Goal: Task Accomplishment & Management: Complete application form

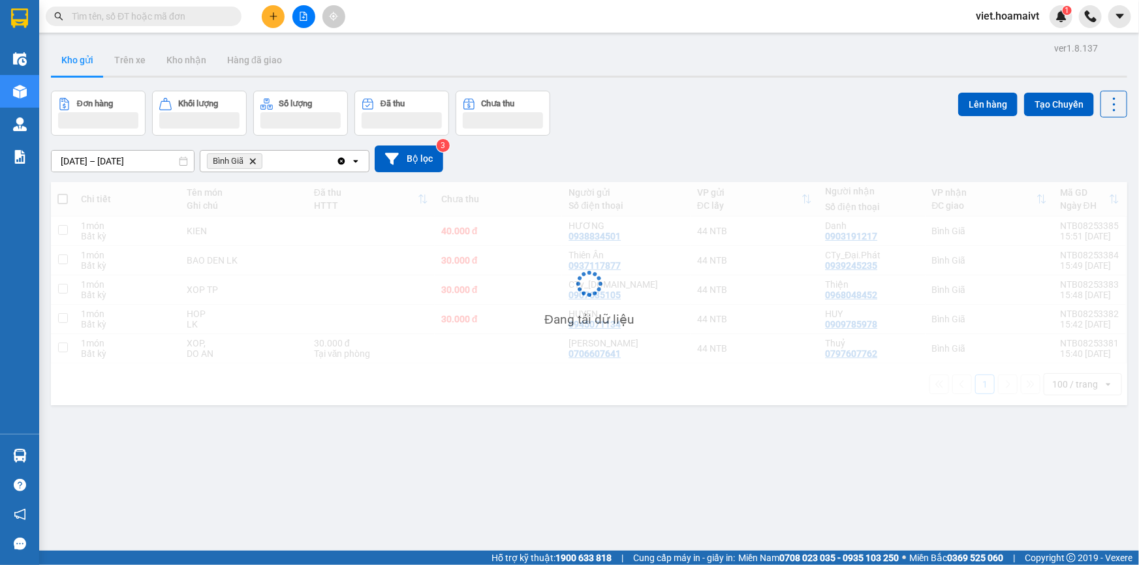
click at [689, 121] on div "Đơn hàng Khối lượng Số lượng Đã thu Chưa thu Lên hàng Tạo Chuyến" at bounding box center [589, 113] width 1077 height 45
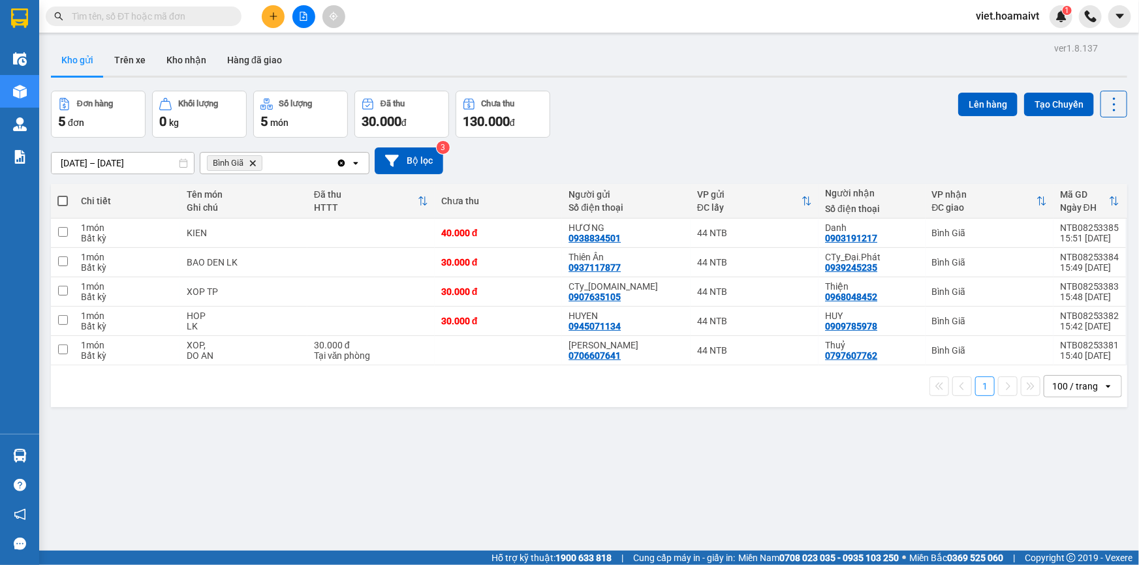
click at [681, 123] on div "Đơn hàng 5 đơn Khối lượng 0 kg Số lượng 5 món Đã thu 30.000 đ Chưa thu 130.000 …" at bounding box center [589, 114] width 1077 height 47
click at [255, 165] on icon "Bình Giã, close by backspace" at bounding box center [253, 163] width 6 height 6
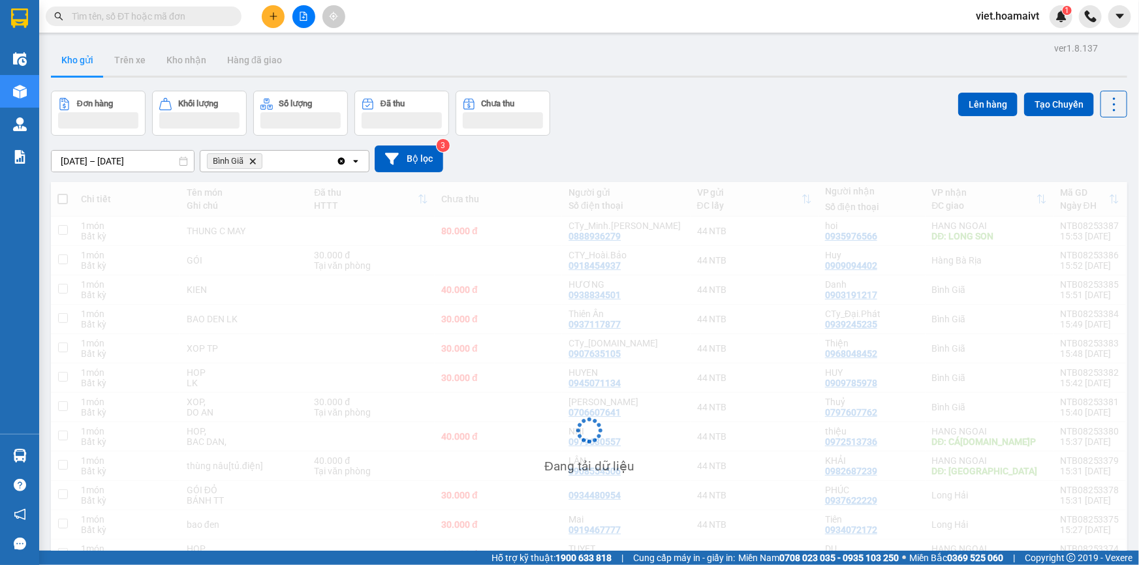
click at [780, 153] on div "10/08/2025 – 11/08/2025 Press the down arrow key to interact with the calendar …" at bounding box center [589, 159] width 1077 height 27
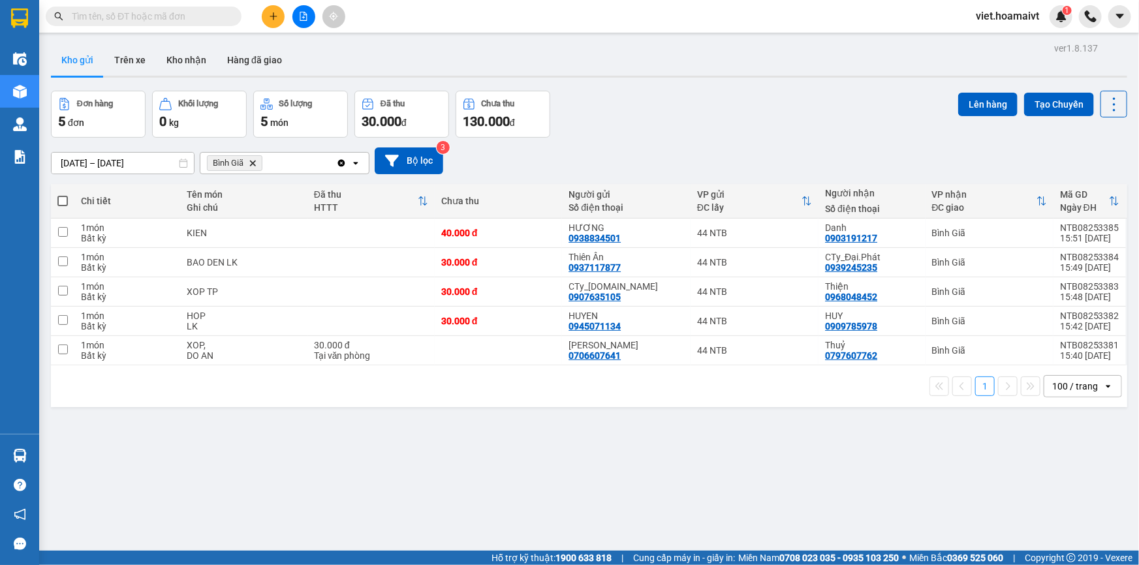
click at [253, 161] on icon "Delete" at bounding box center [253, 163] width 8 height 8
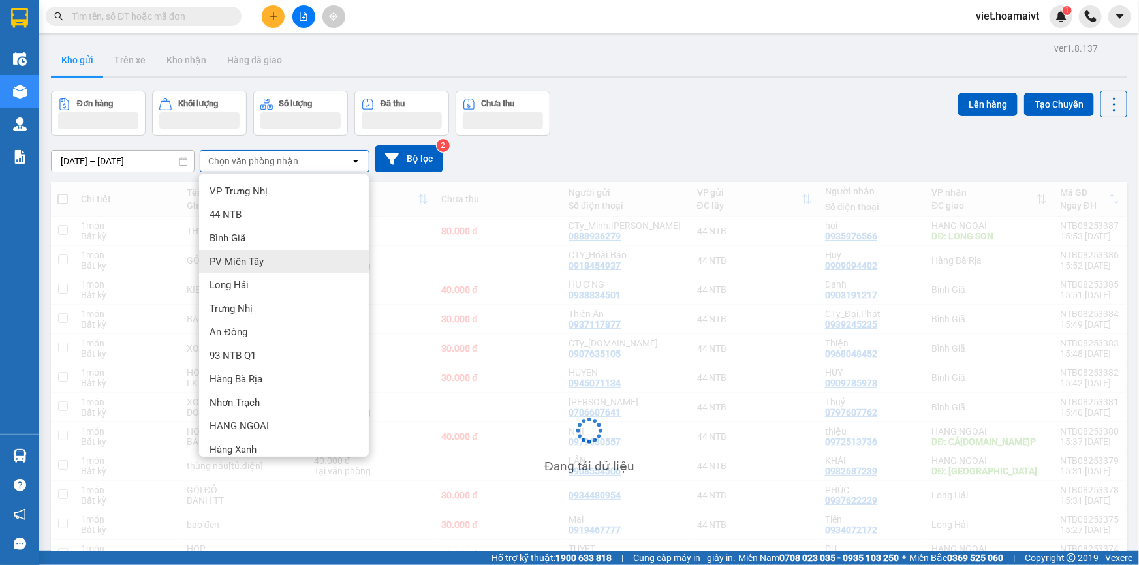
scroll to position [33, 0]
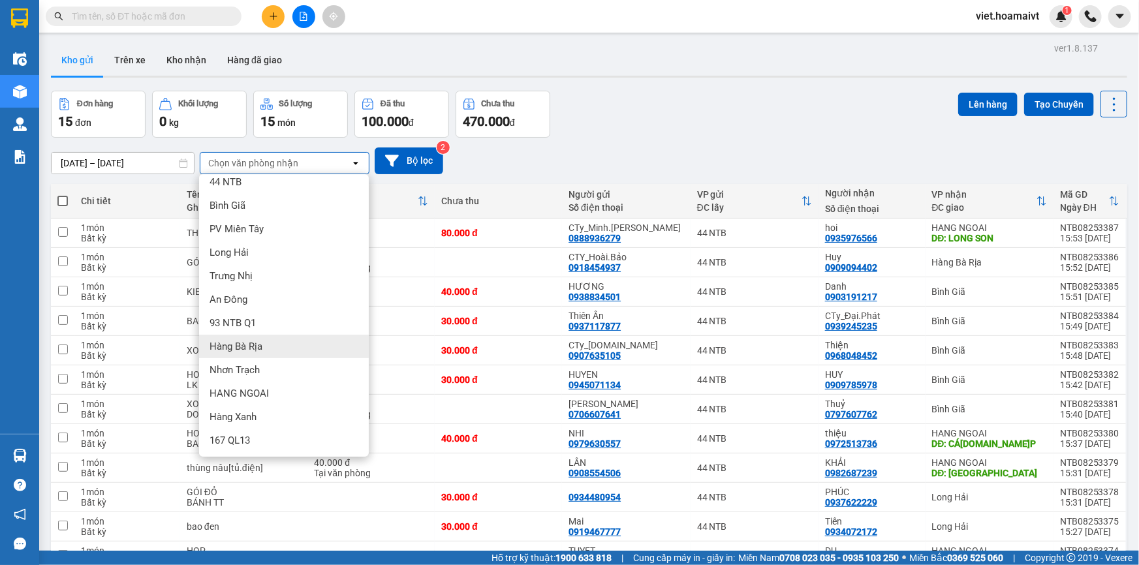
click at [284, 341] on div "Hàng Bà Rịa" at bounding box center [284, 347] width 170 height 24
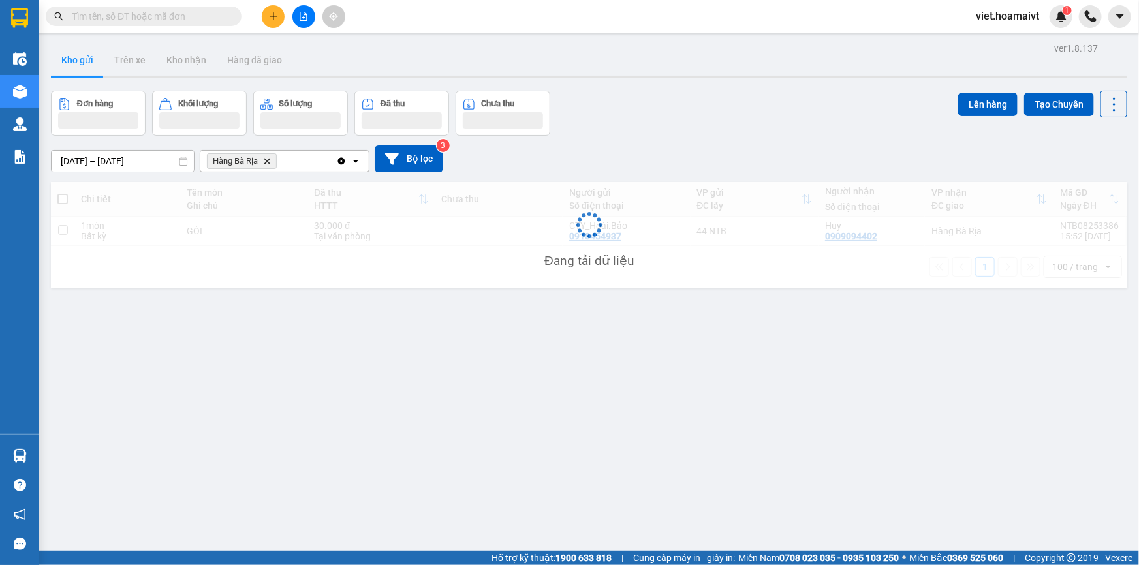
click at [712, 156] on div "10/08/2025 – 11/08/2025 Press the down arrow key to interact with the calendar …" at bounding box center [589, 159] width 1077 height 27
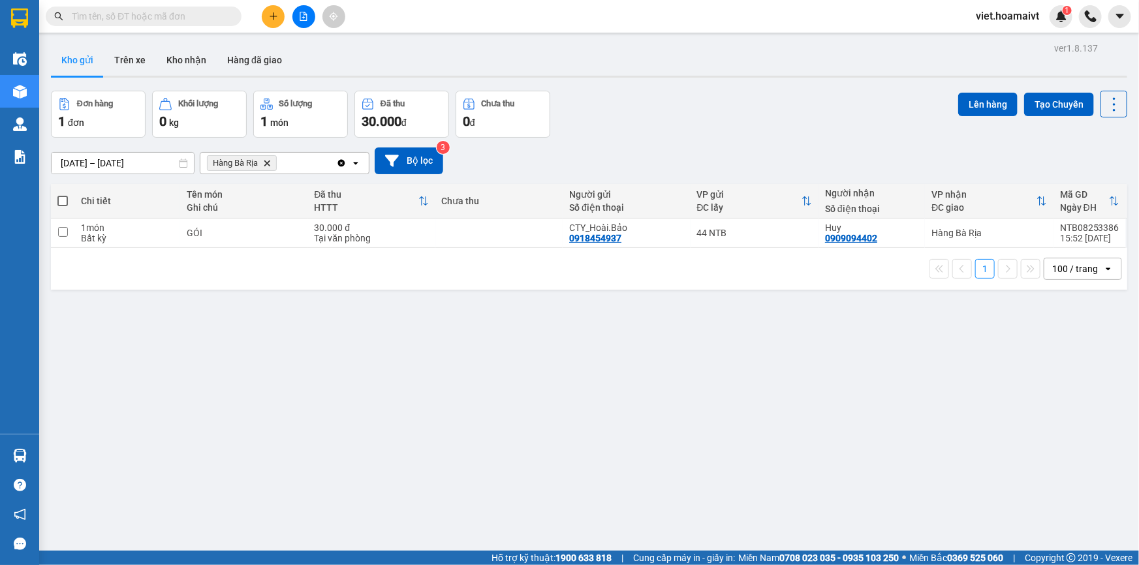
click at [266, 165] on icon "Hàng Bà Rịa, close by backspace" at bounding box center [267, 163] width 6 height 6
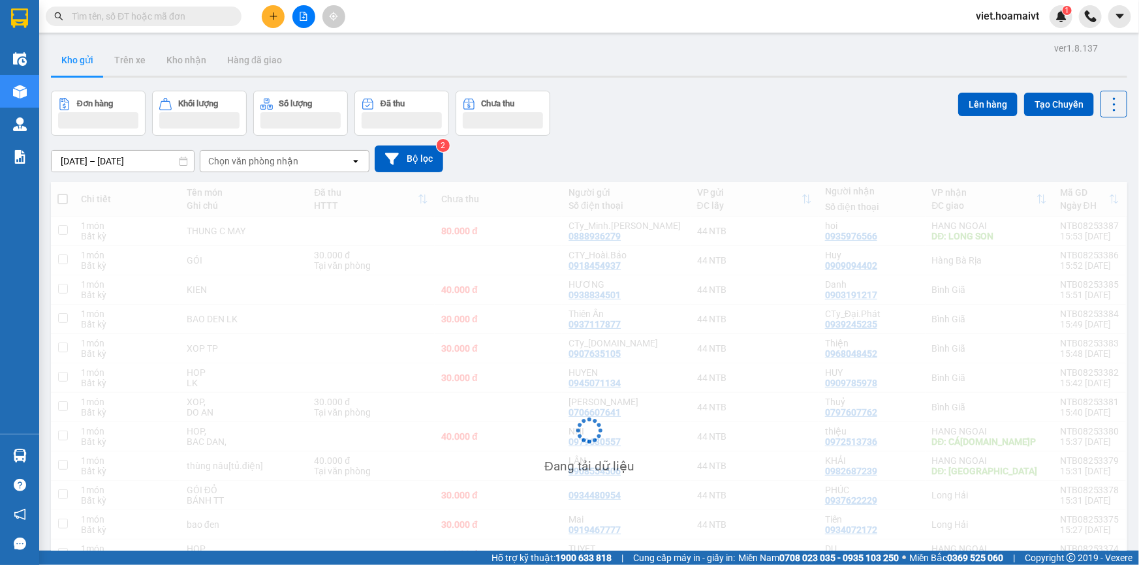
click at [649, 150] on div "[DATE] – [DATE] Press the down arrow key to interact with the calendar and sele…" at bounding box center [589, 159] width 1077 height 27
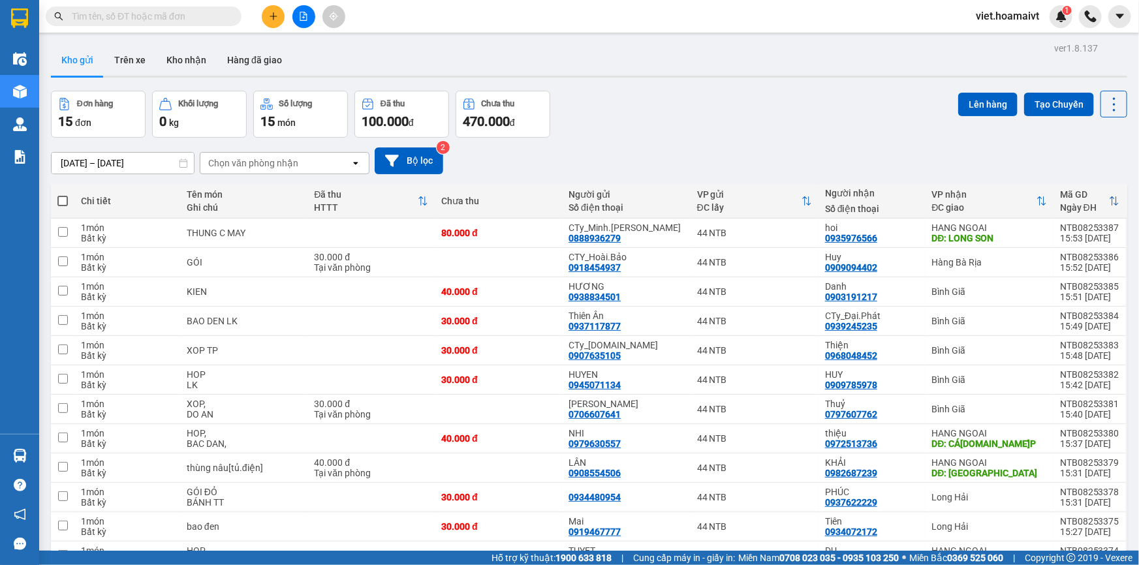
click at [649, 150] on div "[DATE] – [DATE] Press the down arrow key to interact with the calendar and sele…" at bounding box center [589, 161] width 1077 height 27
click at [187, 20] on input "text" at bounding box center [149, 16] width 154 height 14
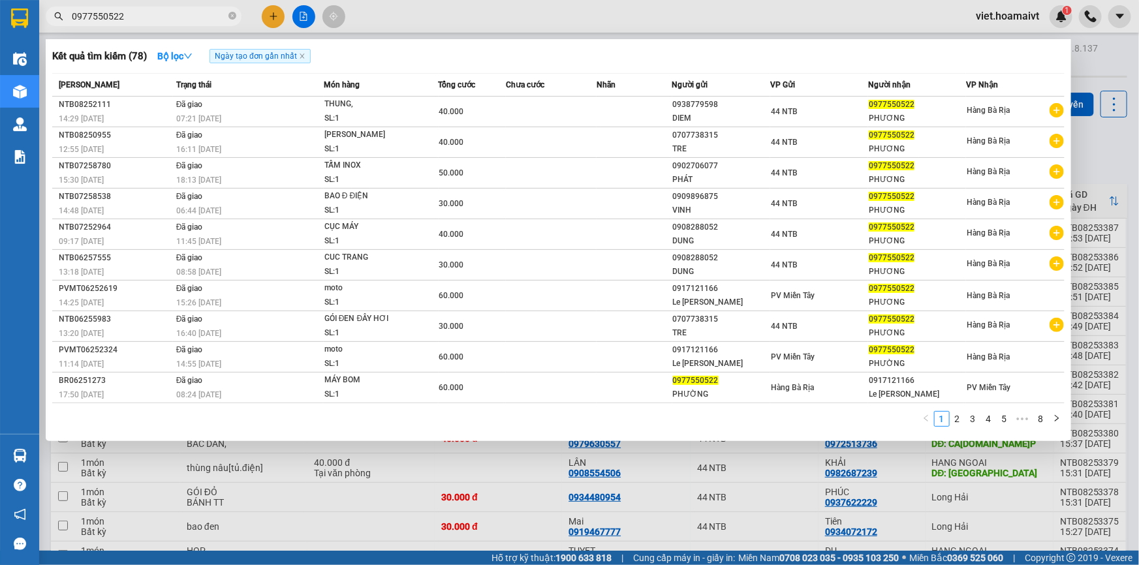
type input "0977550522"
click at [763, 473] on div at bounding box center [569, 282] width 1139 height 565
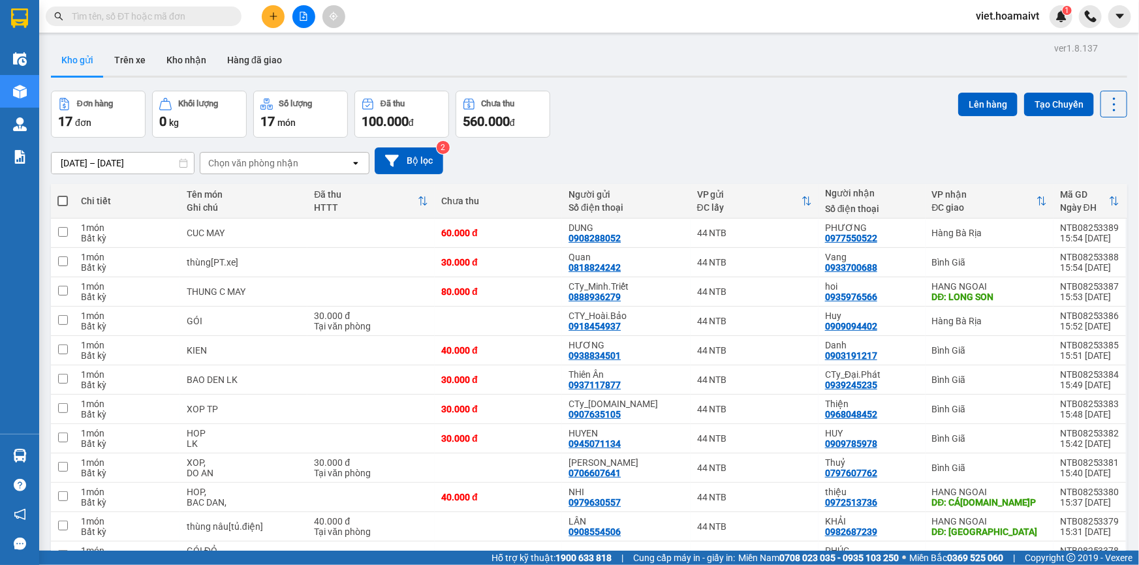
click at [207, 19] on input "text" at bounding box center [149, 16] width 154 height 14
click at [201, 16] on input "text" at bounding box center [149, 16] width 154 height 14
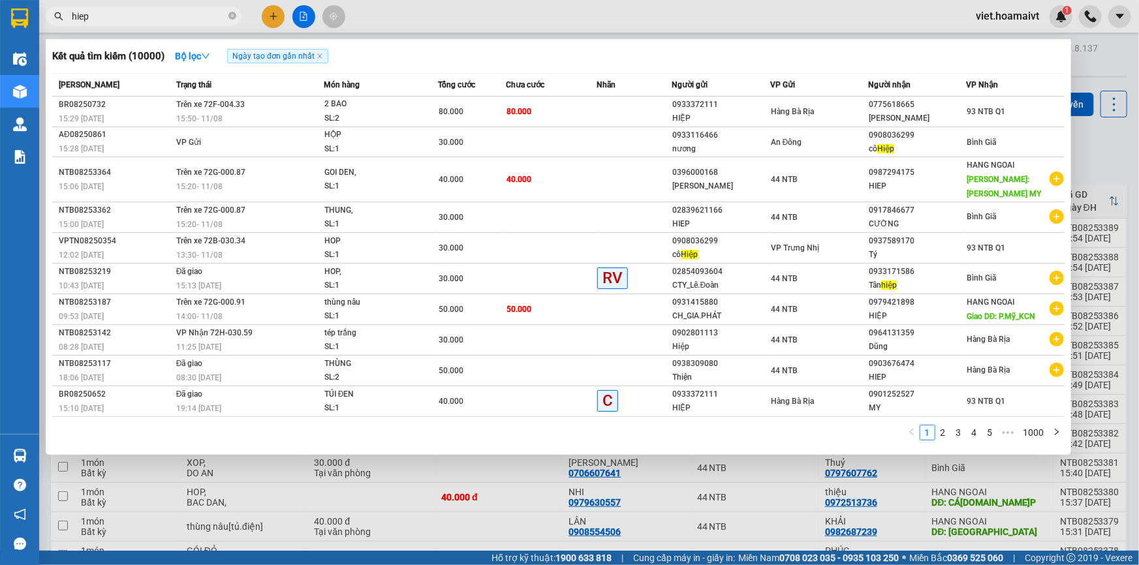
type input "hiep"
click at [300, 14] on div at bounding box center [569, 282] width 1139 height 565
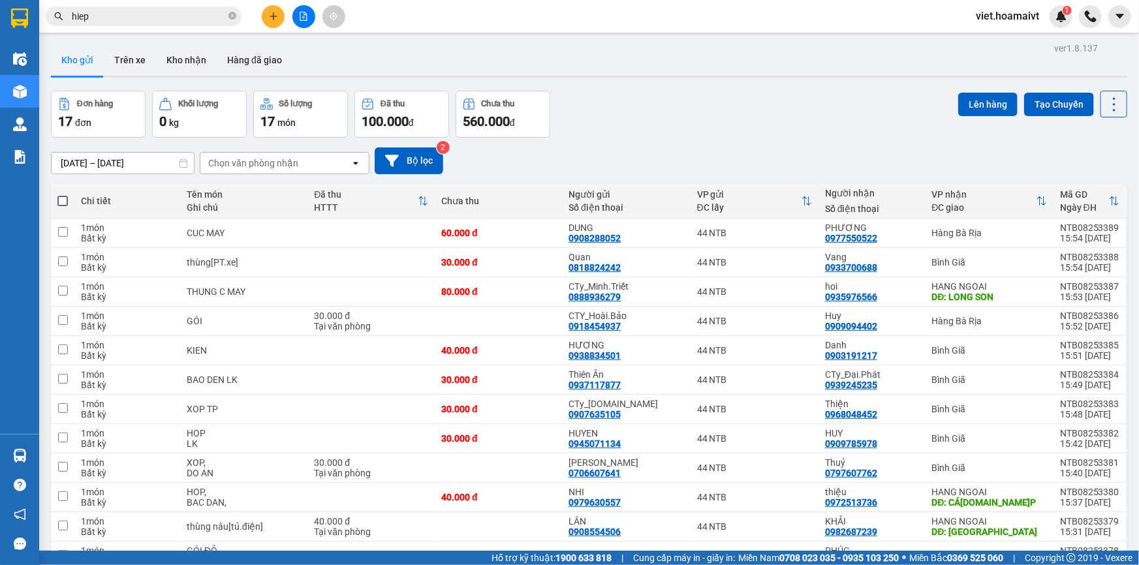
click at [300, 14] on icon "file-add" at bounding box center [303, 16] width 9 height 9
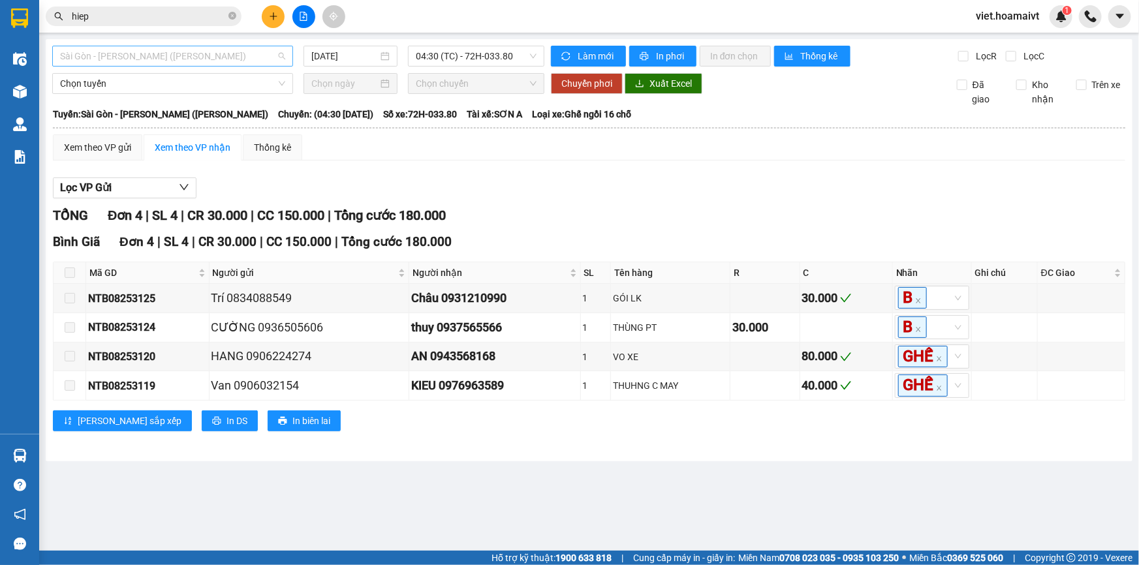
click at [240, 57] on span "Sài Gòn - [PERSON_NAME] ([PERSON_NAME])" at bounding box center [172, 56] width 225 height 20
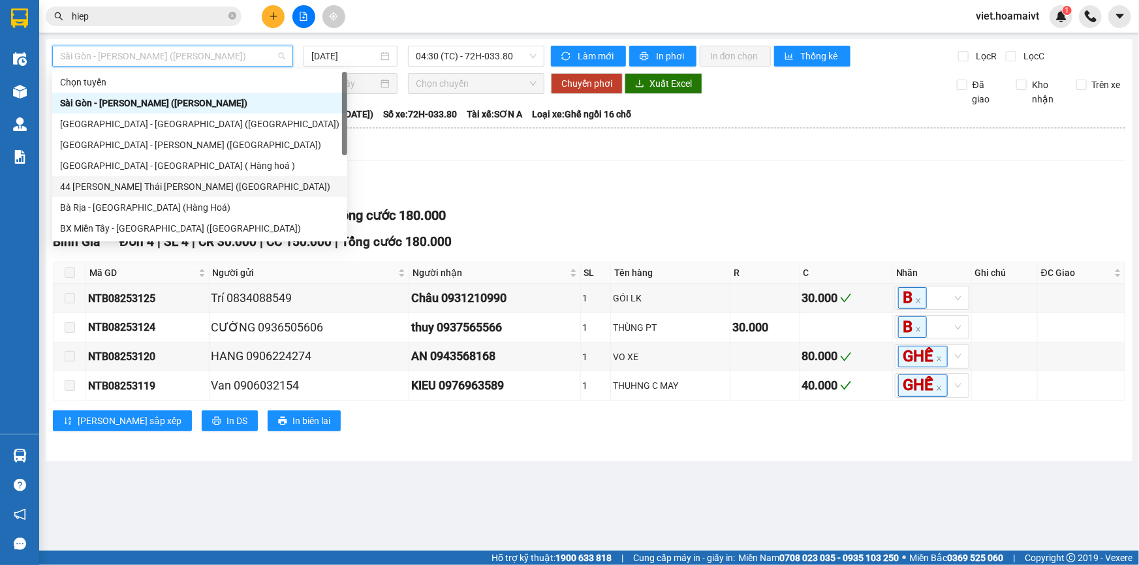
click at [227, 184] on div "44 [PERSON_NAME] Thái [PERSON_NAME] ([GEOGRAPHIC_DATA])" at bounding box center [199, 187] width 279 height 14
type input "[DATE]"
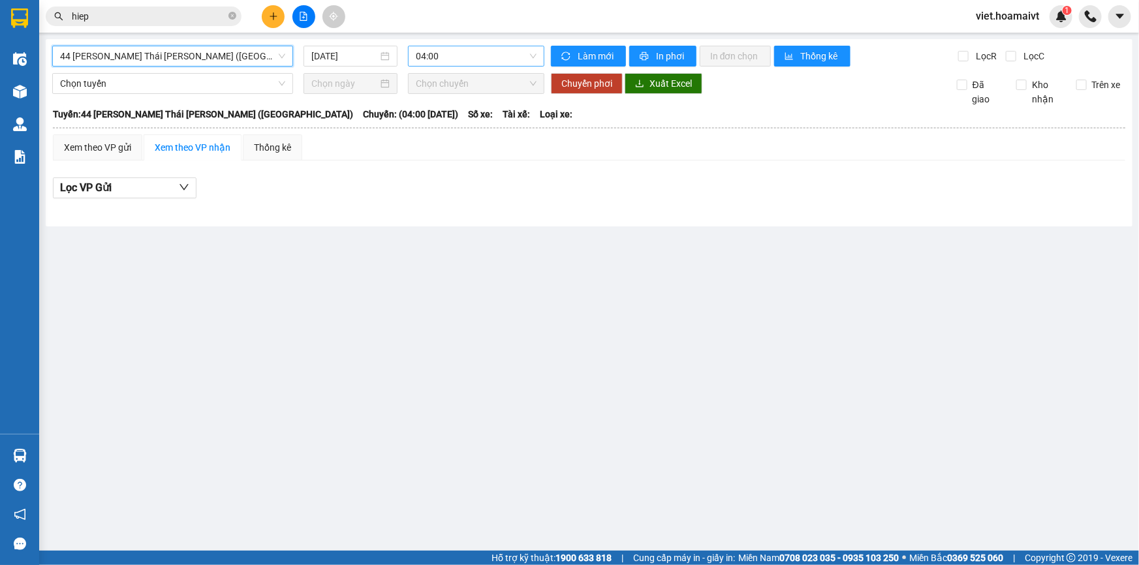
click at [456, 52] on span "04:00" at bounding box center [476, 56] width 121 height 20
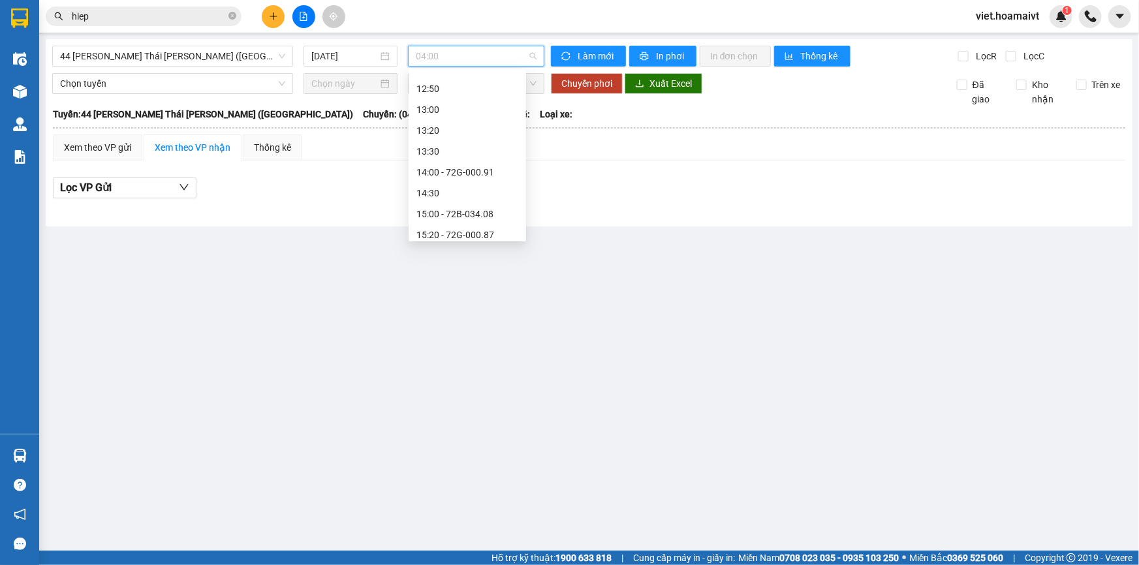
scroll to position [653, 0]
click at [482, 159] on div "14:00 - 72G-000.91" at bounding box center [468, 160] width 102 height 14
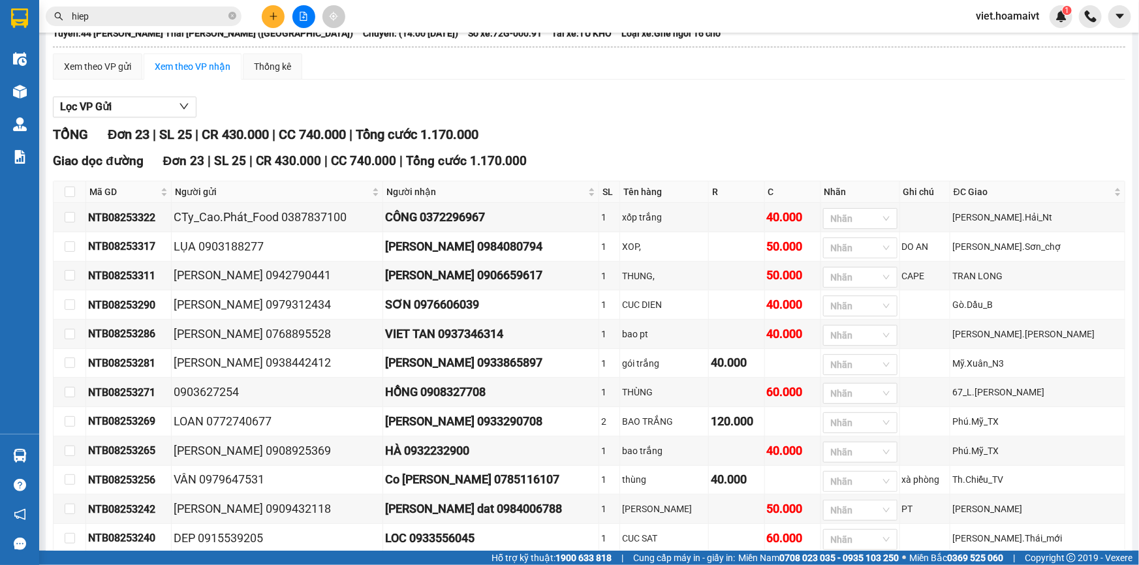
scroll to position [296, 0]
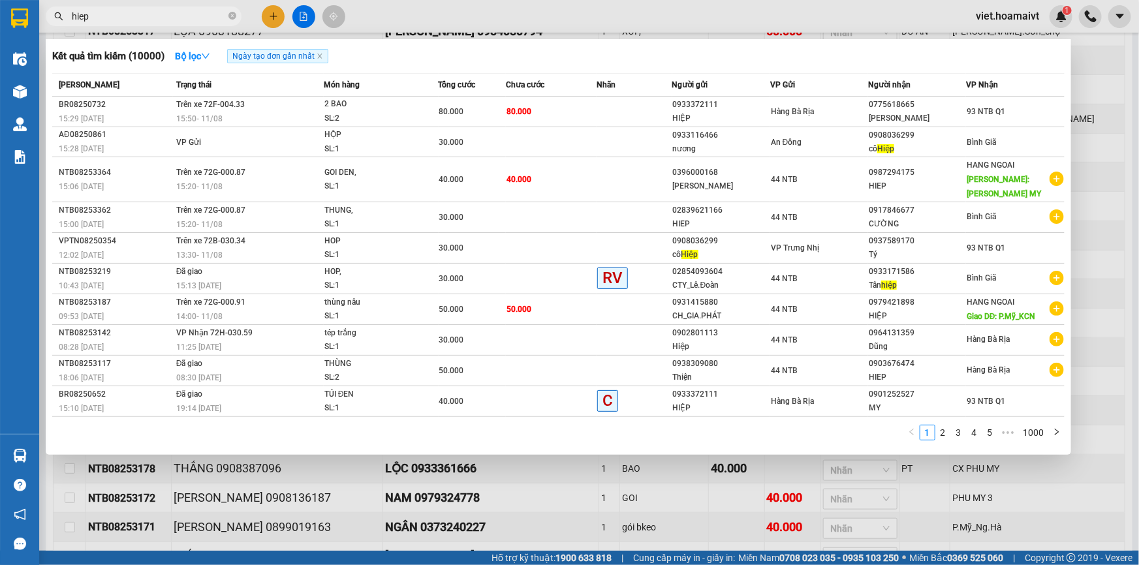
click at [199, 18] on input "hiep" at bounding box center [149, 16] width 154 height 14
click at [231, 15] on icon "close-circle" at bounding box center [233, 16] width 8 height 8
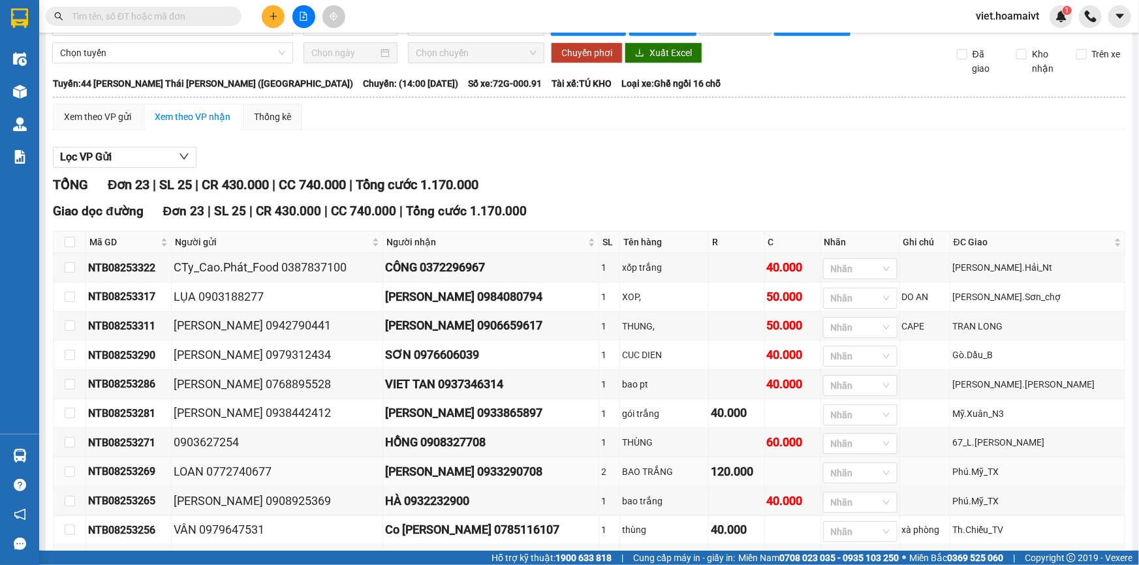
scroll to position [0, 0]
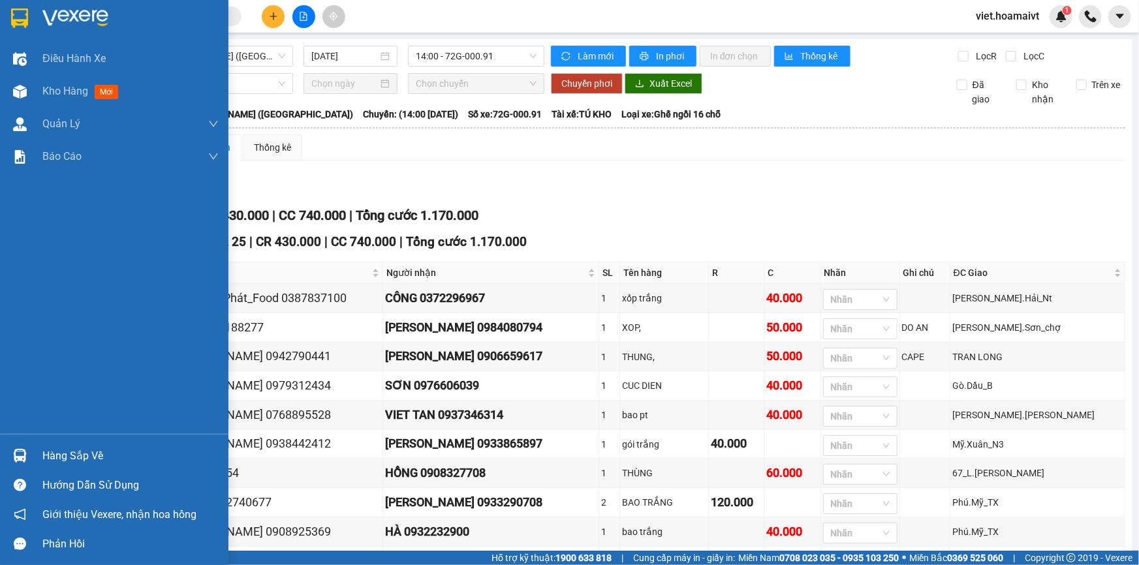
click at [37, 16] on div at bounding box center [114, 21] width 229 height 42
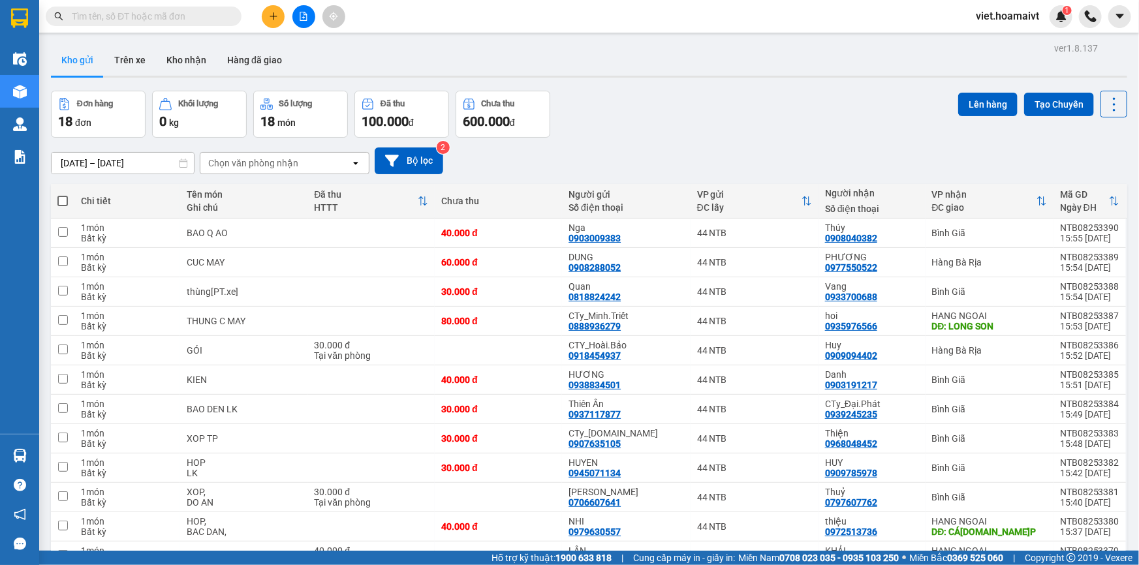
click at [646, 118] on div "Đơn hàng 18 đơn Khối lượng 0 kg Số lượng 18 món Đã thu 100.000 đ Chưa thu 600.0…" at bounding box center [589, 114] width 1077 height 47
click at [292, 162] on div "Chọn văn phòng nhận" at bounding box center [253, 163] width 90 height 13
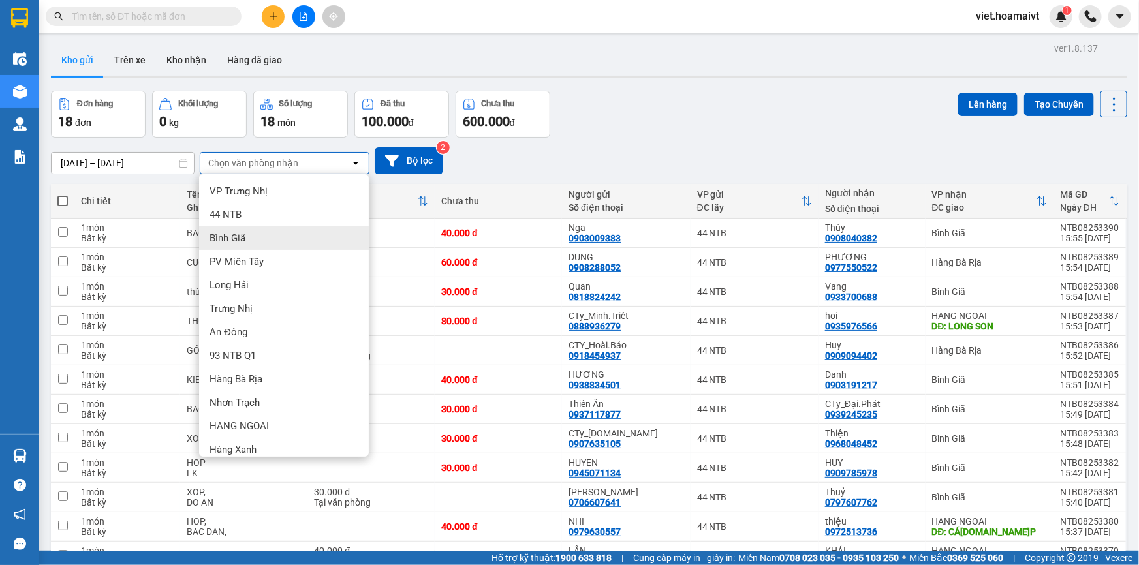
click at [274, 233] on div "Bình Giã" at bounding box center [284, 239] width 170 height 24
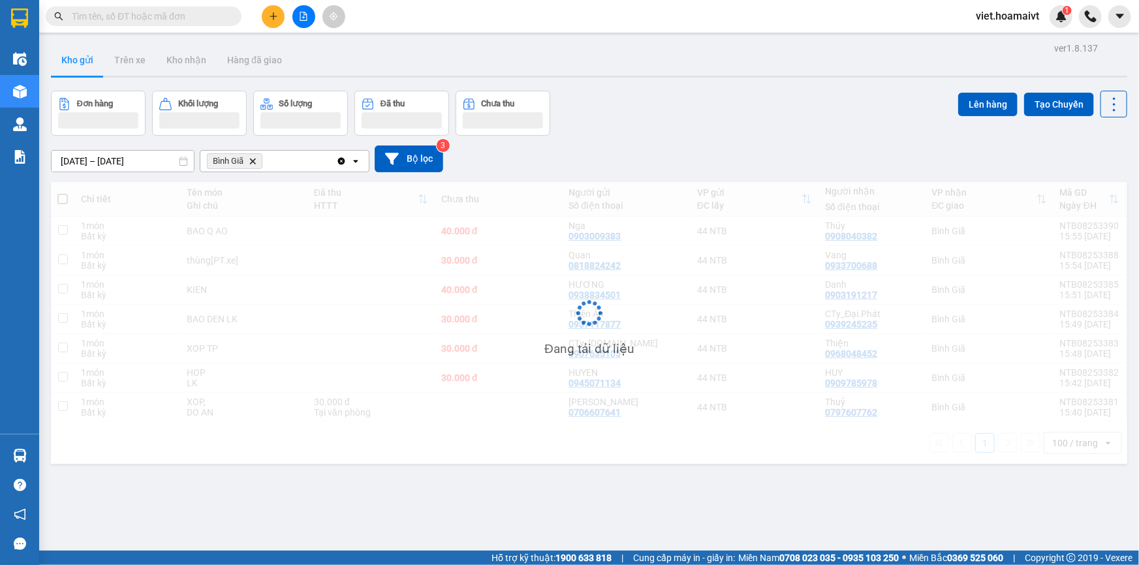
click at [609, 129] on div "Đơn hàng Khối lượng Số lượng Đã thu Chưa thu Lên hàng Tạo Chuyến" at bounding box center [589, 113] width 1077 height 45
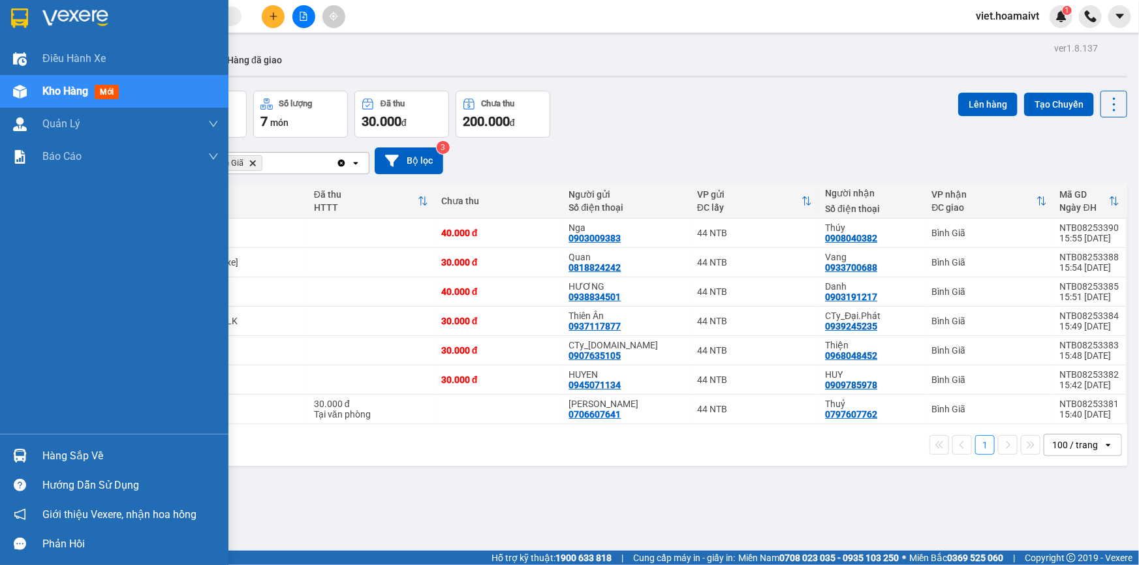
click at [54, 24] on img at bounding box center [75, 18] width 66 height 20
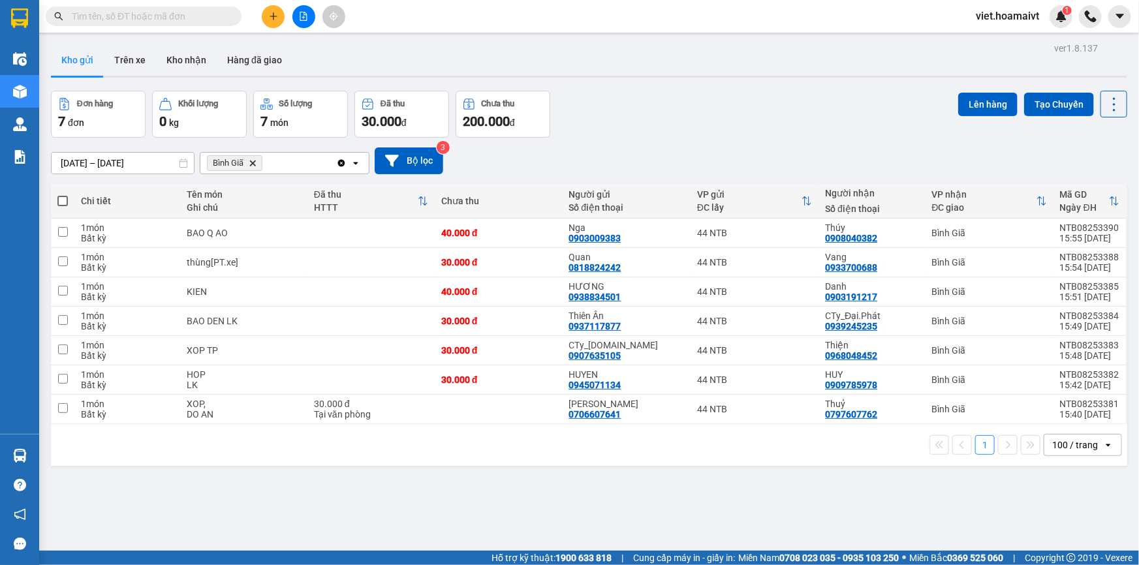
click at [708, 91] on div "Đơn hàng 7 đơn Khối lượng 0 kg Số lượng 7 món Đã thu 30.000 đ Chưa thu 200.000 …" at bounding box center [589, 114] width 1077 height 47
click at [251, 163] on icon "Delete" at bounding box center [253, 163] width 8 height 8
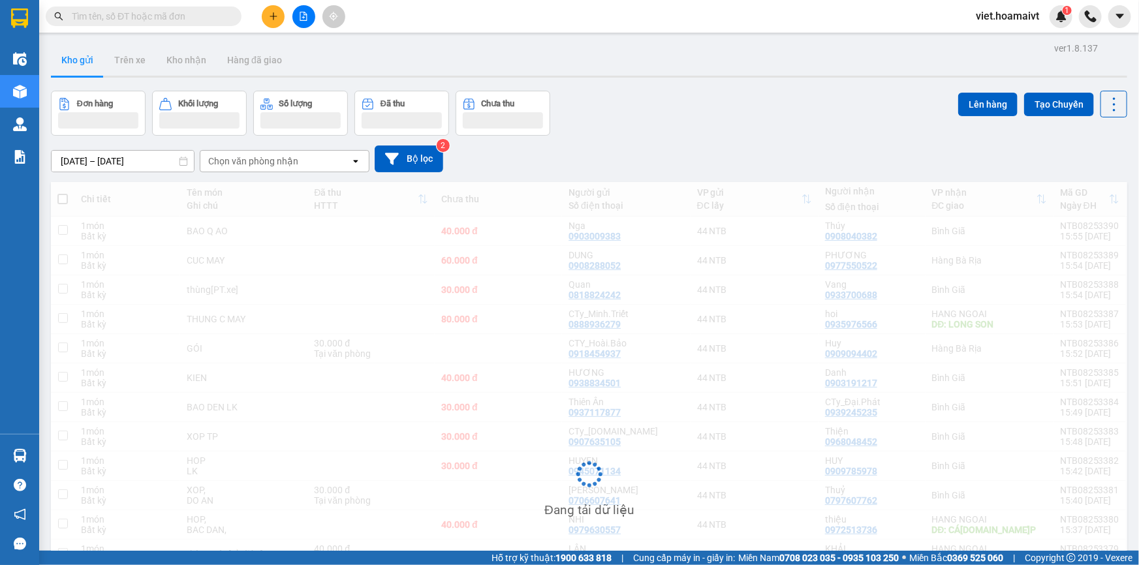
click at [687, 129] on div "Đơn hàng Khối lượng Số lượng Đã thu Chưa thu Lên hàng Tạo Chuyến" at bounding box center [589, 113] width 1077 height 45
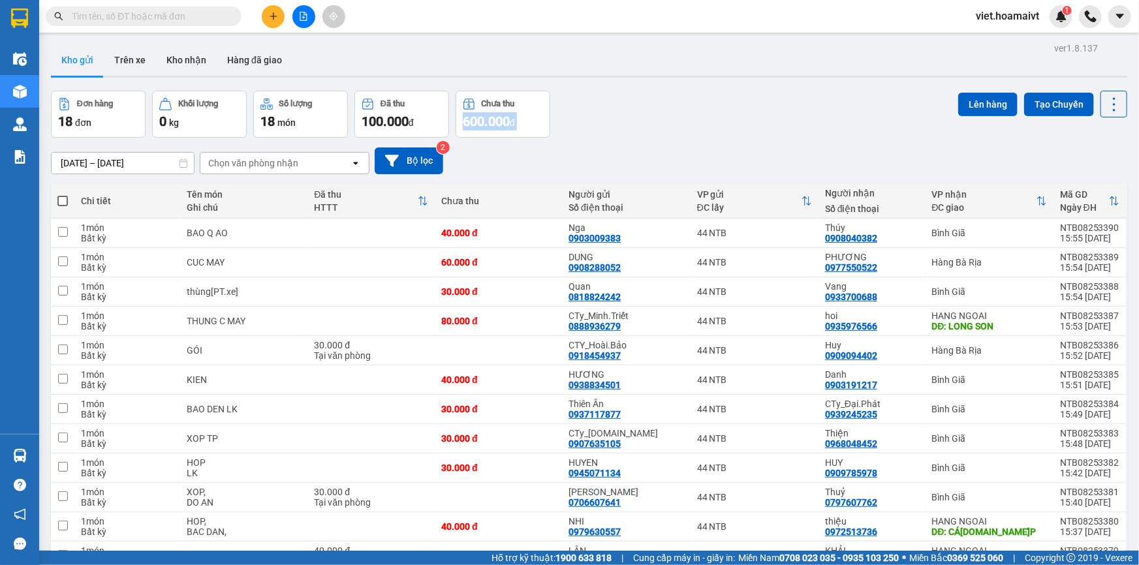
click at [687, 129] on div "Đơn hàng 18 đơn Khối lượng 0 kg Số lượng 18 món Đã thu 100.000 đ Chưa thu 600.0…" at bounding box center [589, 114] width 1077 height 47
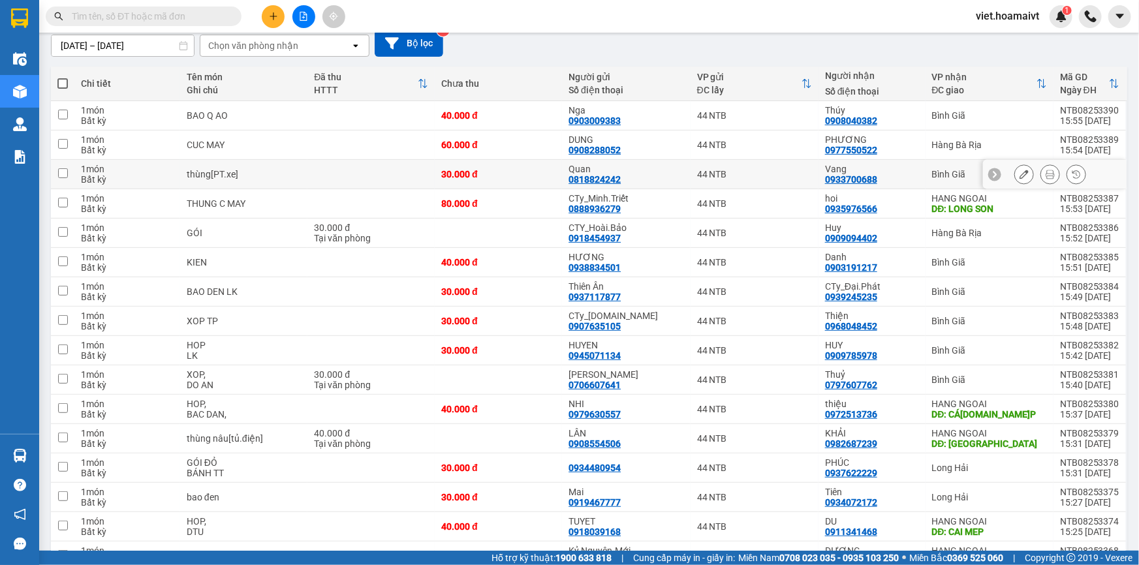
scroll to position [10, 0]
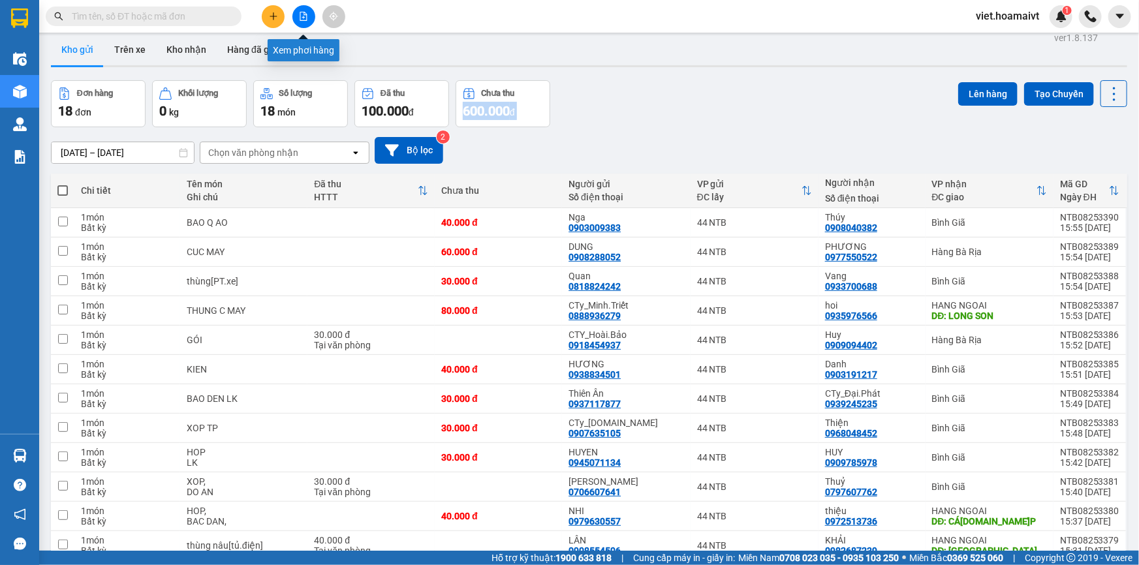
click at [304, 13] on icon "file-add" at bounding box center [303, 16] width 7 height 9
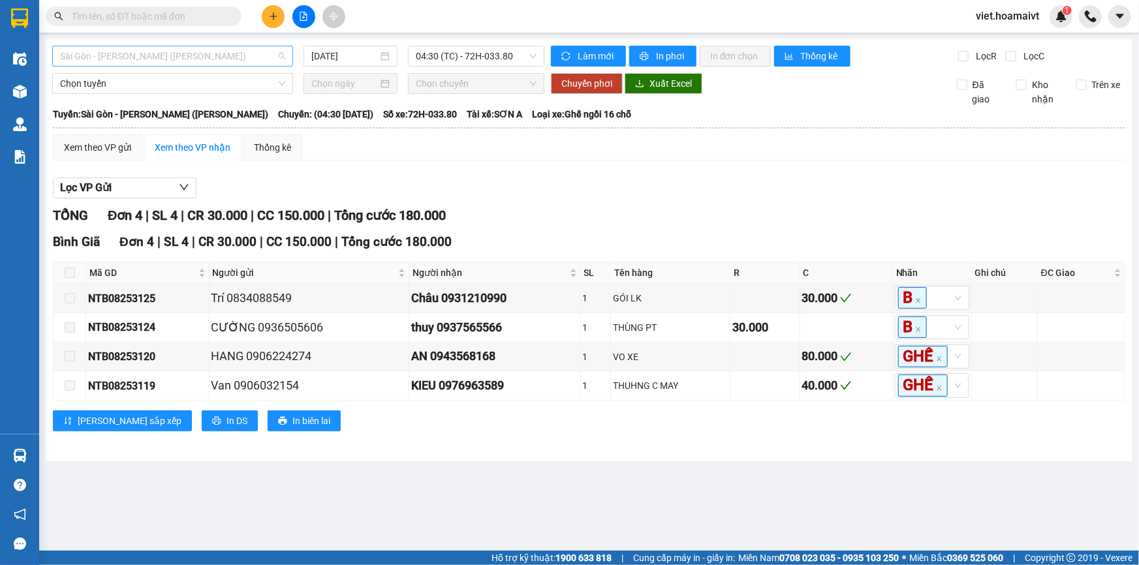
click at [188, 54] on span "Sài Gòn - Vũng Tàu (Hàng Hoá)" at bounding box center [172, 56] width 225 height 20
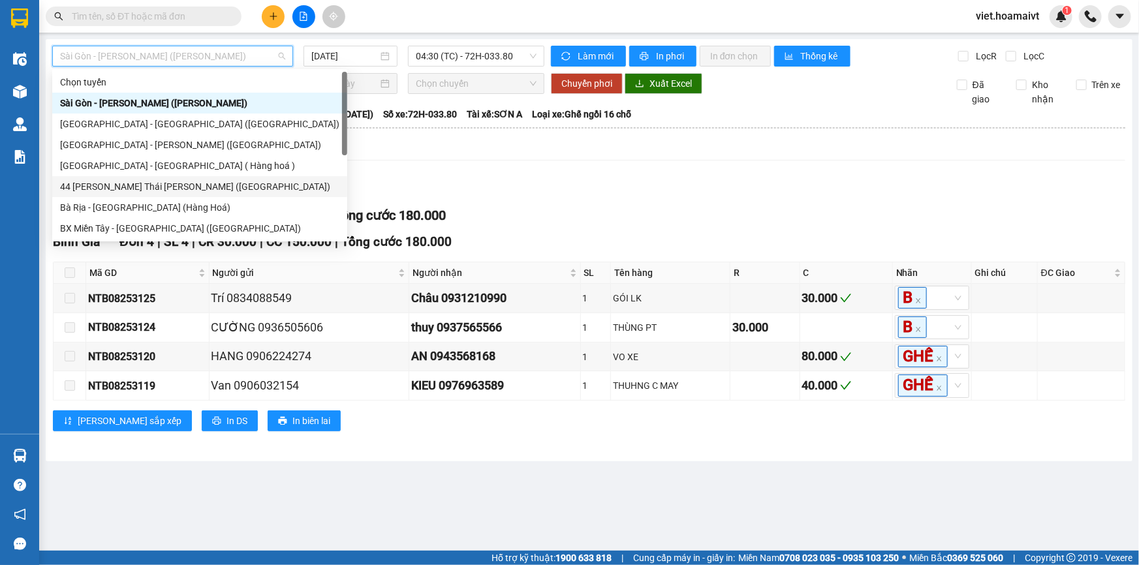
click at [187, 188] on div "44 Nguyễn Thái Bình (Hàng Ngoài)" at bounding box center [199, 187] width 279 height 14
type input "[DATE]"
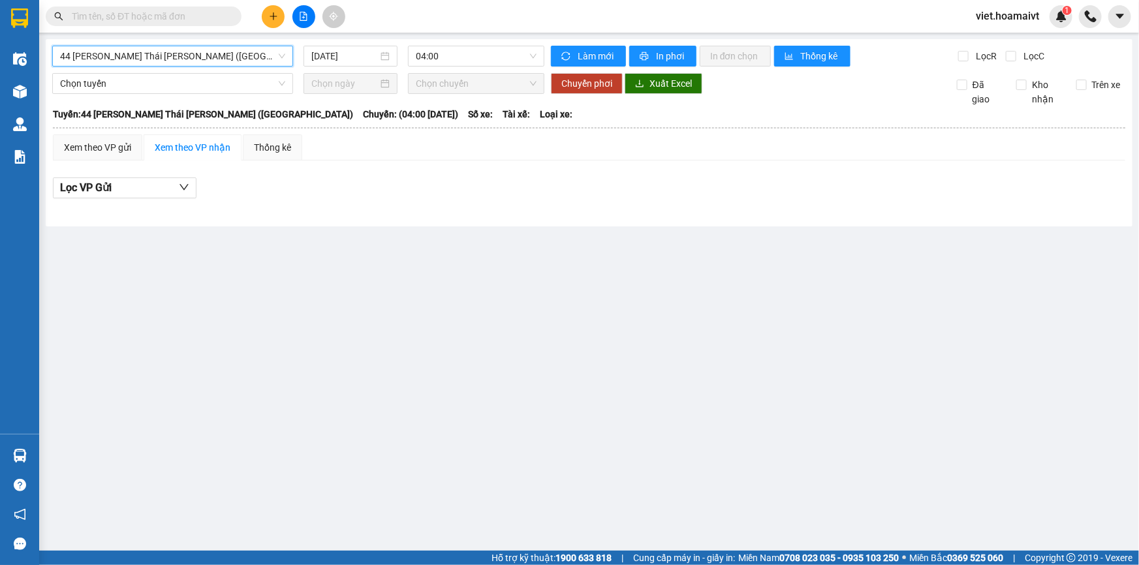
click at [444, 45] on div "44 Nguyễn Thái Bình (Hàng Ngoài) 44 Nguyễn Thái Bình (Hàng Ngoài) 11/…" at bounding box center [589, 132] width 1087 height 187
click at [454, 54] on span "04:00" at bounding box center [476, 56] width 121 height 20
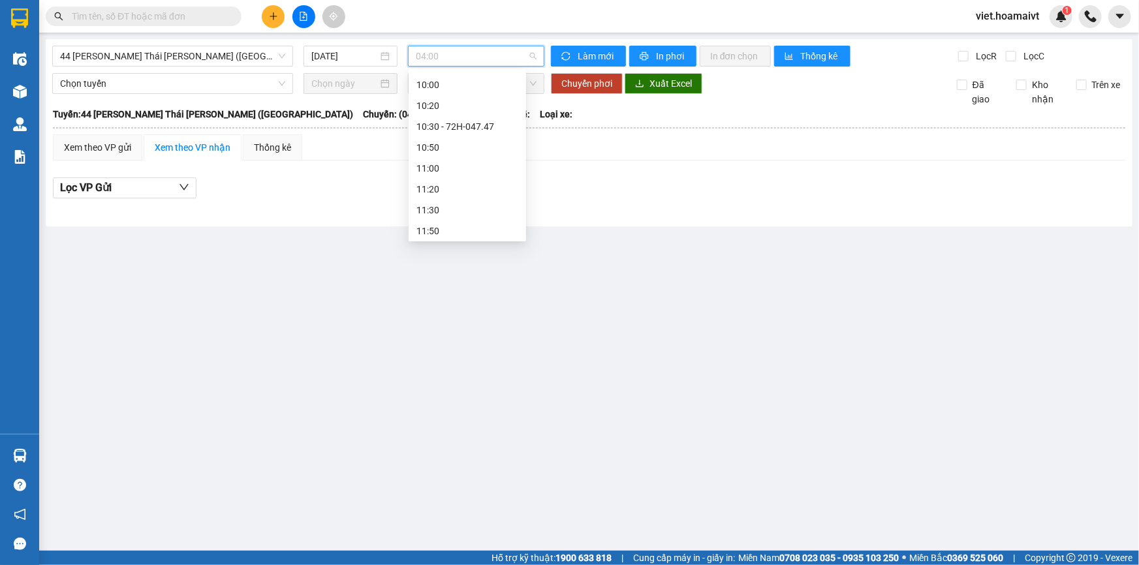
scroll to position [712, 0]
click at [469, 168] on div "15:20 - 72G-000.87" at bounding box center [468, 164] width 102 height 14
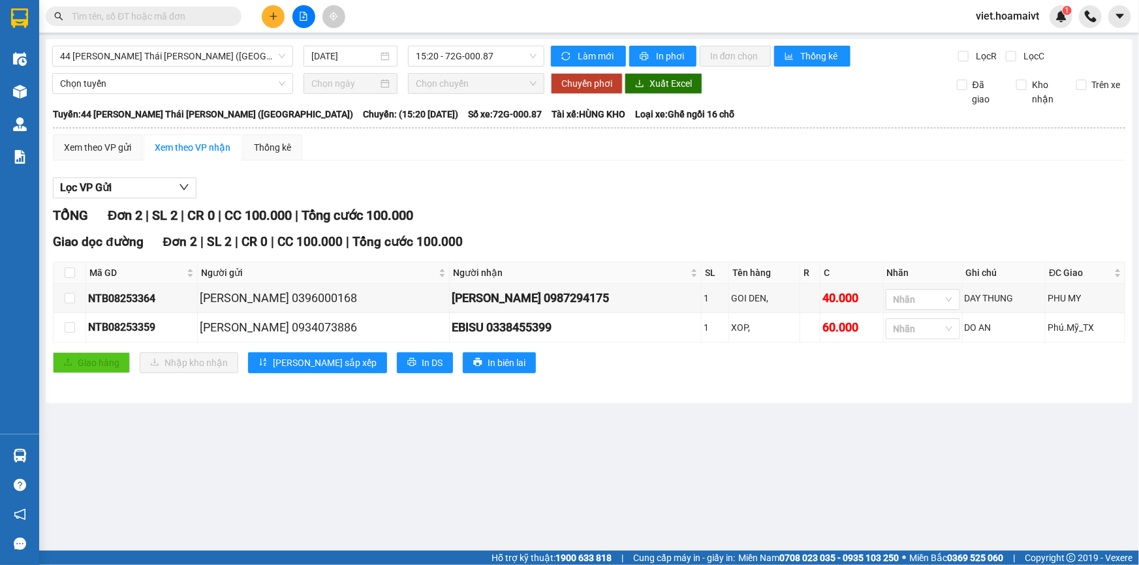
click at [660, 178] on div "Lọc VP Gửi" at bounding box center [589, 189] width 1073 height 22
click at [182, 19] on input "text" at bounding box center [149, 16] width 154 height 14
click at [197, 22] on input "text" at bounding box center [149, 16] width 154 height 14
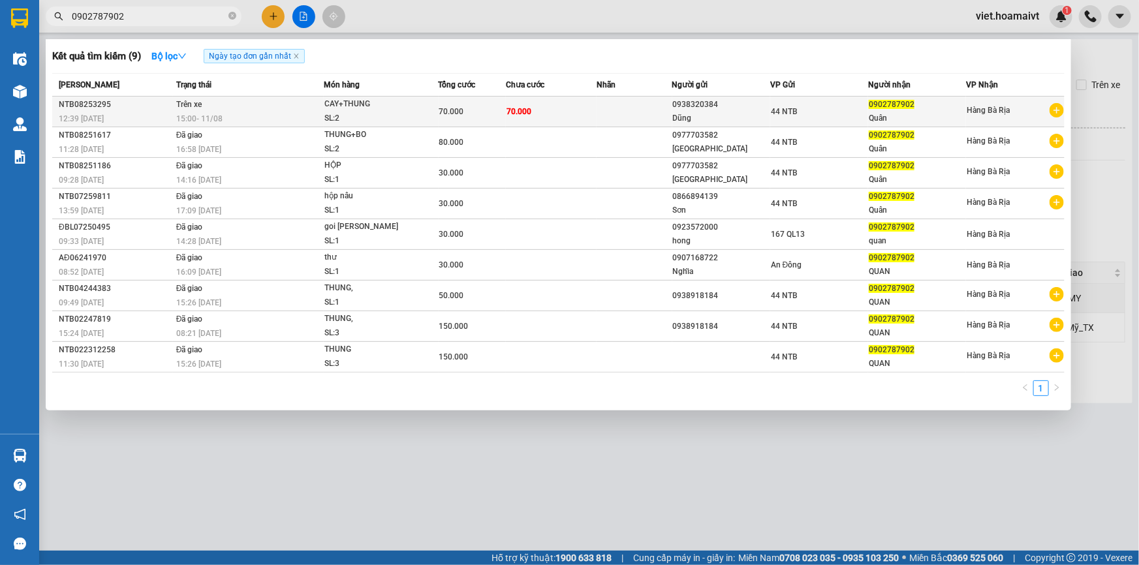
type input "0902787902"
click at [249, 110] on td "Trên xe 15:00 - 11/08" at bounding box center [248, 112] width 151 height 31
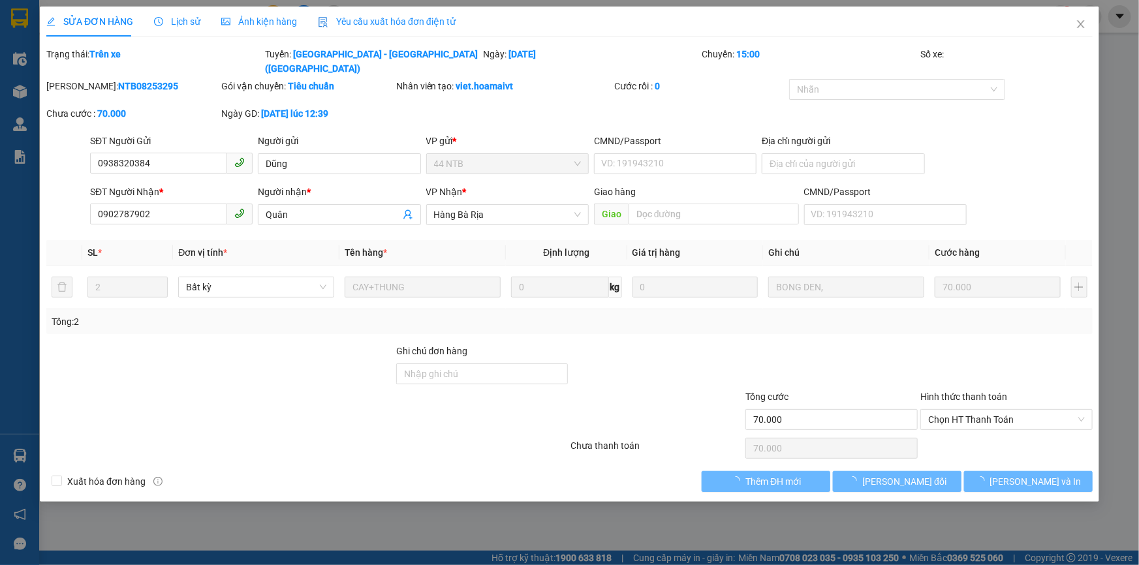
type input "0938320384"
type input "Dũng"
type input "0902787902"
type input "Quân"
type input "70.000"
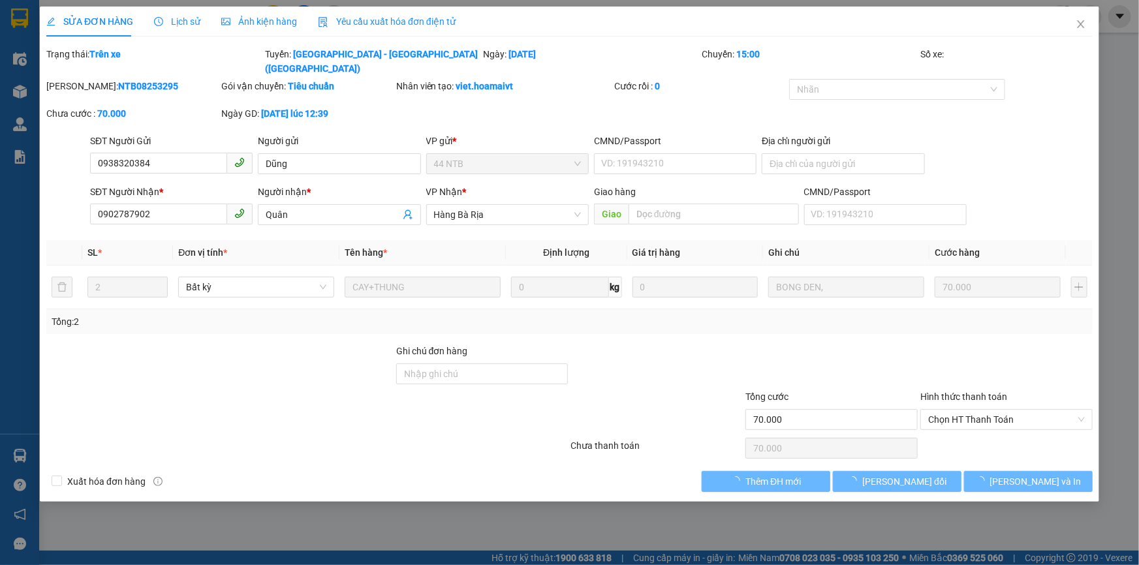
type input "70.000"
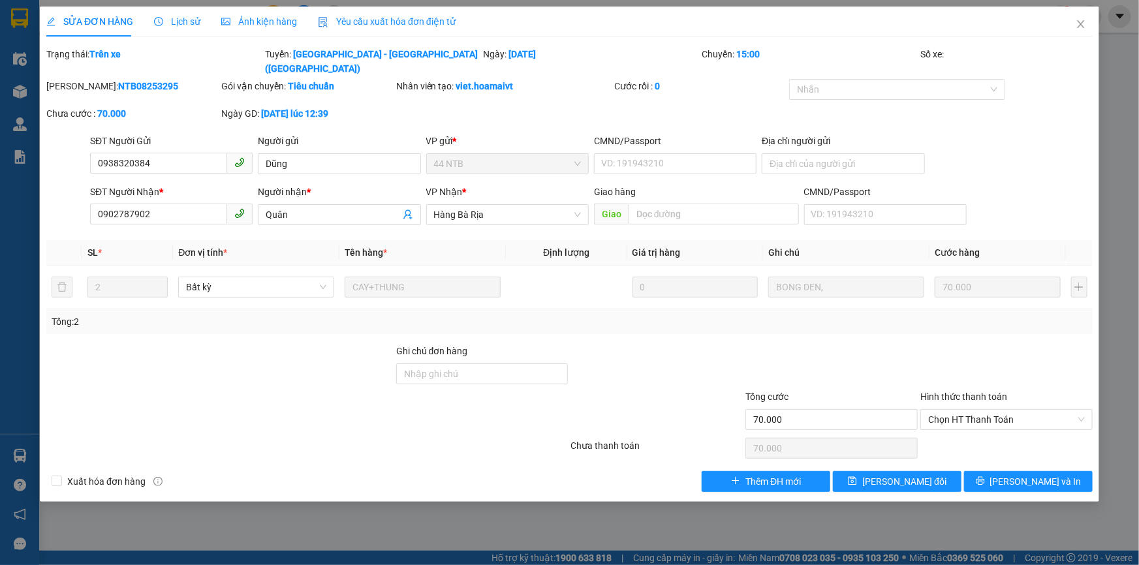
click at [178, 16] on span "Lịch sử" at bounding box center [177, 21] width 46 height 10
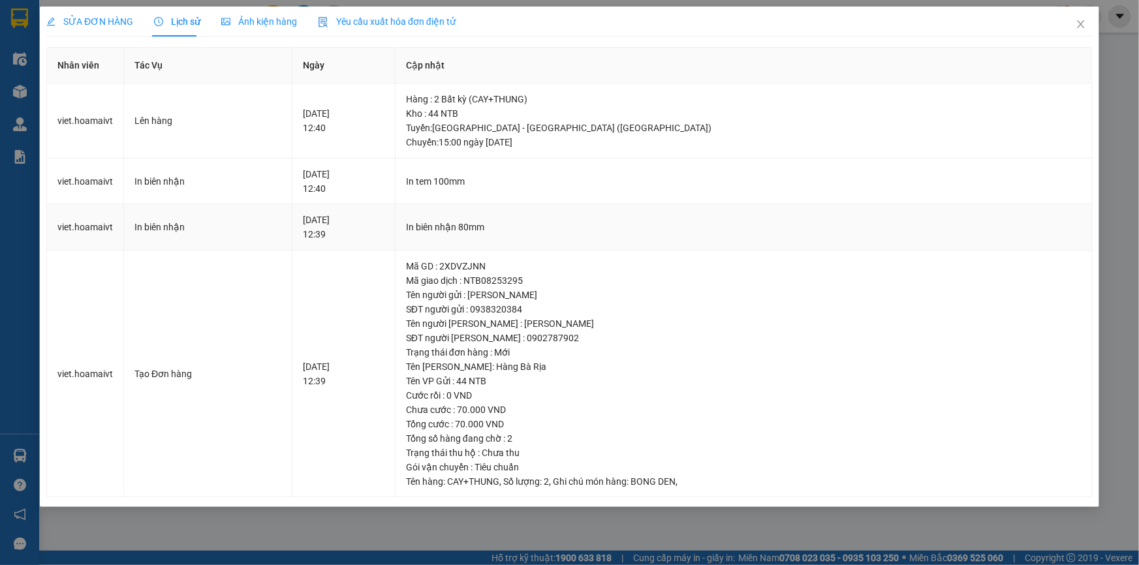
click at [758, 232] on div "In biên nhận 80mm" at bounding box center [744, 227] width 676 height 14
click at [816, 200] on td "In tem 100mm" at bounding box center [744, 182] width 697 height 46
click at [1073, 20] on span "Close" at bounding box center [1081, 25] width 37 height 37
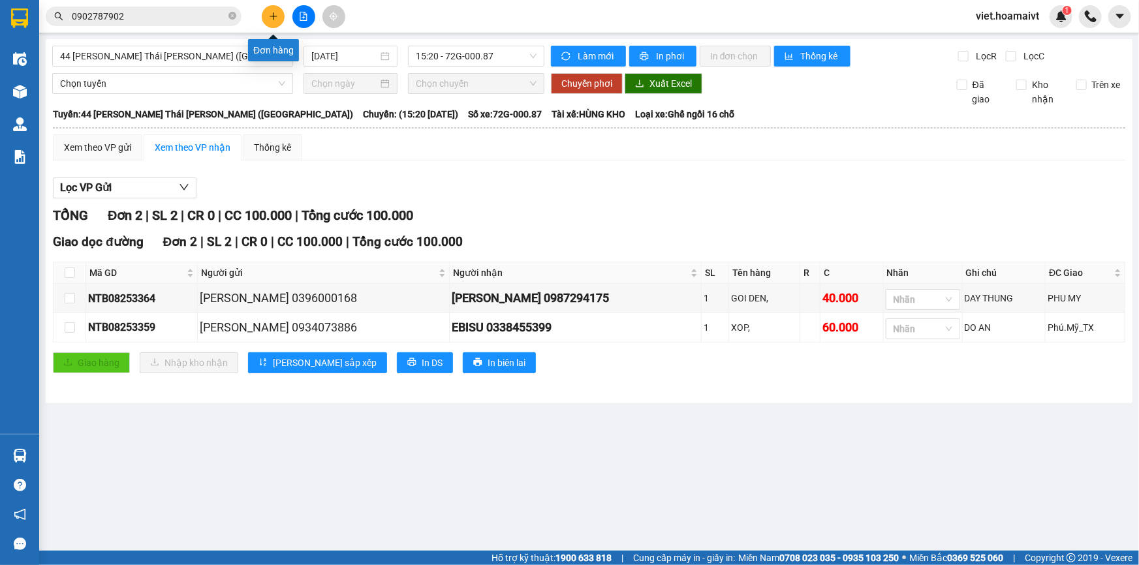
click at [276, 12] on icon "plus" at bounding box center [273, 16] width 9 height 9
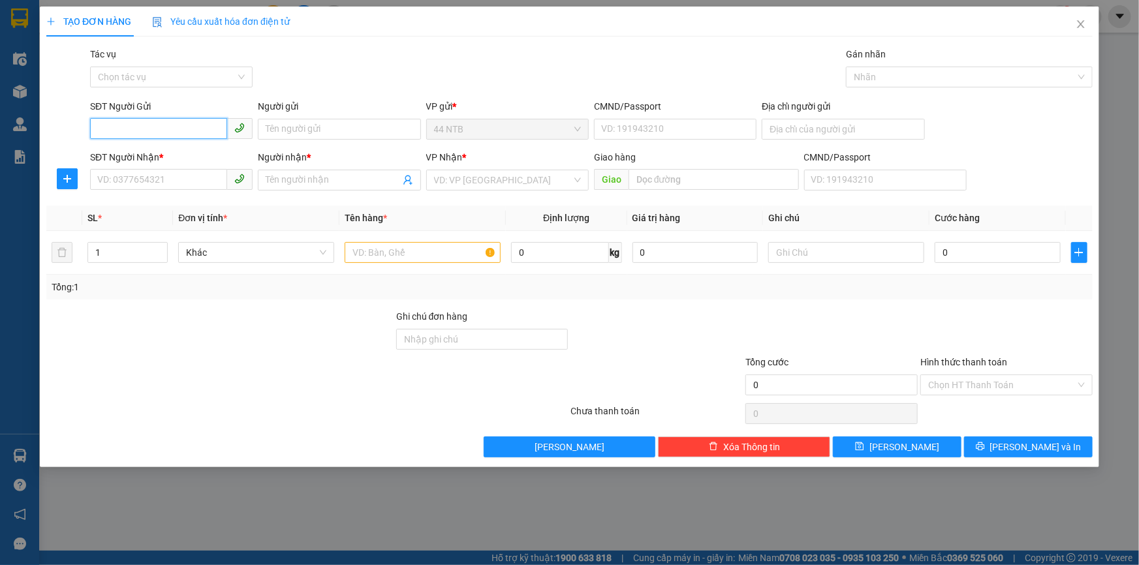
click at [124, 134] on input "SĐT Người Gửi" at bounding box center [158, 128] width 137 height 21
type input "0911702105"
click at [309, 136] on input "Người gửi" at bounding box center [339, 129] width 163 height 21
type input "hoàng"
drag, startPoint x: 259, startPoint y: 136, endPoint x: 142, endPoint y: 170, distance: 122.3
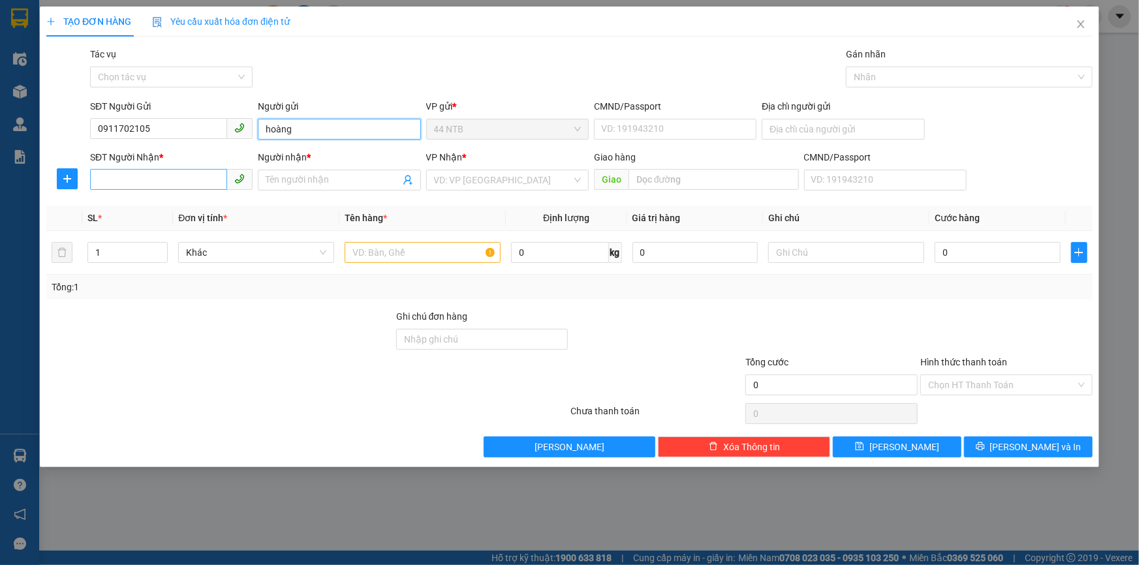
click at [142, 170] on form "SĐT Người Gửi 0911702105 Người gửi hoàng VP gửi * 44 NTB CMND/Passport VD: 1919…" at bounding box center [569, 147] width 1047 height 97
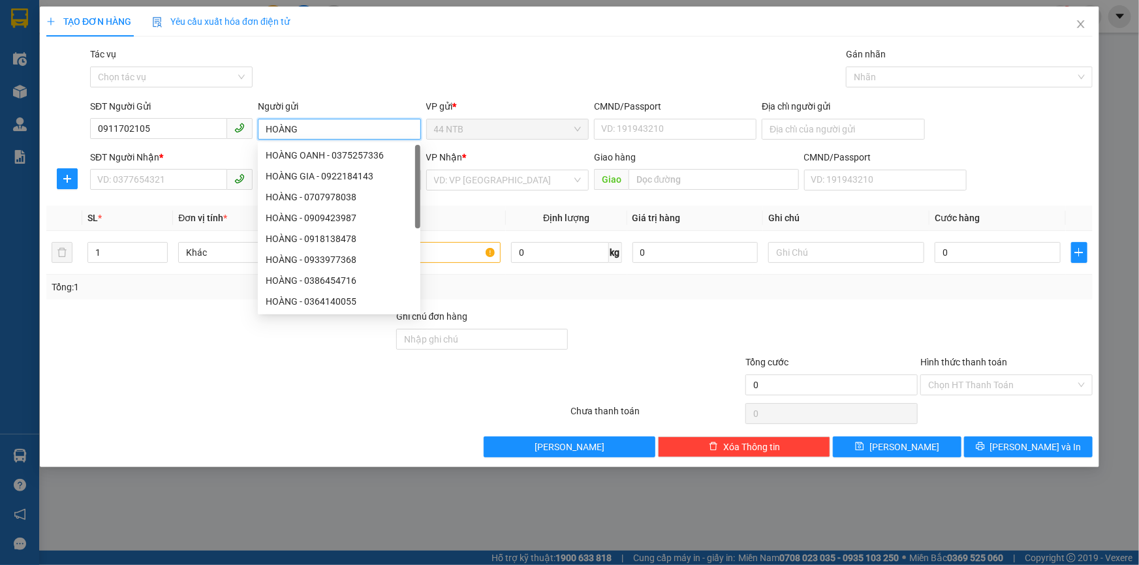
type input "HOÀNG"
click at [337, 76] on div "Gói vận chuyển * Tiêu chuẩn Tác vụ Chọn tác vụ Gán nhãn Nhãn" at bounding box center [591, 70] width 1008 height 46
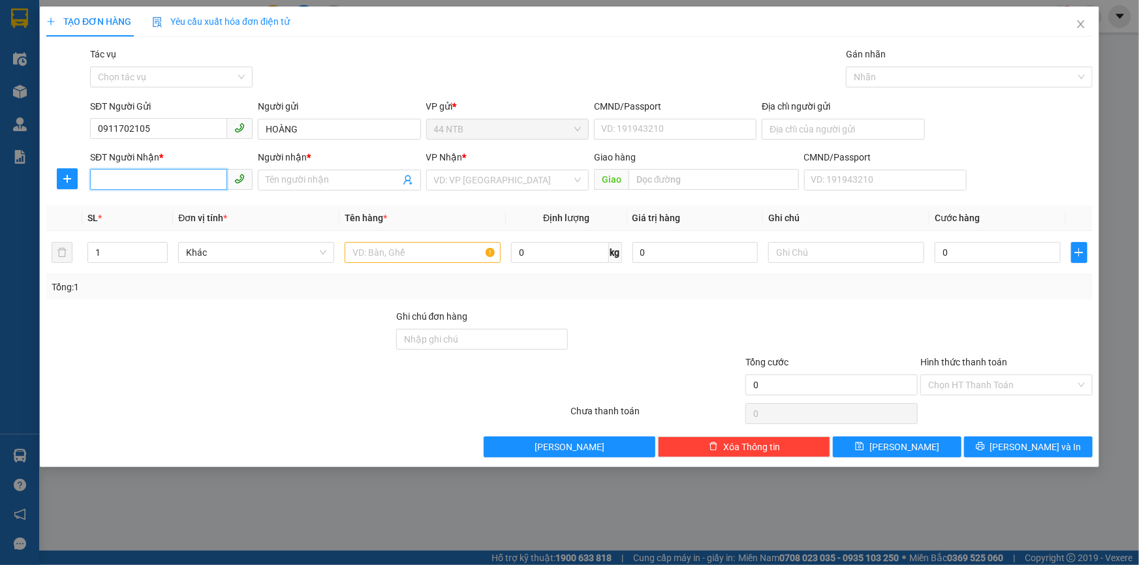
click at [132, 183] on input "SĐT Người Nhận *" at bounding box center [158, 179] width 137 height 21
click at [131, 181] on input "0982782979" at bounding box center [158, 179] width 137 height 21
type input "0982783979"
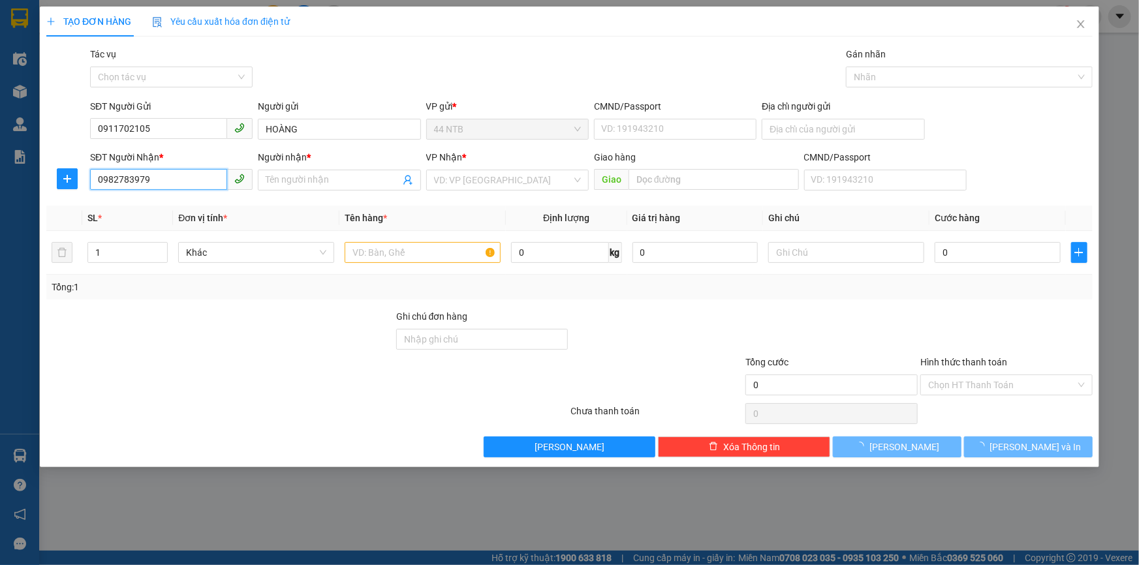
click at [151, 185] on input "0982783979" at bounding box center [158, 179] width 137 height 21
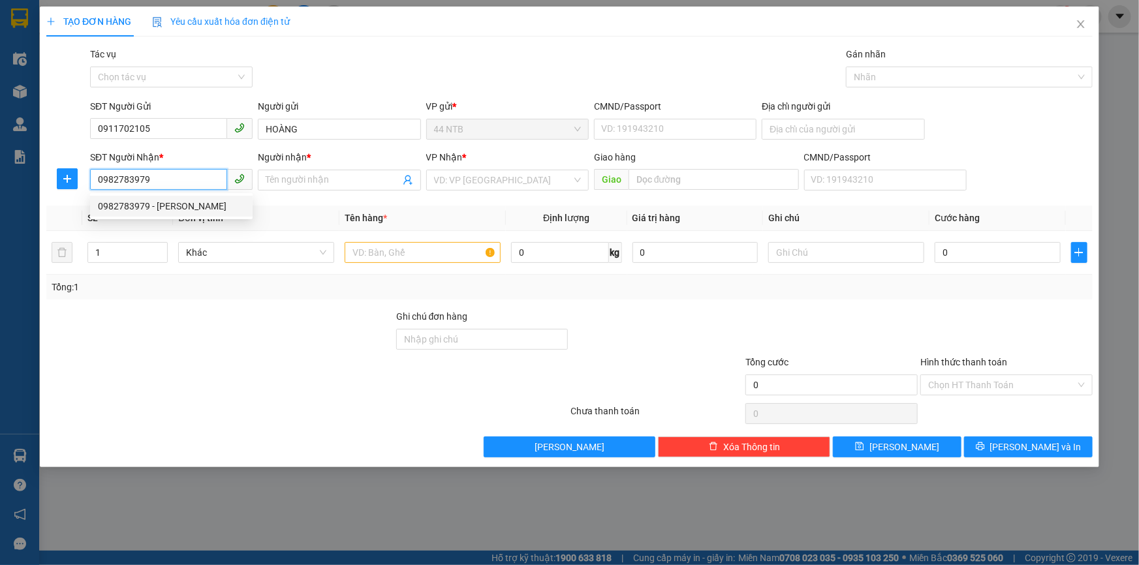
click at [197, 209] on div "0982783979 - Ánh" at bounding box center [171, 206] width 147 height 14
type input "Ánh"
type input "0982783979"
click at [411, 260] on input "text" at bounding box center [423, 252] width 156 height 21
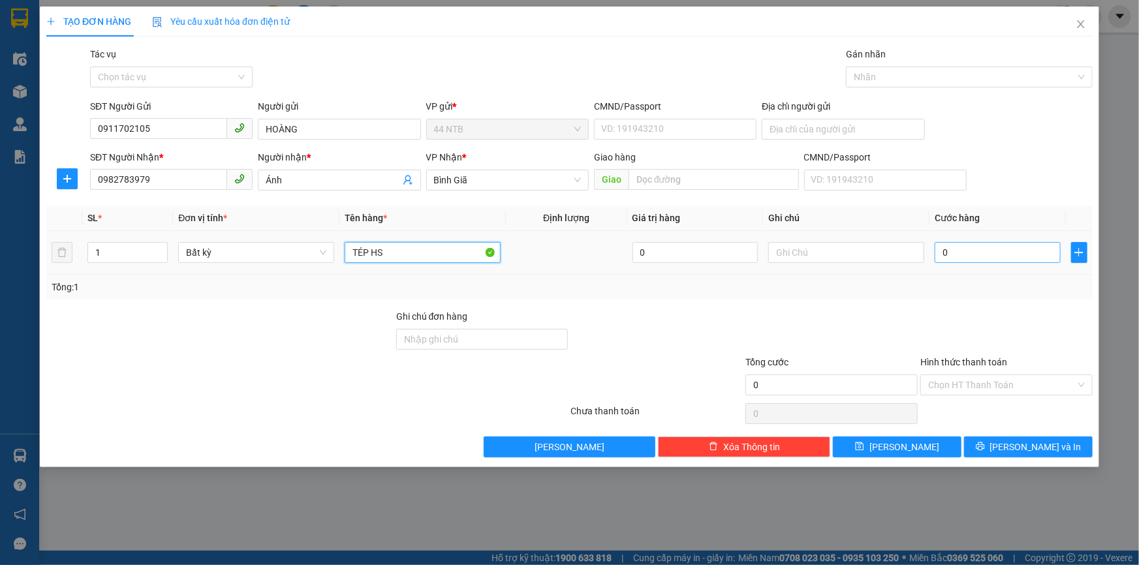
type input "TÉP HS"
click at [966, 256] on input "0" at bounding box center [998, 252] width 126 height 21
type input "3"
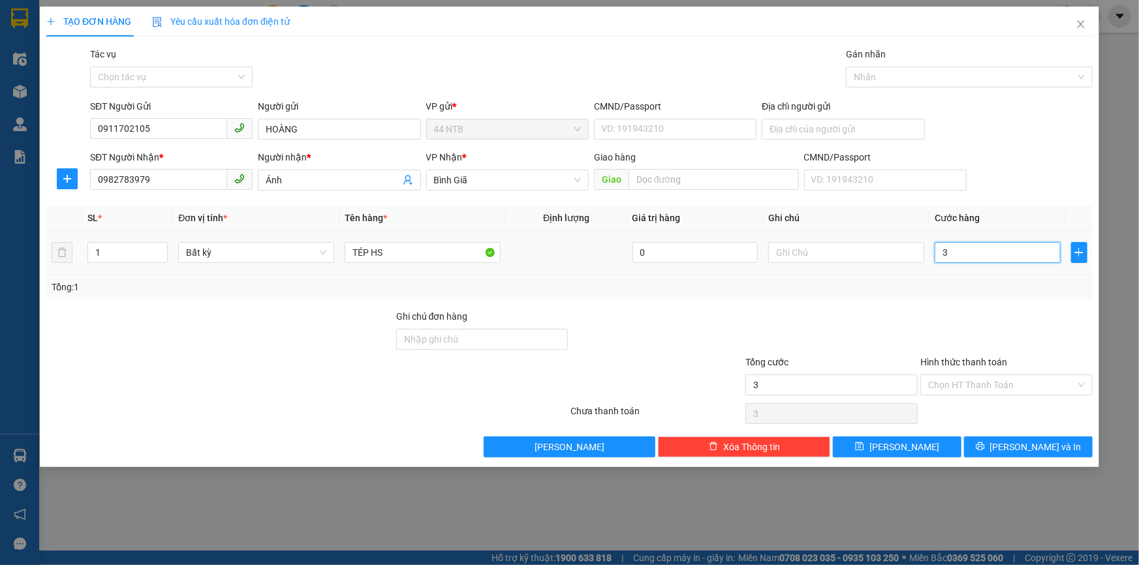
type input "30"
type input "30.000"
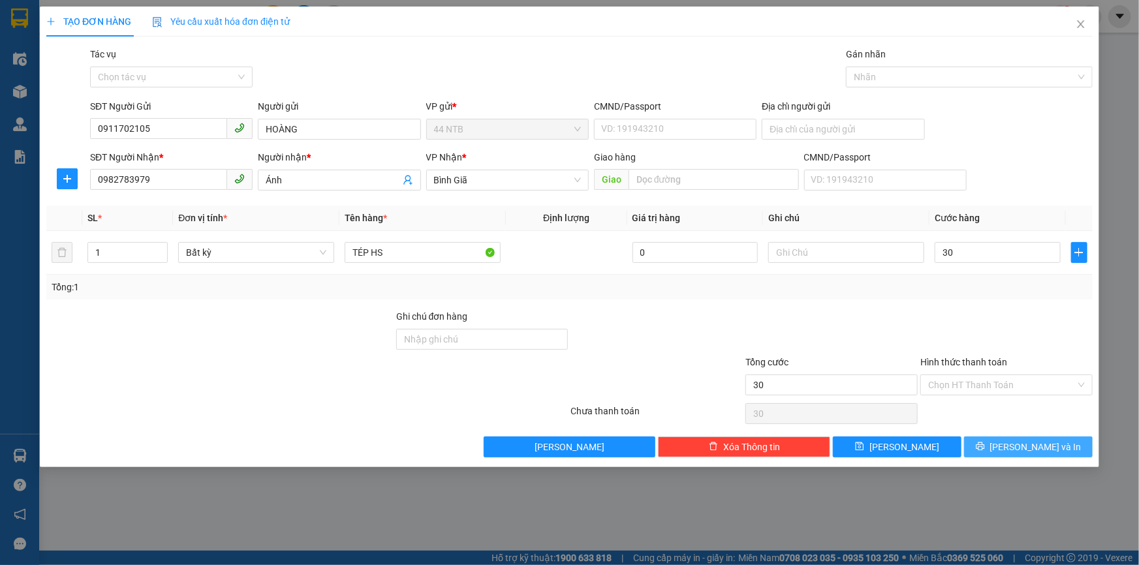
type input "30.000"
click at [1030, 445] on span "[PERSON_NAME] và In" at bounding box center [1035, 447] width 91 height 14
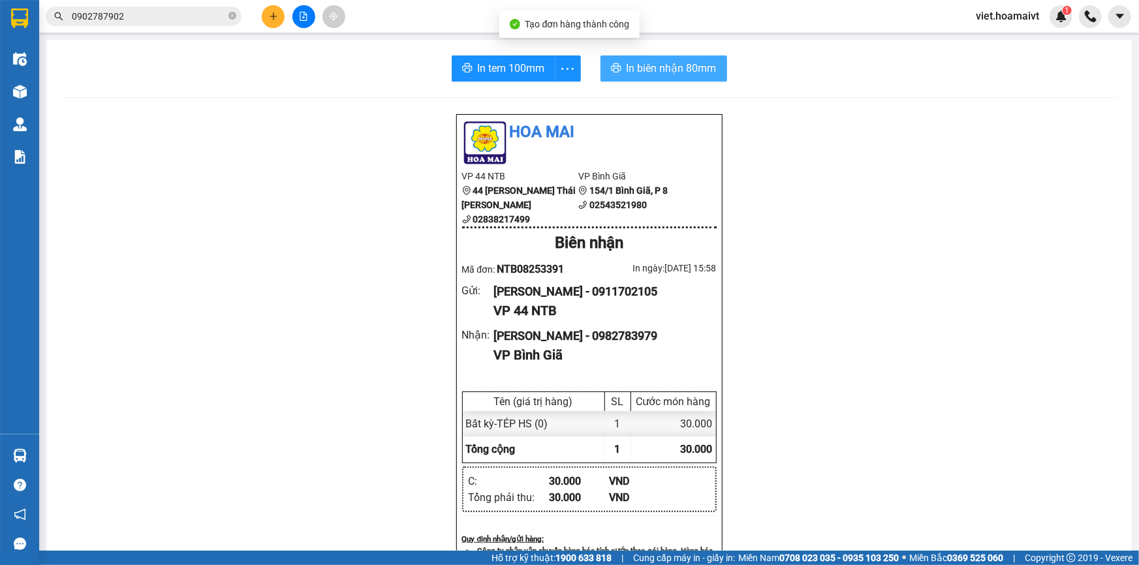
click at [654, 71] on span "In biên nhận 80mm" at bounding box center [672, 68] width 90 height 16
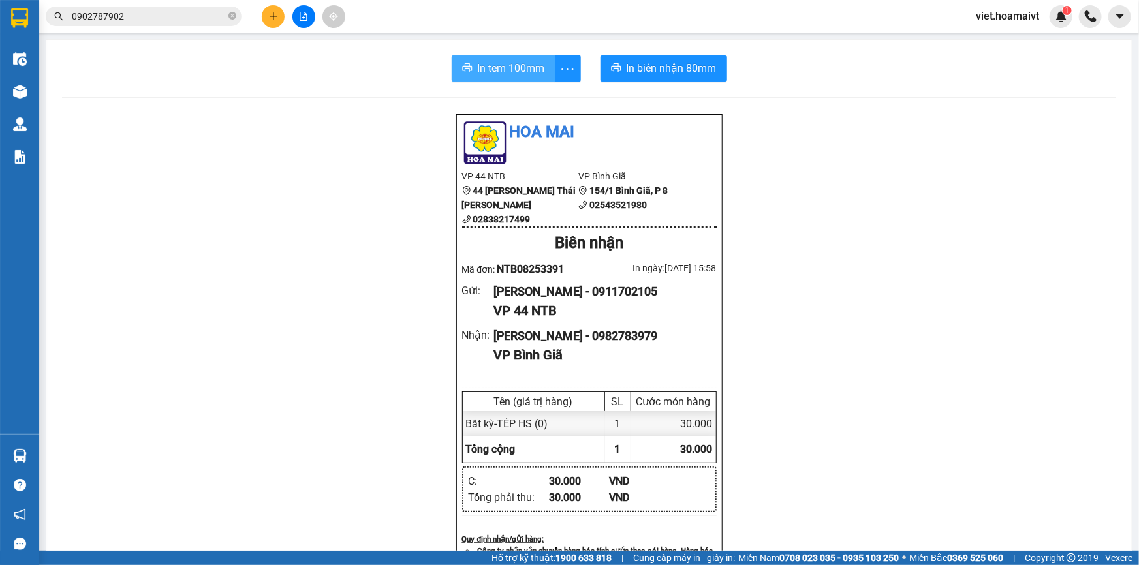
click at [516, 69] on span "In tem 100mm" at bounding box center [511, 68] width 67 height 16
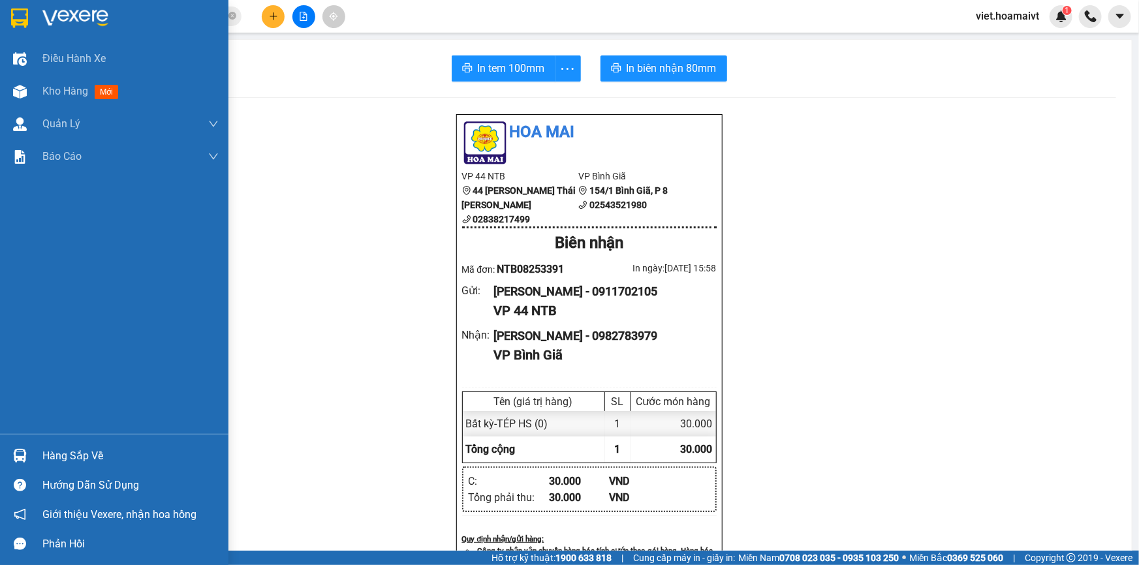
click at [64, 20] on img at bounding box center [75, 18] width 66 height 20
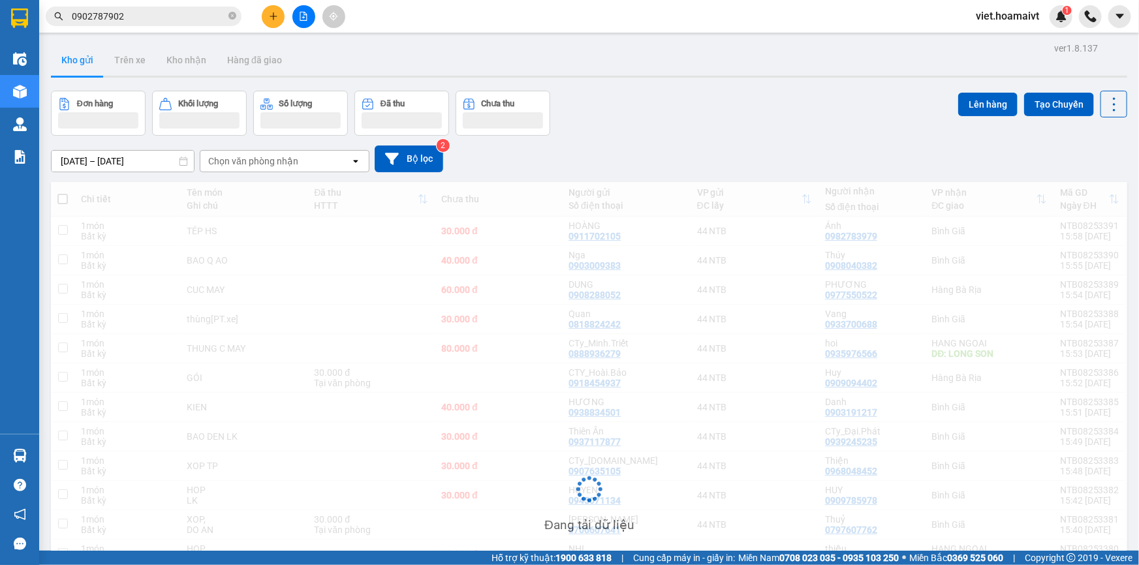
click at [274, 155] on div "Chọn văn phòng nhận" at bounding box center [275, 161] width 150 height 21
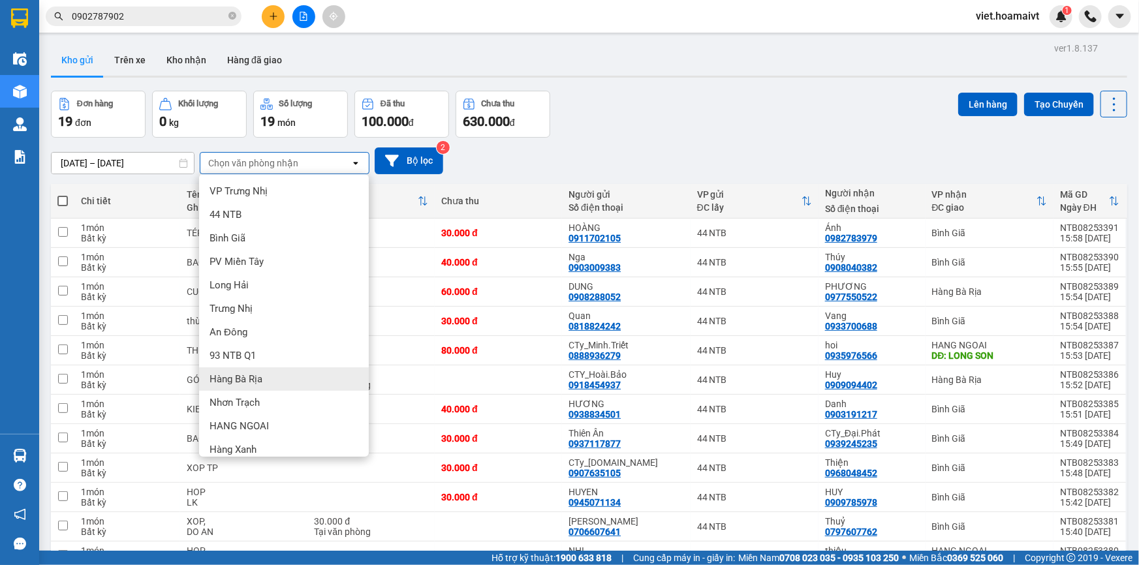
drag, startPoint x: 281, startPoint y: 381, endPoint x: 558, endPoint y: 183, distance: 340.1
click at [282, 381] on div "Hàng Bà Rịa" at bounding box center [284, 380] width 170 height 24
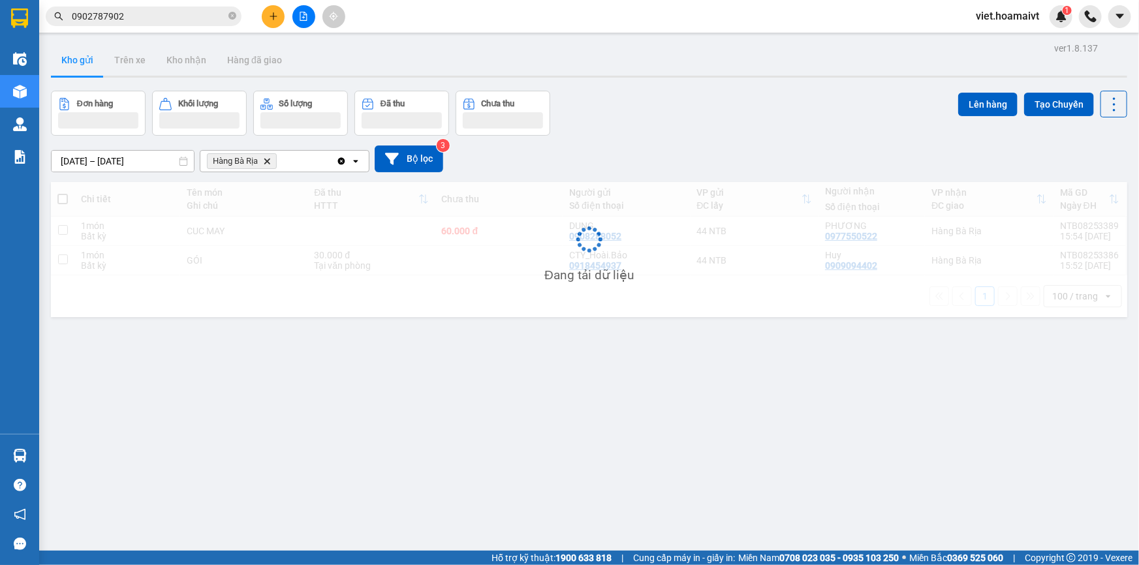
click at [706, 107] on div "Đơn hàng Khối lượng Số lượng Đã thu Chưa thu Lên hàng Tạo Chuyến" at bounding box center [589, 113] width 1077 height 45
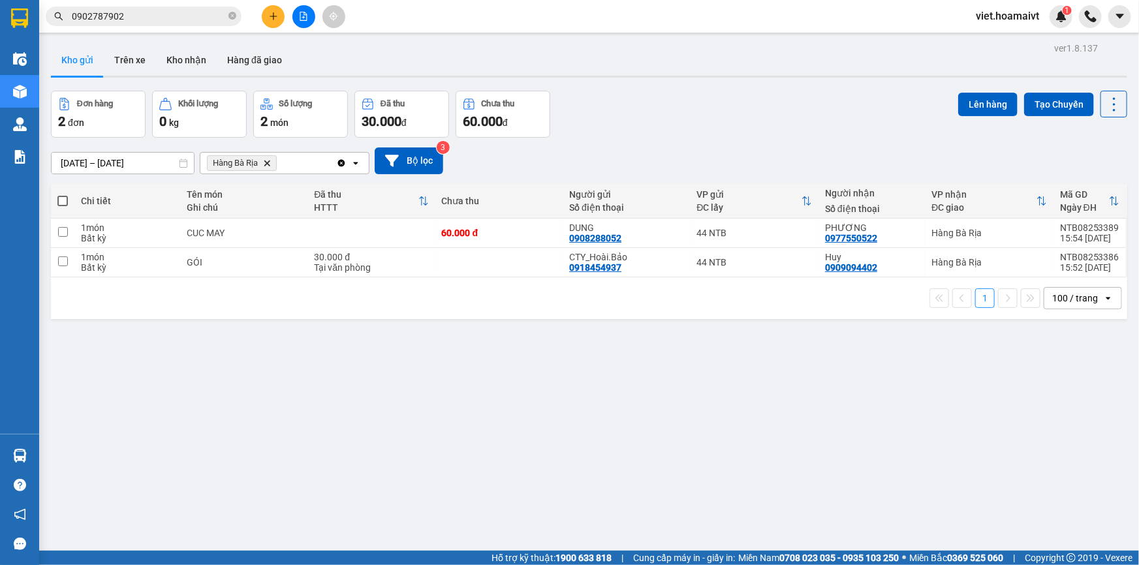
click at [262, 165] on span "Hàng Bà Rịa Delete" at bounding box center [242, 163] width 70 height 16
click at [265, 164] on icon "Delete" at bounding box center [267, 163] width 8 height 8
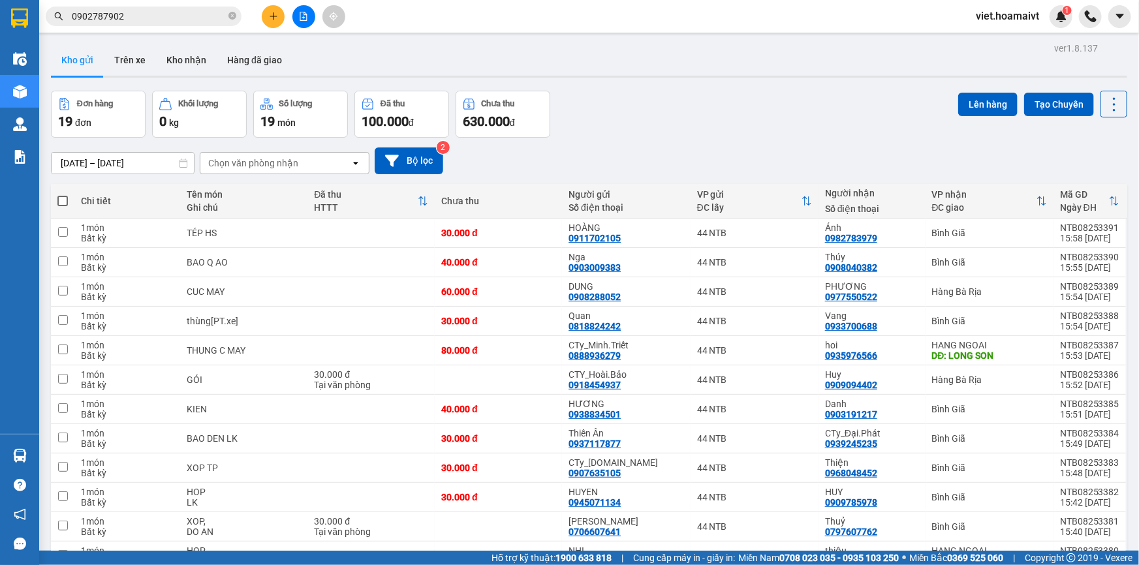
click at [776, 136] on div "Đơn hàng 19 đơn Khối lượng 0 kg Số lượng 19 món Đã thu 100.000 đ Chưa thu 630.0…" at bounding box center [589, 114] width 1077 height 47
click at [1046, 230] on icon at bounding box center [1050, 233] width 9 height 9
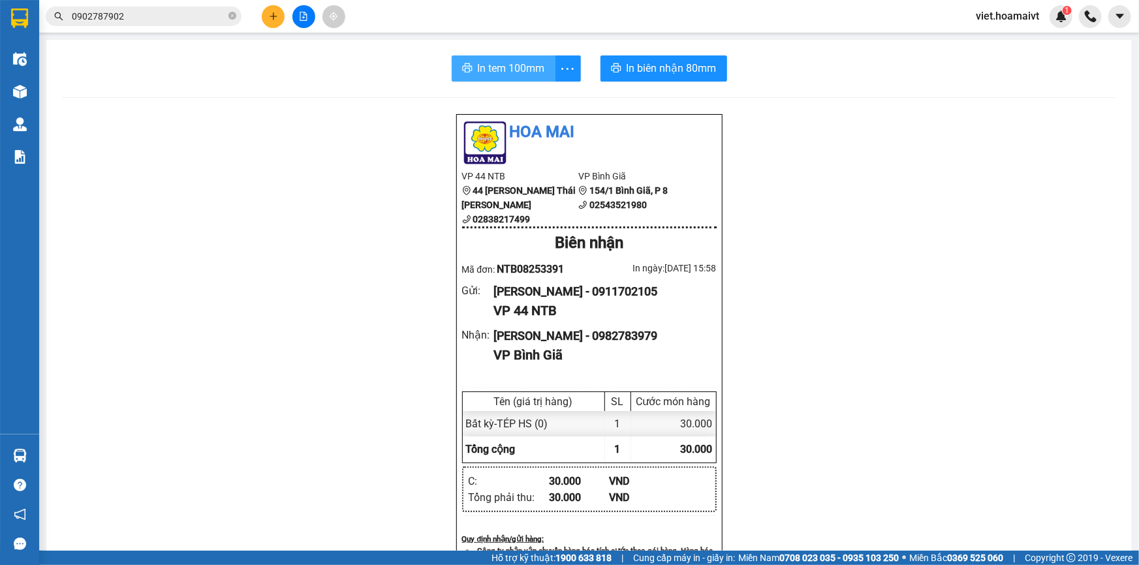
click at [546, 63] on button "In tem 100mm" at bounding box center [504, 68] width 104 height 26
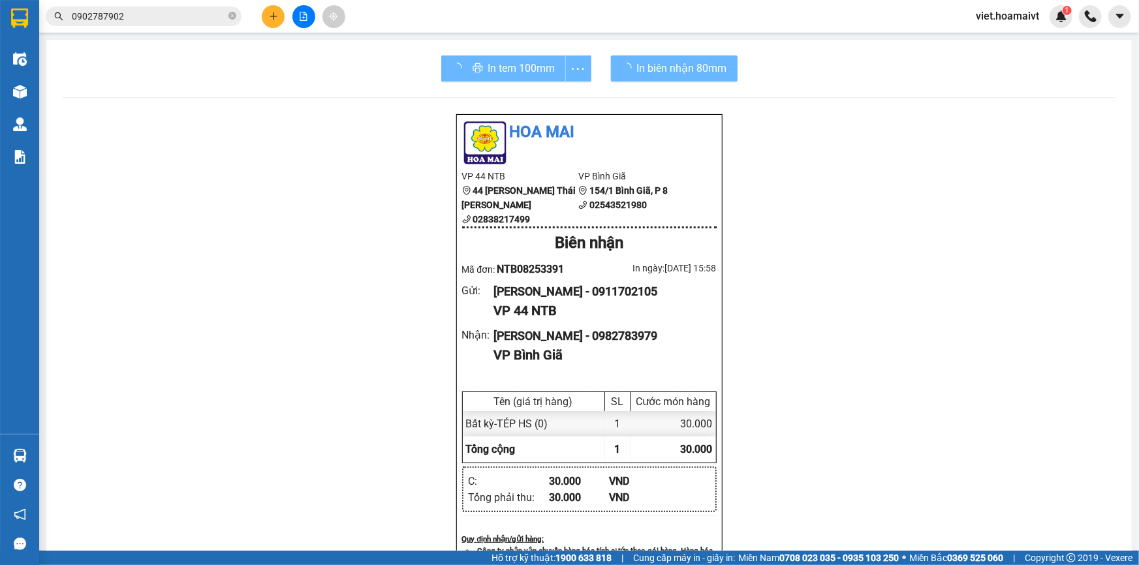
click at [927, 398] on div "Hoa Mai VP 44 NTB 44 Nguyễn Thái Bình 02838217499 VP Bình Giã 154/1 Bình Giã,…" at bounding box center [589, 535] width 1054 height 843
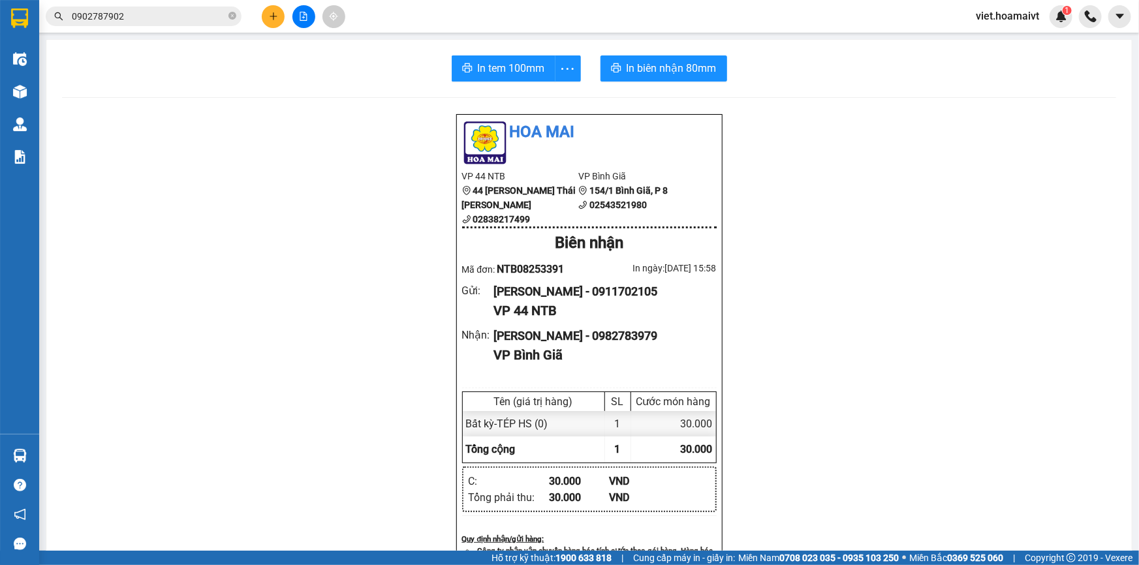
click at [927, 398] on div "Hoa Mai VP 44 NTB 44 Nguyễn Thái Bình 02838217499 VP Bình Giã 154/1 Bình Giã,…" at bounding box center [589, 535] width 1054 height 843
drag, startPoint x: 338, startPoint y: 148, endPoint x: 317, endPoint y: 134, distance: 24.6
click at [336, 148] on div "Hoa Mai VP 44 NTB 44 Nguyễn Thái Bình 02838217499 VP Bình Giã 154/1 Bình Giã,…" at bounding box center [589, 535] width 1054 height 843
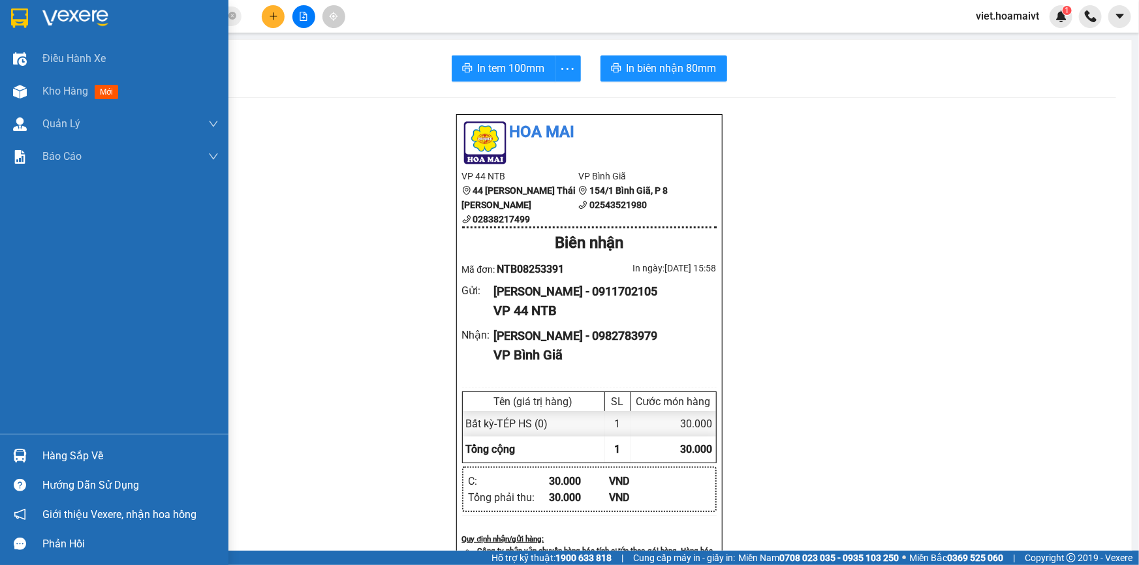
click at [33, 14] on div at bounding box center [114, 21] width 229 height 42
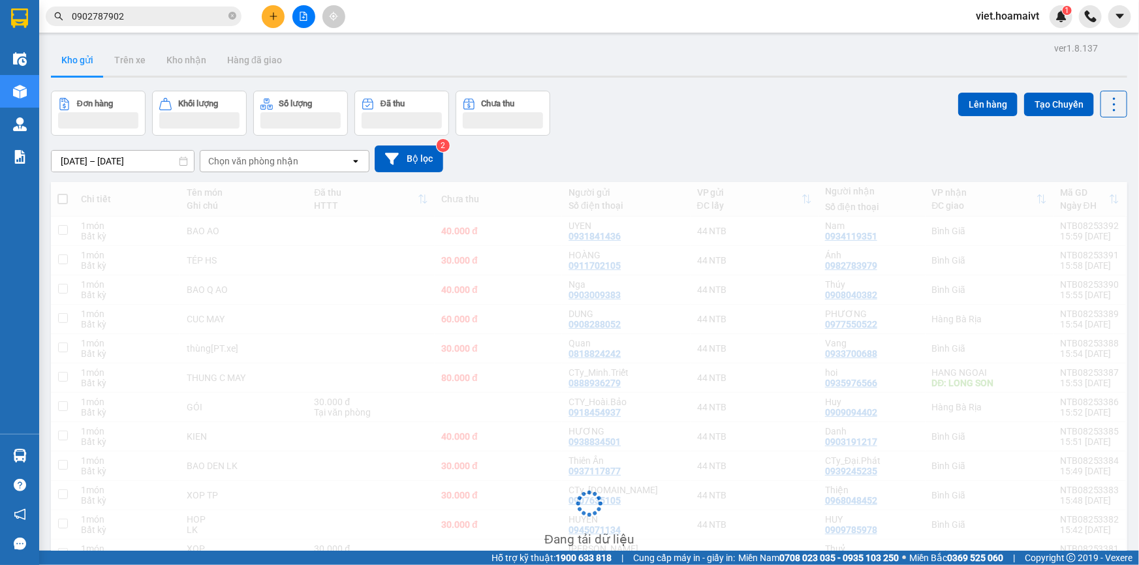
click at [777, 114] on div "Đơn hàng Khối lượng Số lượng Đã thu Chưa thu Lên hàng Tạo Chuyến" at bounding box center [589, 113] width 1077 height 45
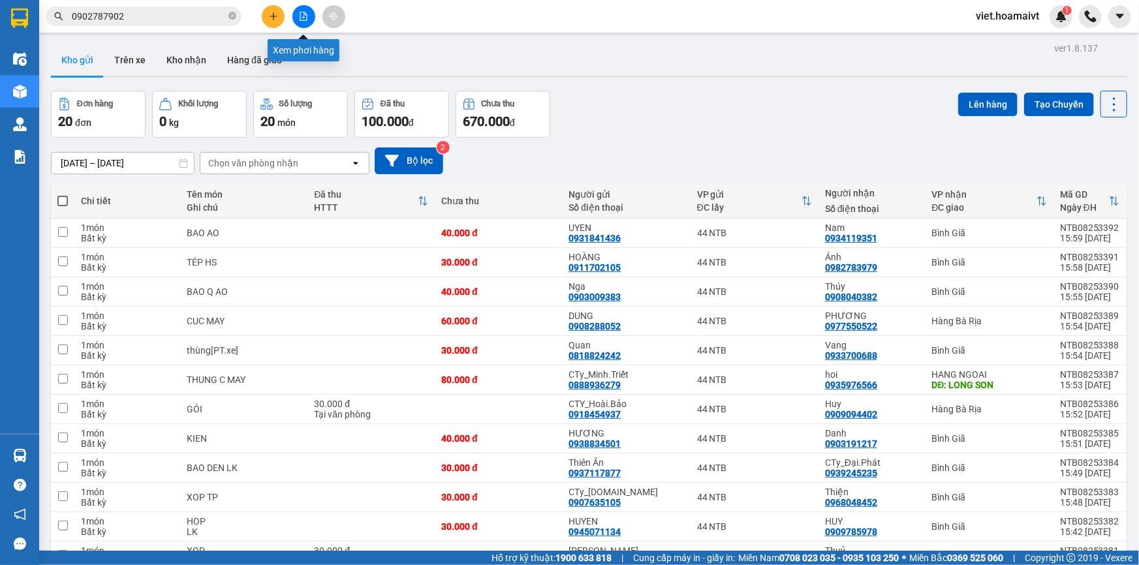
click at [296, 12] on button at bounding box center [303, 16] width 23 height 23
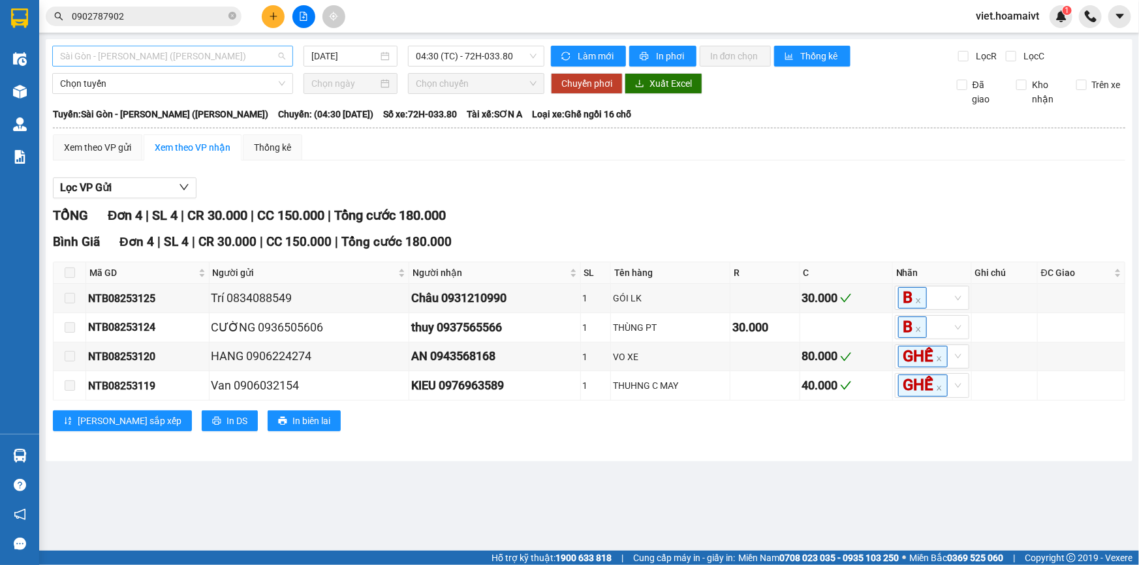
click at [212, 52] on span "Sài Gòn - Vũng Tàu (Hàng Hoá)" at bounding box center [172, 56] width 225 height 20
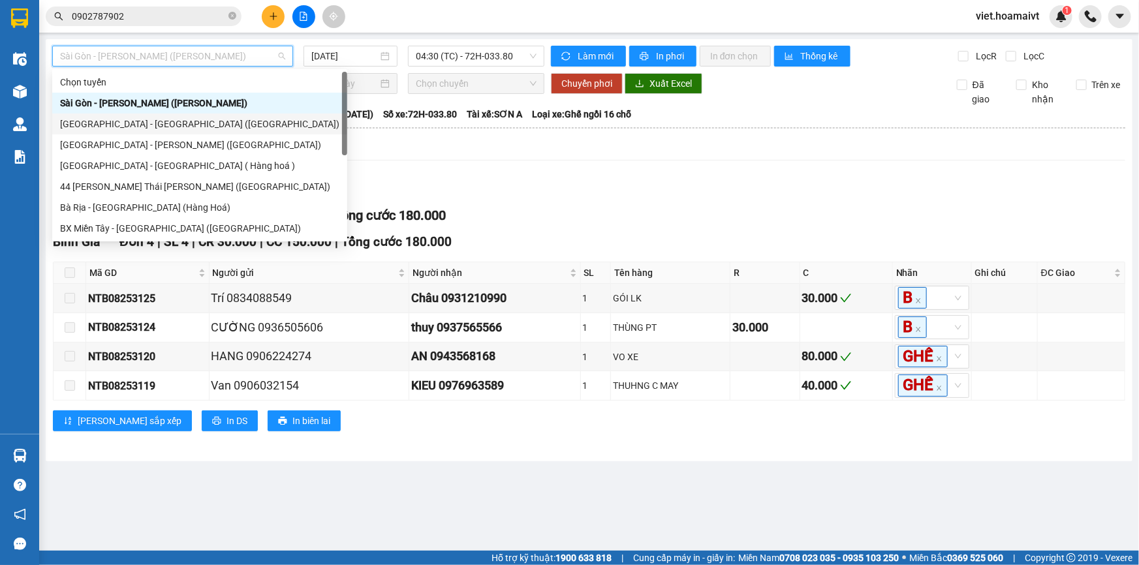
click at [202, 126] on div "Sài Gòn - Bà Rịa (Hàng Hoá)" at bounding box center [199, 124] width 279 height 14
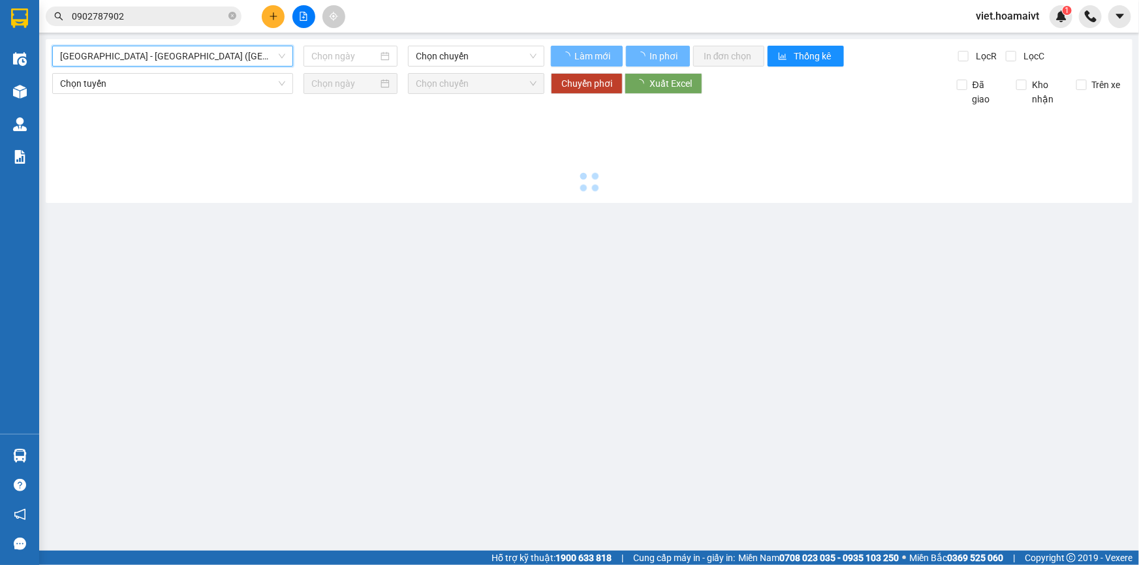
type input "[DATE]"
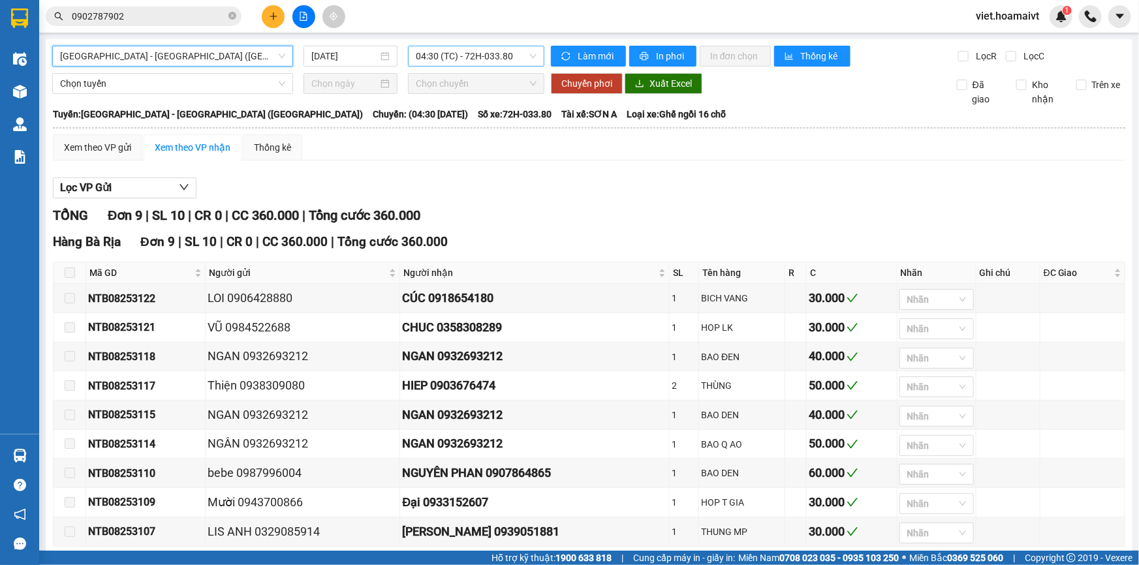
click at [432, 66] on div "04:30 (TC) - 72H-033.80" at bounding box center [476, 56] width 136 height 21
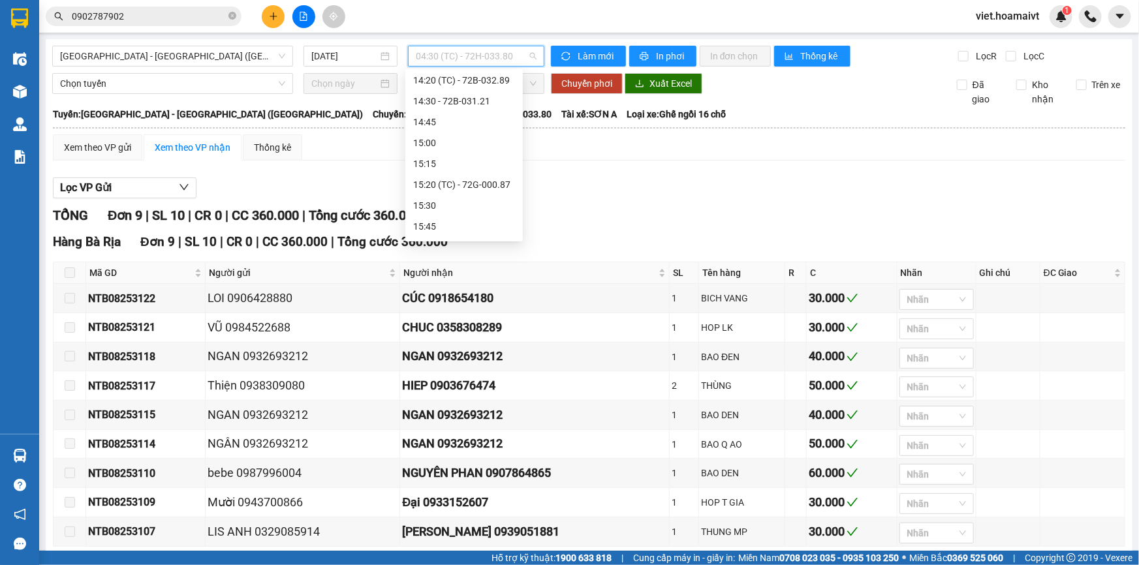
scroll to position [890, 0]
click at [464, 136] on div "15:00" at bounding box center [464, 132] width 102 height 14
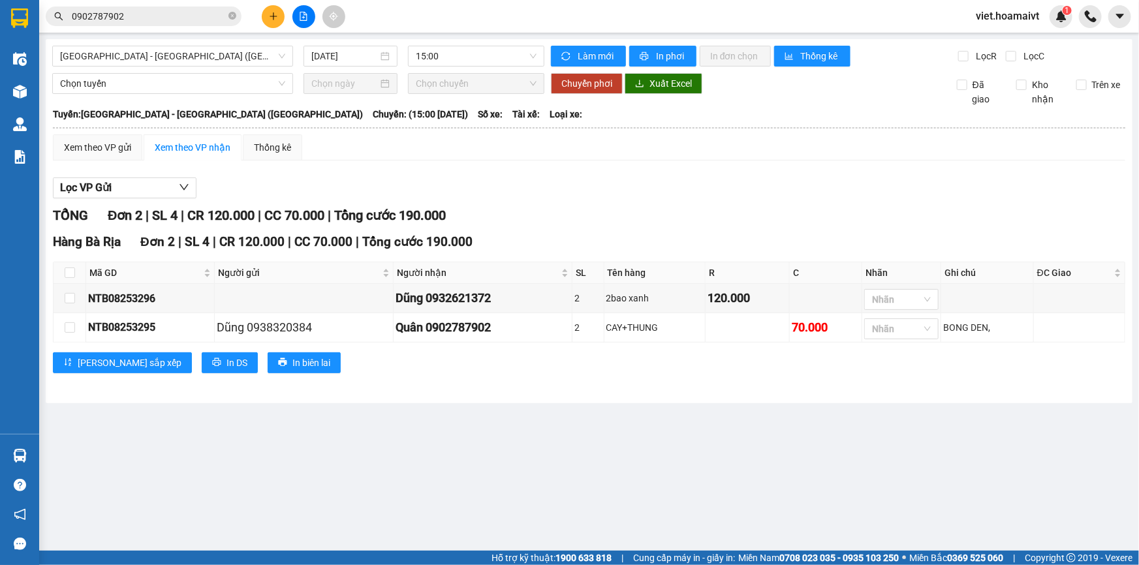
click at [699, 190] on div "Lọc VP Gửi" at bounding box center [589, 189] width 1073 height 22
click at [148, 16] on input "0902787902" at bounding box center [149, 16] width 154 height 14
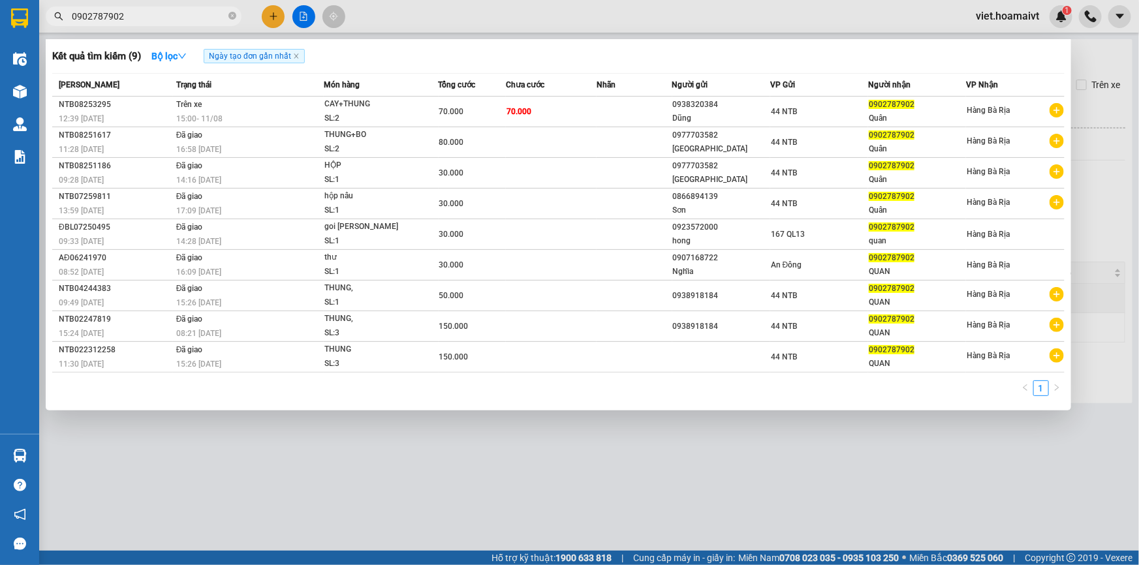
click at [454, 486] on div at bounding box center [569, 282] width 1139 height 565
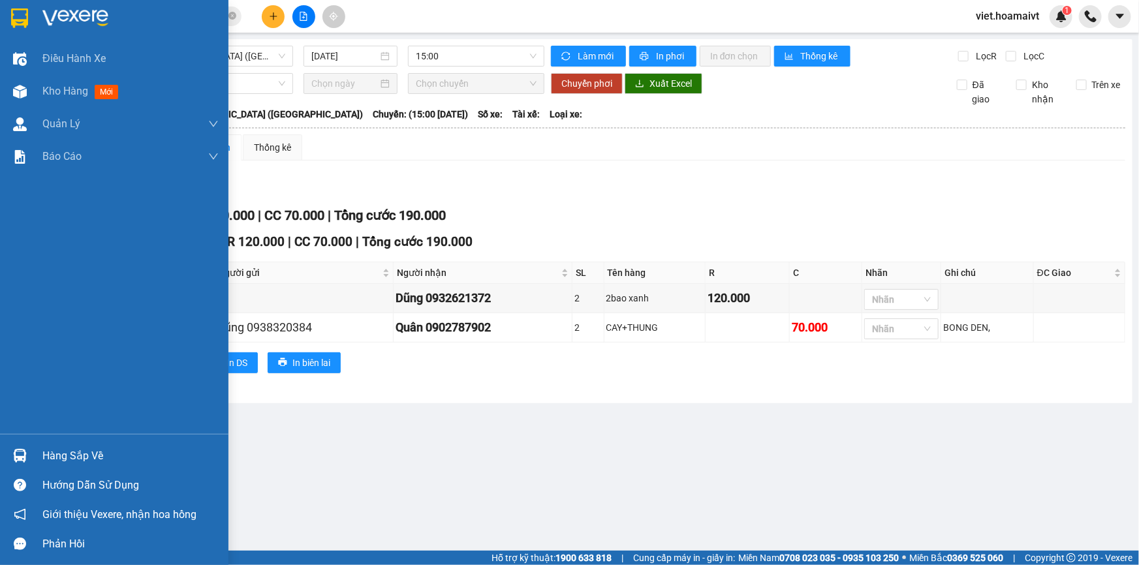
click at [65, 16] on img at bounding box center [75, 18] width 66 height 20
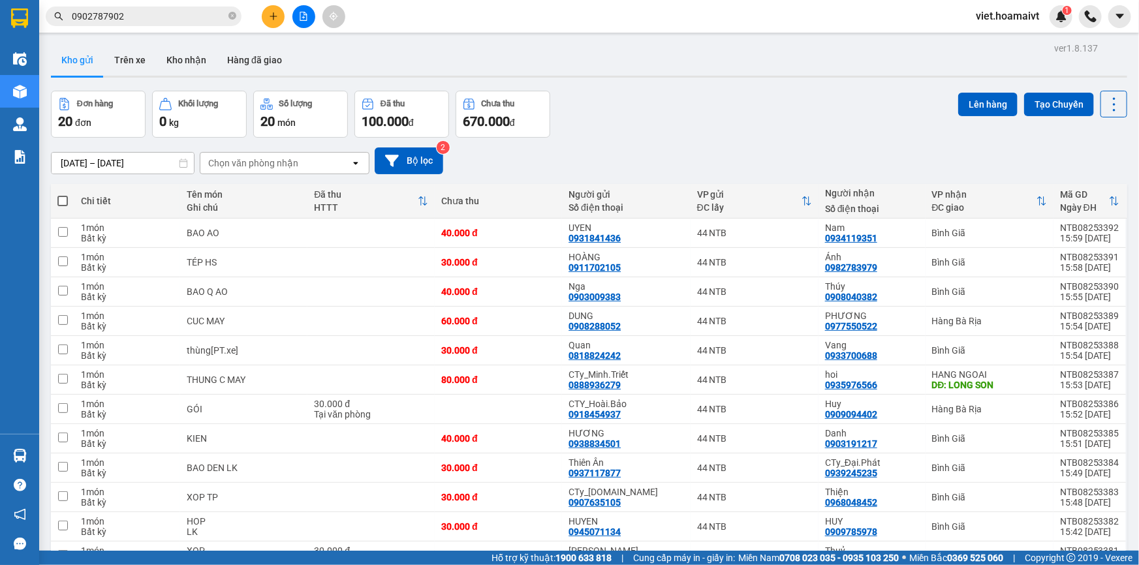
click at [664, 125] on div "Đơn hàng 20 đơn Khối lượng 0 kg Số lượng 20 món Đã thu 100.000 đ Chưa thu 670.0…" at bounding box center [589, 114] width 1077 height 47
click at [269, 20] on icon "plus" at bounding box center [273, 16] width 9 height 9
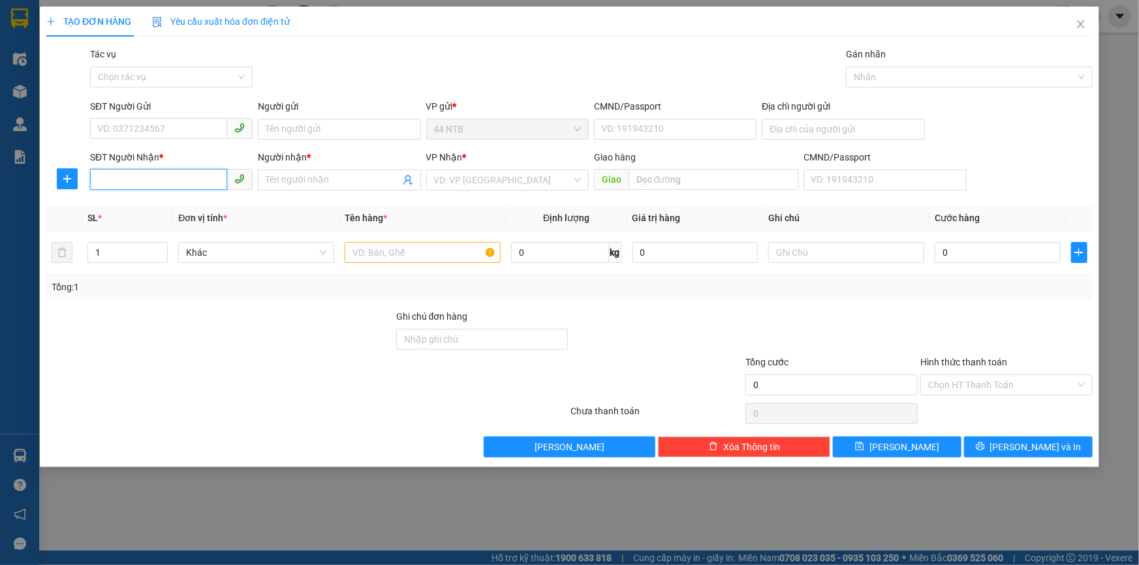
click at [189, 184] on input "SĐT Người Nhận *" at bounding box center [158, 179] width 137 height 21
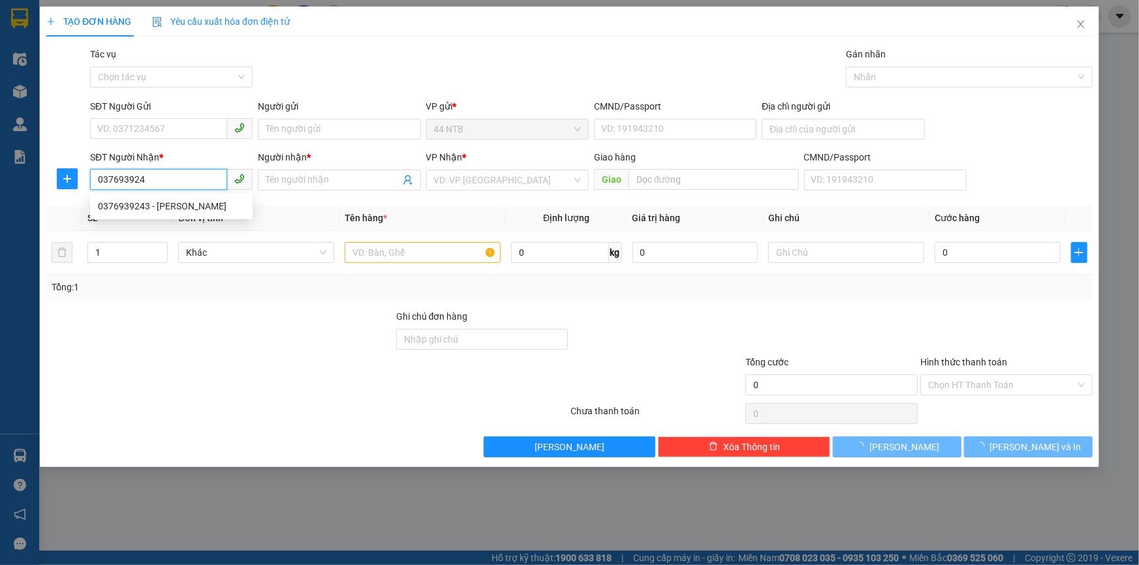
type input "0376939243"
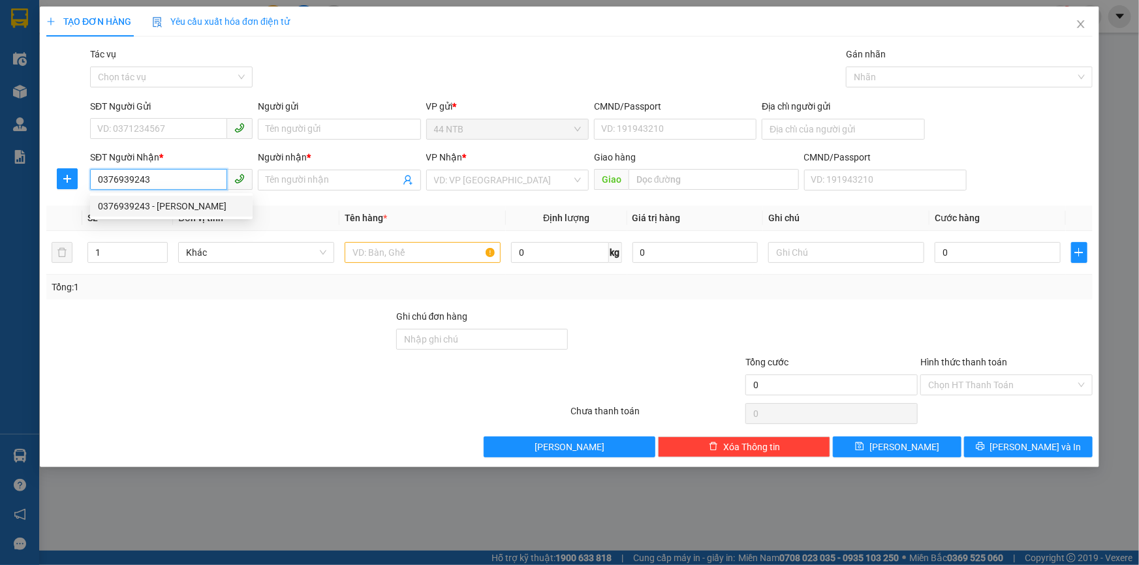
click at [187, 207] on div "0376939243 - TRUNG" at bounding box center [171, 206] width 147 height 14
type input "TRUNG"
type input "0376939243"
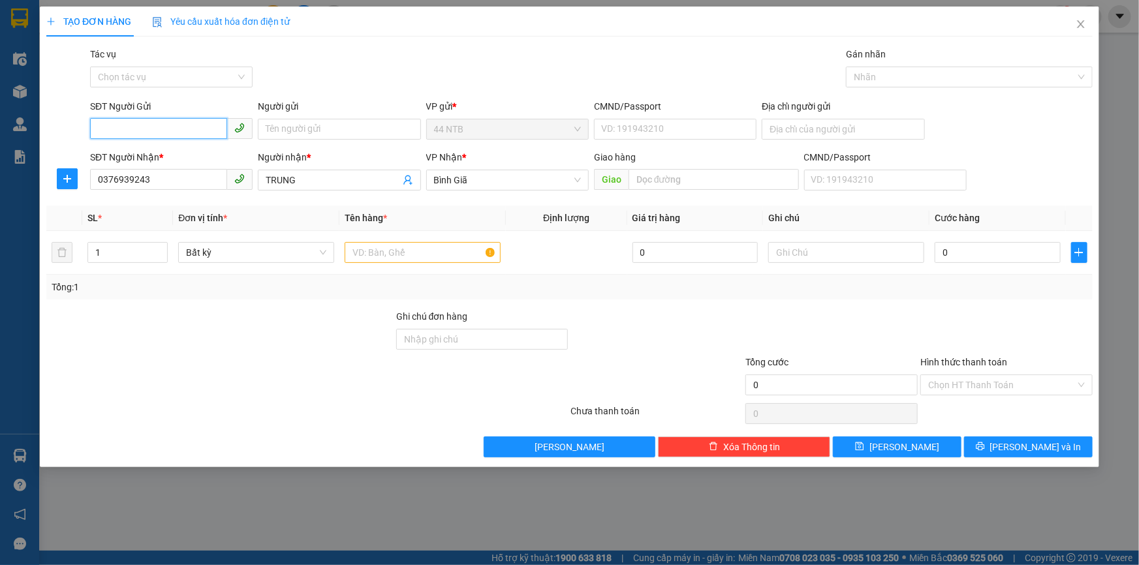
click at [203, 134] on input "SĐT Người Gửi" at bounding box center [158, 128] width 137 height 21
click at [137, 158] on div "0939655956 - Trung" at bounding box center [171, 155] width 147 height 14
type input "0939655956"
click at [302, 133] on input "Trung" at bounding box center [339, 129] width 163 height 21
type input "Trung SG"
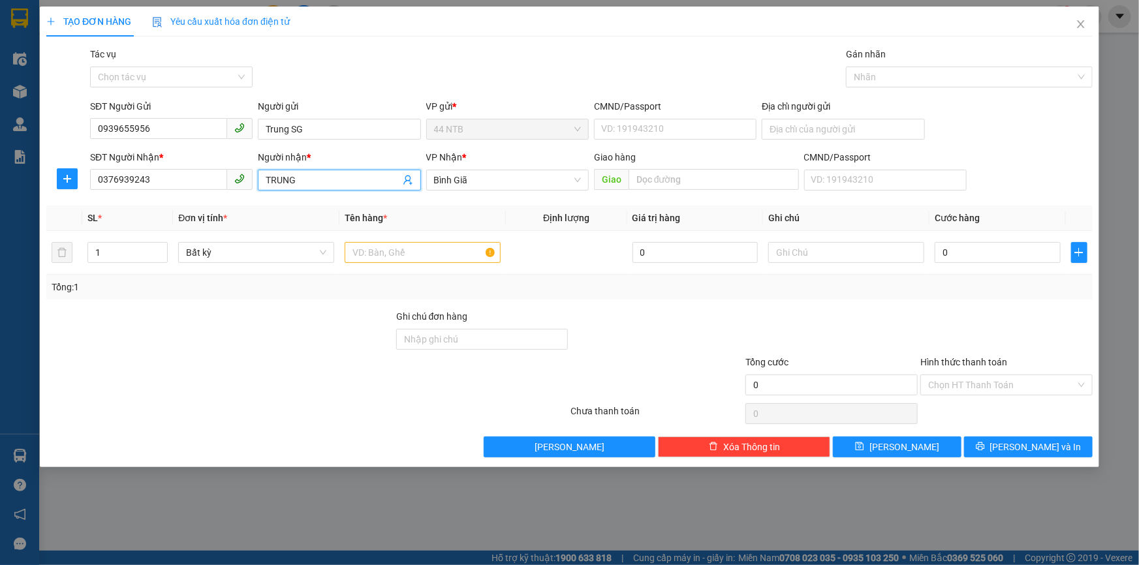
click at [332, 179] on input "TRUNG" at bounding box center [333, 180] width 134 height 14
type input "TRUNG VT"
click at [361, 254] on input "text" at bounding box center [423, 252] width 156 height 21
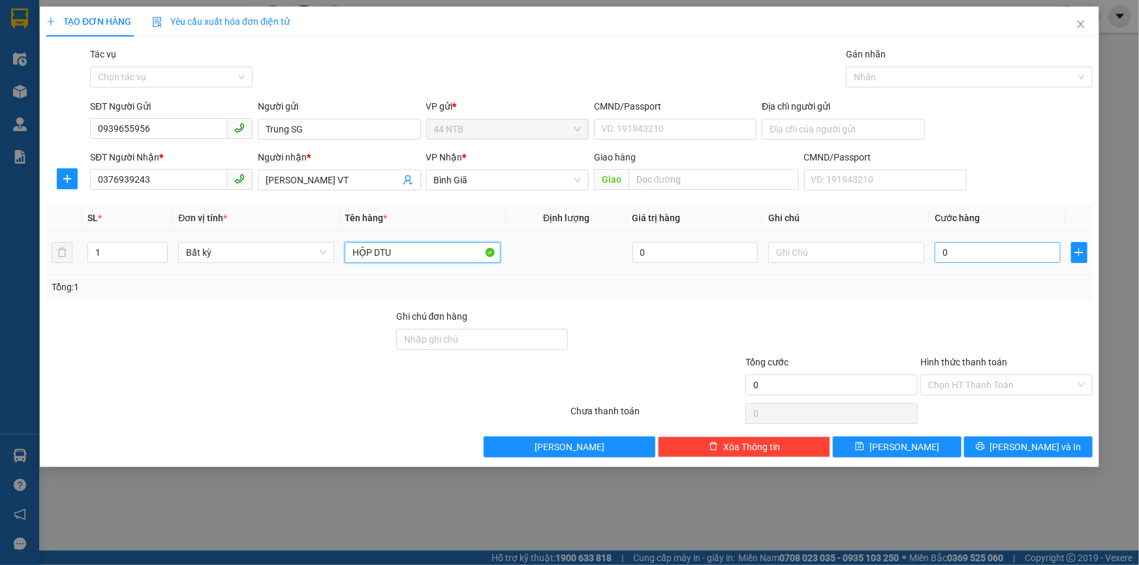
type input "HỘP DTU"
click at [958, 249] on input "0" at bounding box center [998, 252] width 126 height 21
type input "3"
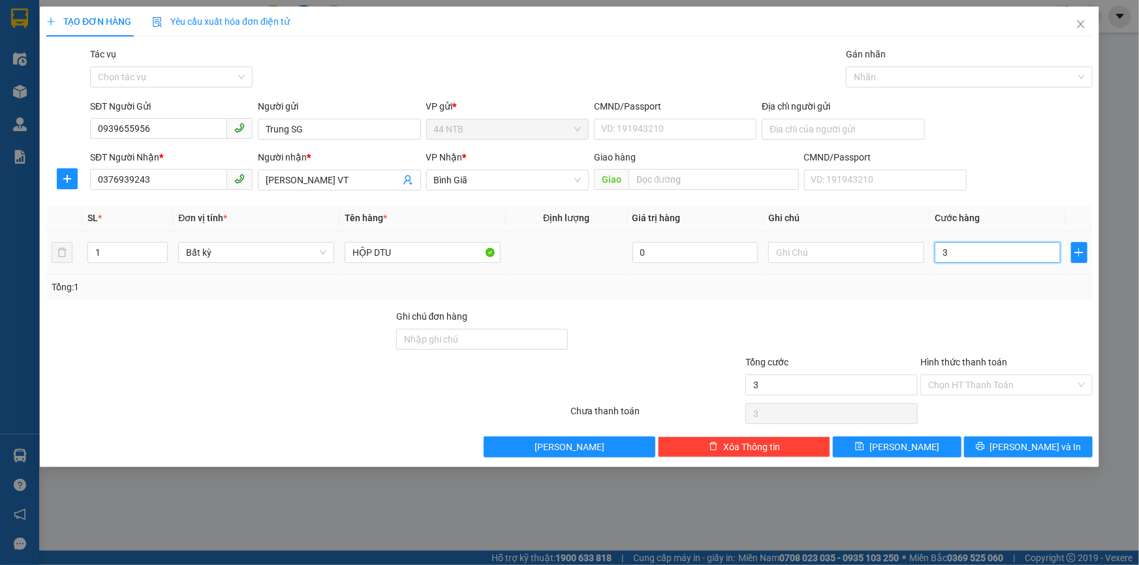
type input "30"
type input "30.000"
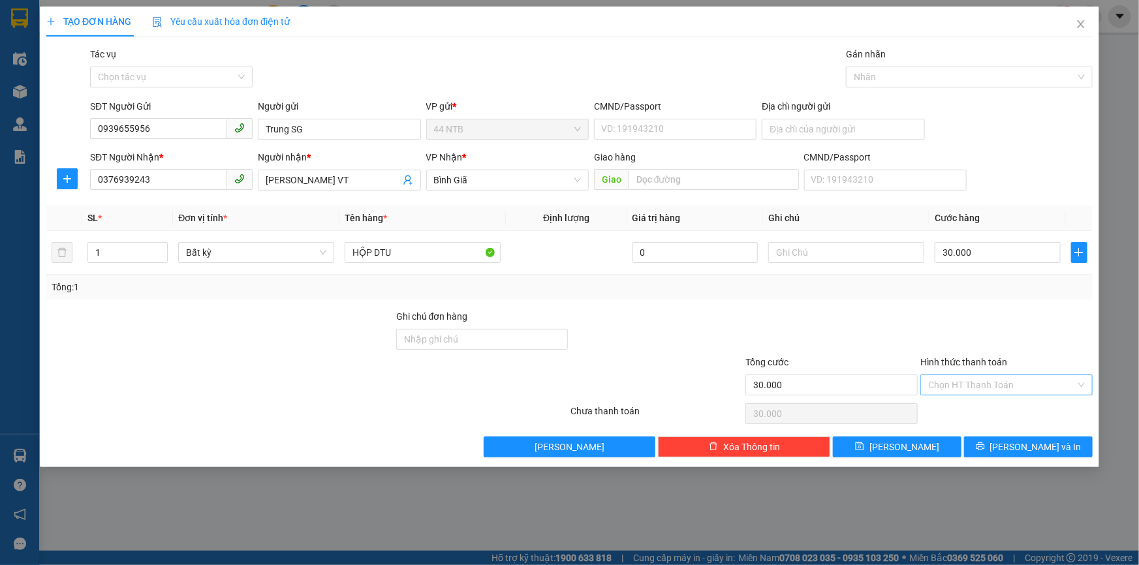
click at [994, 385] on input "Hình thức thanh toán" at bounding box center [1002, 385] width 148 height 20
click at [992, 405] on div "Tại văn phòng" at bounding box center [1006, 410] width 157 height 14
type input "0"
click at [999, 447] on button "[PERSON_NAME] và In" at bounding box center [1028, 447] width 129 height 21
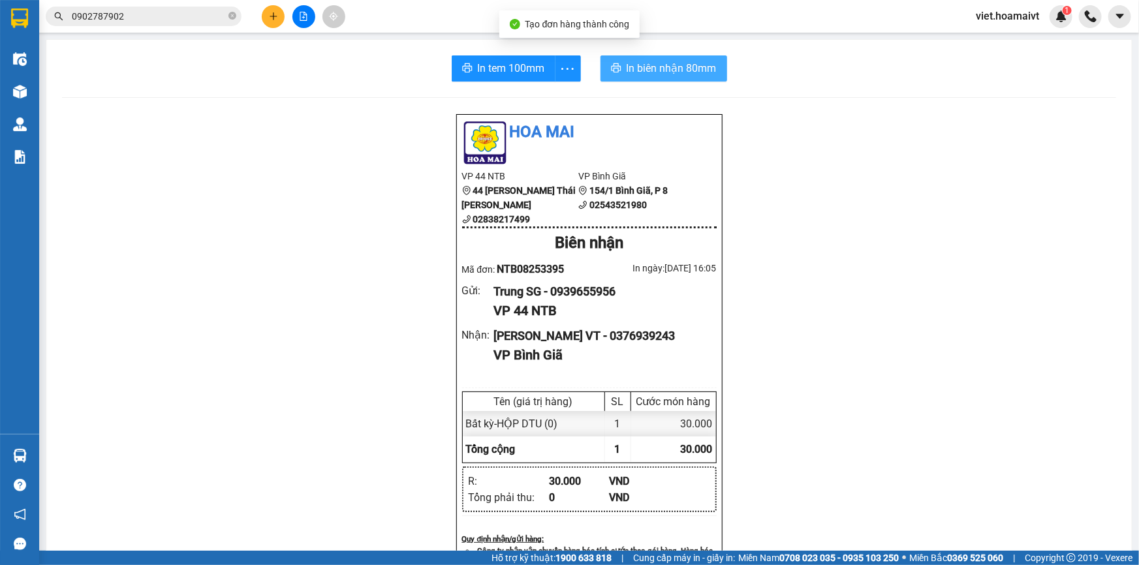
click at [658, 63] on span "In biên nhận 80mm" at bounding box center [672, 68] width 90 height 16
click at [481, 90] on div "In tem 100mm In biên nhận 80mm Hoa Mai VP 44 NTB 44 Nguyễn Thái Bình 0283821749…" at bounding box center [589, 505] width 1086 height 930
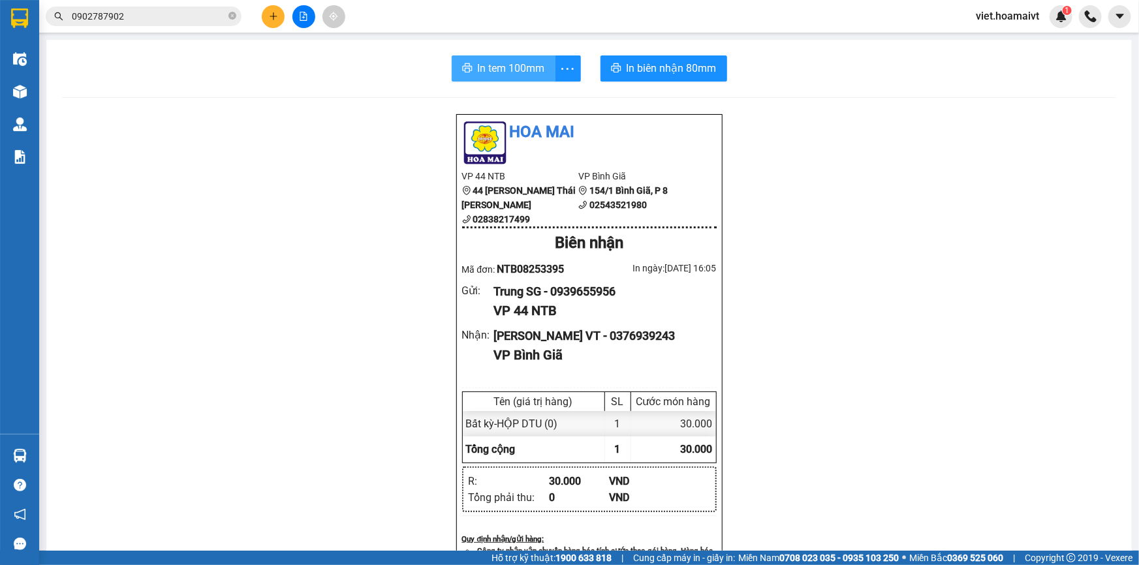
click at [513, 67] on span "In tem 100mm" at bounding box center [511, 68] width 67 height 16
click at [283, 21] on button at bounding box center [273, 16] width 23 height 23
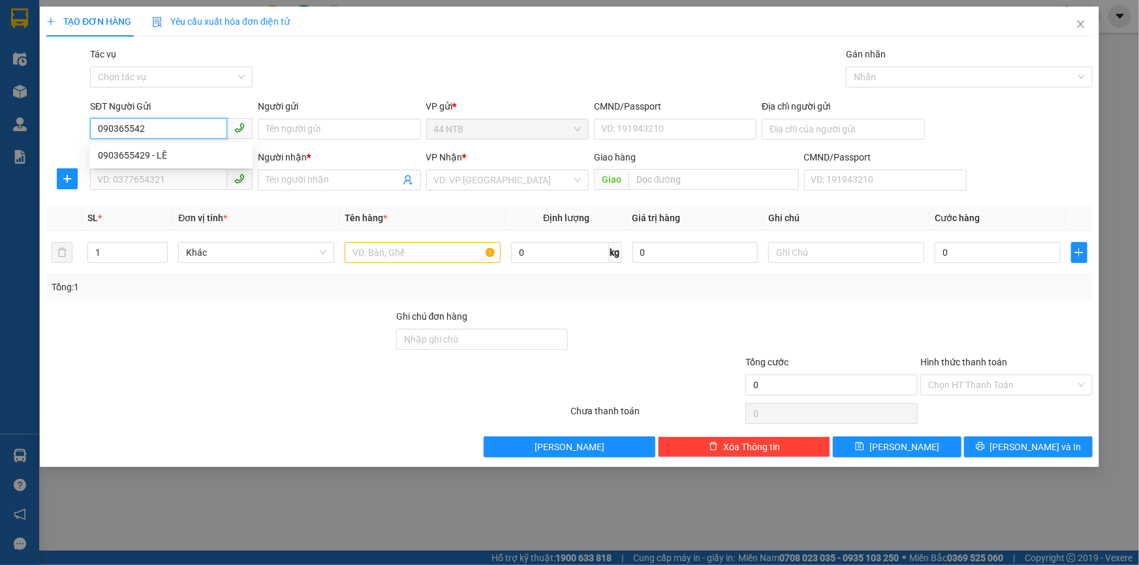
type input "0903655429"
click at [153, 153] on div "0903655429 - LÊ" at bounding box center [171, 155] width 147 height 14
type input "LÊ"
type input "0310187439"
type input "0975886272"
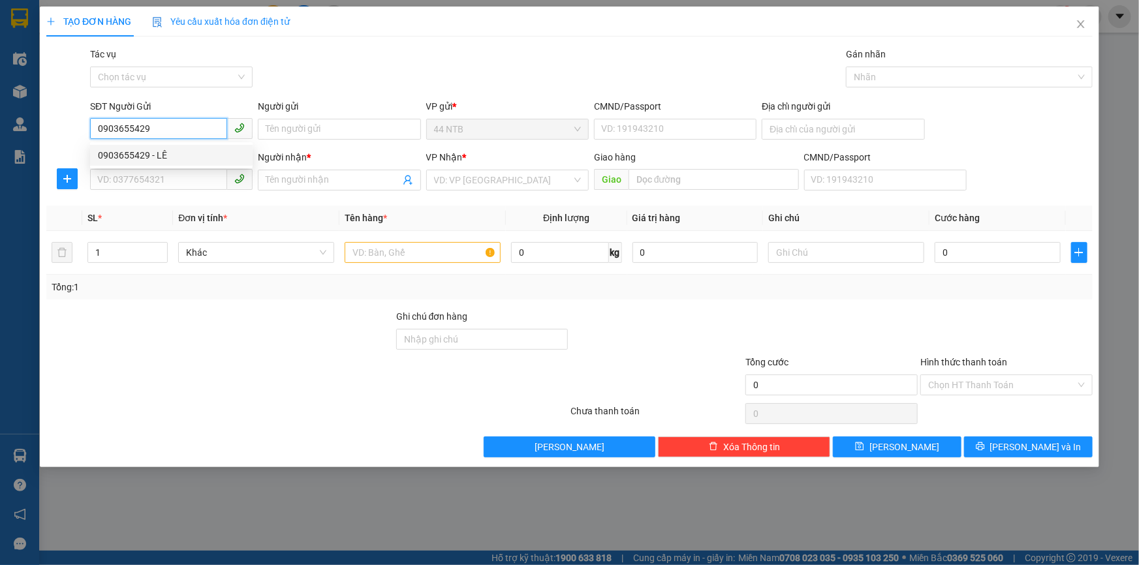
type input "Phượng"
type input "0903655429"
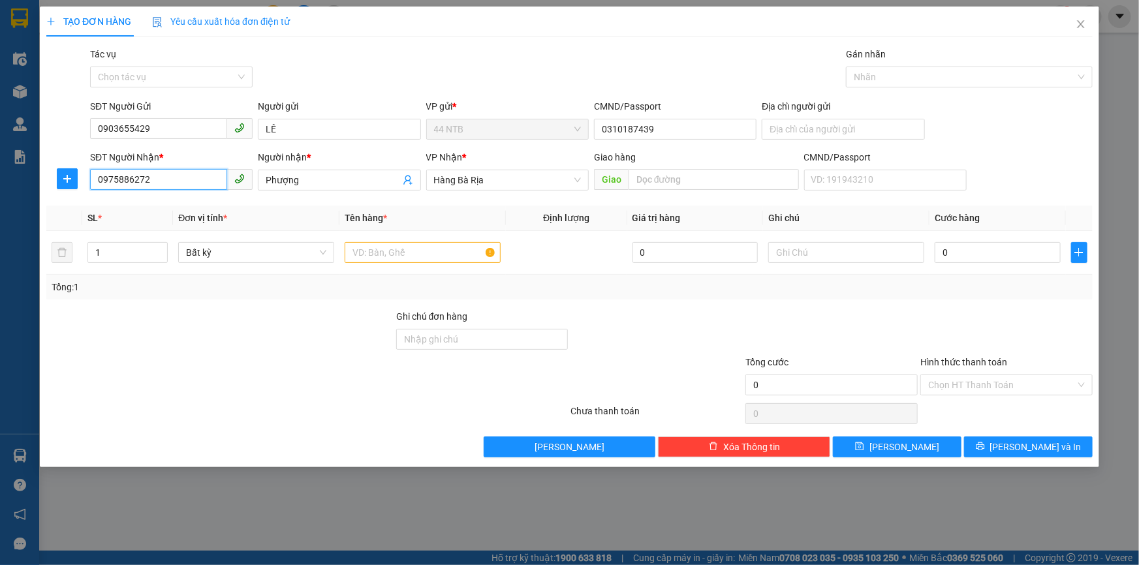
click at [183, 183] on input "0975886272" at bounding box center [158, 179] width 137 height 21
type input "0"
type input "0355537772"
click at [176, 203] on div "0355537772 - bap" at bounding box center [171, 206] width 147 height 14
type input "bap"
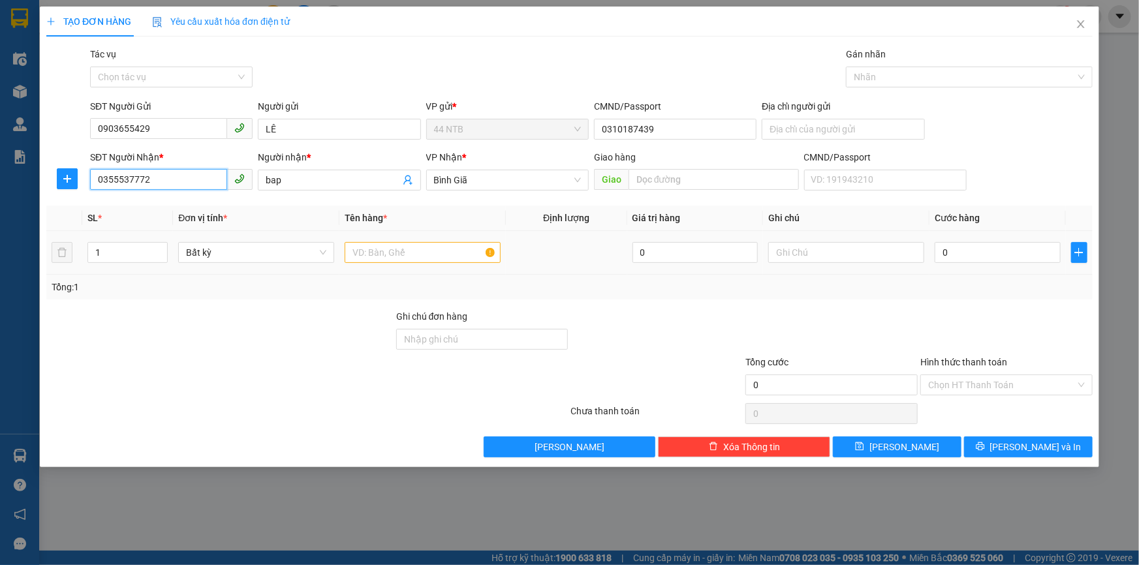
type input "0355537772"
click at [429, 259] on input "text" at bounding box center [423, 252] width 156 height 21
type input "THUNG"
click at [958, 260] on input "0" at bounding box center [998, 252] width 126 height 21
type input "3"
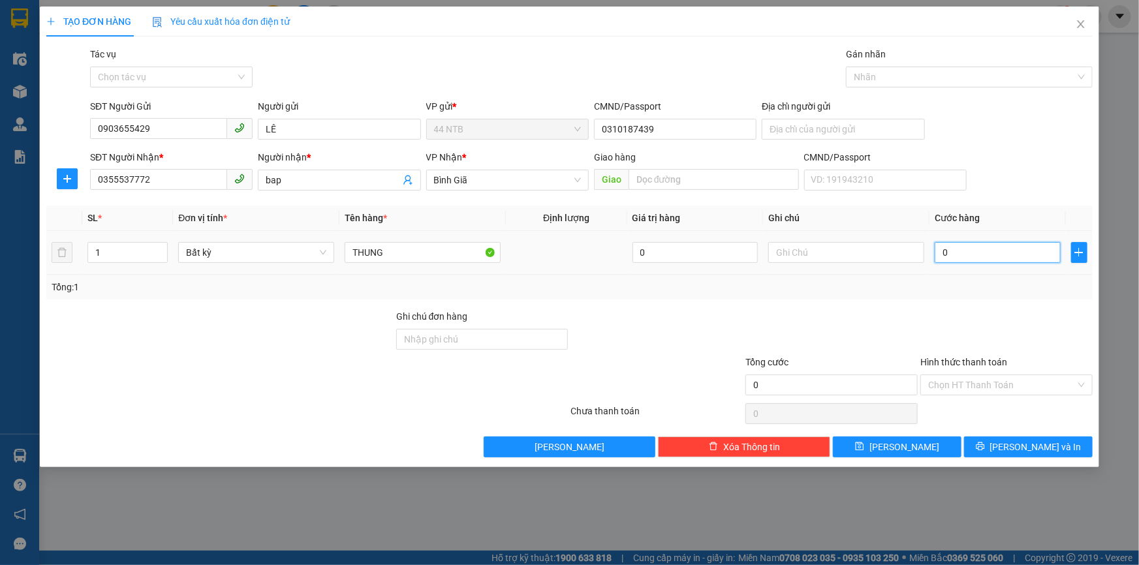
type input "3"
type input "30"
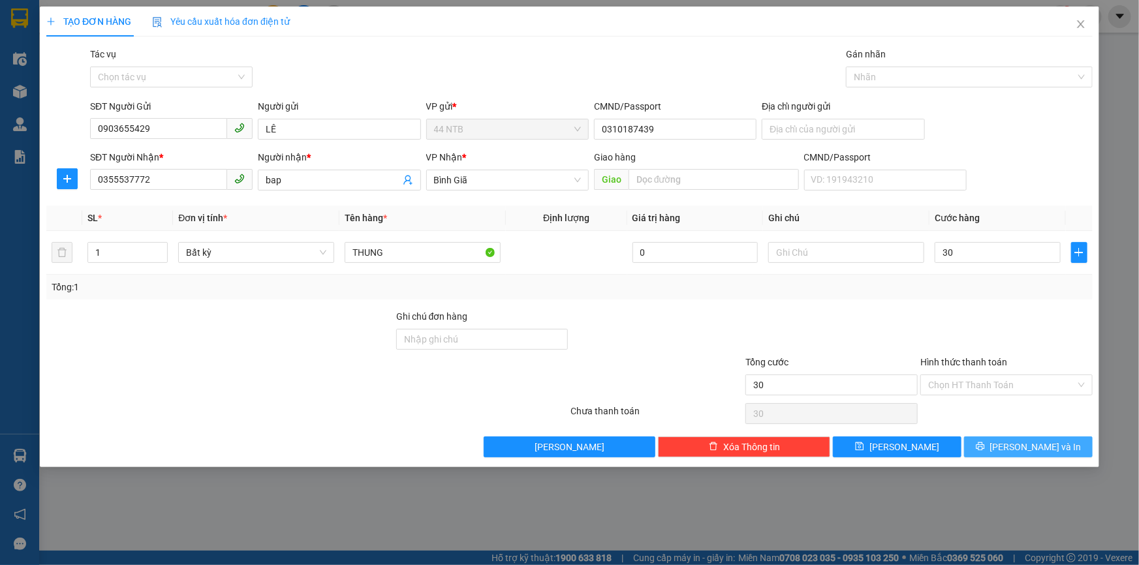
type input "30.000"
click at [1007, 438] on button "[PERSON_NAME] và In" at bounding box center [1028, 447] width 129 height 21
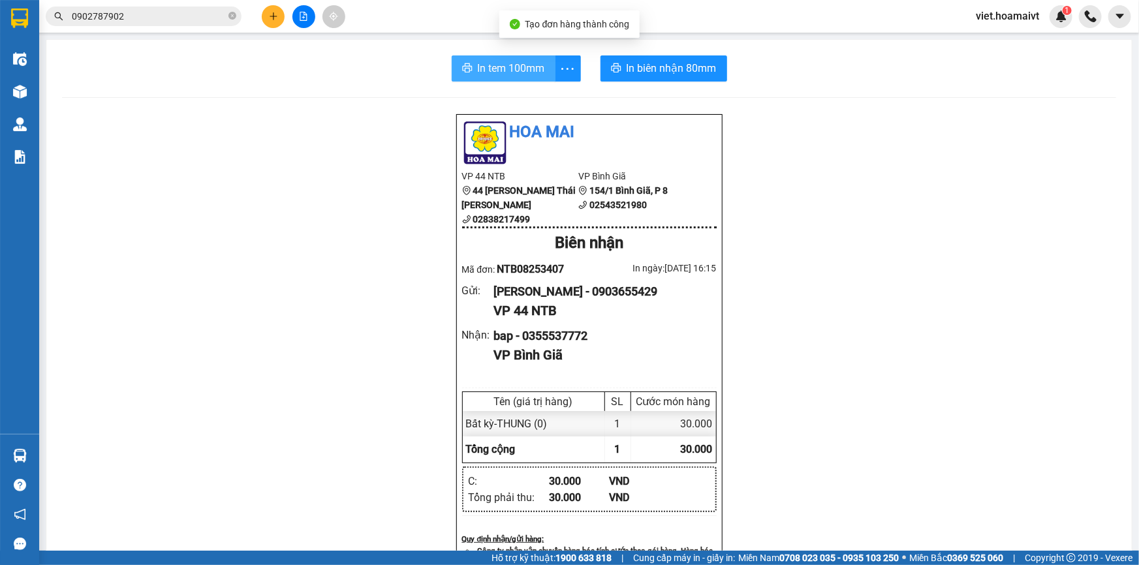
click at [479, 70] on span "In tem 100mm" at bounding box center [511, 68] width 67 height 16
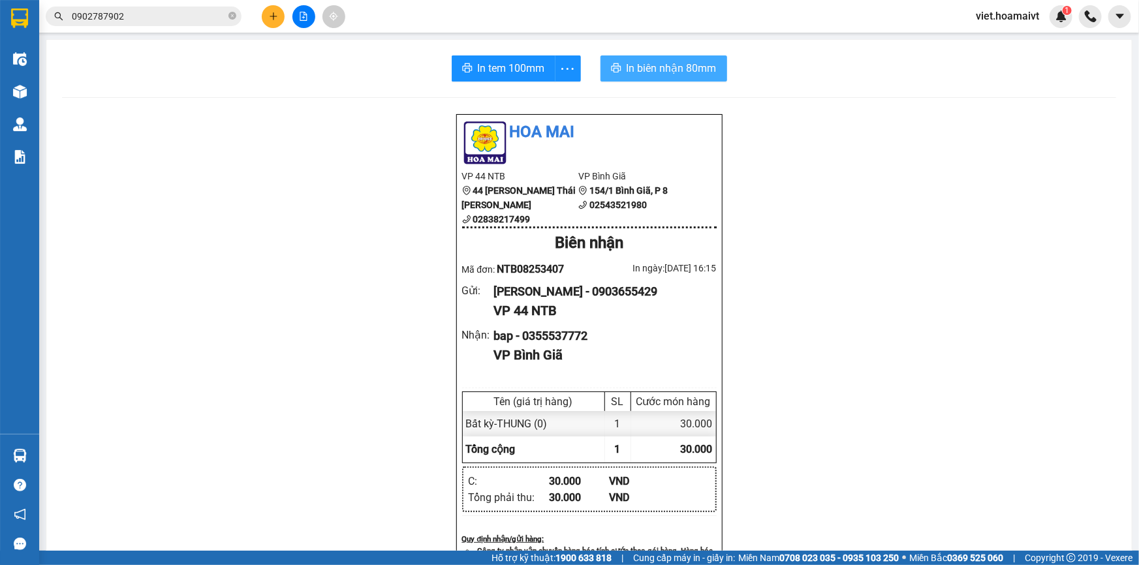
click at [652, 61] on span "In biên nhận 80mm" at bounding box center [672, 68] width 90 height 16
click at [276, 16] on icon "plus" at bounding box center [273, 16] width 7 height 1
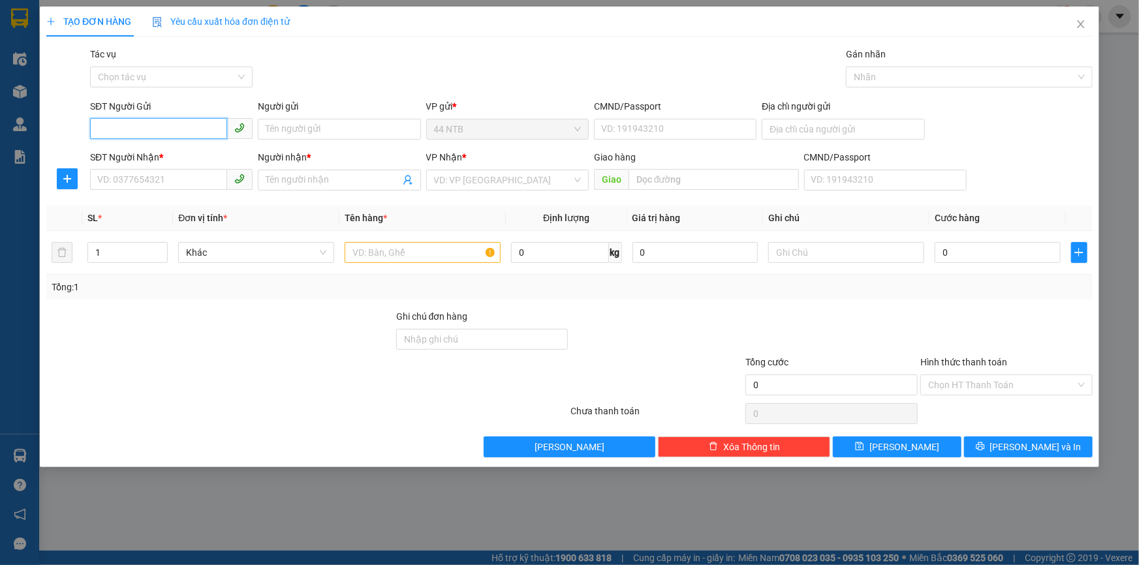
click at [146, 124] on input "SĐT Người Gửi" at bounding box center [158, 128] width 137 height 21
type input "0589191451"
click at [181, 154] on div "0589191451 - CTY THỊNH VƯỢNG" at bounding box center [171, 155] width 147 height 14
type input "CTY THỊNH VƯỢNG"
type input "079202035944"
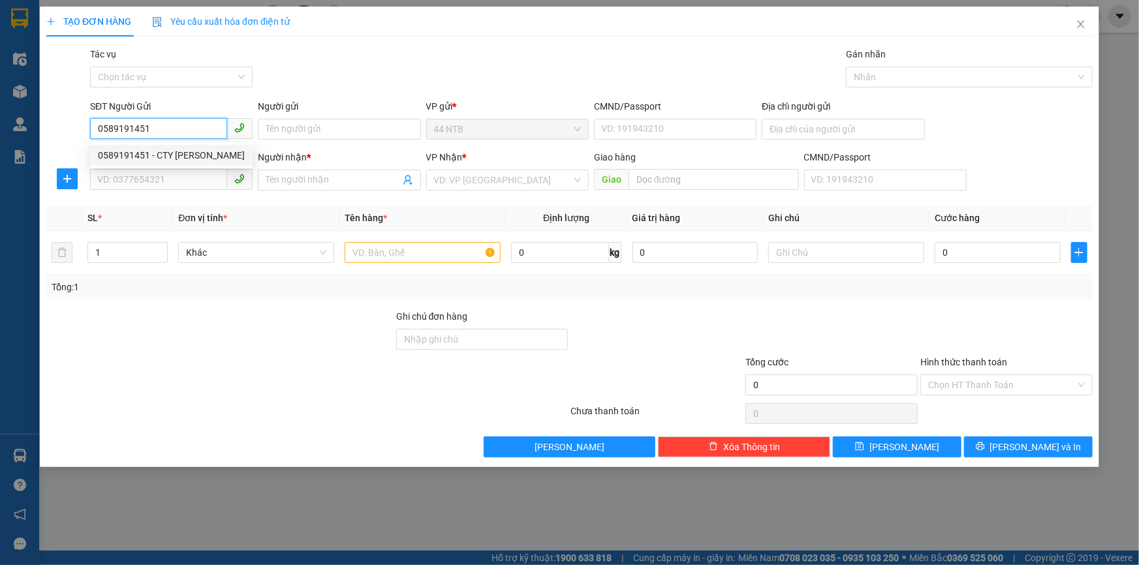
type input "0352209499"
type input "Tuấn"
type input "0589191451"
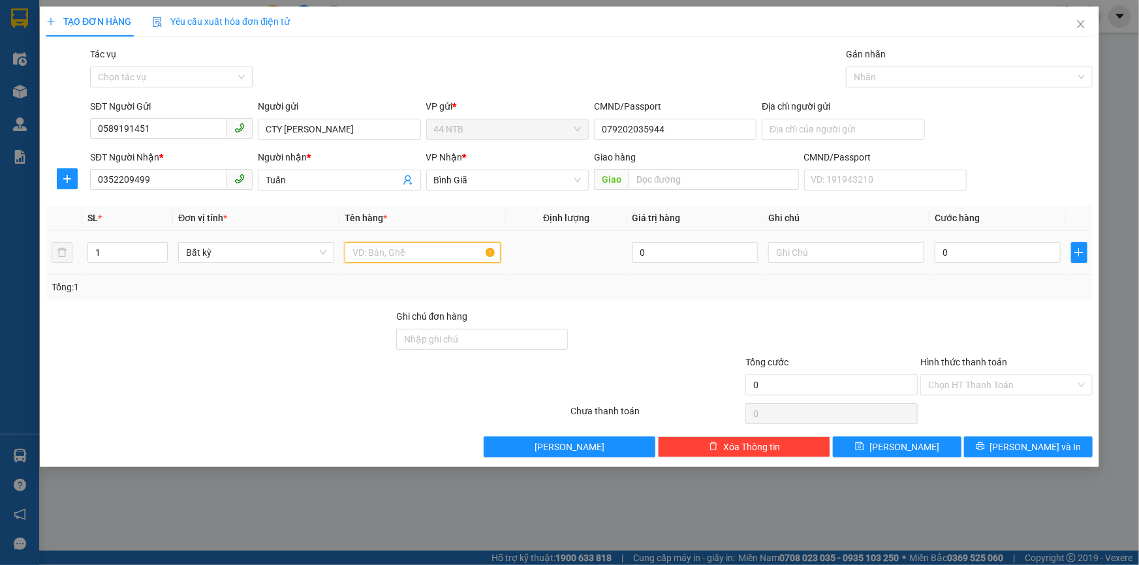
click at [422, 257] on input "text" at bounding box center [423, 252] width 156 height 21
type input "PBI"
click at [963, 255] on input "0" at bounding box center [998, 252] width 126 height 21
type input "3"
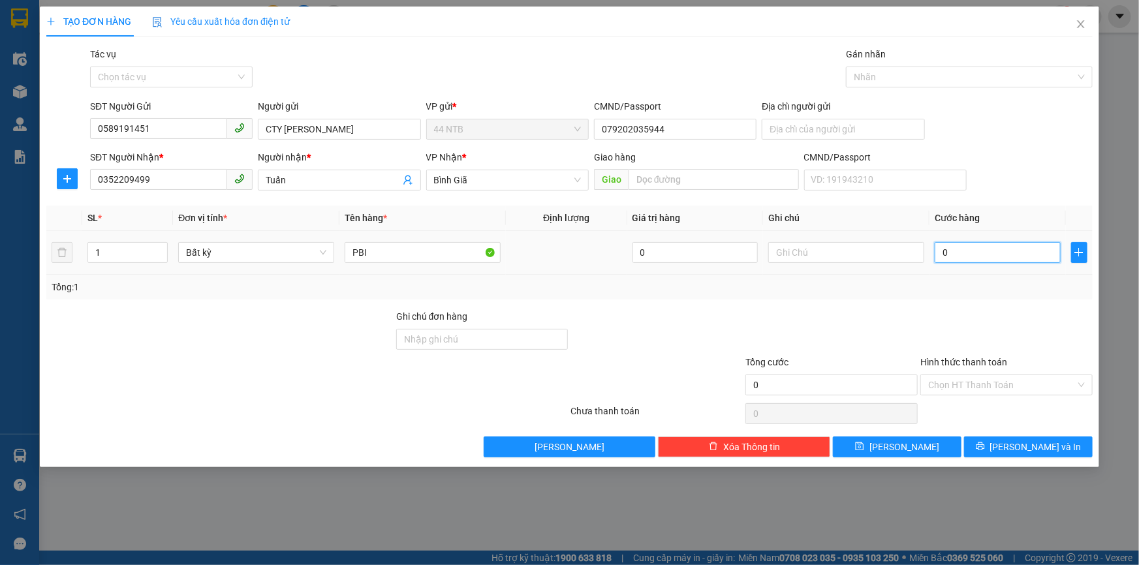
type input "3"
type input "30"
type input "30.000"
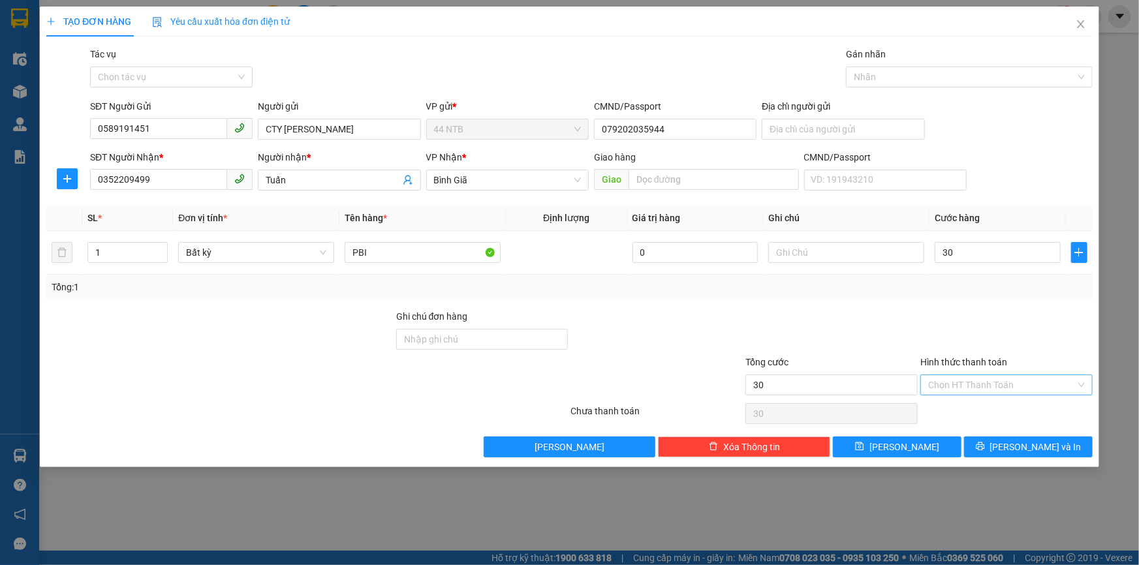
type input "30.000"
click at [964, 382] on input "Hình thức thanh toán" at bounding box center [1002, 385] width 148 height 20
click at [958, 405] on div "Tại văn phòng" at bounding box center [1006, 410] width 157 height 14
type input "0"
click at [986, 457] on div "TẠO ĐƠN HÀNG Yêu cầu xuất hóa đơn điện tử Transit Pickup Surcharge Ids Transit …" at bounding box center [570, 237] width 1060 height 461
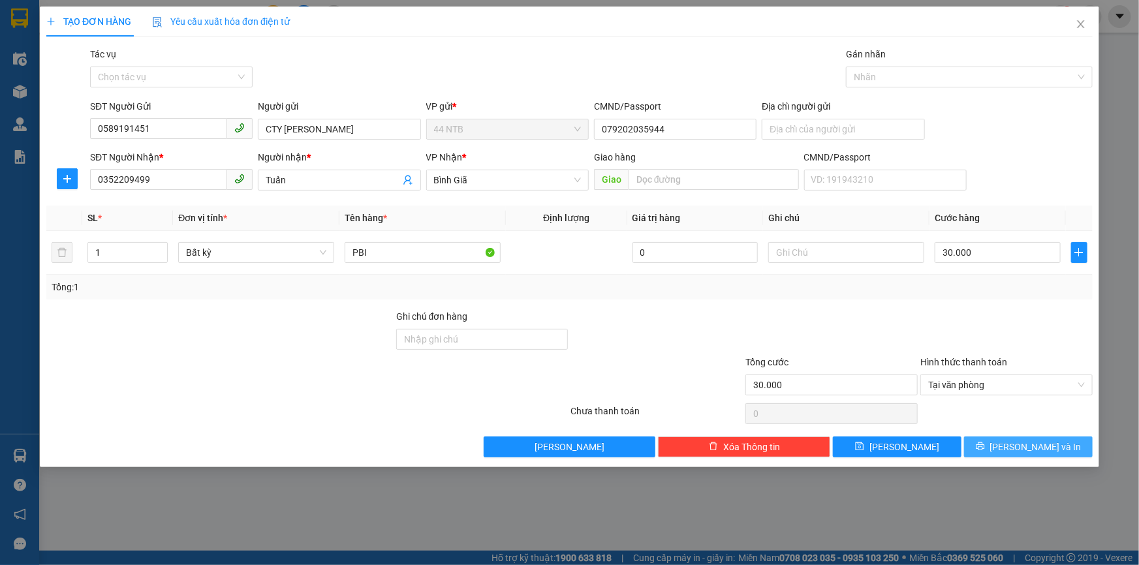
click at [1030, 445] on span "[PERSON_NAME] và In" at bounding box center [1035, 447] width 91 height 14
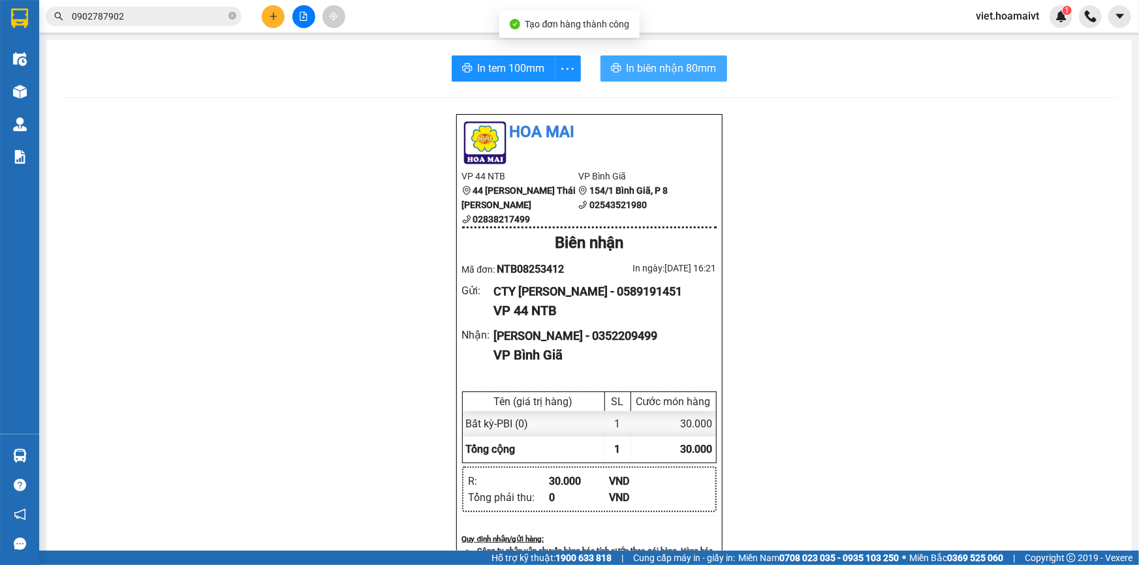
click at [672, 69] on span "In biên nhận 80mm" at bounding box center [672, 68] width 90 height 16
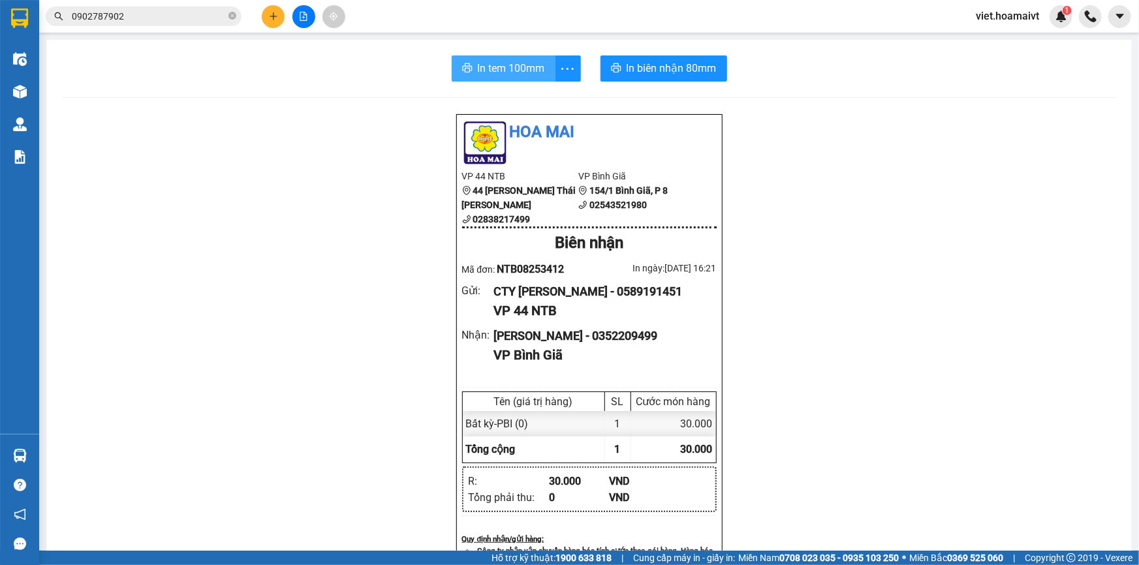
click at [532, 76] on span "In tem 100mm" at bounding box center [511, 68] width 67 height 16
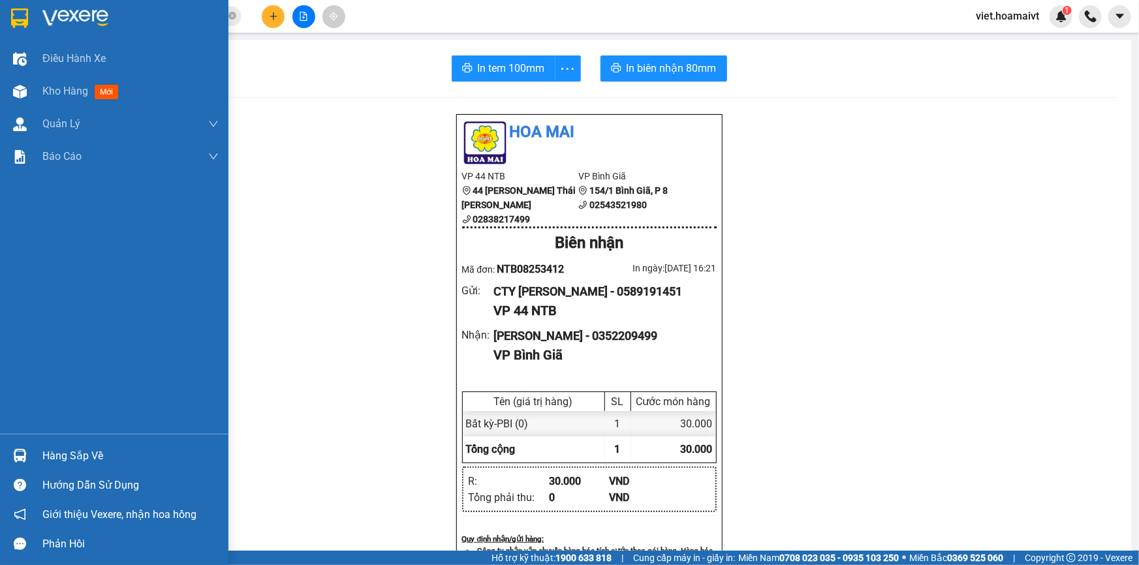
click at [42, 15] on img at bounding box center [75, 18] width 66 height 20
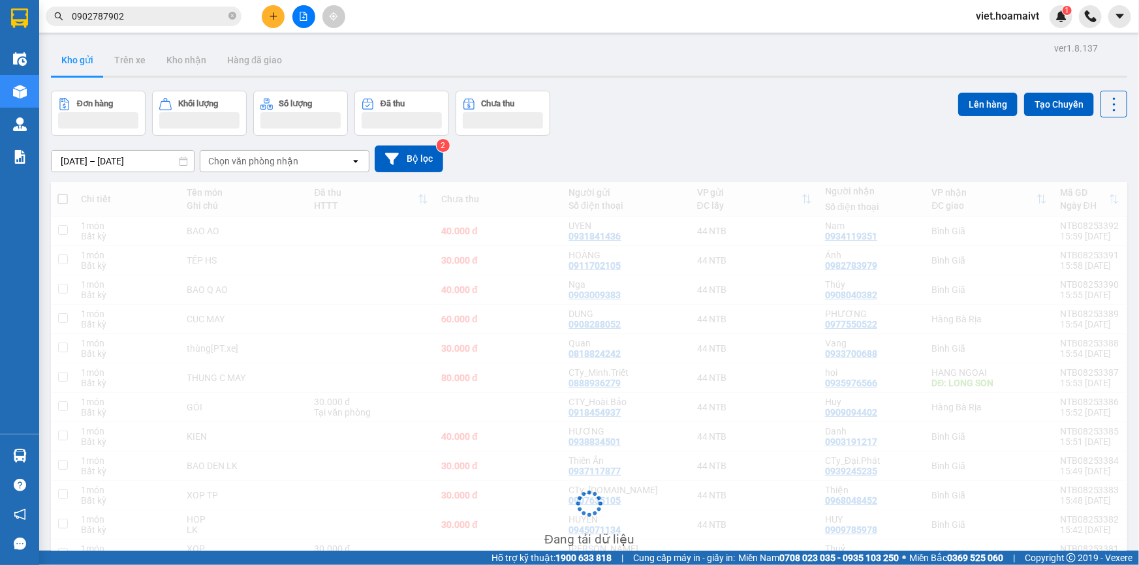
click at [682, 119] on div "Đơn hàng Khối lượng Số lượng Đã thu Chưa thu Lên hàng Tạo Chuyến" at bounding box center [589, 113] width 1077 height 45
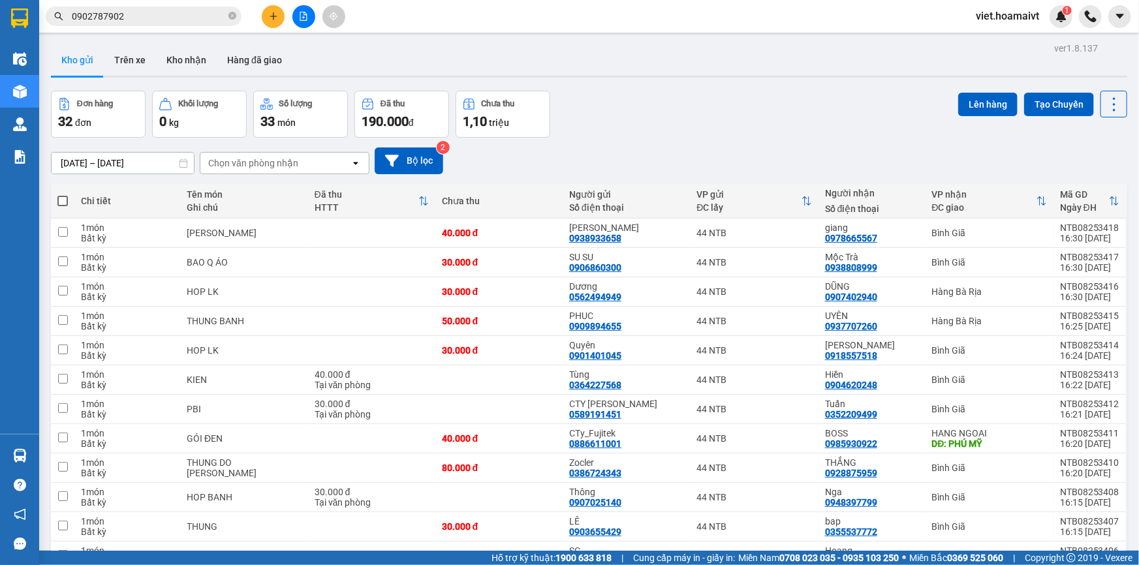
click at [682, 119] on div "Đơn hàng 32 đơn Khối lượng 0 kg Số lượng 33 món Đã thu 190.000 đ Chưa thu 1,10 …" at bounding box center [589, 114] width 1077 height 47
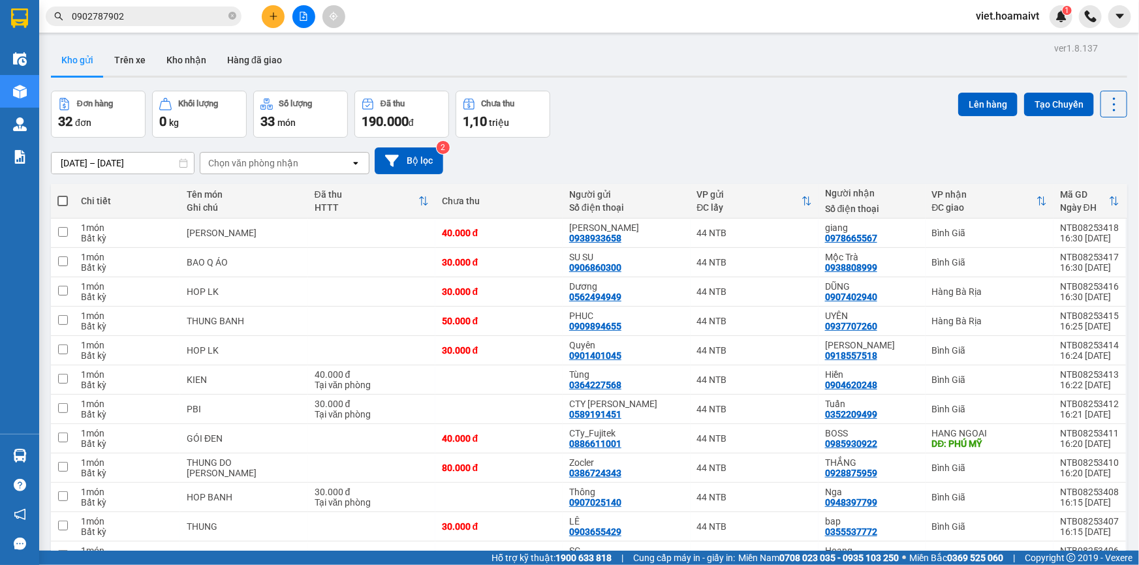
click at [682, 119] on div "Đơn hàng 32 đơn Khối lượng 0 kg Số lượng 33 món Đã thu 190.000 đ Chưa thu 1,10 …" at bounding box center [589, 114] width 1077 height 47
click at [1020, 438] on icon at bounding box center [1024, 438] width 9 height 9
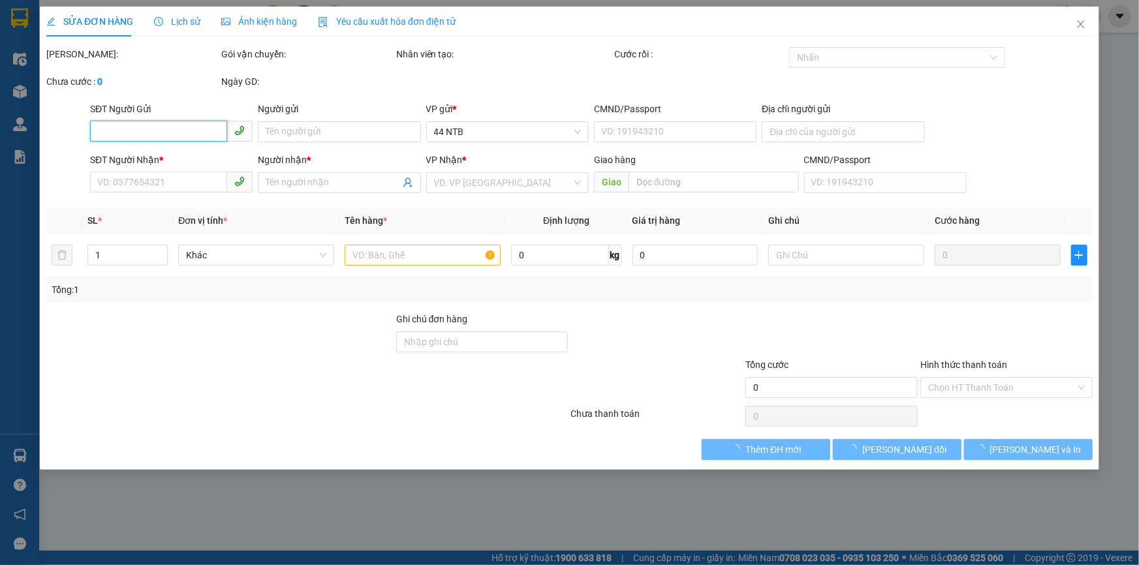
type input "0886611001"
type input "CTy_Fujitek"
type input "060082009958"
type input "7C NGUYỄN NGỌC PHƯƠNG,BÌNH THẠNH"
type input "0985930922"
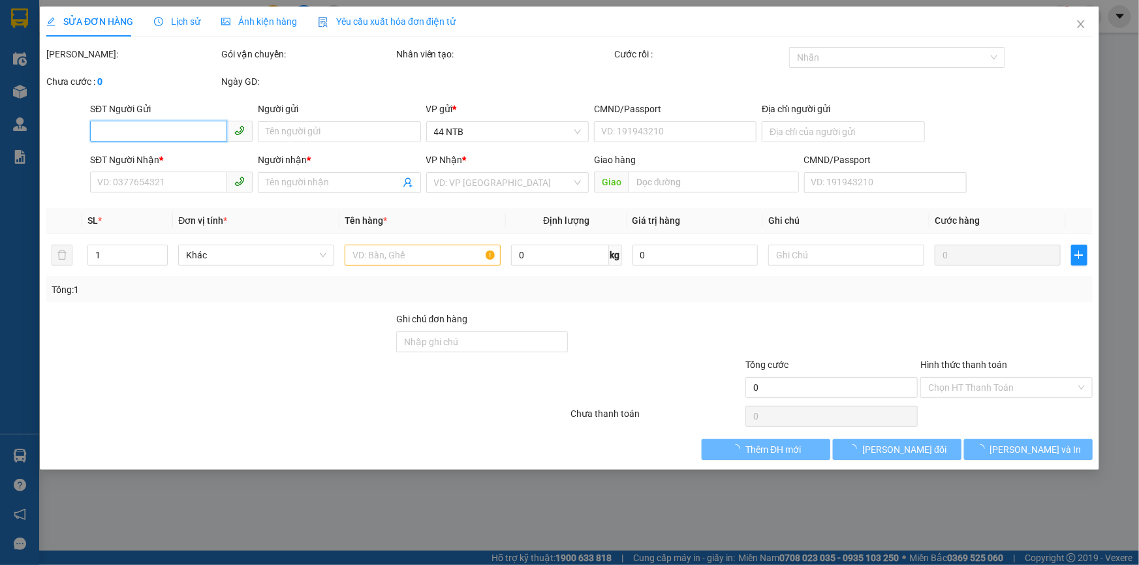
type input "BOSS"
type input "PHÚ MỸ"
type input "40.000"
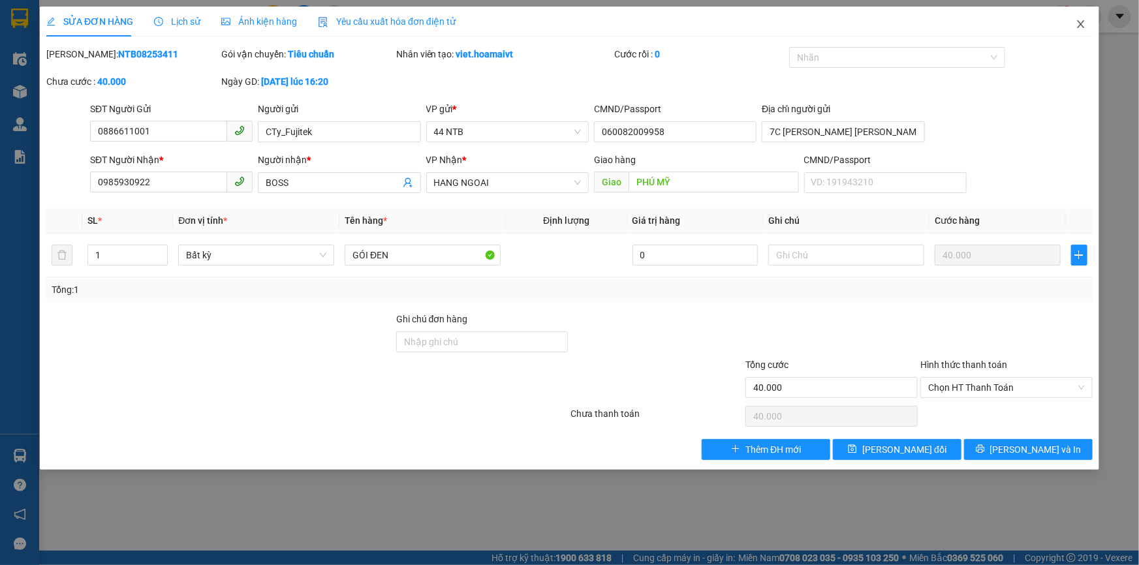
click at [1077, 24] on icon "close" at bounding box center [1081, 24] width 10 height 10
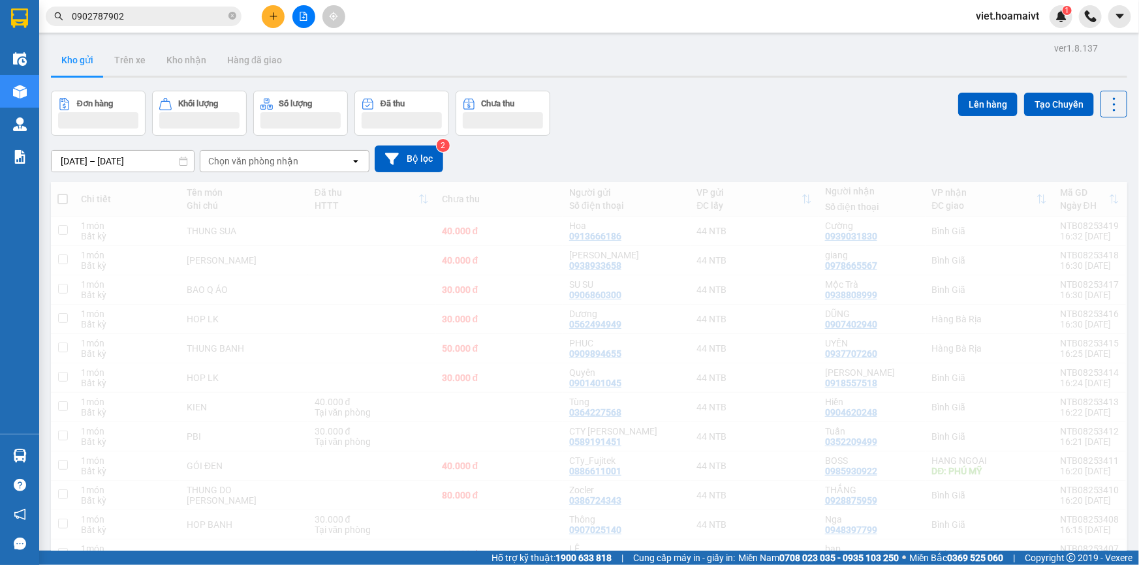
click at [866, 147] on div "10/08/2025 – 11/08/2025 Press the down arrow key to interact with the calendar …" at bounding box center [589, 159] width 1077 height 27
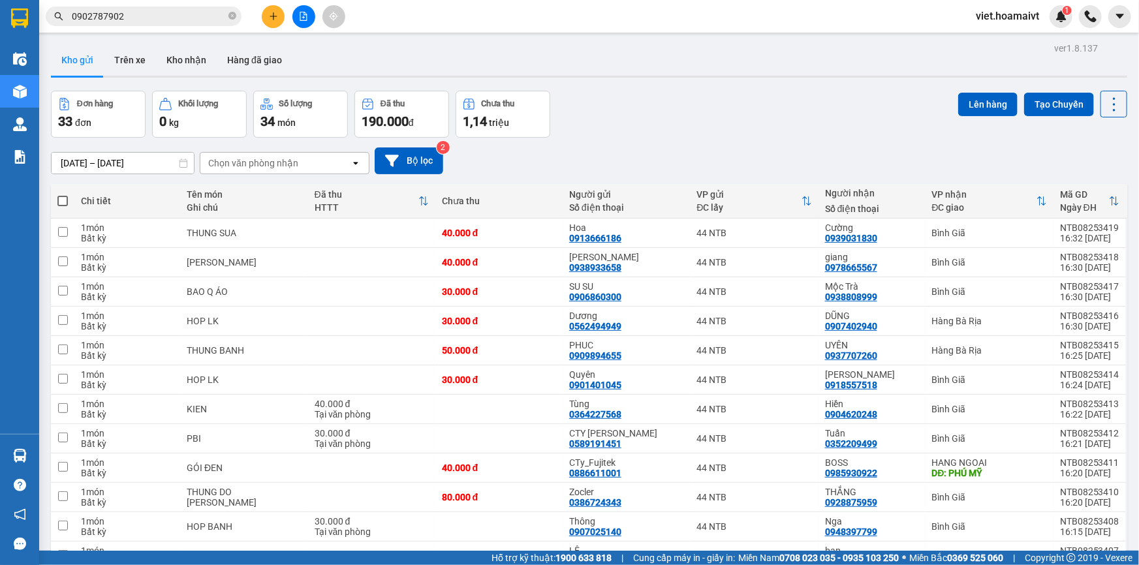
click at [866, 148] on div "10/08/2025 – 11/08/2025 Press the down arrow key to interact with the calendar …" at bounding box center [589, 161] width 1077 height 27
click at [845, 133] on div "Đơn hàng 33 đơn Khối lượng 0 kg Số lượng 34 món Đã thu 190.000 đ Chưa thu 1,14 …" at bounding box center [589, 114] width 1077 height 47
click at [834, 115] on div "Đơn hàng 33 đơn Khối lượng 0 kg Số lượng 34 món Đã thu 190.000 đ Chưa thu 1,14 …" at bounding box center [589, 114] width 1077 height 47
click at [813, 65] on div "Kho gửi Trên xe Kho nhận Hàng đã giao" at bounding box center [589, 61] width 1077 height 35
click at [305, 12] on icon "file-add" at bounding box center [303, 16] width 7 height 9
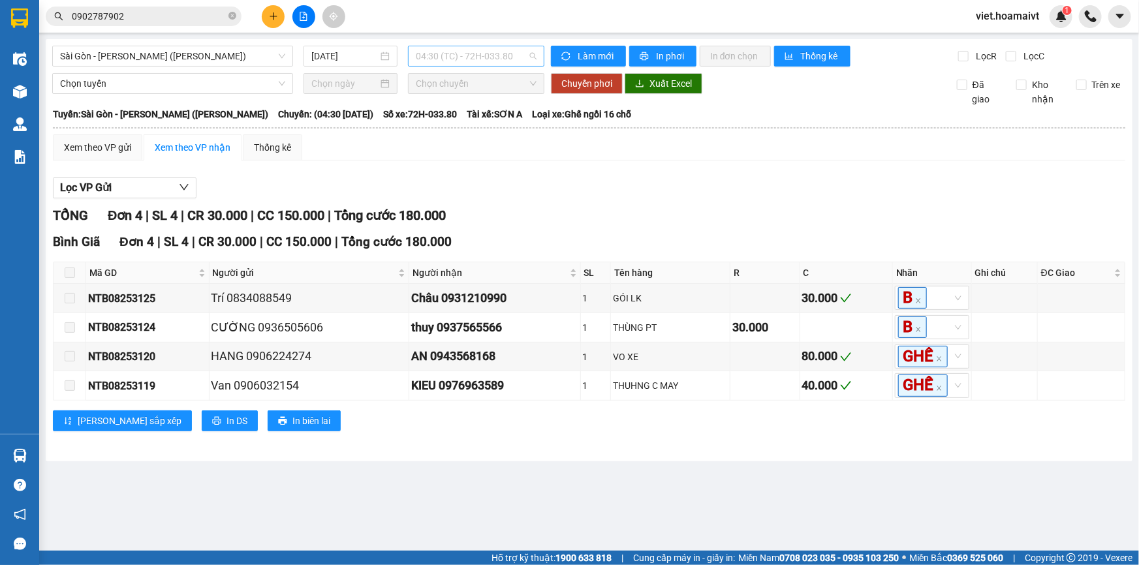
click at [447, 57] on span "04:30 (TC) - 72H-033.80" at bounding box center [476, 56] width 121 height 20
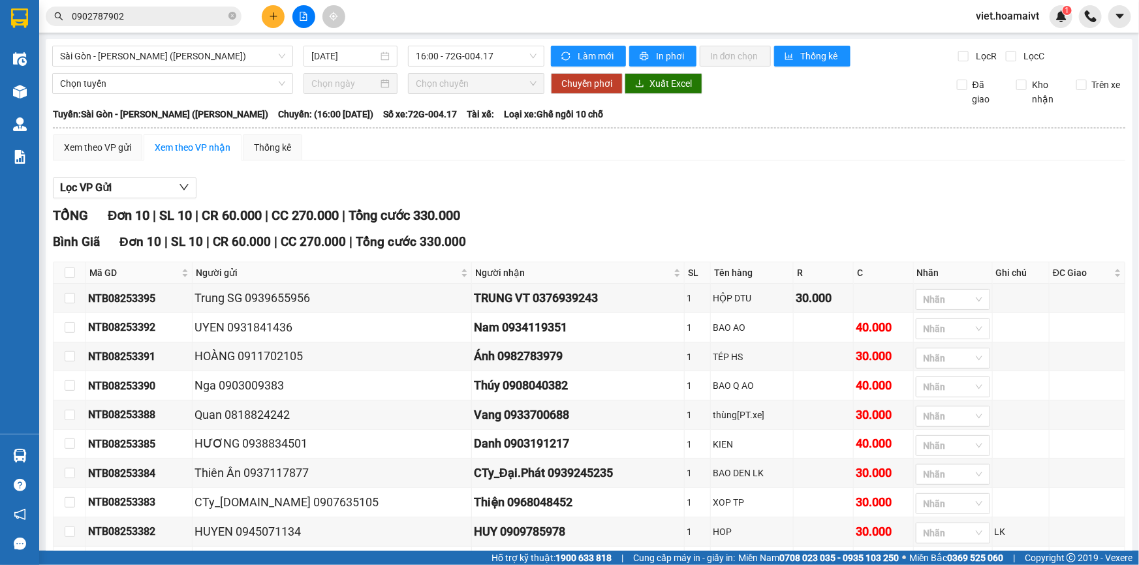
click at [714, 156] on div "Xem theo VP gửi Xem theo VP nhận Thống kê" at bounding box center [589, 147] width 1073 height 26
click at [236, 48] on span "Sài Gòn - Vũng Tàu (Hàng Hoá)" at bounding box center [172, 56] width 225 height 20
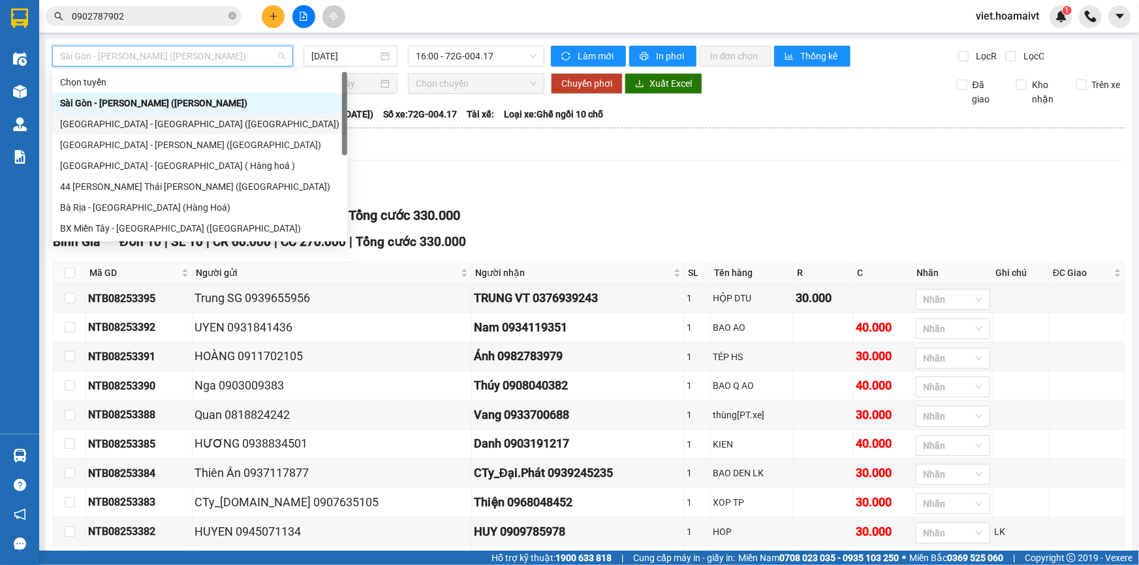
click at [223, 123] on div "Sài Gòn - Bà Rịa (Hàng Hoá)" at bounding box center [199, 124] width 279 height 14
type input "[DATE]"
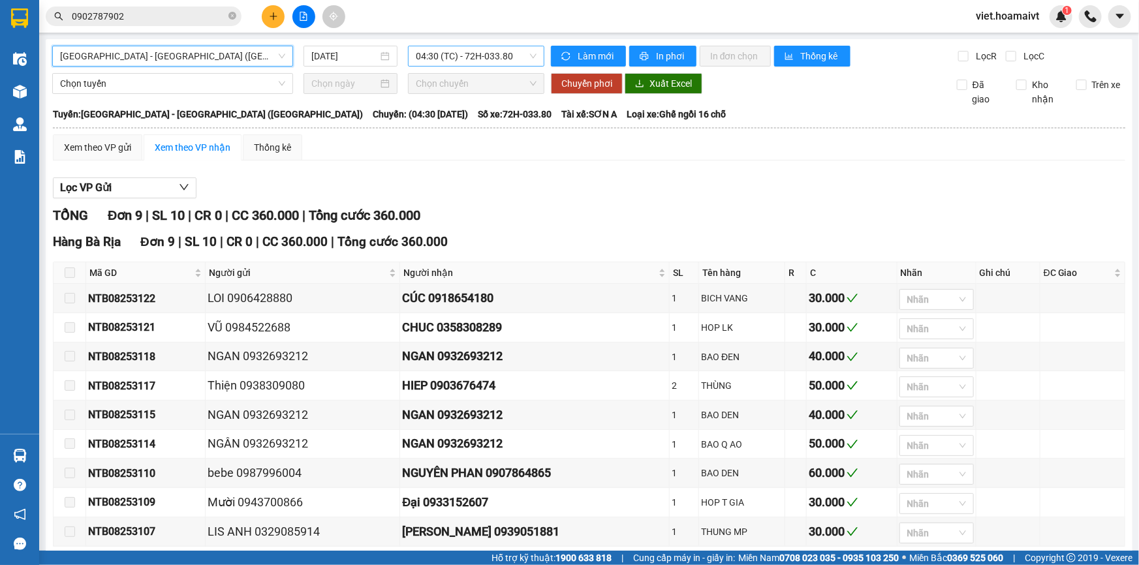
click at [495, 48] on span "04:30 (TC) - 72H-033.80" at bounding box center [476, 56] width 121 height 20
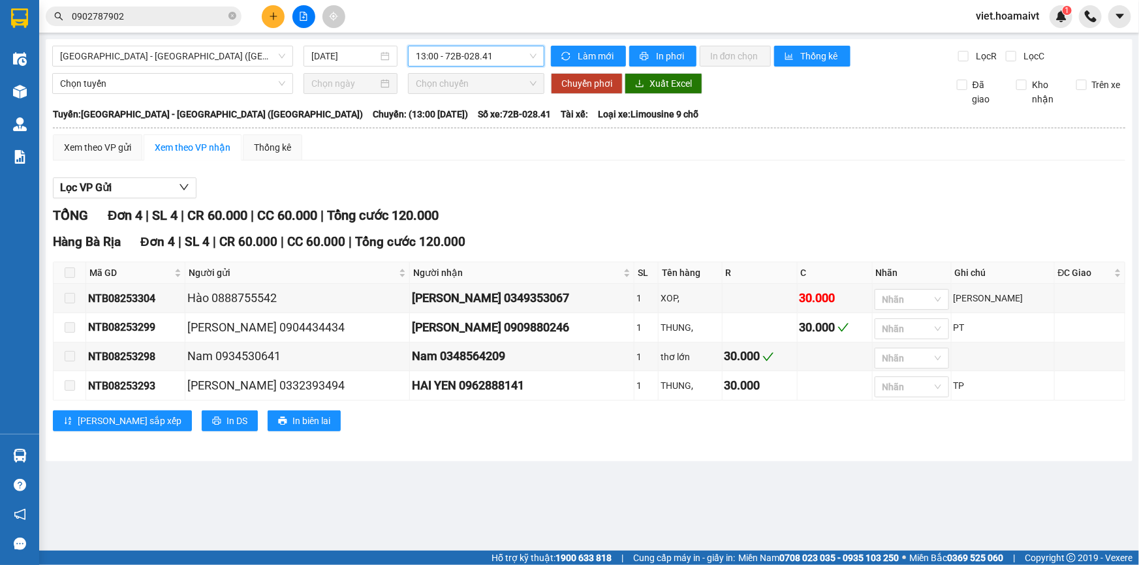
click at [590, 151] on div "Xem theo VP gửi Xem theo VP nhận Thống kê" at bounding box center [589, 147] width 1073 height 26
click at [447, 54] on span "13:00 - 72B-028.41" at bounding box center [476, 56] width 121 height 20
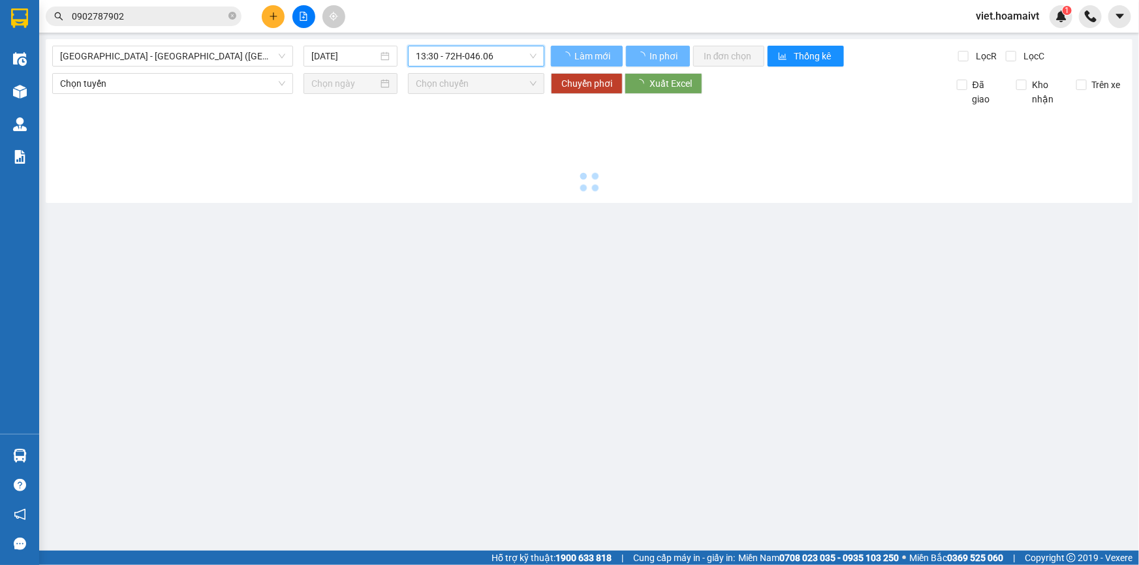
click at [642, 183] on div at bounding box center [589, 151] width 1074 height 90
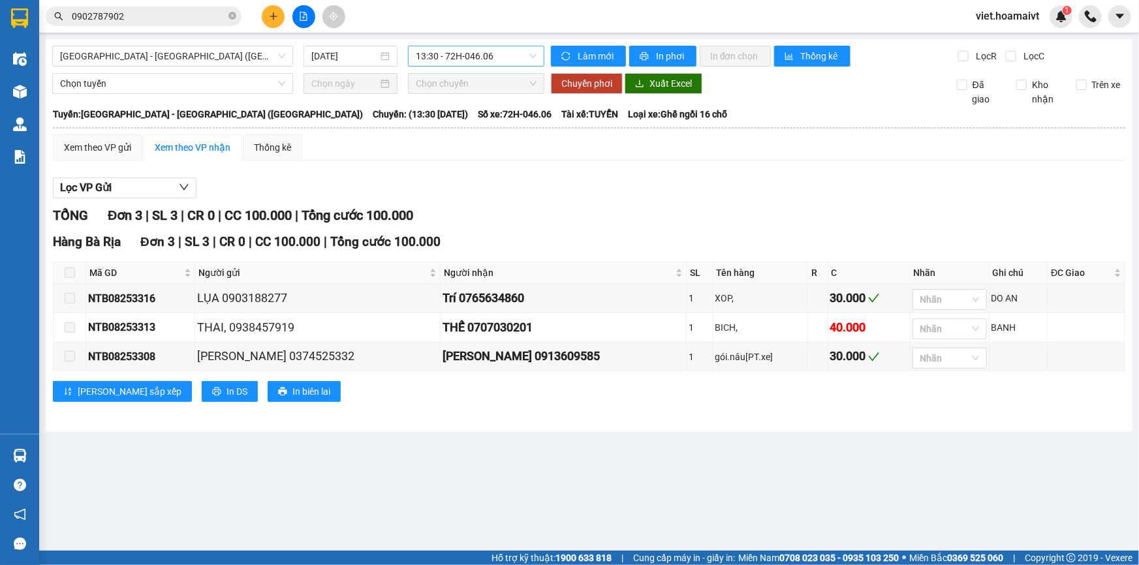
click at [492, 54] on span "13:30 - 72H-046.06" at bounding box center [476, 56] width 121 height 20
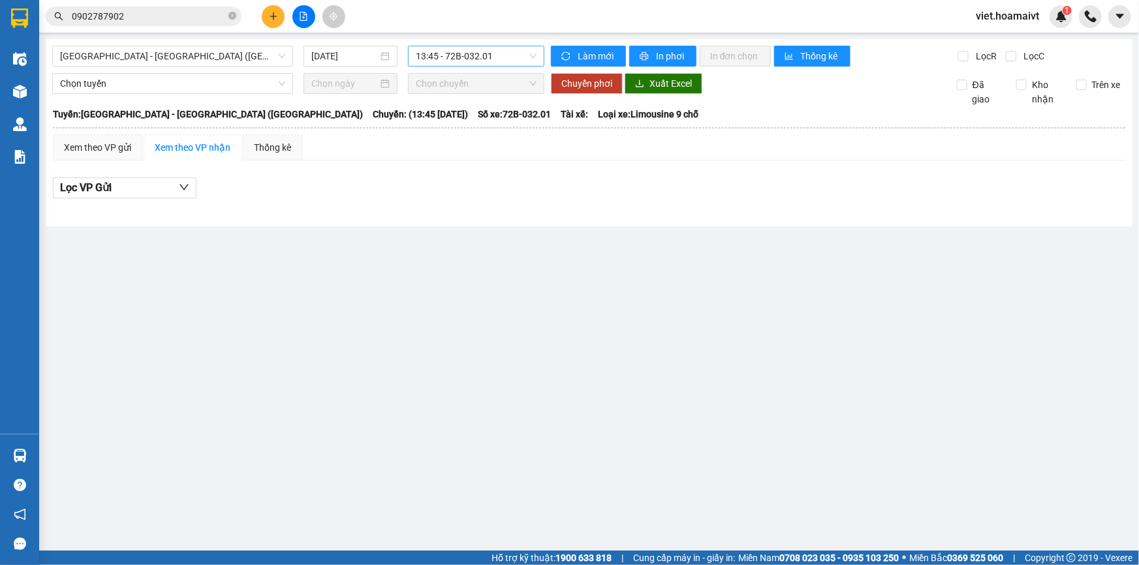
click at [461, 57] on span "13:45 - 72B-032.01" at bounding box center [476, 56] width 121 height 20
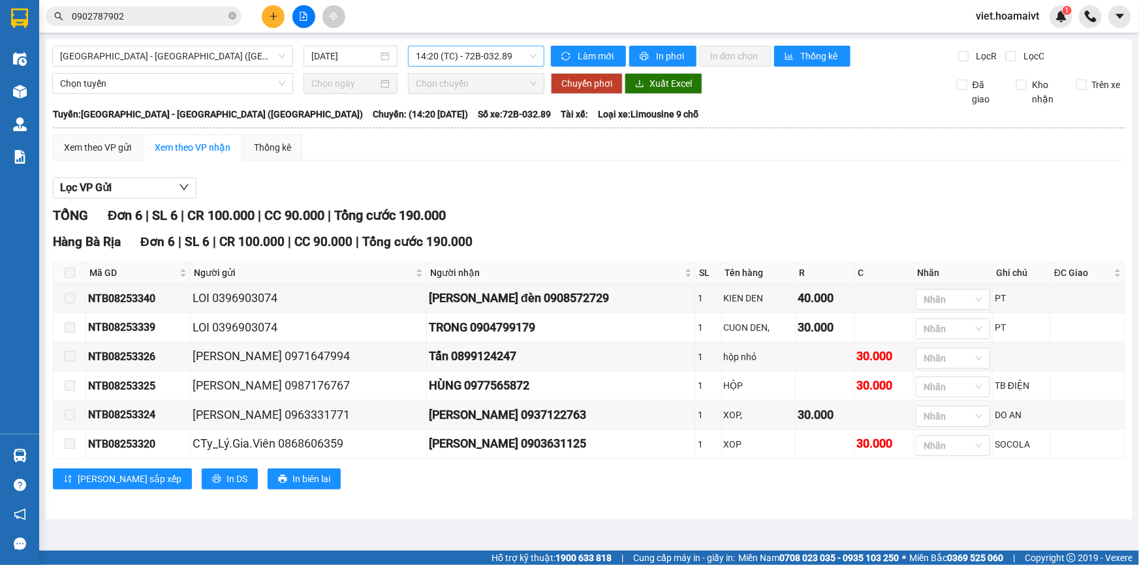
click at [490, 58] on span "14:20 (TC) - 72B-032.89" at bounding box center [476, 56] width 121 height 20
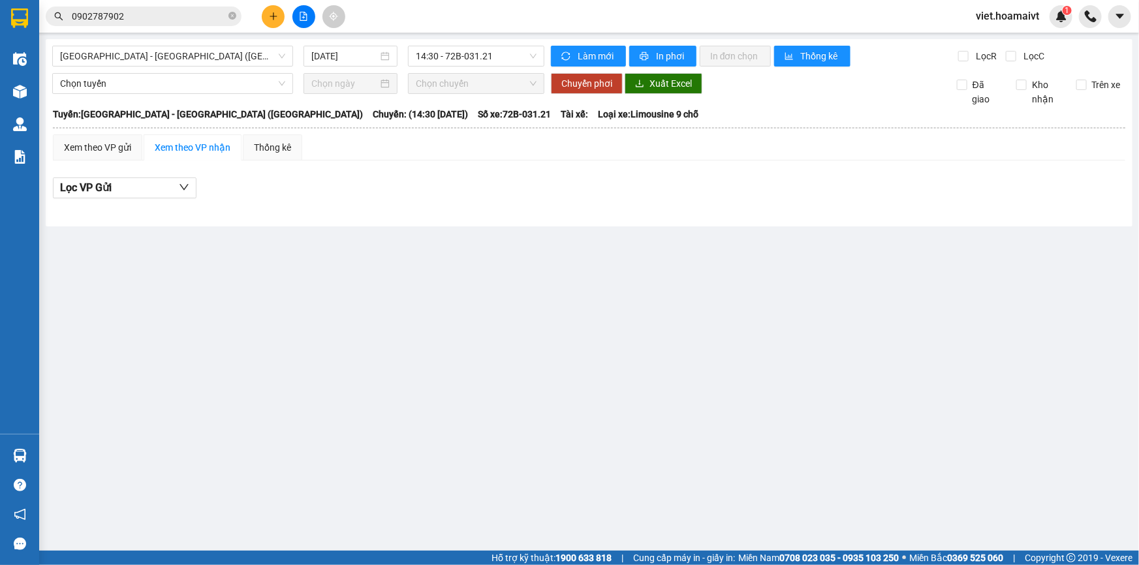
click at [716, 181] on div "Lọc VP Gửi" at bounding box center [589, 189] width 1073 height 22
click at [454, 52] on span "14:30 - 72B-031.21" at bounding box center [476, 56] width 121 height 20
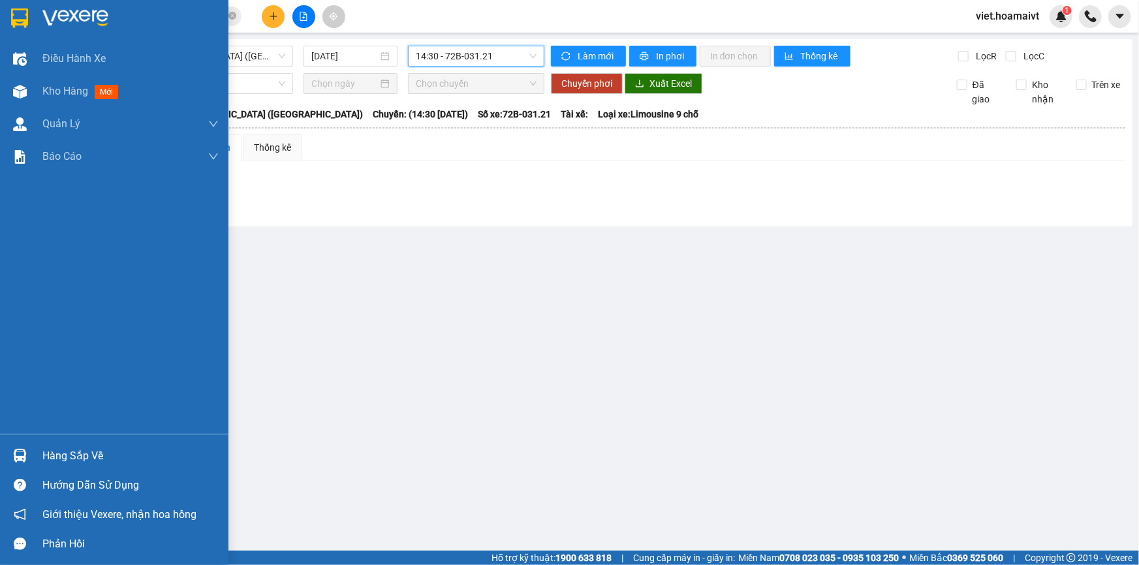
click at [52, 22] on img at bounding box center [75, 18] width 66 height 20
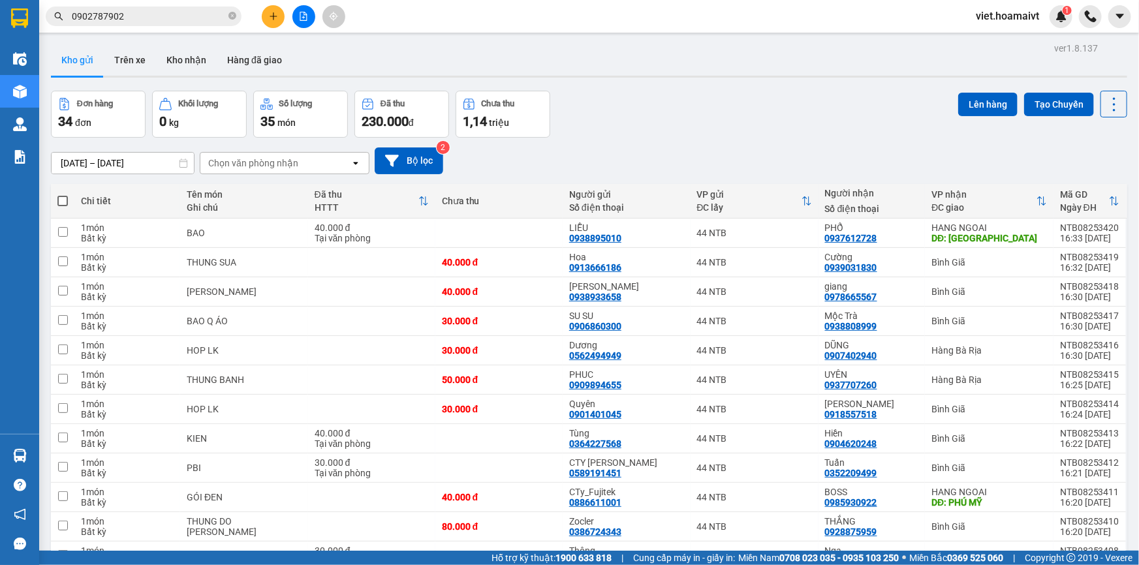
click at [774, 131] on div "Đơn hàng 34 đơn Khối lượng 0 kg Số lượng 35 món Đã thu 230.000 đ Chưa thu 1,14 …" at bounding box center [589, 114] width 1077 height 47
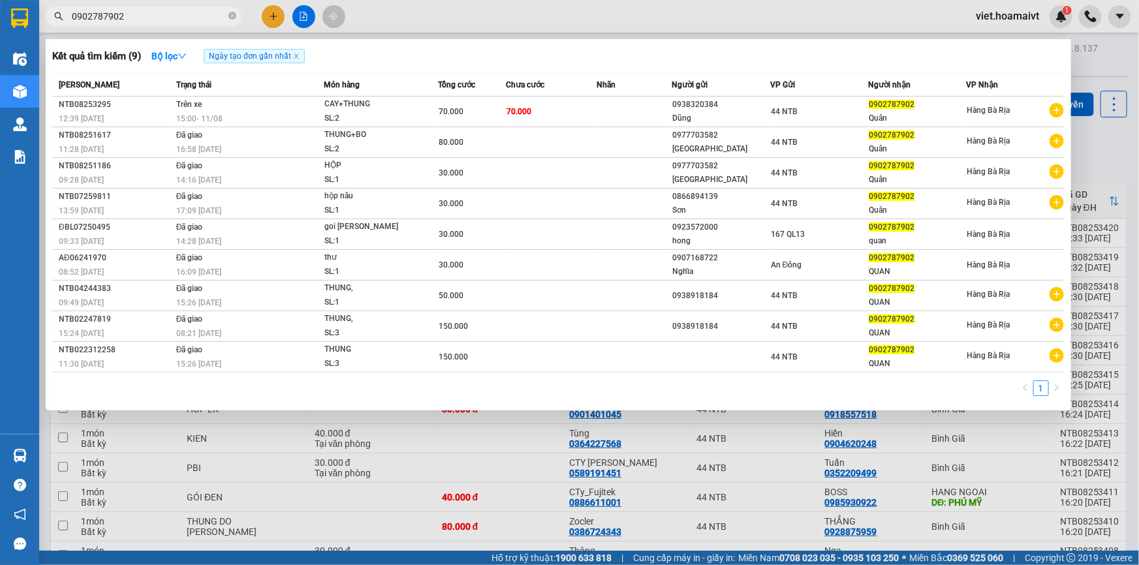
click at [139, 18] on input "0902787902" at bounding box center [149, 16] width 154 height 14
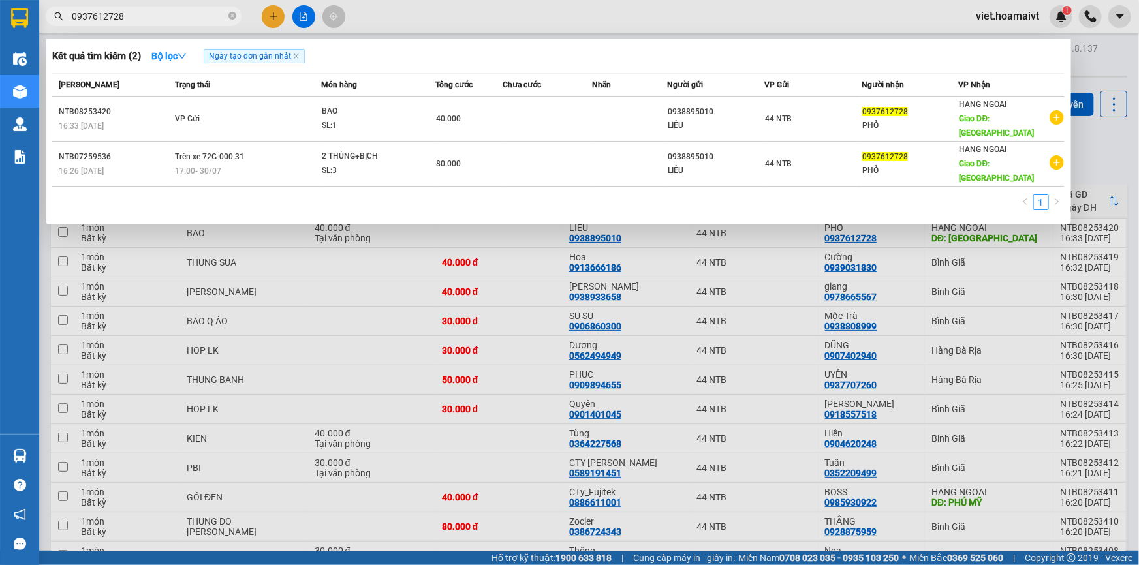
type input "0937612728"
click at [356, 324] on div at bounding box center [569, 282] width 1139 height 565
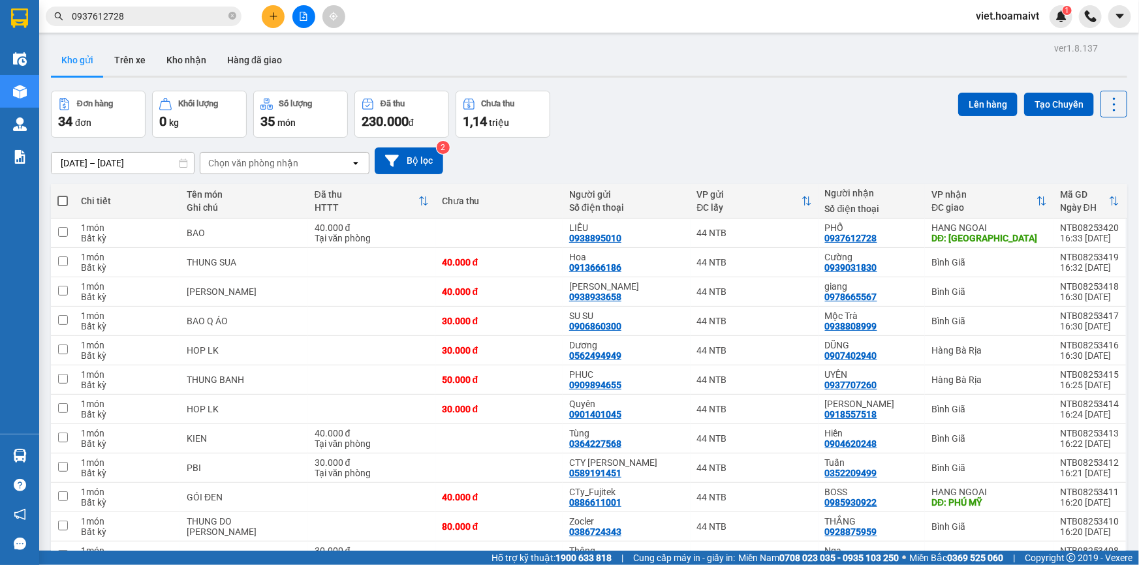
click at [274, 7] on button at bounding box center [273, 16] width 23 height 23
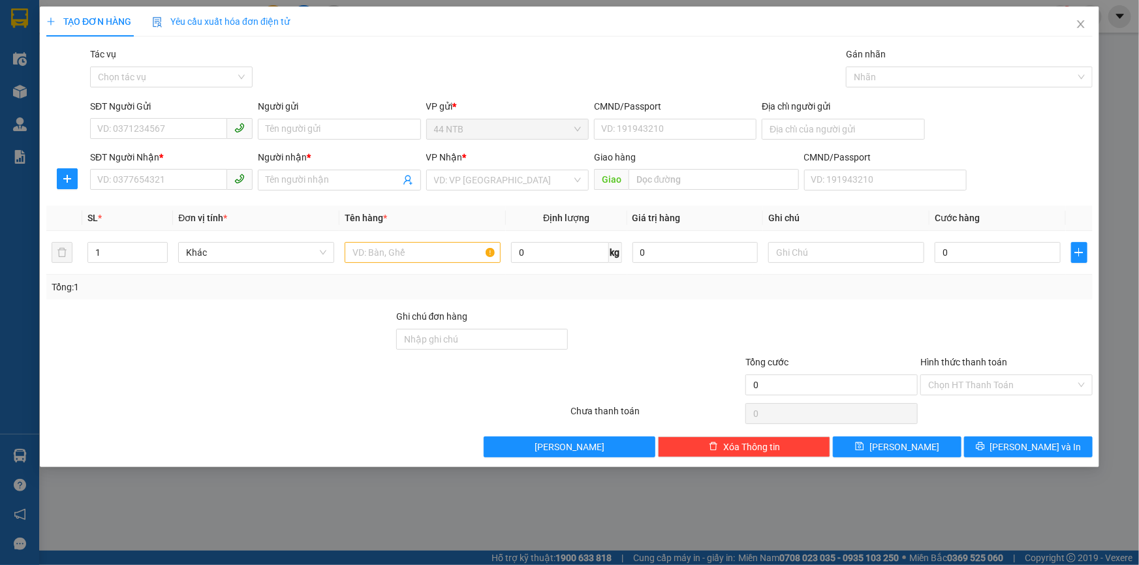
click at [121, 142] on div "SĐT Người Gửi VD: 0371234567" at bounding box center [171, 122] width 163 height 46
click at [123, 136] on input "SĐT Người Gửi" at bounding box center [158, 128] width 137 height 21
click at [169, 177] on input "SĐT Người Nhận *" at bounding box center [158, 179] width 137 height 21
type input "0908094624"
click at [184, 202] on div "0908094624 - HOA" at bounding box center [171, 206] width 147 height 14
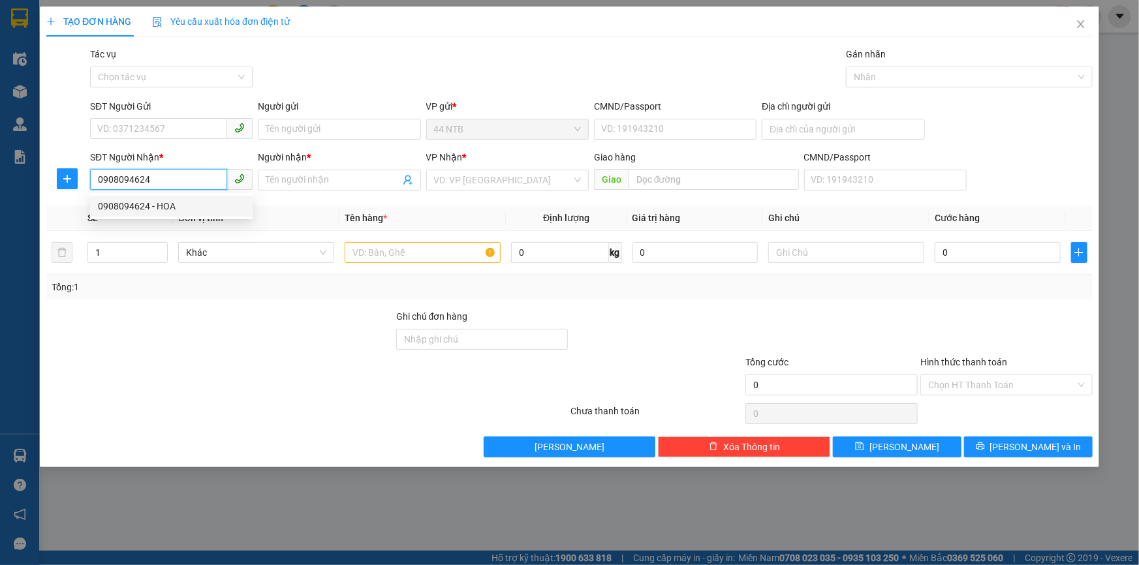
type input "313 NGUYỄN THỊ ĐỊNH"
type input "HOA"
type input "0908094624"
click at [365, 256] on input "text" at bounding box center [423, 252] width 156 height 21
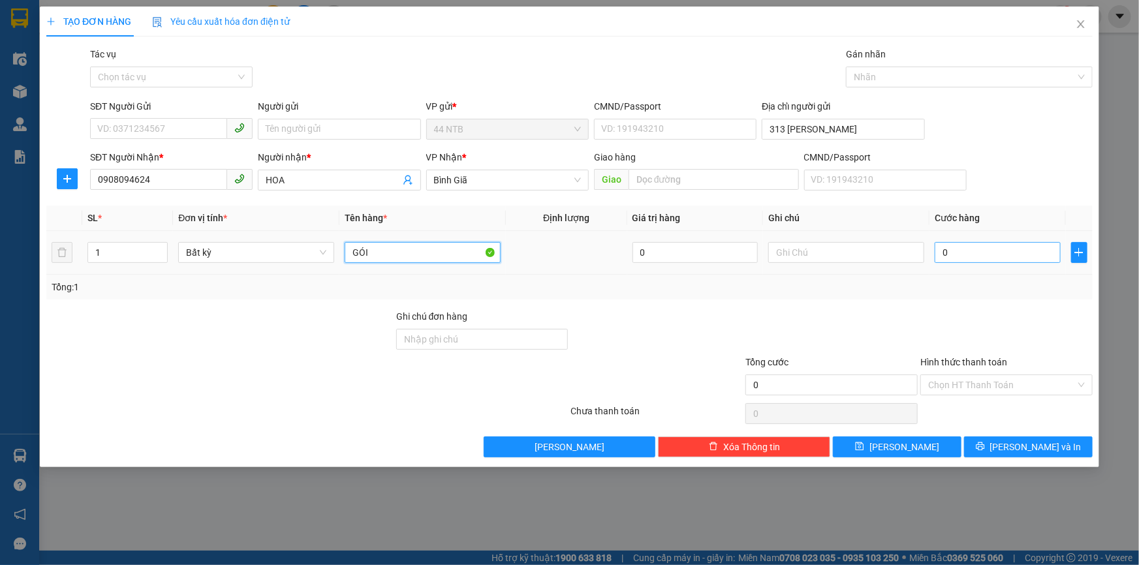
type input "GÓI"
click at [1000, 251] on input "0" at bounding box center [998, 252] width 126 height 21
type input "3"
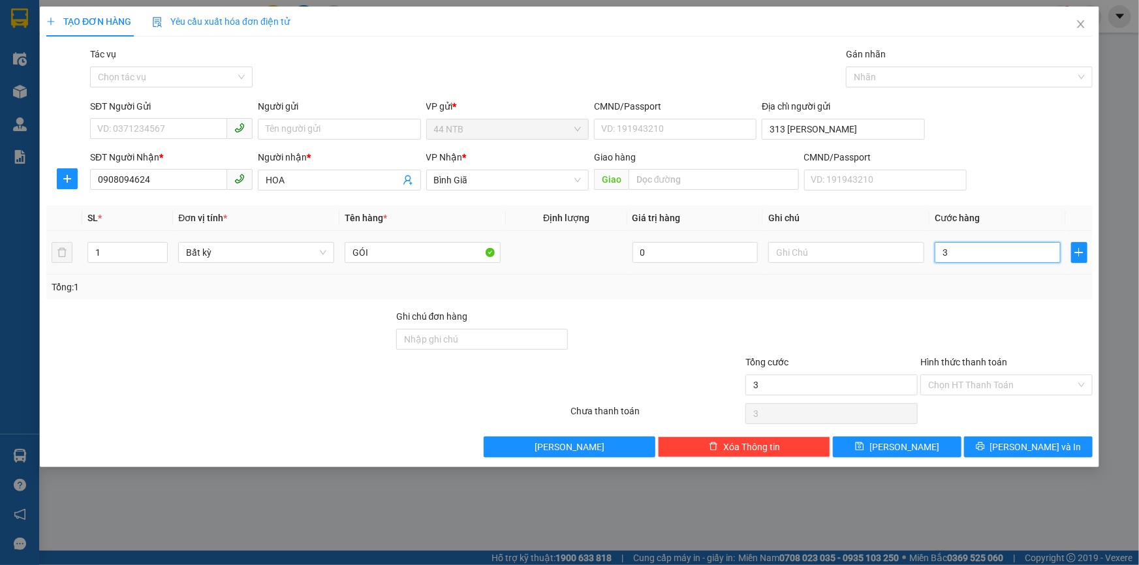
type input "30"
type input "30.000"
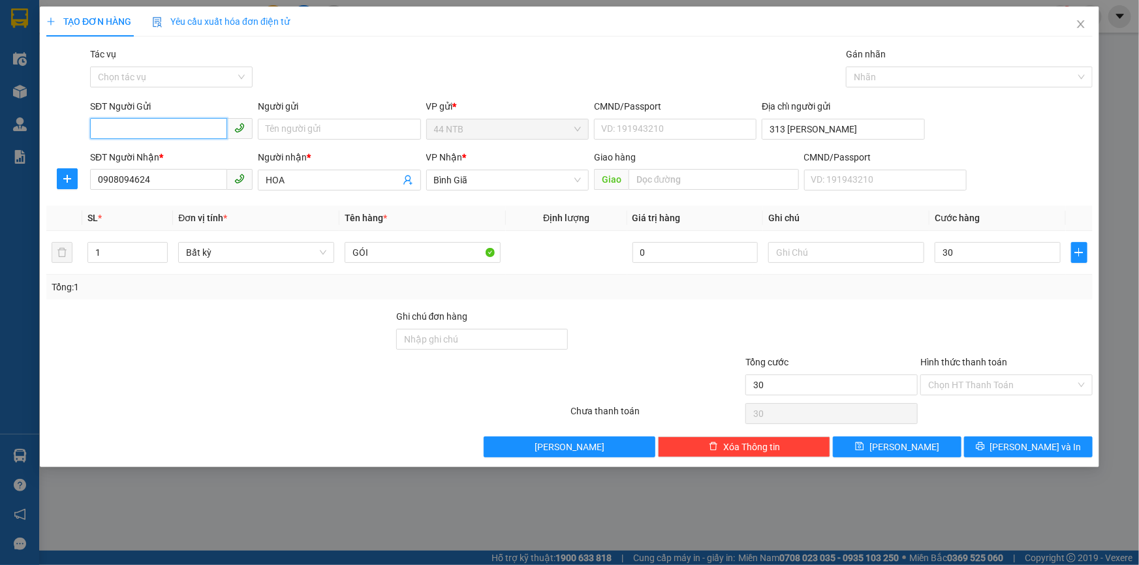
type input "30.000"
click at [181, 129] on input "SĐT Người Gửi" at bounding box center [158, 128] width 137 height 21
click at [336, 77] on div "Gói vận chuyển * Tiêu chuẩn Tác vụ Chọn tác vụ Gán nhãn Nhãn" at bounding box center [591, 70] width 1008 height 46
click at [178, 133] on input "SĐT Người Gửi" at bounding box center [158, 128] width 137 height 21
type input "0979740122"
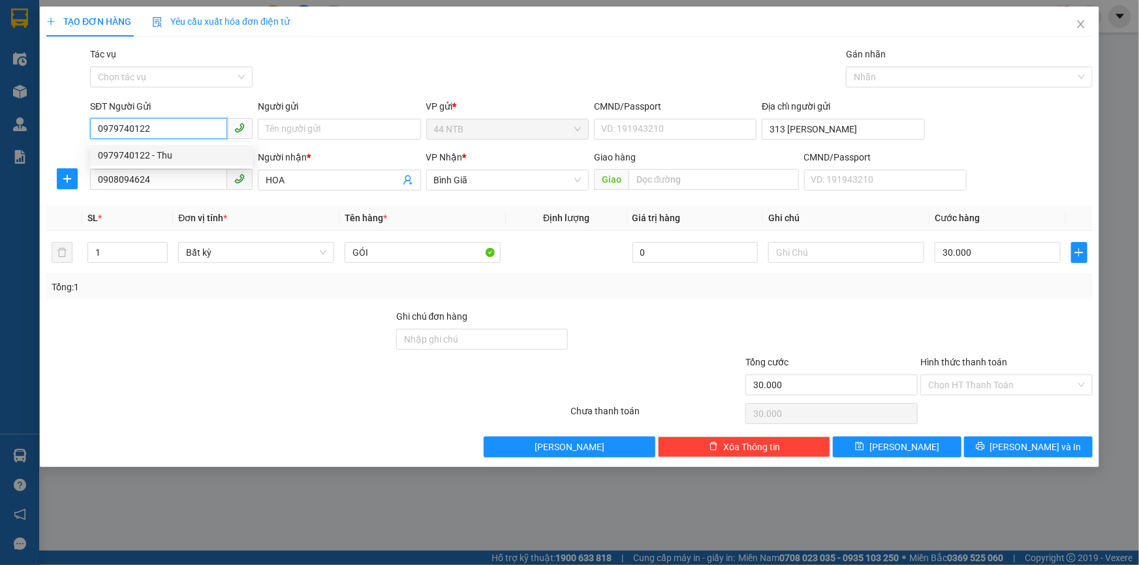
click at [191, 155] on div "0979740122 - Thu" at bounding box center [171, 155] width 147 height 14
type input "Thu"
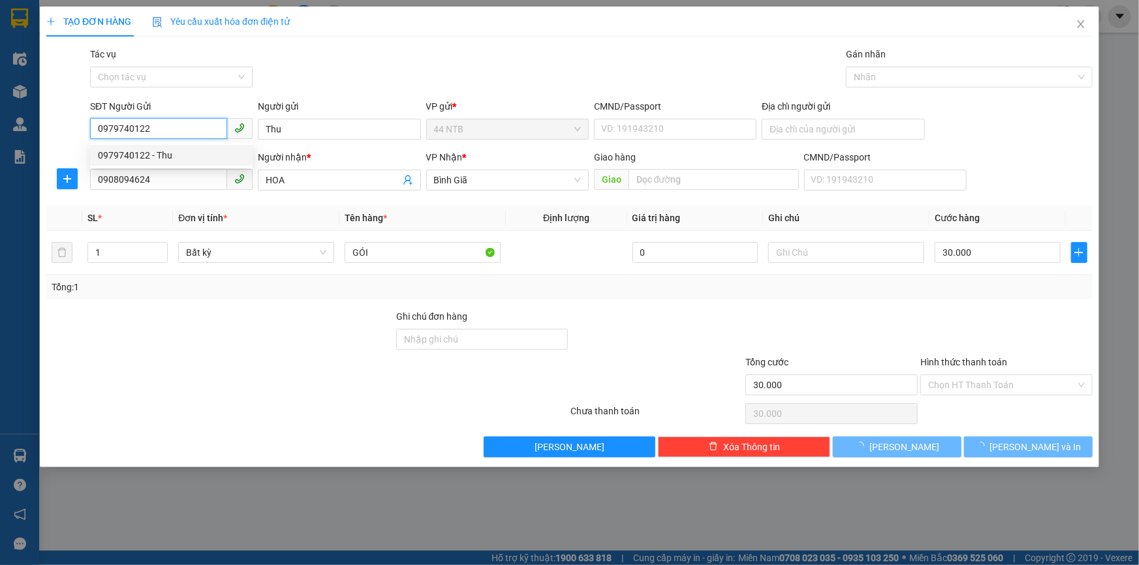
type input "0979740122"
click at [312, 77] on div "Gói vận chuyển * Tiêu chuẩn Tác vụ Chọn tác vụ Gán nhãn Nhãn" at bounding box center [591, 70] width 1008 height 46
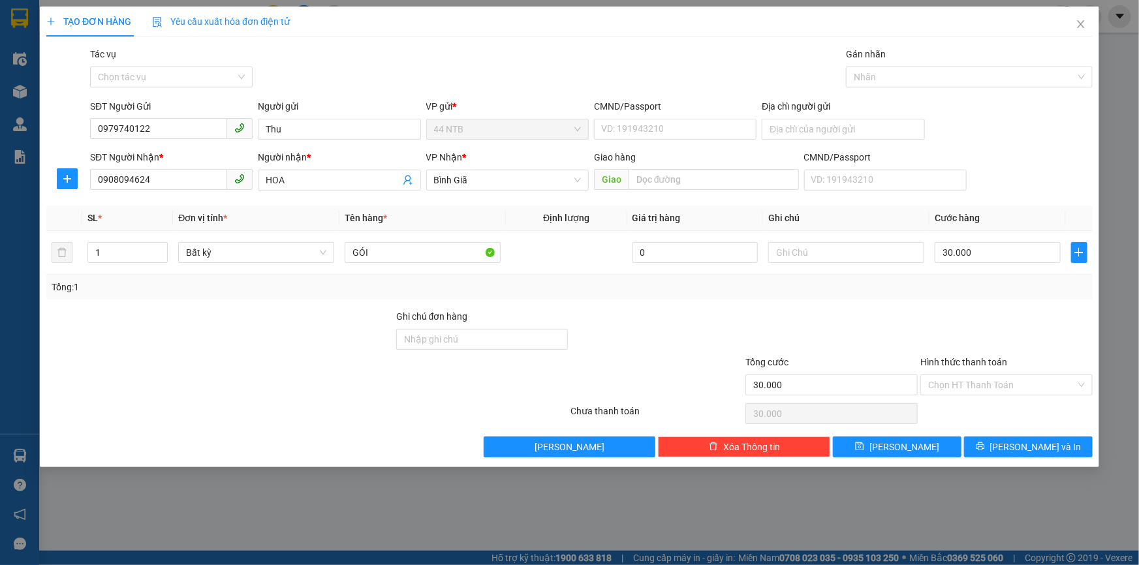
click at [620, 71] on div "Gói vận chuyển * Tiêu chuẩn Tác vụ Chọn tác vụ Gán nhãn Nhãn" at bounding box center [591, 70] width 1008 height 46
click at [804, 248] on input "text" at bounding box center [846, 252] width 156 height 21
type input "MỸ PHẨM"
click at [663, 55] on div "Gói vận chuyển * Tiêu chuẩn Tác vụ Chọn tác vụ Gán nhãn Nhãn" at bounding box center [591, 70] width 1008 height 46
drag, startPoint x: 317, startPoint y: 127, endPoint x: 140, endPoint y: 155, distance: 179.8
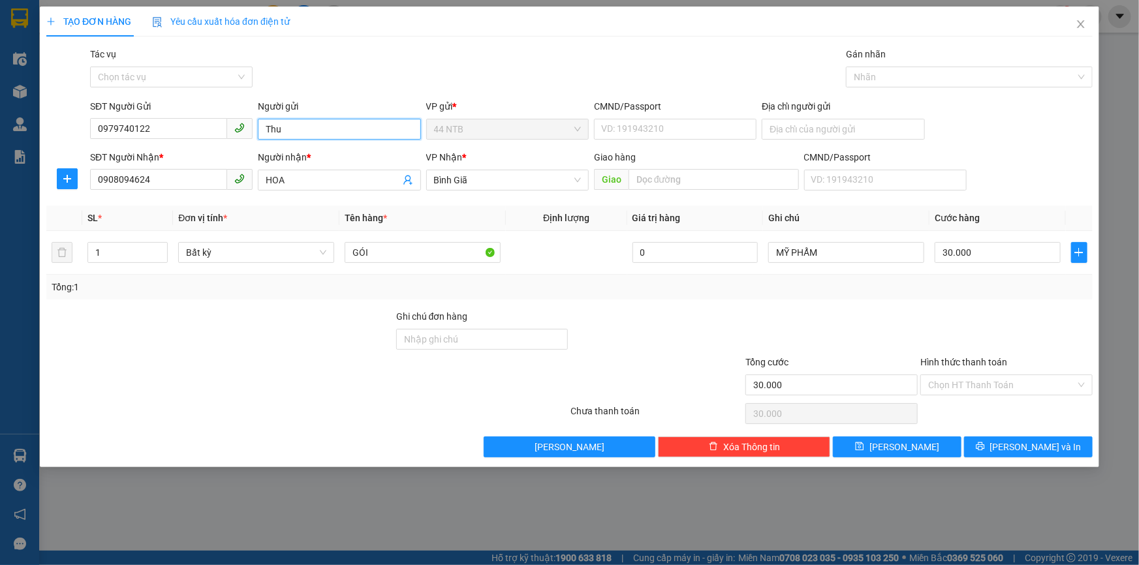
click at [142, 155] on form "SĐT Người Gửi 0979740122 Người gửi Thu Thu VP gửi * 44 NTB CMND/Passport VD: 19…" at bounding box center [569, 147] width 1047 height 97
click at [803, 131] on input "Địa chỉ người gửi" at bounding box center [843, 129] width 163 height 21
type input "SỐ 2 T"
click at [1032, 443] on span "[PERSON_NAME] và In" at bounding box center [1035, 447] width 91 height 14
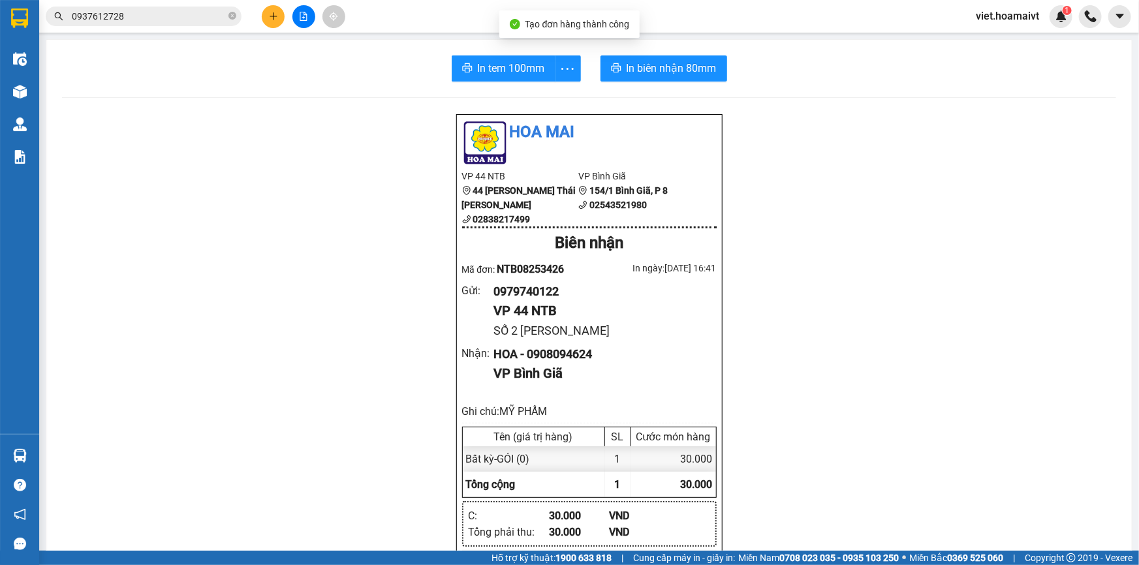
click at [634, 43] on div "In tem 100mm In biên nhận 80mm Hoa Mai VP 44 NTB 44 Nguyễn Thái Bình 0283821749…" at bounding box center [589, 532] width 1086 height 985
click at [646, 55] on button "In biên nhận 80mm" at bounding box center [664, 68] width 127 height 26
click at [529, 65] on span "In tem 100mm" at bounding box center [511, 68] width 67 height 16
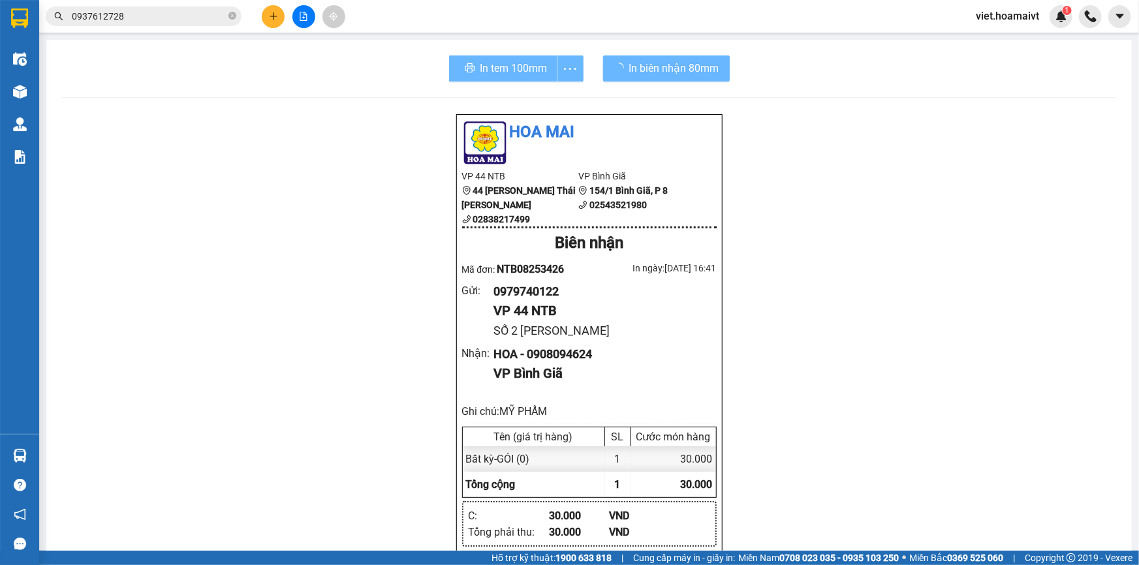
click at [887, 413] on div "Hoa Mai VP 44 NTB 44 Nguyễn Thái Bình 02838217499 VP Bình Giã 154/1 Bình Giã,…" at bounding box center [589, 561] width 1054 height 895
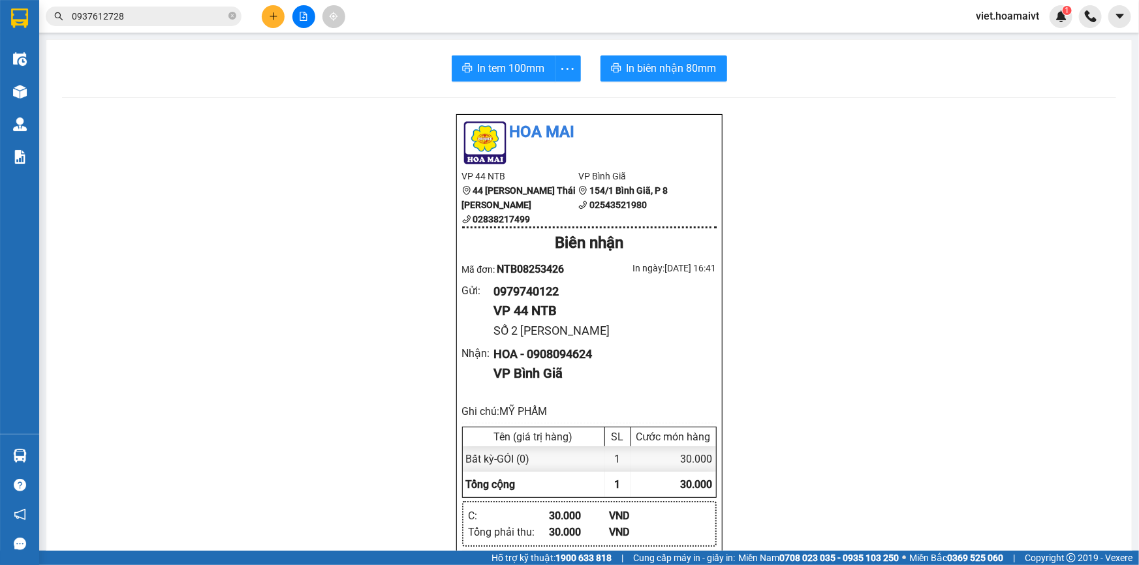
click at [196, 7] on span "0937612728" at bounding box center [144, 17] width 196 height 20
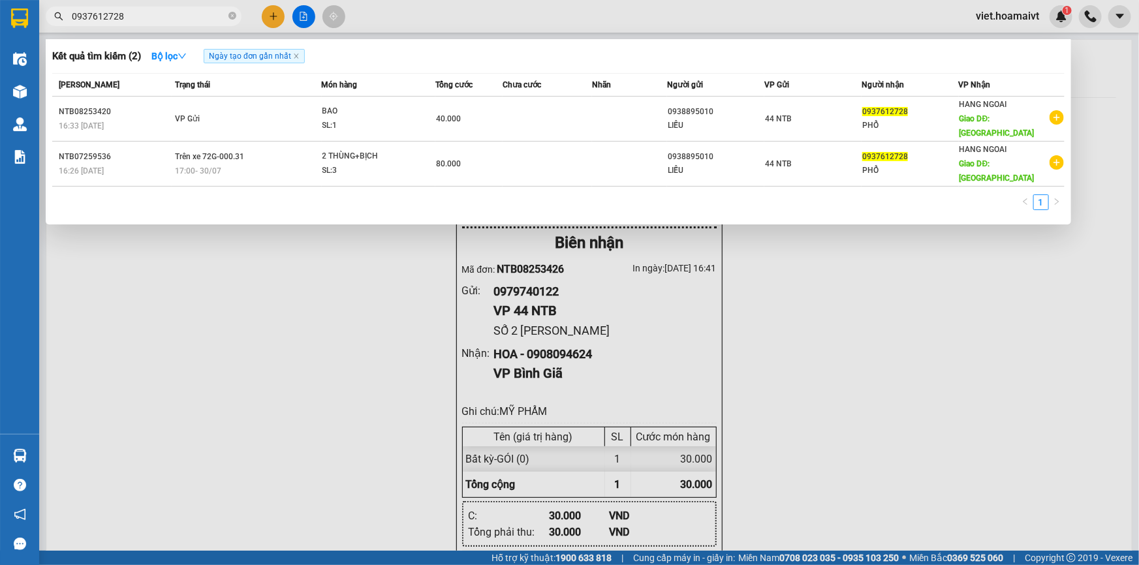
click at [197, 12] on input "0937612728" at bounding box center [149, 16] width 154 height 14
drag, startPoint x: 889, startPoint y: 333, endPoint x: 684, endPoint y: 194, distance: 248.3
click at [890, 334] on div at bounding box center [569, 282] width 1139 height 565
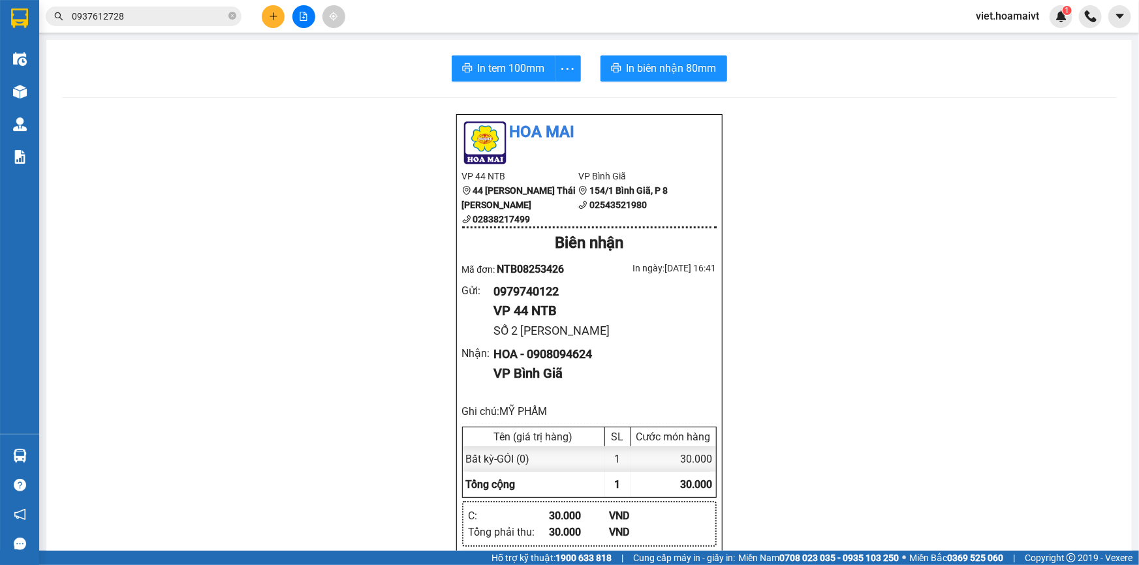
click at [275, 15] on icon "plus" at bounding box center [273, 16] width 9 height 9
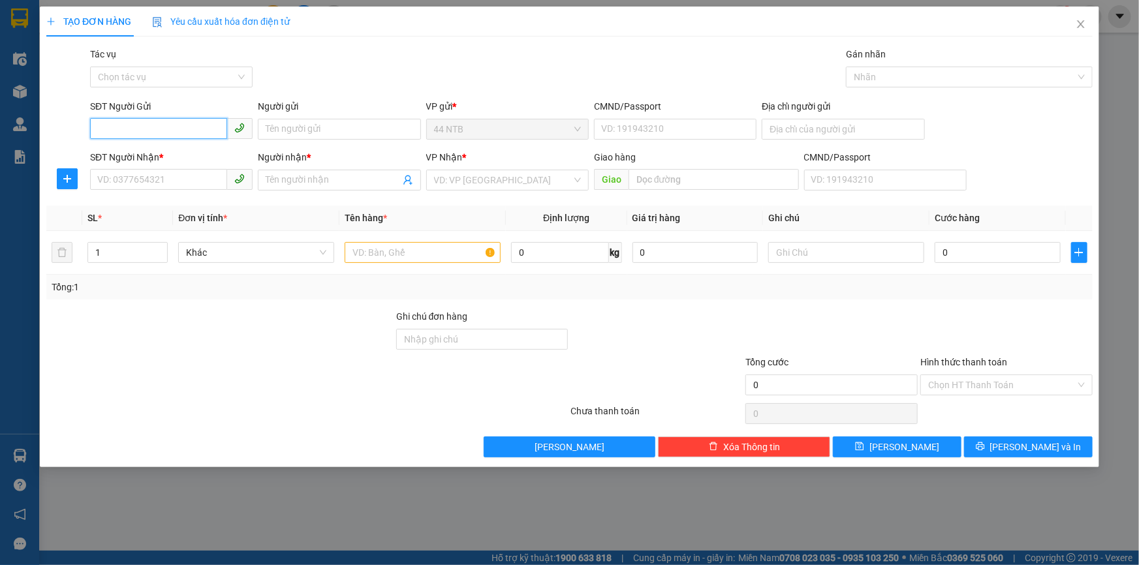
click at [143, 133] on input "SĐT Người Gửi" at bounding box center [158, 128] width 137 height 21
type input "0907781998"
click at [173, 152] on div "0907781998 - SEVIEW 2" at bounding box center [175, 155] width 154 height 14
type input "SEVIEW 2"
type input "0396223333"
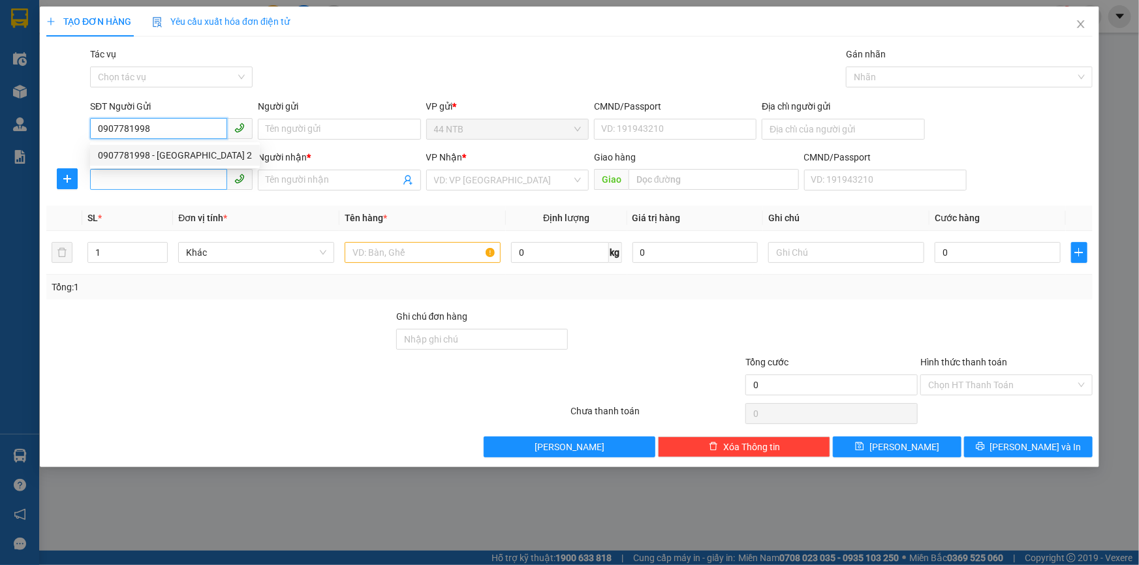
type input "DIỆU MINH SV 2"
type input "0907781998"
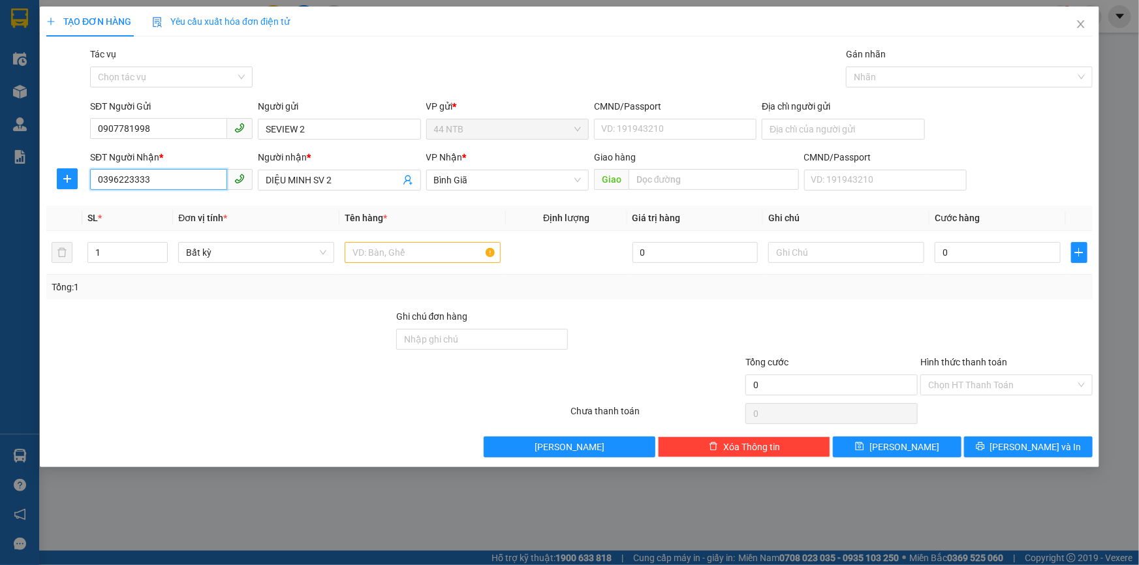
click at [187, 177] on input "0396223333" at bounding box center [158, 179] width 137 height 21
click at [190, 208] on div "0396223333 - DIỆU MINH SV 2" at bounding box center [172, 206] width 149 height 14
click at [375, 263] on div at bounding box center [423, 253] width 156 height 26
click at [392, 255] on input "text" at bounding box center [423, 252] width 156 height 21
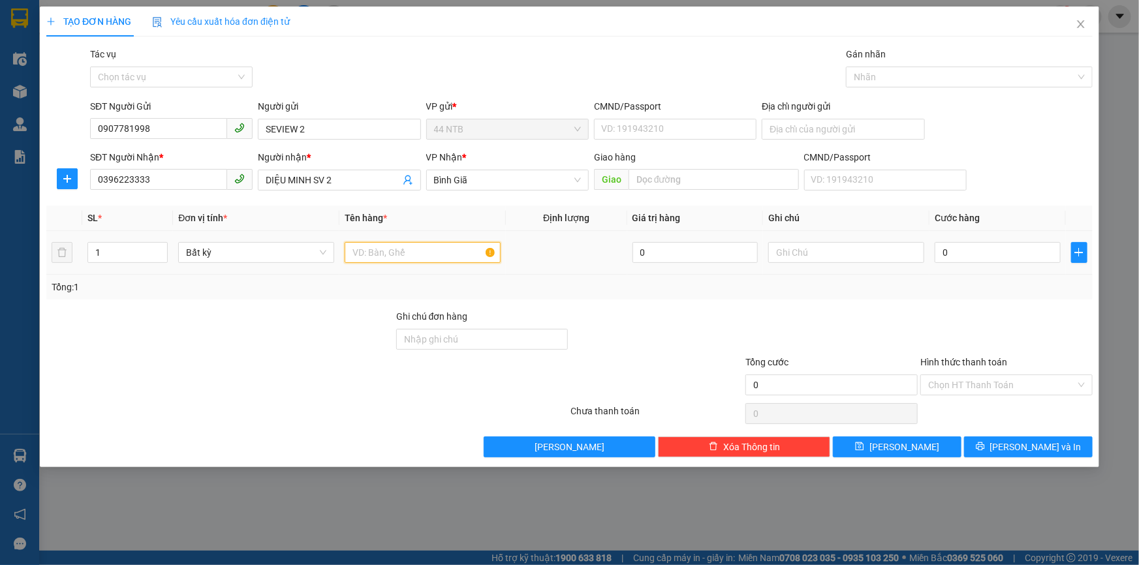
type input "O"
type input "Ô"
type input "ỐNG"
click at [1048, 250] on input "0" at bounding box center [998, 252] width 126 height 21
type input "3"
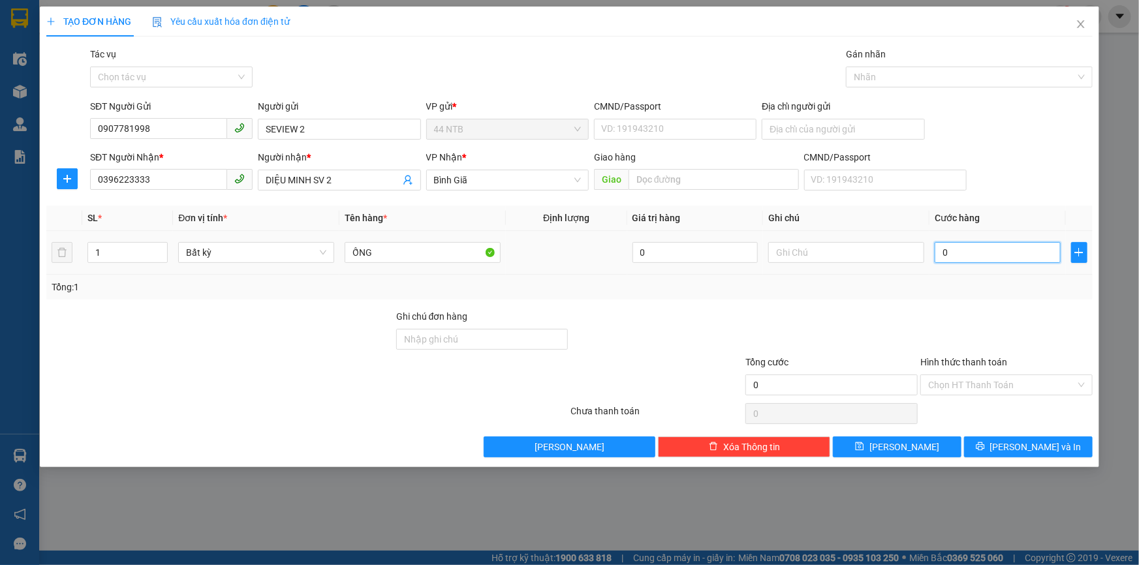
type input "3"
type input "30"
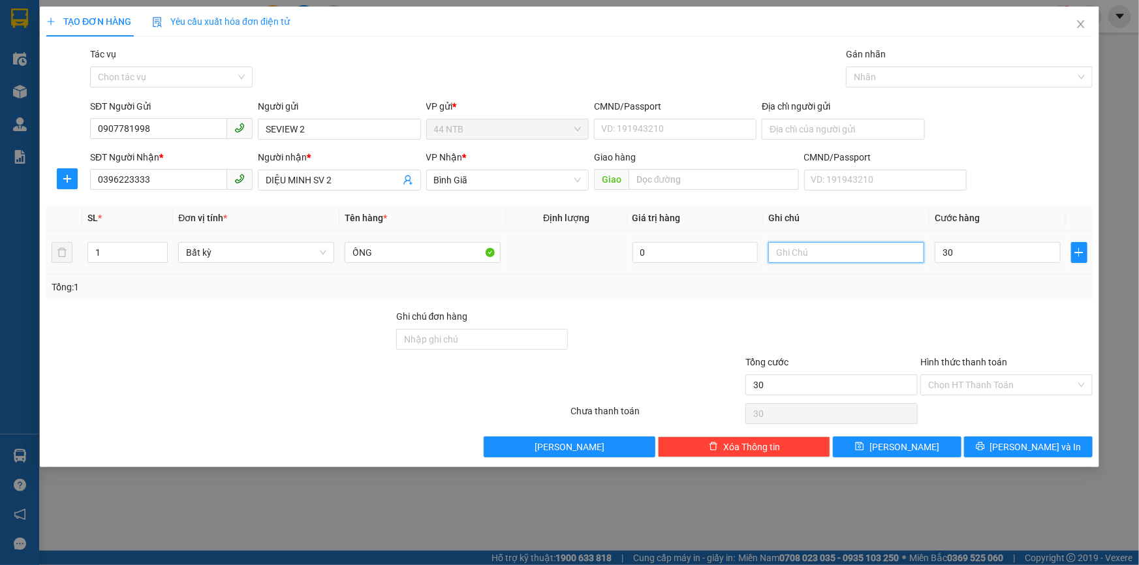
type input "30.000"
click at [876, 255] on input "text" at bounding box center [846, 252] width 156 height 21
type input "GTN C"
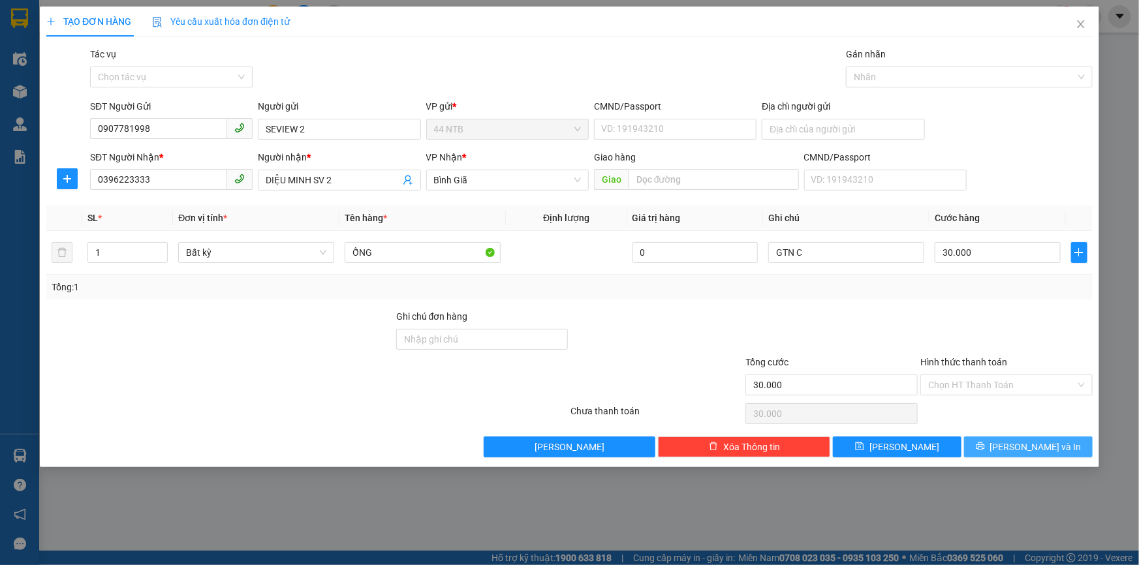
click at [1019, 452] on span "[PERSON_NAME] và In" at bounding box center [1035, 447] width 91 height 14
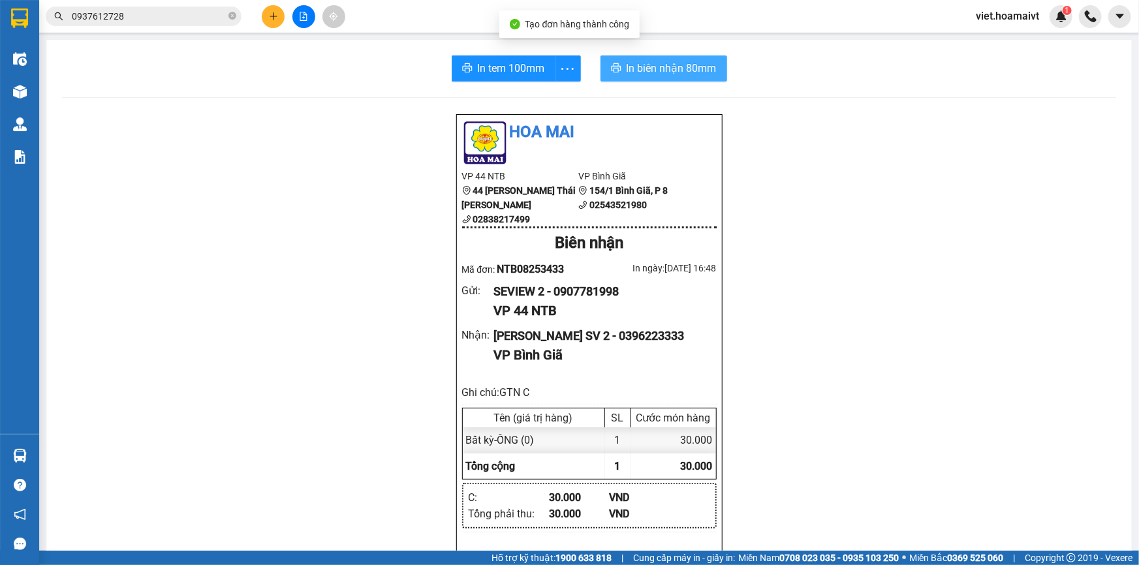
click at [653, 76] on span "In biên nhận 80mm" at bounding box center [672, 68] width 90 height 16
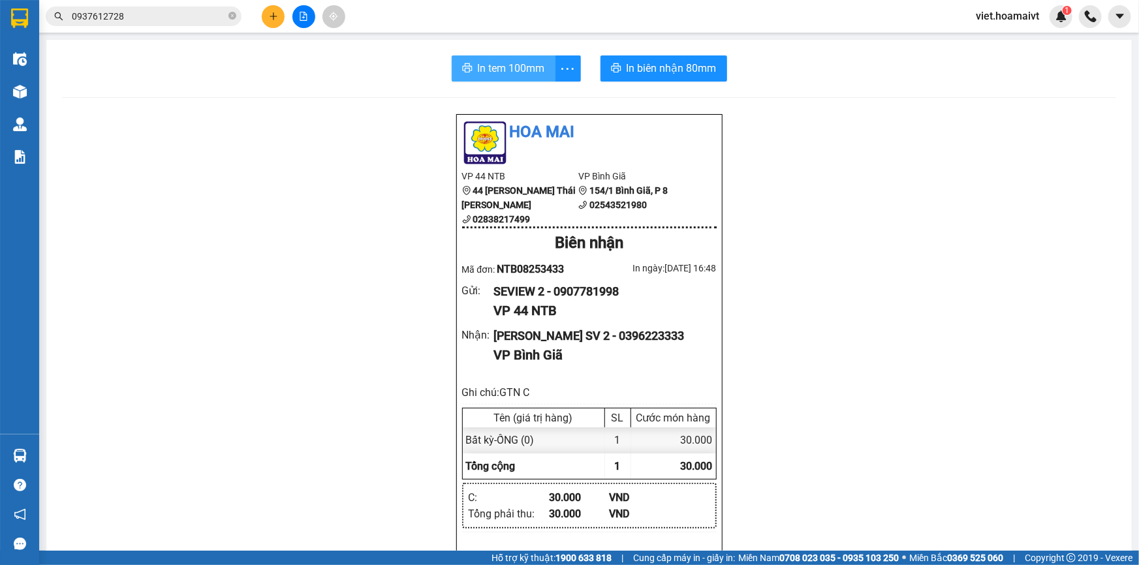
click at [521, 71] on span "In tem 100mm" at bounding box center [511, 68] width 67 height 16
click at [380, 212] on div "Hoa Mai VP 44 NTB 44 Nguyễn Thái Bình 02838217499 VP Bình Giã 154/1 Bình Giã,…" at bounding box center [589, 552] width 1054 height 876
click at [187, 9] on input "0937612728" at bounding box center [149, 16] width 154 height 14
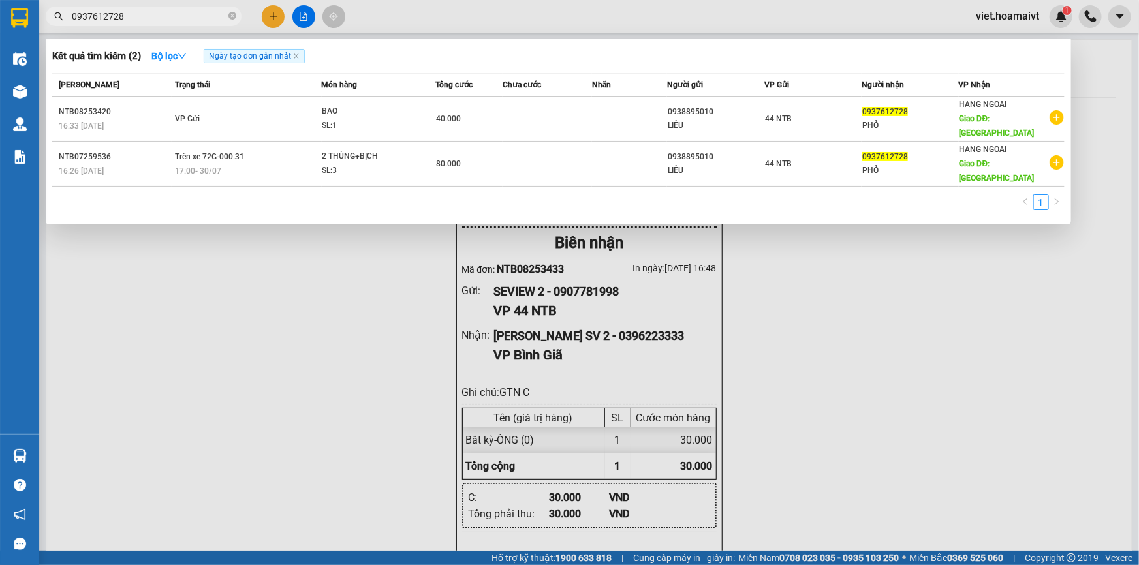
click at [187, 9] on input "0937612728" at bounding box center [149, 16] width 154 height 14
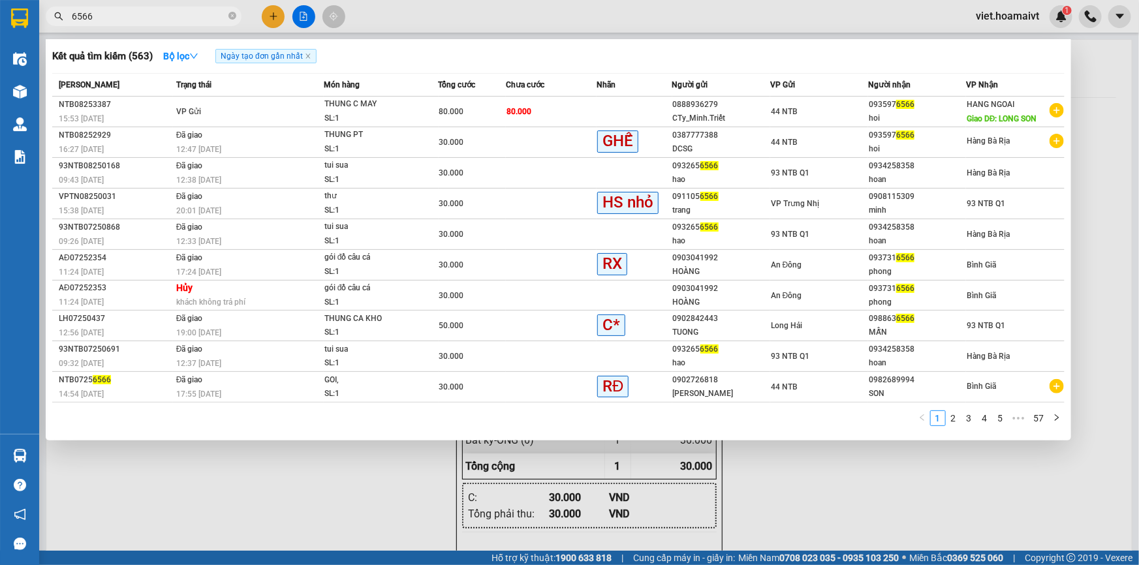
click at [137, 20] on input "6566" at bounding box center [149, 16] width 154 height 14
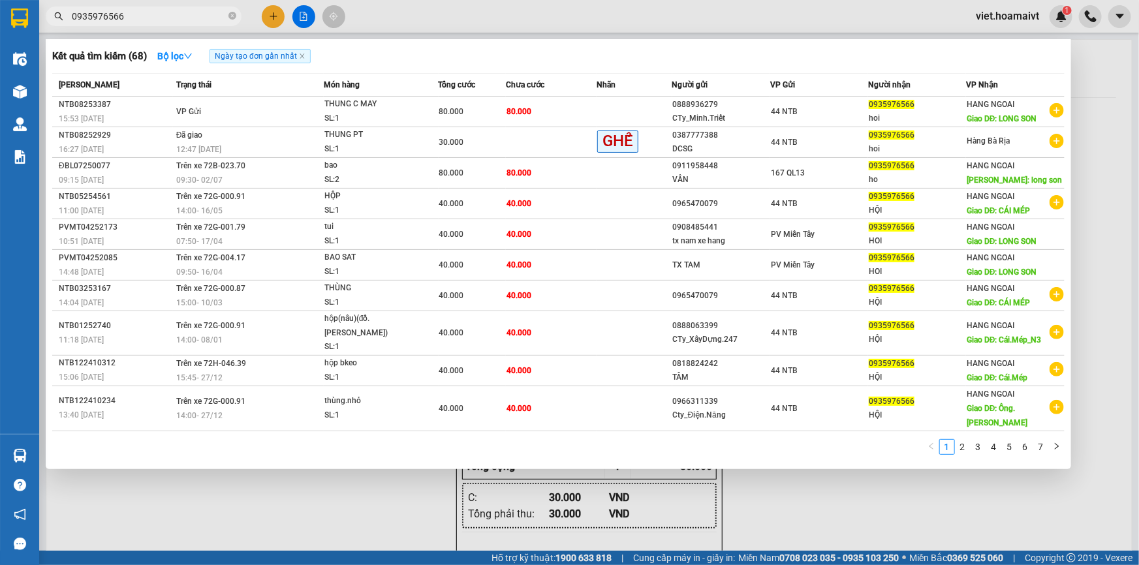
type input "0935976566"
click at [277, 467] on div at bounding box center [569, 282] width 1139 height 565
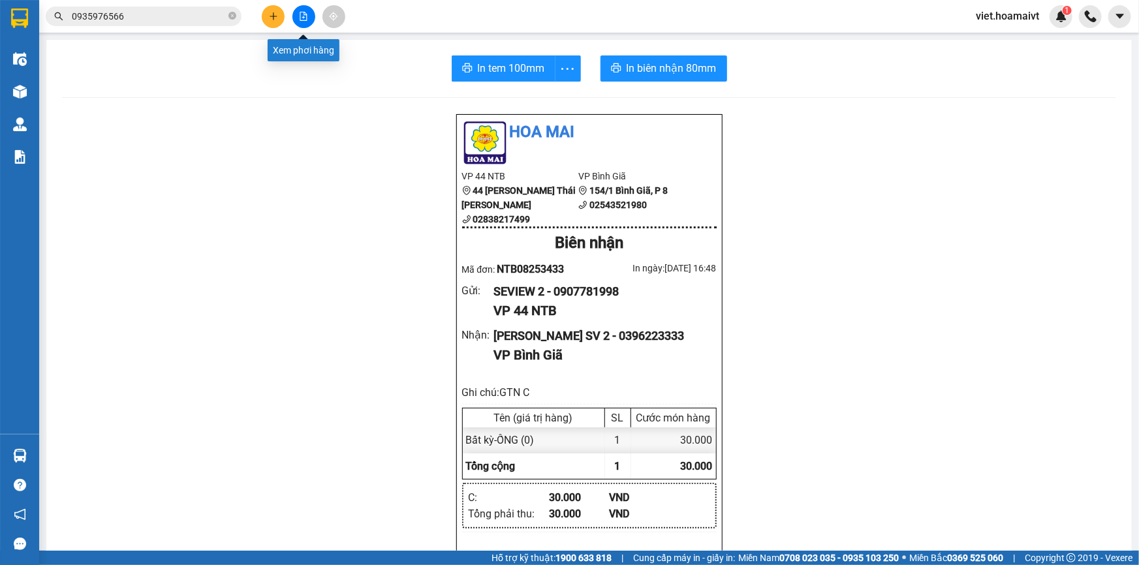
click at [306, 13] on icon "file-add" at bounding box center [303, 16] width 7 height 9
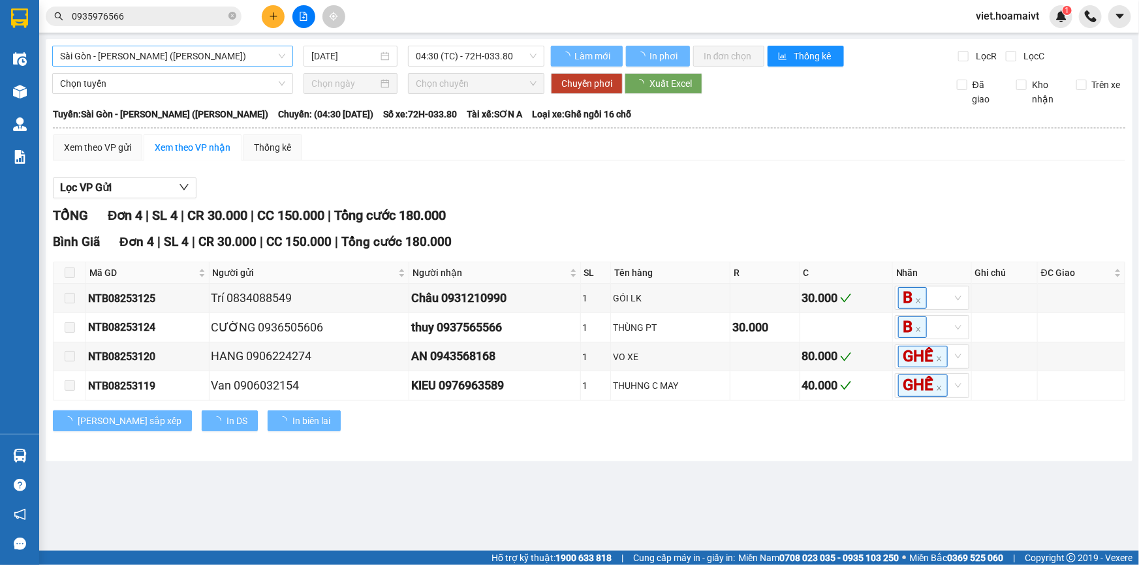
click at [164, 64] on span "Sài Gòn - Vũng Tàu (Hàng Hoá)" at bounding box center [172, 56] width 225 height 20
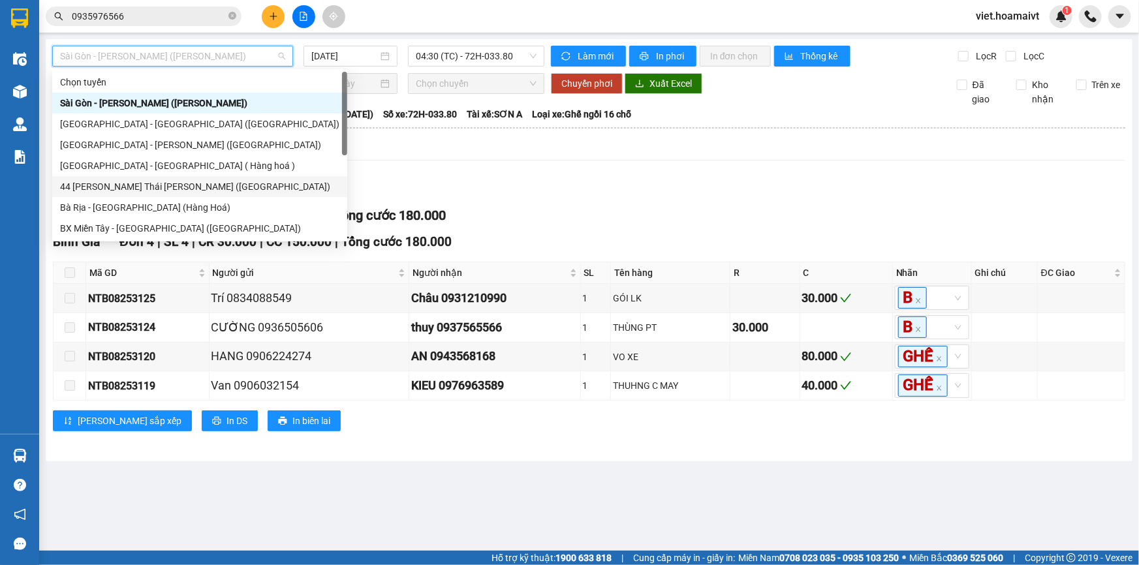
click at [84, 183] on div "44 Nguyễn Thái Bình (Hàng Ngoài)" at bounding box center [199, 187] width 279 height 14
type input "[DATE]"
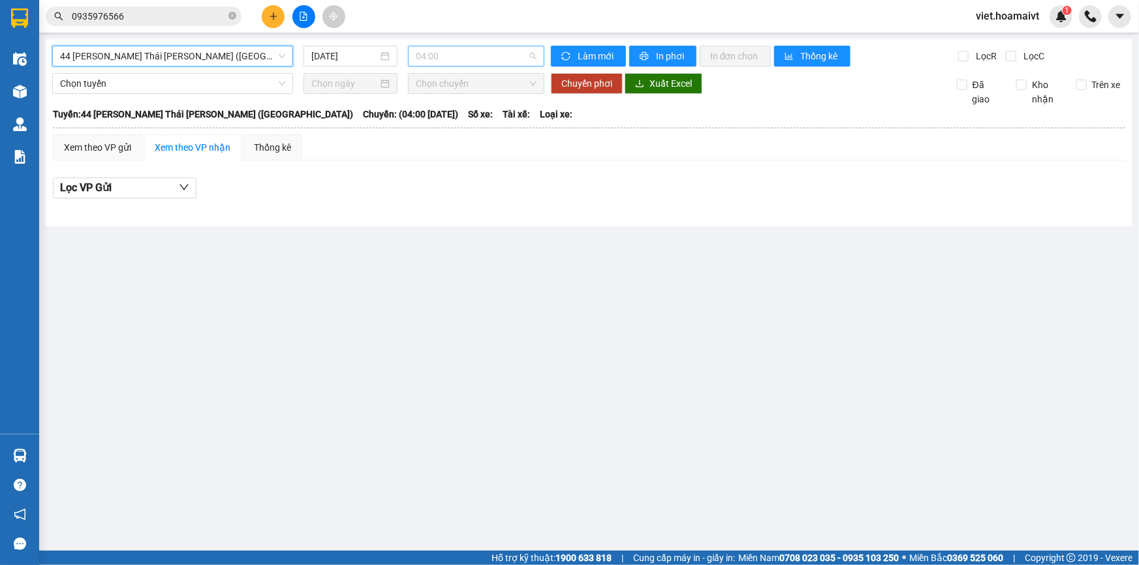
click at [475, 55] on span "04:00" at bounding box center [476, 56] width 121 height 20
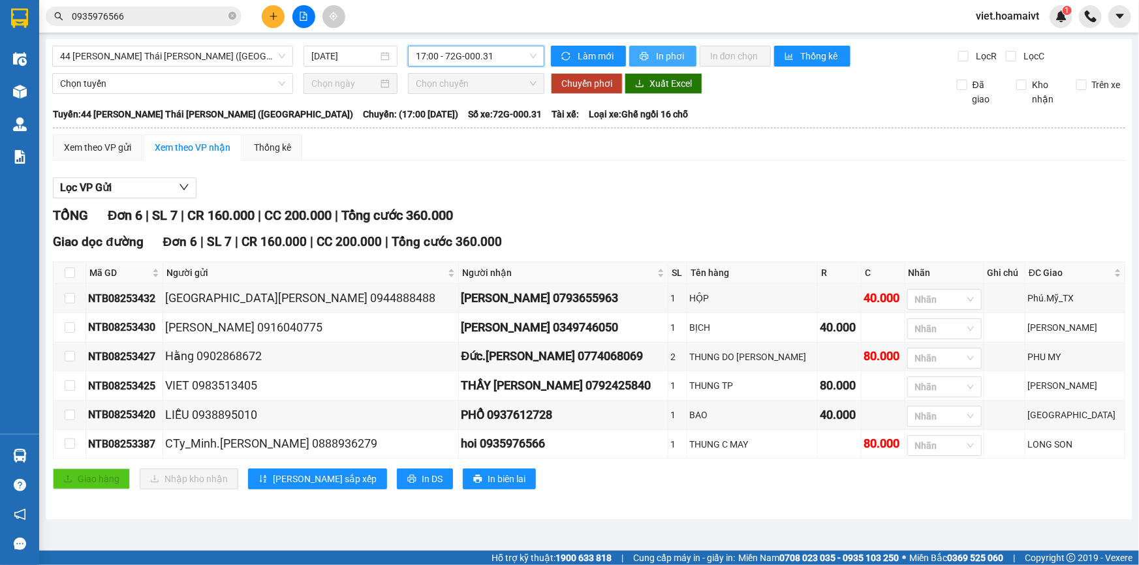
click at [661, 58] on span "In phơi" at bounding box center [671, 56] width 30 height 14
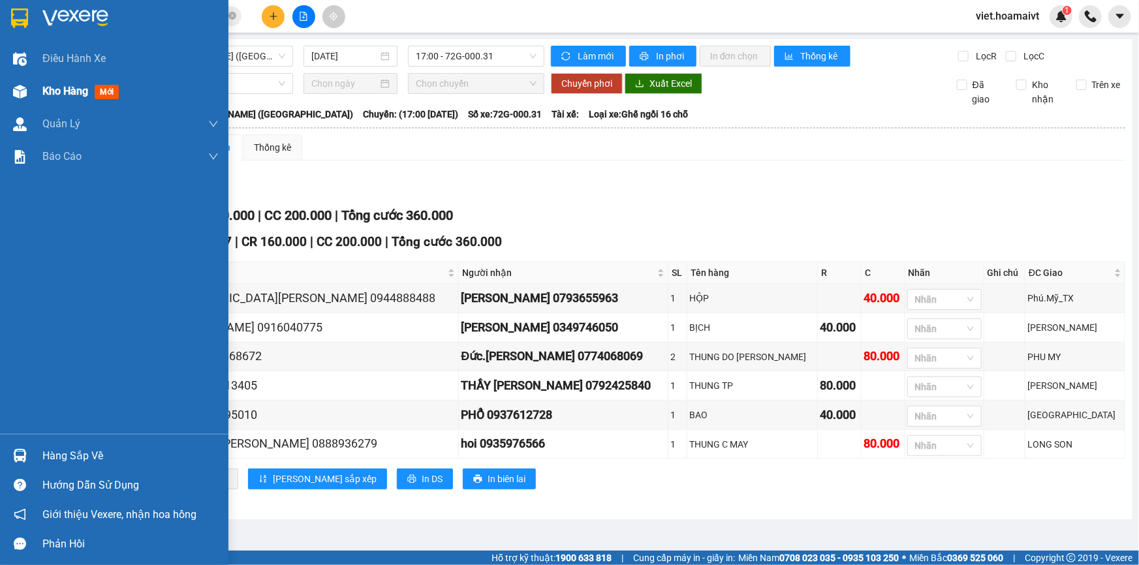
click at [69, 97] on span "Kho hàng" at bounding box center [65, 91] width 46 height 12
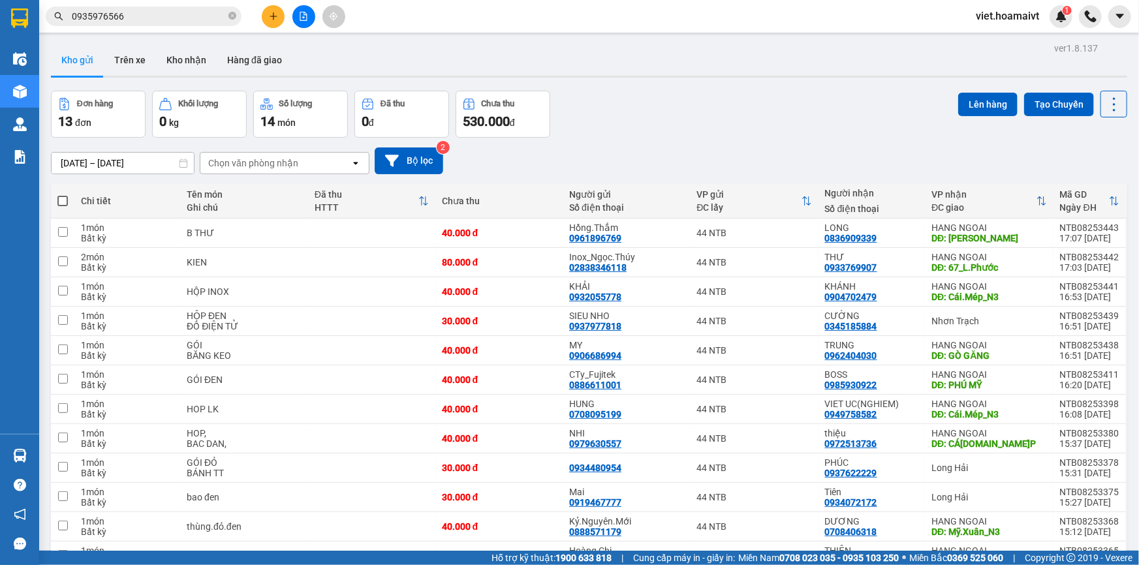
click at [255, 178] on div "10/08/2025 – 11/08/2025 Press the down arrow key to interact with the calendar …" at bounding box center [589, 161] width 1077 height 46
click at [189, 5] on div "Kết quả tìm kiếm ( 68 ) Bộ lọc Ngày tạo đơn gần nhất Mã ĐH Trạng thái Món hàng …" at bounding box center [127, 16] width 255 height 23
click at [187, 5] on div "Kết quả tìm kiếm ( 68 ) Bộ lọc Ngày tạo đơn gần nhất Mã ĐH Trạng thái Món hàng …" at bounding box center [127, 16] width 255 height 23
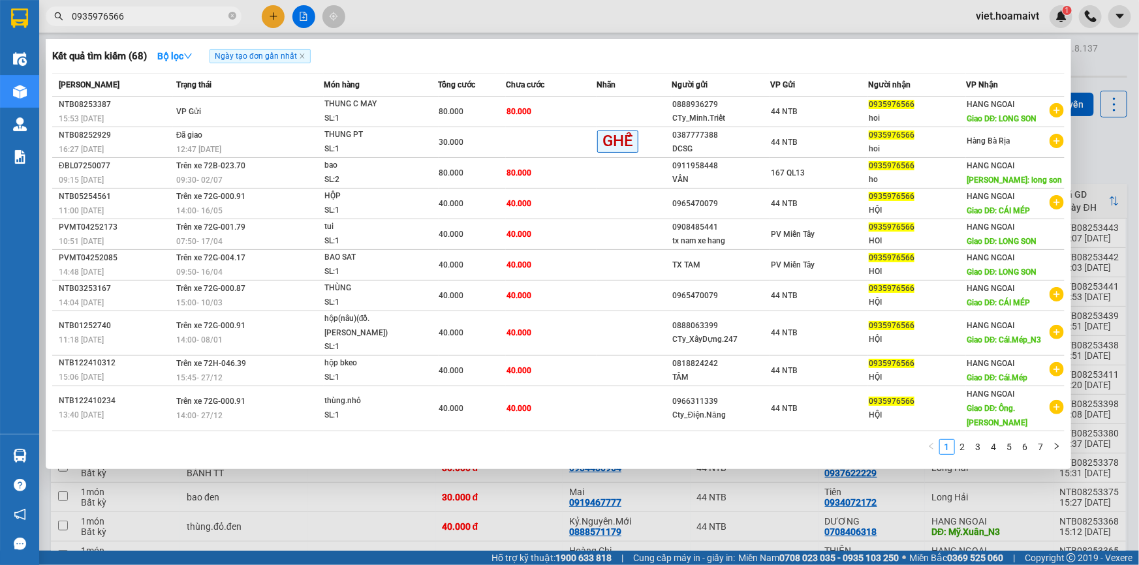
click at [176, 9] on input "0935976566" at bounding box center [149, 16] width 154 height 14
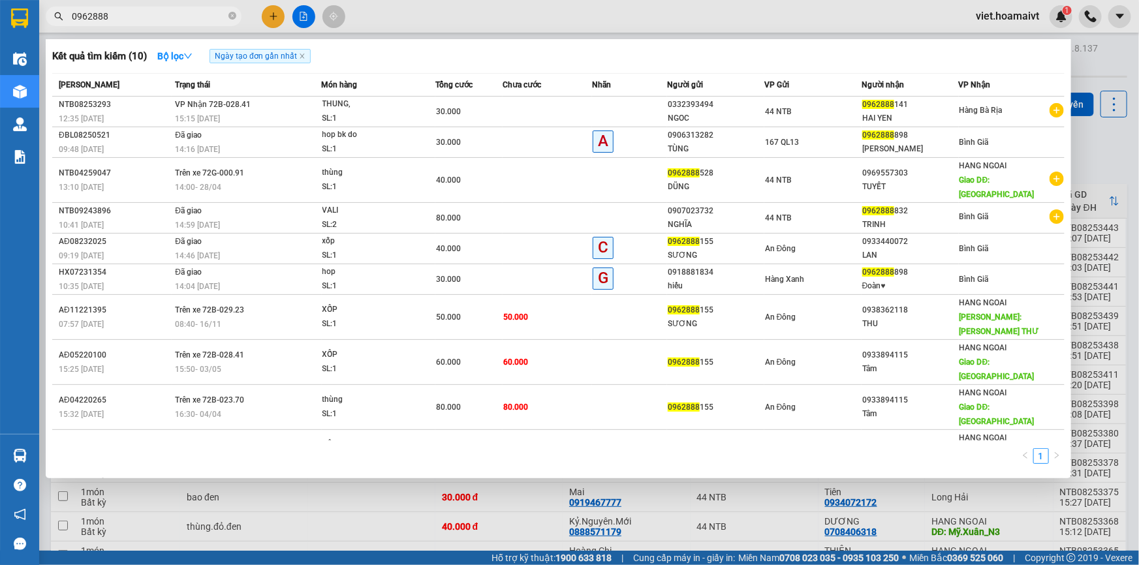
type input "0962888"
click at [314, 472] on div at bounding box center [569, 282] width 1139 height 565
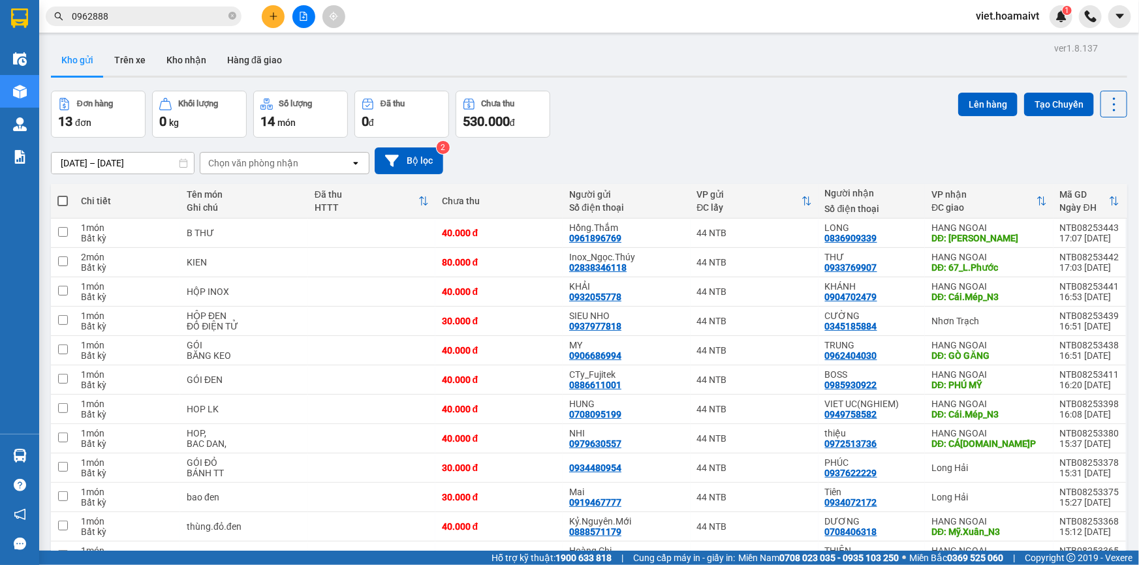
click at [189, 7] on span "0962888" at bounding box center [144, 17] width 196 height 20
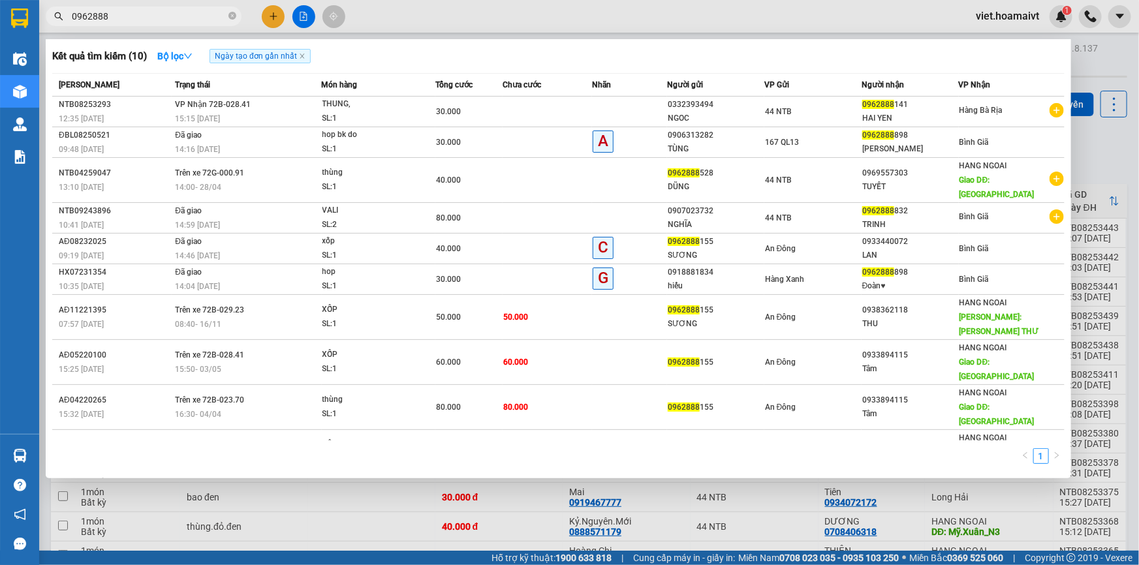
click at [193, 10] on input "0962888" at bounding box center [149, 16] width 154 height 14
click at [652, 509] on div at bounding box center [569, 282] width 1139 height 565
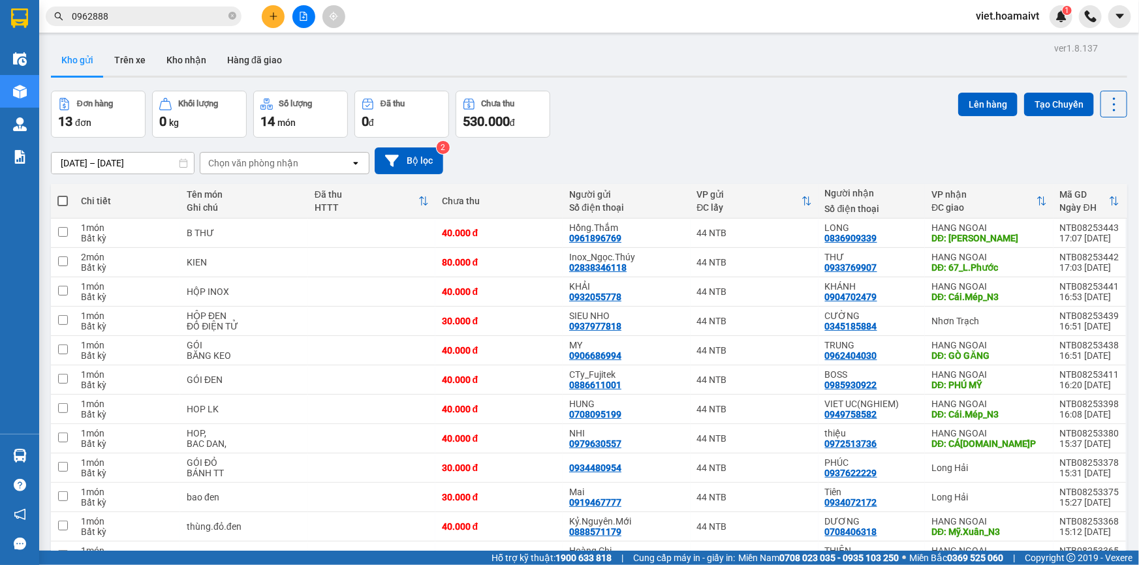
click at [752, 95] on div "Đơn hàng 13 đơn Khối lượng 0 kg Số lượng 14 món Đã thu 0 đ Chưa thu 530.000 đ L…" at bounding box center [589, 114] width 1077 height 47
click at [240, 161] on div "Chọn văn phòng nhận" at bounding box center [253, 163] width 90 height 13
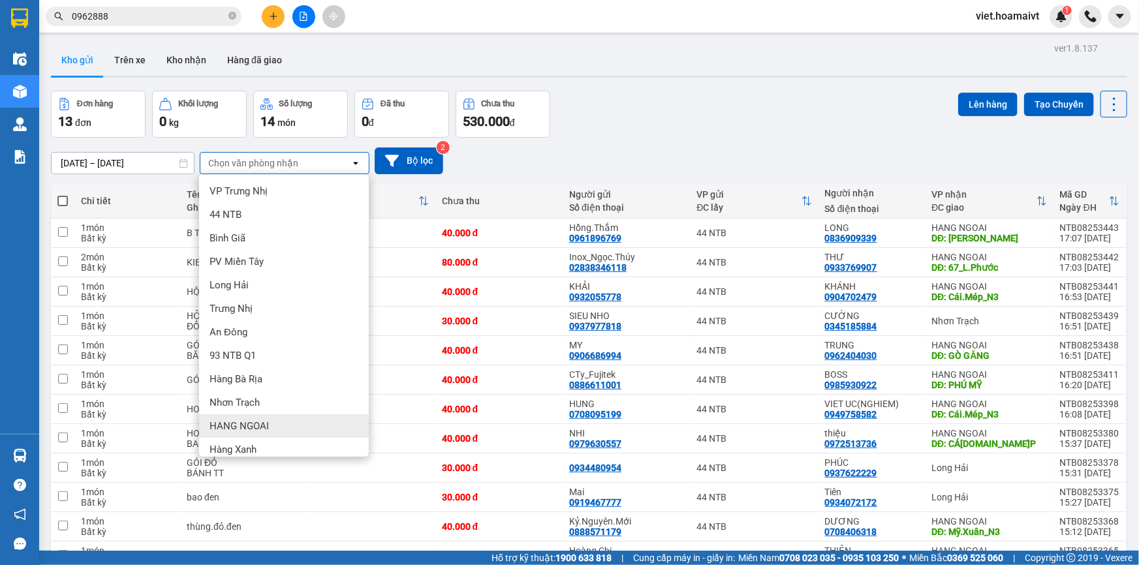
click at [274, 415] on div "HANG NGOAI" at bounding box center [284, 427] width 170 height 24
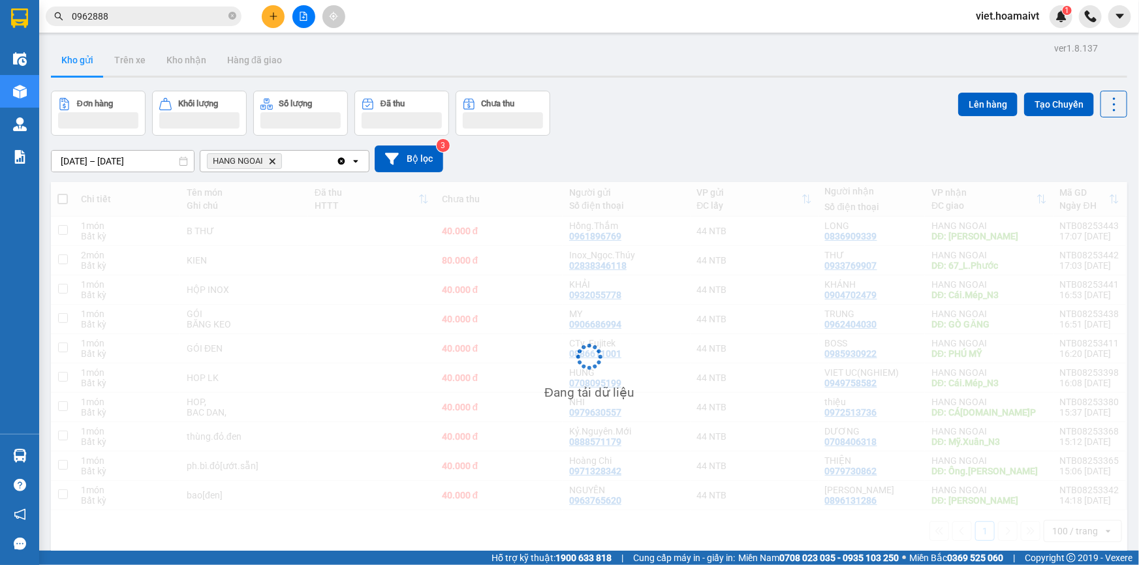
click at [697, 91] on div "Đơn hàng Khối lượng Số lượng Đã thu Chưa thu Lên hàng Tạo Chuyến" at bounding box center [589, 113] width 1077 height 45
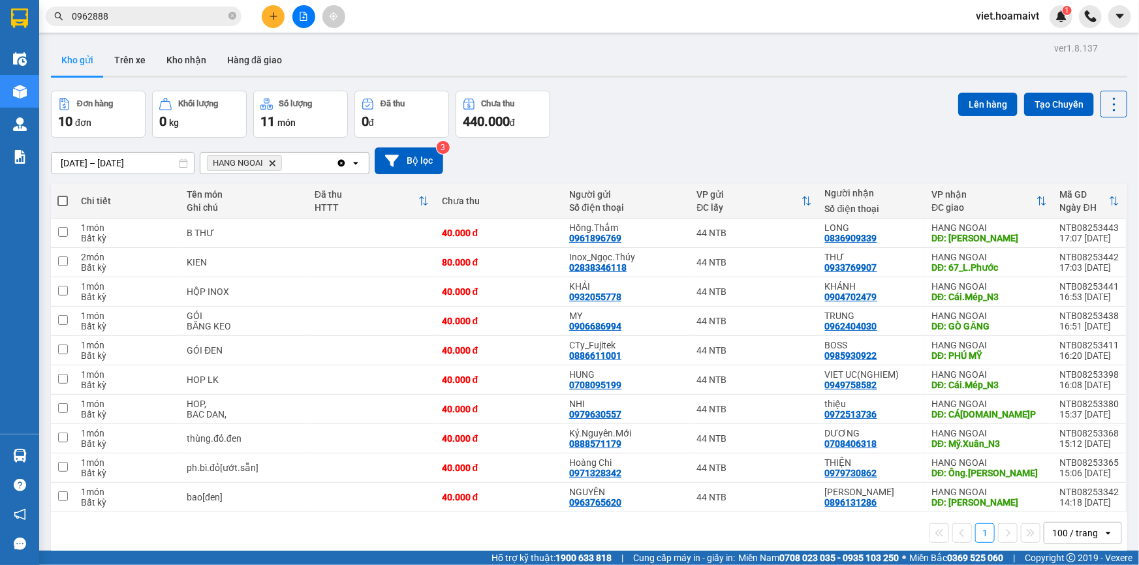
click at [698, 125] on div "Đơn hàng 10 đơn Khối lượng 0 kg Số lượng 11 món Đã thu 0 đ Chưa thu 440.000 đ L…" at bounding box center [589, 114] width 1077 height 47
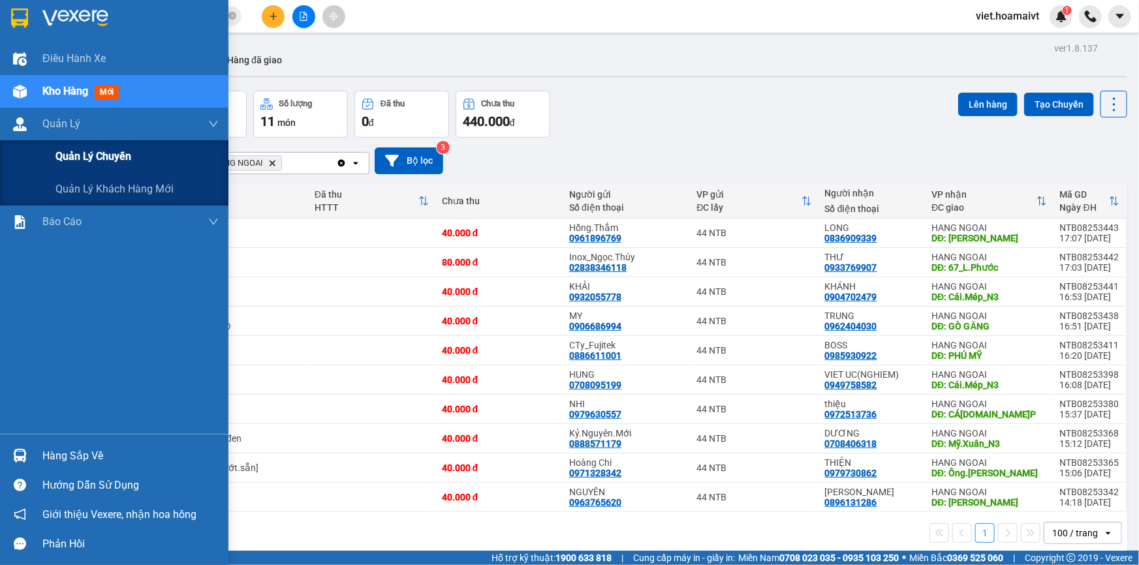
click at [104, 153] on span "Quản lý chuyến" at bounding box center [93, 156] width 76 height 16
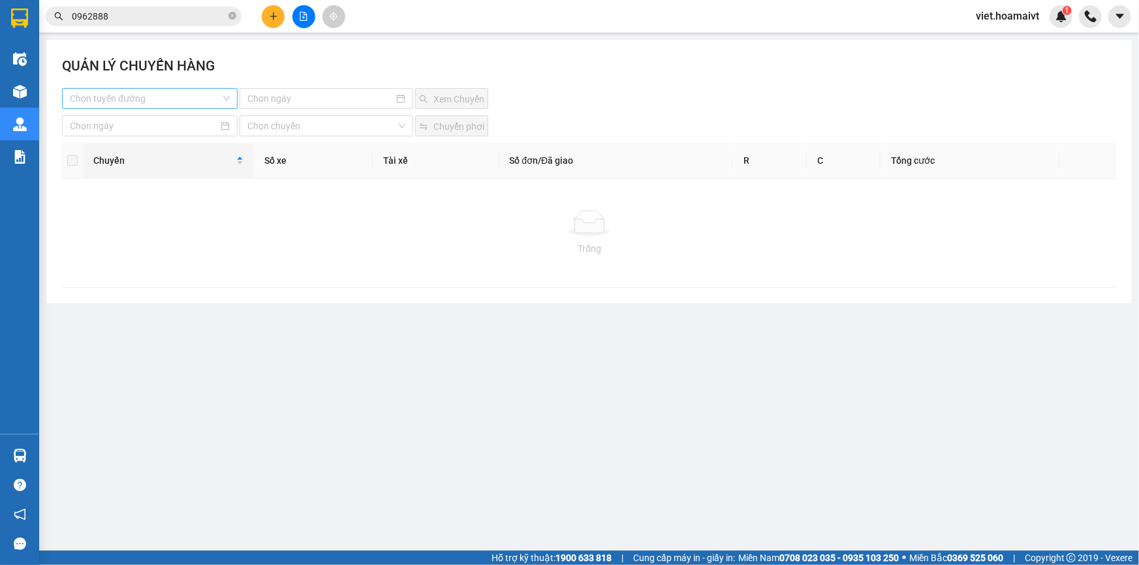
click at [136, 98] on input "search" at bounding box center [145, 99] width 151 height 20
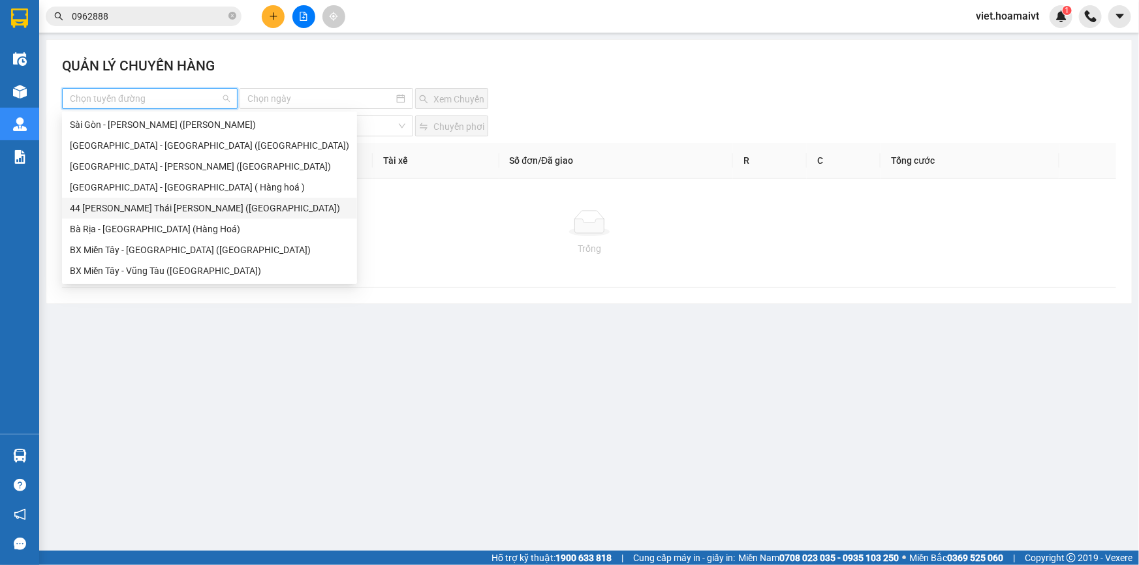
click at [168, 211] on div "44 Nguyễn Thái Bình (Hàng Ngoài)" at bounding box center [209, 208] width 279 height 14
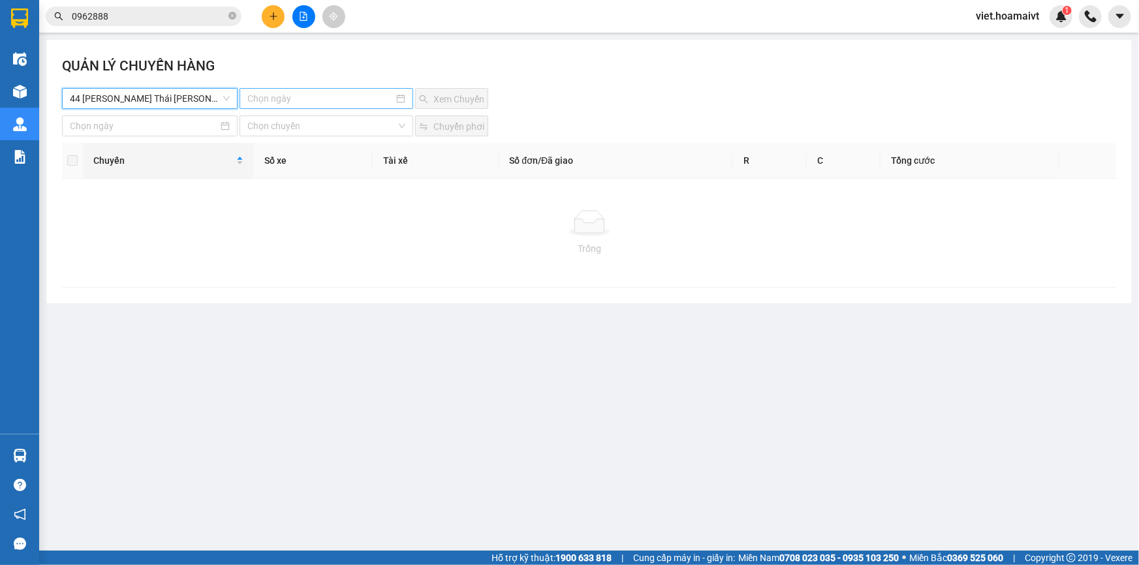
click at [348, 102] on input at bounding box center [320, 98] width 146 height 14
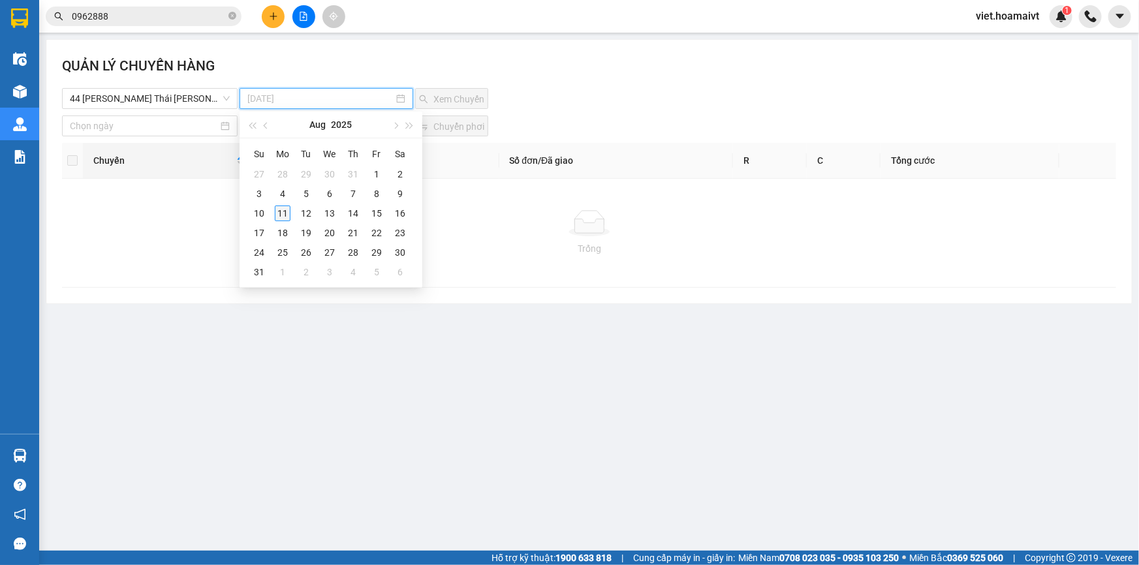
type input "11-08-2025"
drag, startPoint x: 287, startPoint y: 210, endPoint x: 327, endPoint y: 161, distance: 64.0
click at [287, 209] on div "11" at bounding box center [283, 214] width 16 height 16
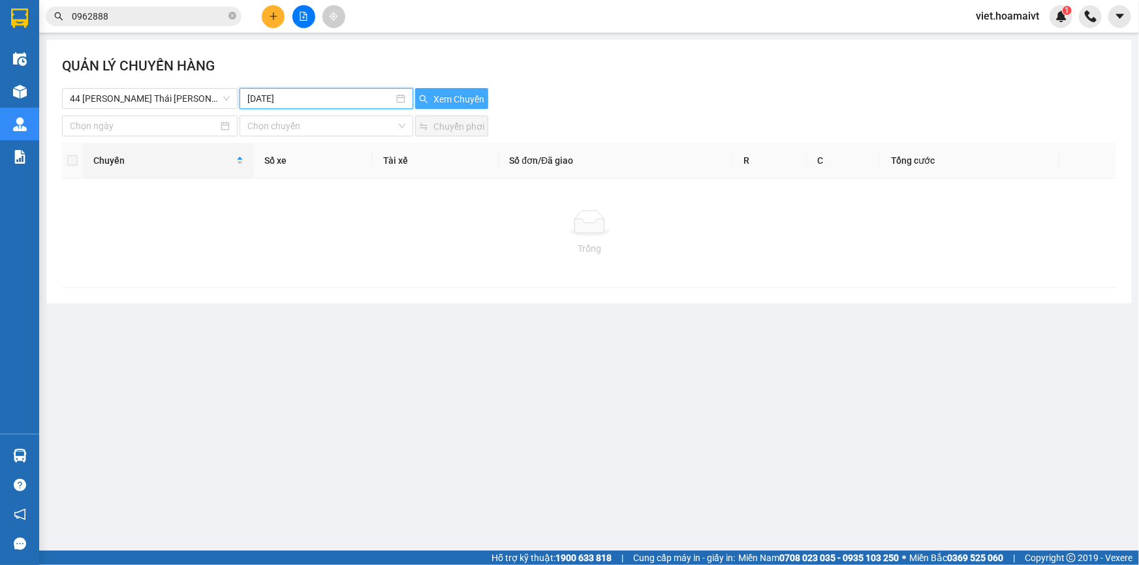
click at [434, 102] on span "Xem Chuyến" at bounding box center [458, 99] width 51 height 14
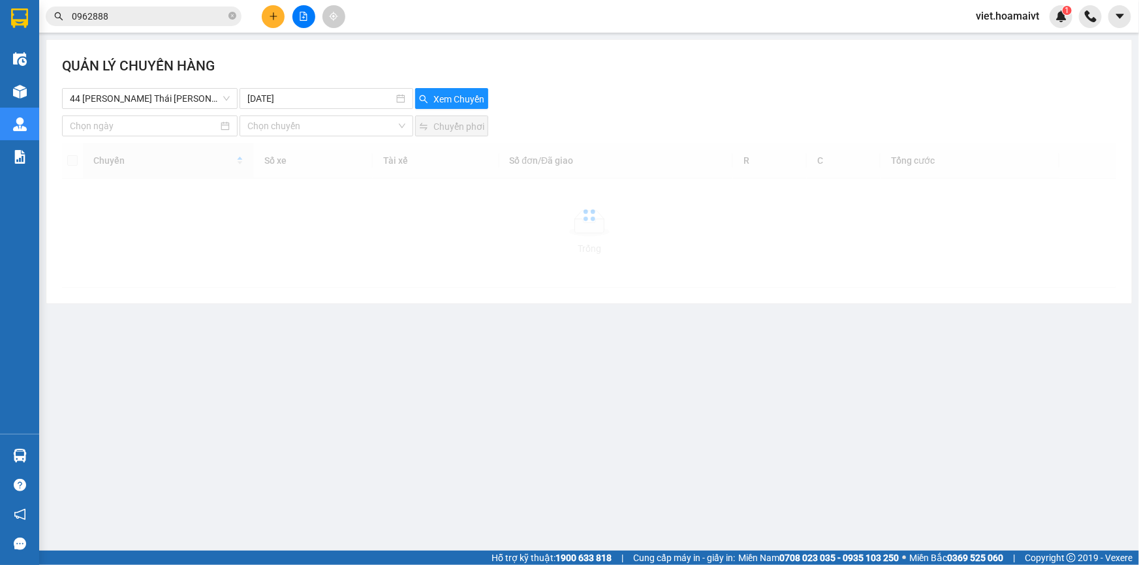
click at [659, 102] on div "44 Nguyễn Thái Bình (Hàng Ngoài) 11-08-2025 Xem Chuyến" at bounding box center [589, 98] width 1054 height 21
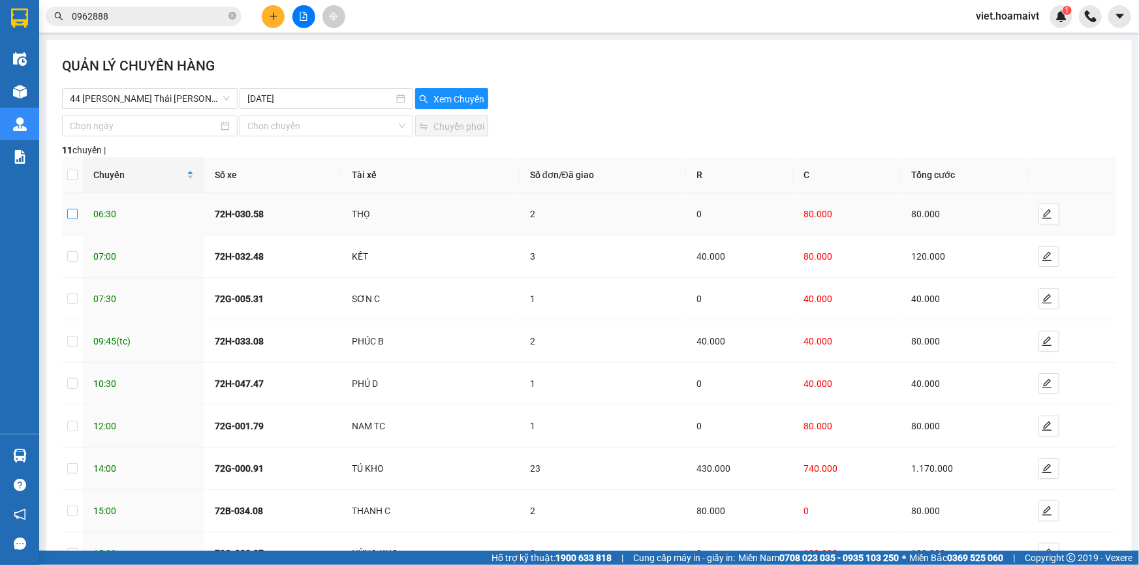
click at [71, 213] on input "checkbox" at bounding box center [72, 214] width 10 height 10
checkbox input "true"
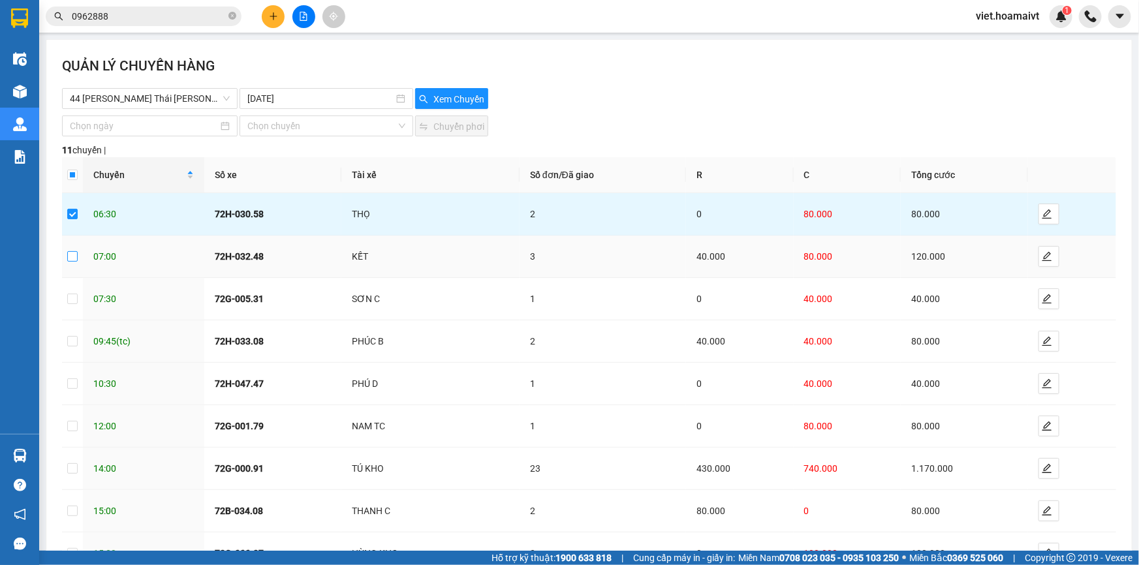
click at [75, 254] on input "checkbox" at bounding box center [72, 256] width 10 height 10
checkbox input "true"
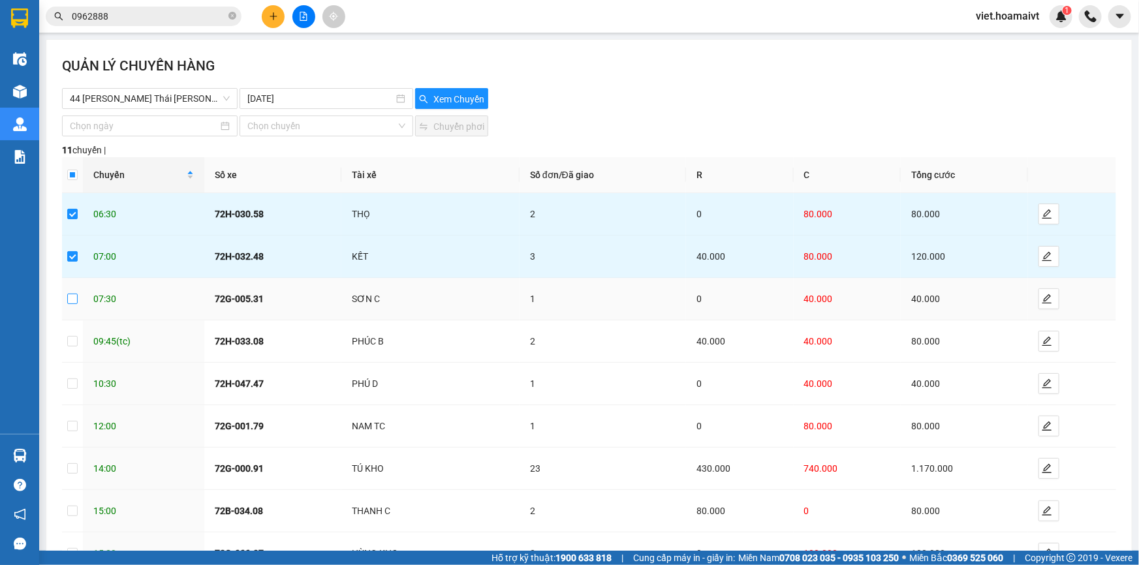
click at [69, 294] on input "checkbox" at bounding box center [72, 299] width 10 height 10
checkbox input "true"
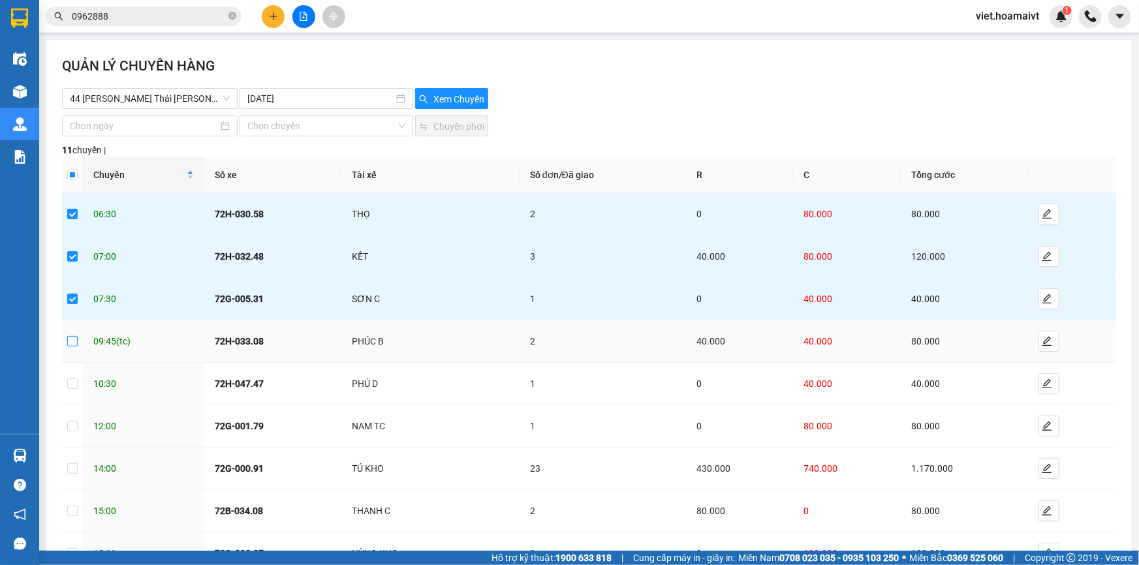
click at [71, 340] on input "checkbox" at bounding box center [72, 341] width 10 height 10
checkbox input "true"
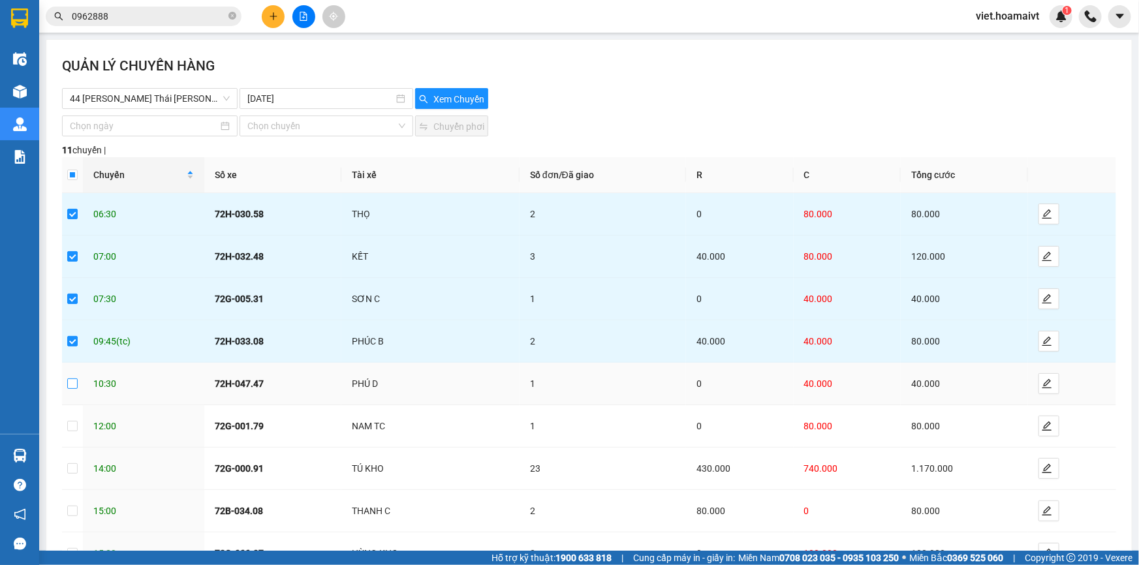
click at [77, 385] on input "checkbox" at bounding box center [72, 384] width 10 height 10
checkbox input "true"
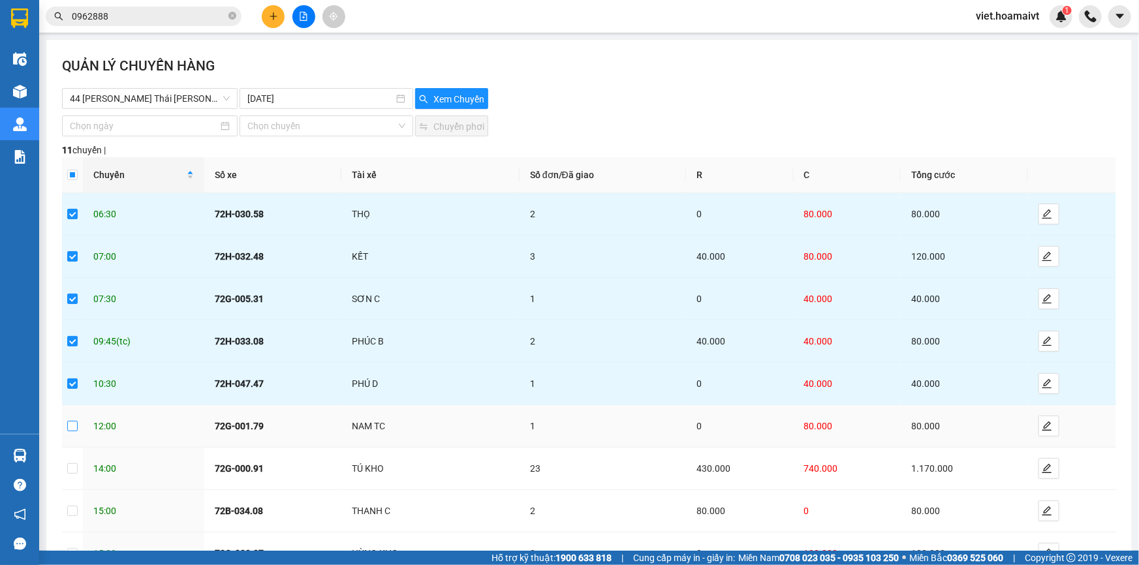
click at [73, 424] on input "checkbox" at bounding box center [72, 426] width 10 height 10
checkbox input "true"
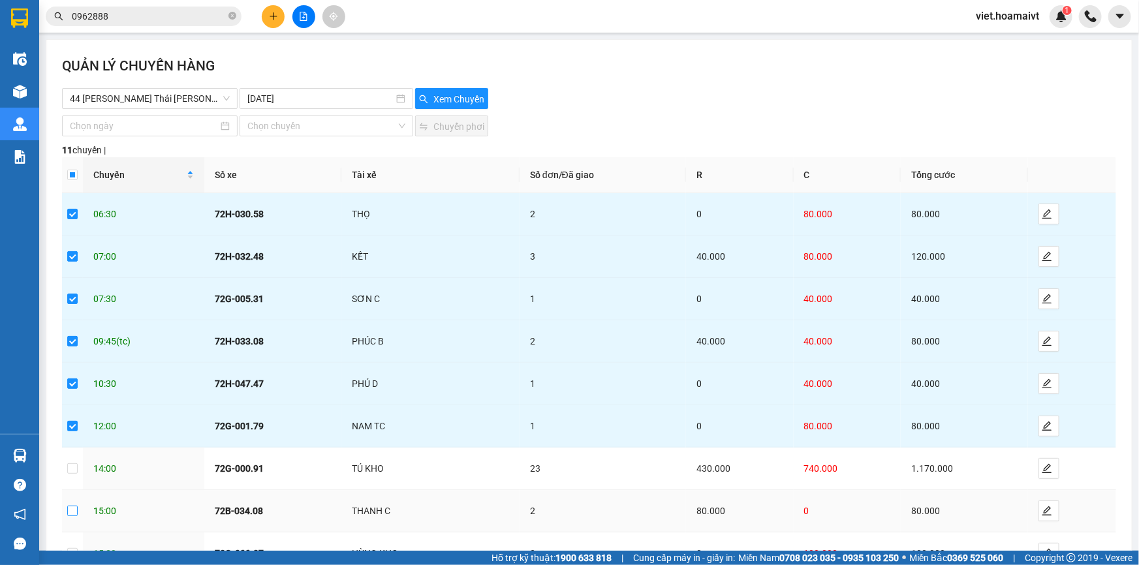
click at [67, 506] on input "checkbox" at bounding box center [72, 511] width 10 height 10
checkbox input "true"
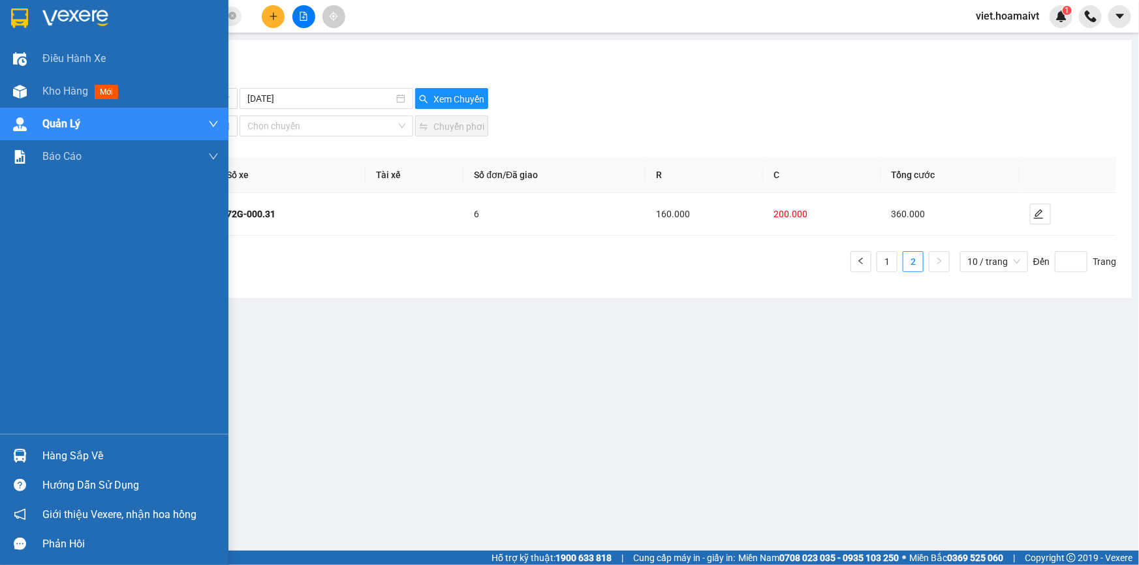
drag, startPoint x: 0, startPoint y: 71, endPoint x: 892, endPoint y: 80, distance: 891.9
click at [892, 72] on div "QUẢN LÝ CHUYẾN HÀNG" at bounding box center [589, 71] width 1054 height 33
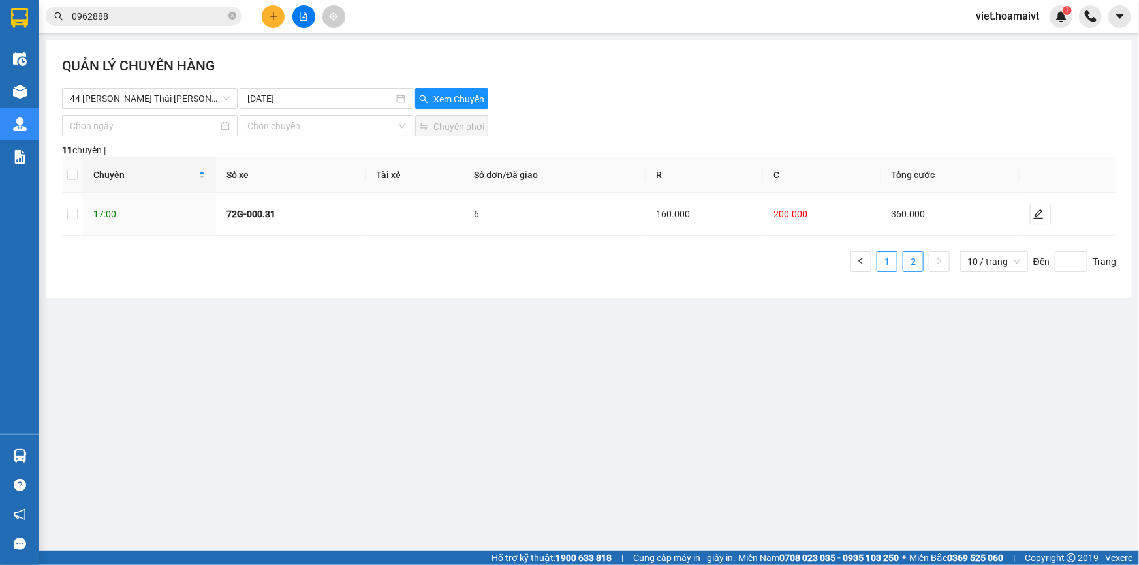
click at [885, 257] on link "1" at bounding box center [887, 262] width 20 height 20
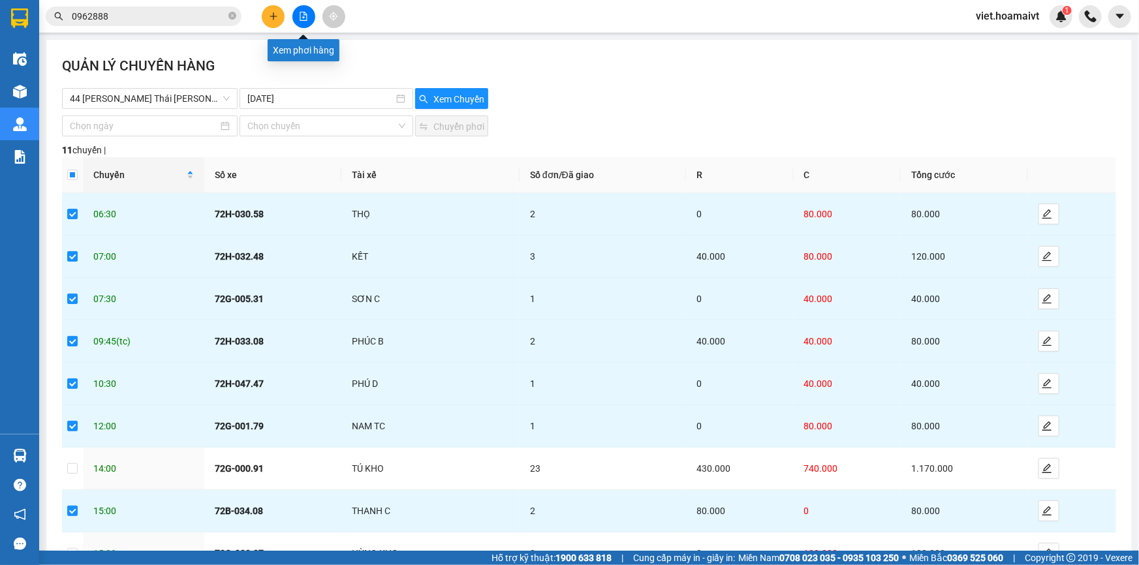
click at [311, 17] on button at bounding box center [303, 16] width 23 height 23
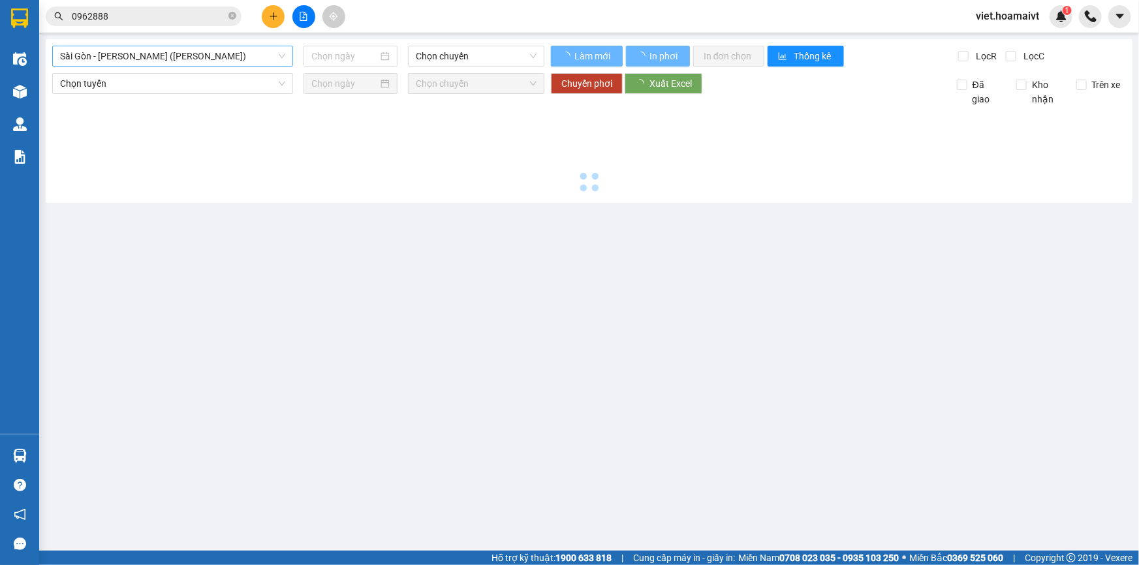
click at [176, 56] on span "Sài Gòn - Vũng Tàu (Hàng Hoá)" at bounding box center [172, 56] width 225 height 20
type input "[DATE]"
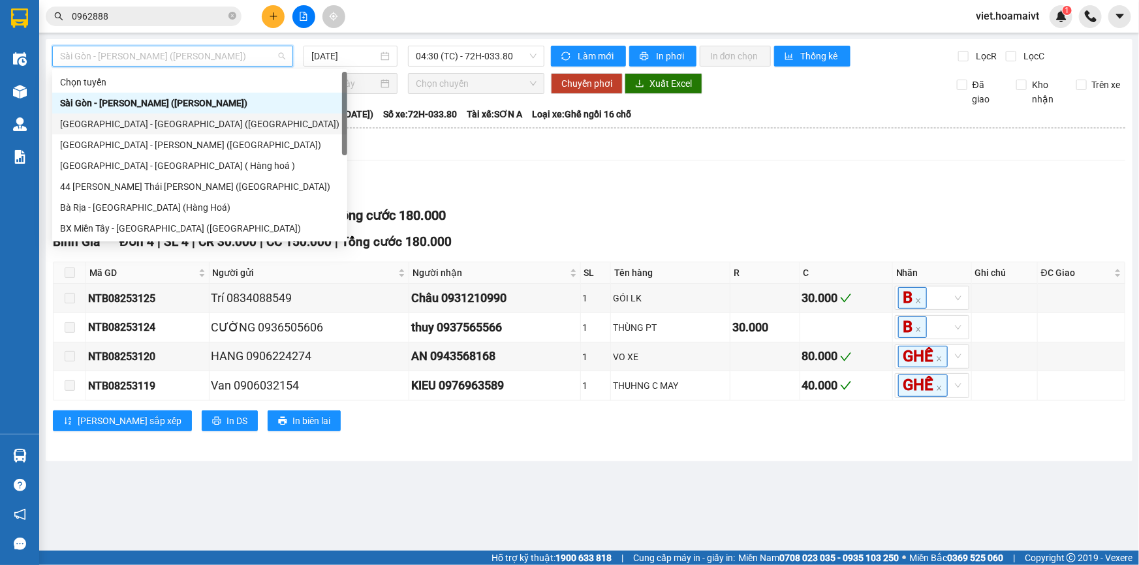
drag, startPoint x: 179, startPoint y: 124, endPoint x: 450, endPoint y: 56, distance: 279.9
click at [180, 124] on div "Sài Gòn - Bà Rịa (Hàng Hoá)" at bounding box center [199, 124] width 279 height 14
type input "[DATE]"
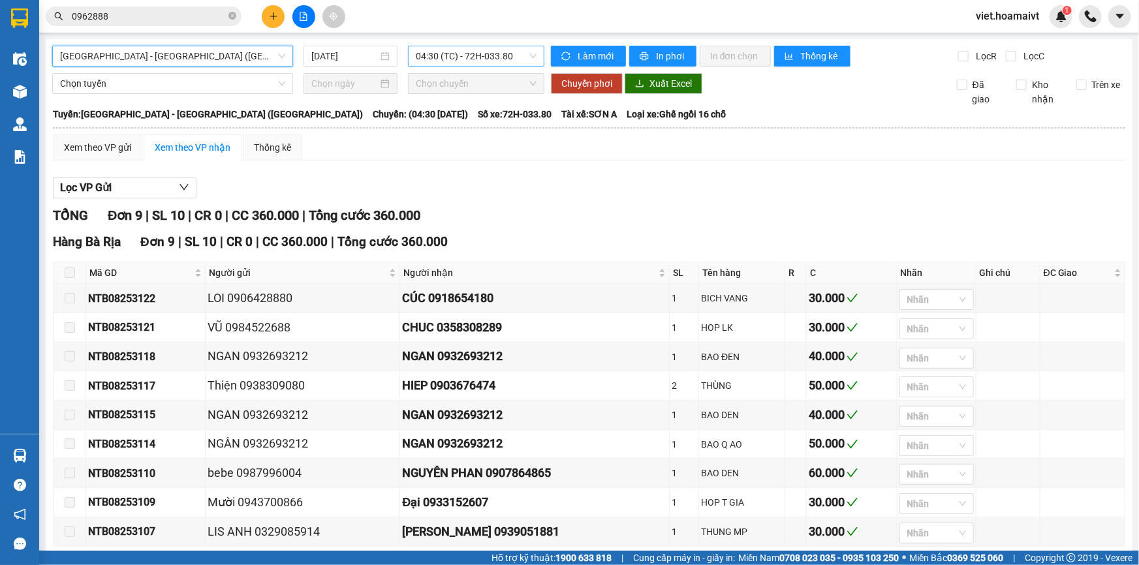
click at [477, 49] on span "04:30 (TC) - 72H-033.80" at bounding box center [476, 56] width 121 height 20
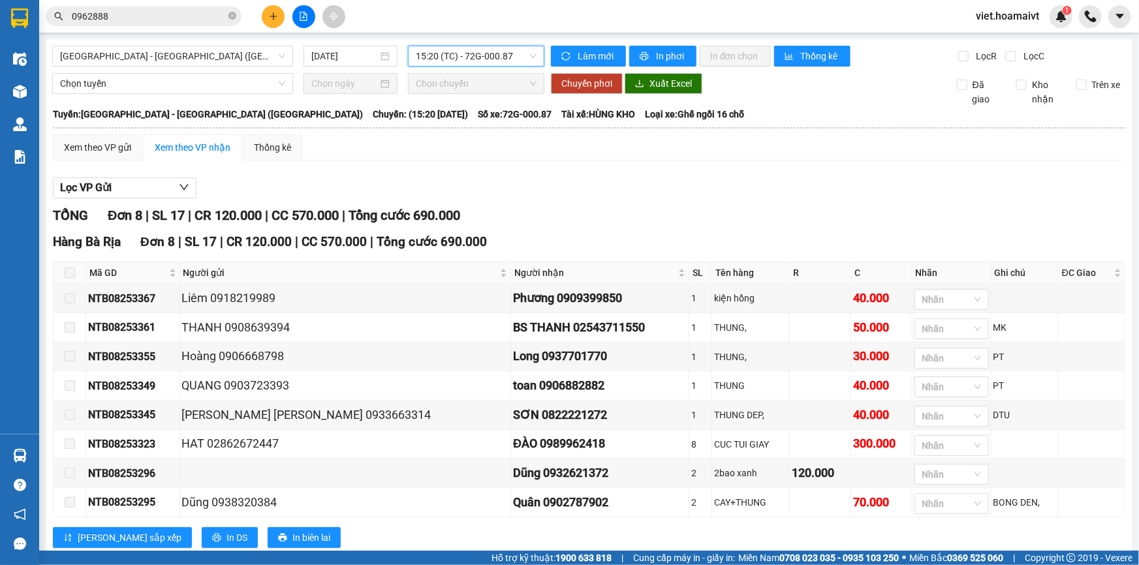
click at [724, 221] on div "TỔNG Đơn 8 | SL 17 | CR 120.000 | CC 570.000 | Tổng cước 690.000" at bounding box center [589, 216] width 1073 height 20
click at [720, 202] on div "Lọc VP Gửi TỔNG Đơn 8 | SL 17 | CR 120.000 | CC 570.000 | Tổng cước 690.000 Ha…" at bounding box center [589, 368] width 1073 height 394
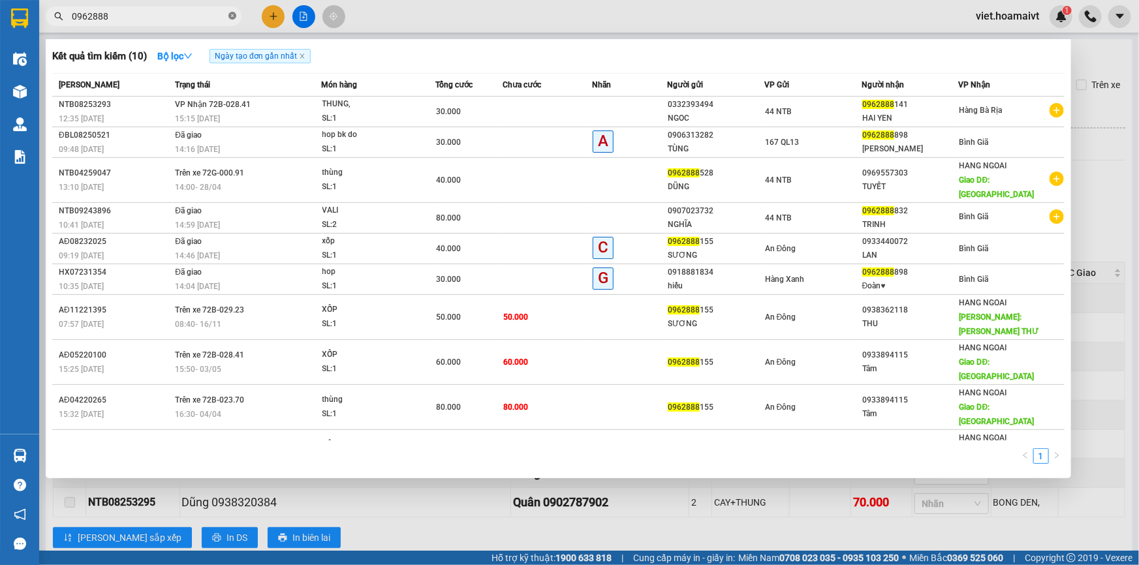
click at [234, 14] on icon "close-circle" at bounding box center [233, 16] width 8 height 8
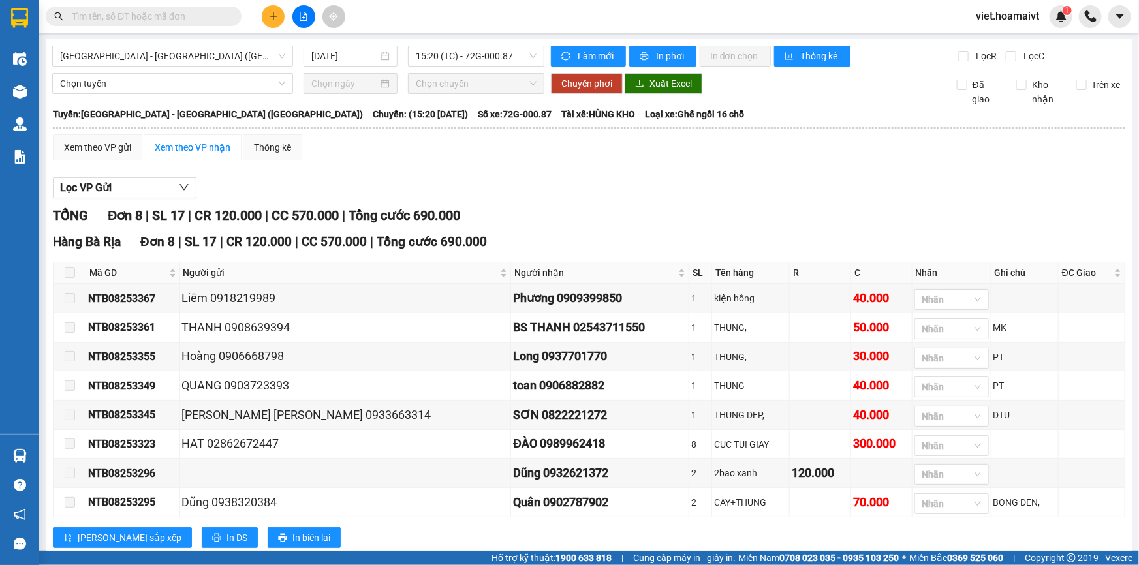
click at [176, 9] on input "text" at bounding box center [149, 16] width 154 height 14
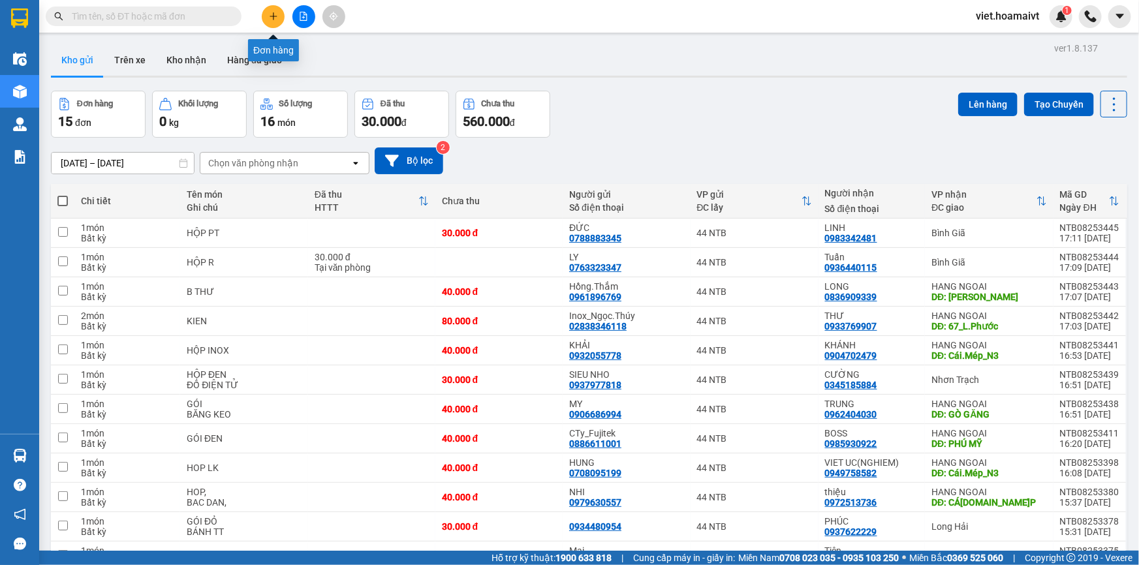
click at [277, 15] on icon "plus" at bounding box center [273, 16] width 9 height 9
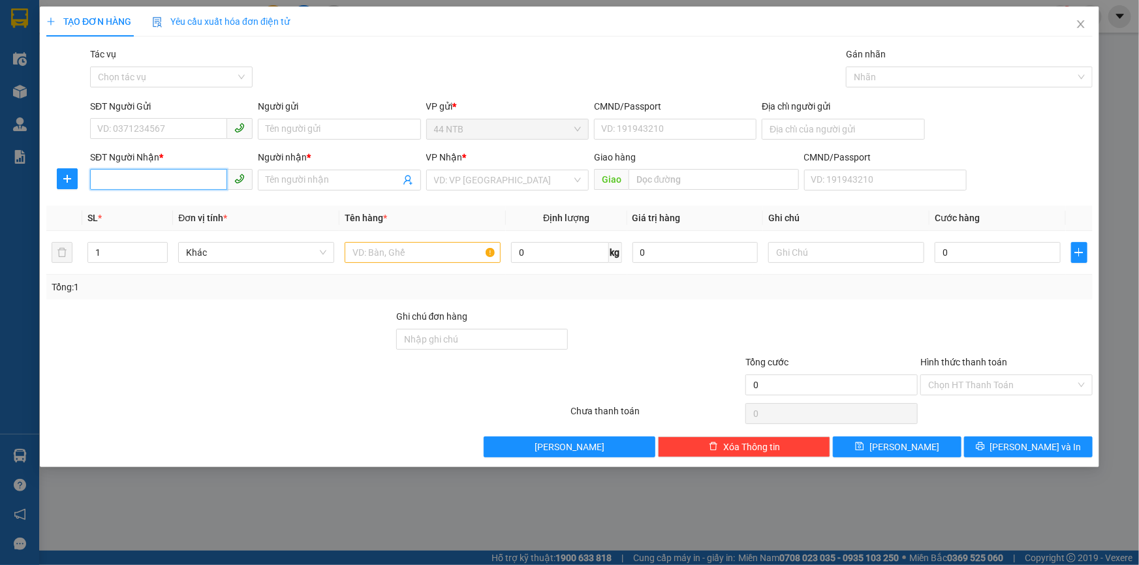
click at [157, 181] on input "SĐT Người Nhận *" at bounding box center [158, 179] width 137 height 21
type input "0901294423"
click at [183, 199] on div "0901294423 - tuan" at bounding box center [171, 206] width 147 height 14
type input "tuan"
type input "0901294423"
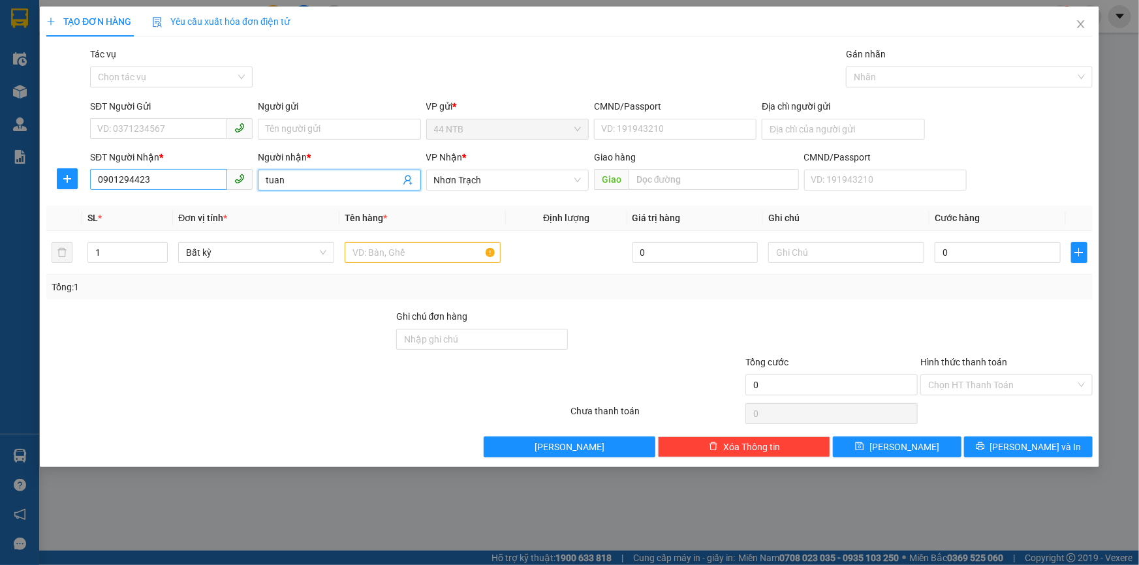
drag, startPoint x: 242, startPoint y: 182, endPoint x: 163, endPoint y: 176, distance: 79.2
click at [166, 178] on div "SĐT Người Nhận * 0901294423 Người nhận * tuan tuan VP Nhận * Nhơn Trạch Giao hà…" at bounding box center [591, 173] width 1008 height 46
type input "TUÂN"
click at [346, 78] on div "Gói vận chuyển * Tiêu chuẩn Tác vụ Chọn tác vụ Gán nhãn Nhãn" at bounding box center [591, 70] width 1008 height 46
click at [137, 131] on input "SĐT Người Gửi" at bounding box center [158, 128] width 137 height 21
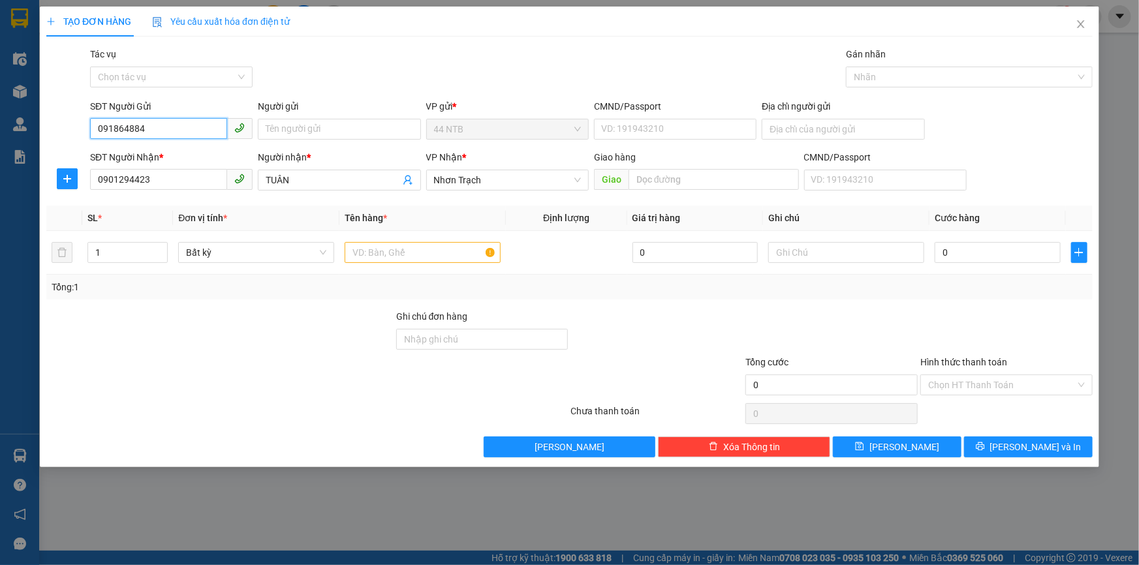
type input "0918648848"
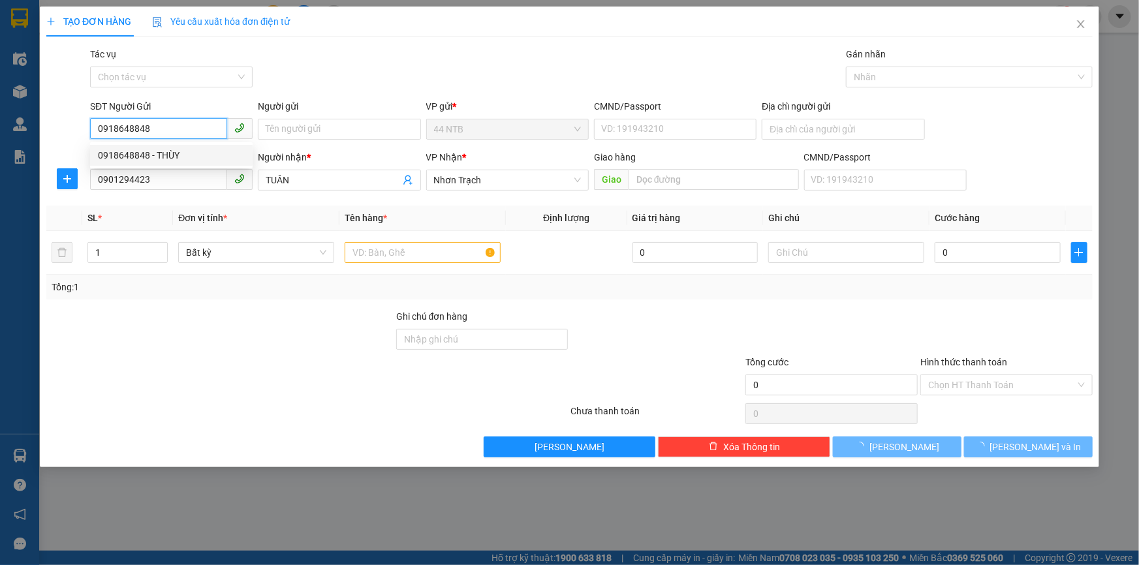
click at [192, 154] on div "0918648848 - THÙY" at bounding box center [171, 155] width 147 height 14
type input "THÙY"
type input "59 YERSIN Q1 TP HCM"
type input "0918648848"
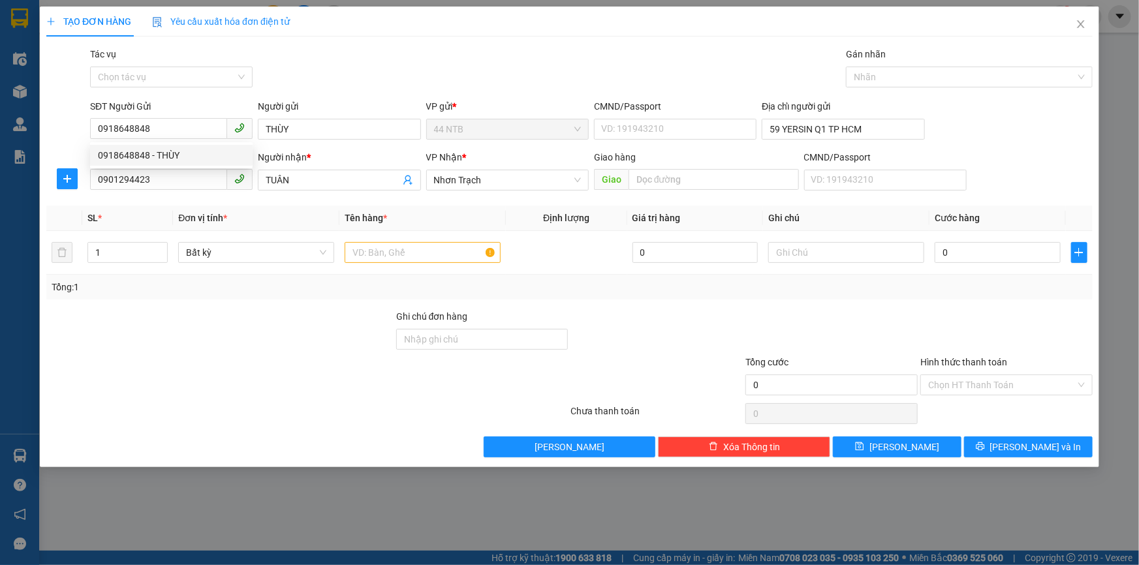
click at [385, 77] on div "Gói vận chuyển * Tiêu chuẩn Tác vụ Chọn tác vụ Gán nhãn Nhãn" at bounding box center [591, 70] width 1008 height 46
click at [422, 253] on input "text" at bounding box center [423, 252] width 156 height 21
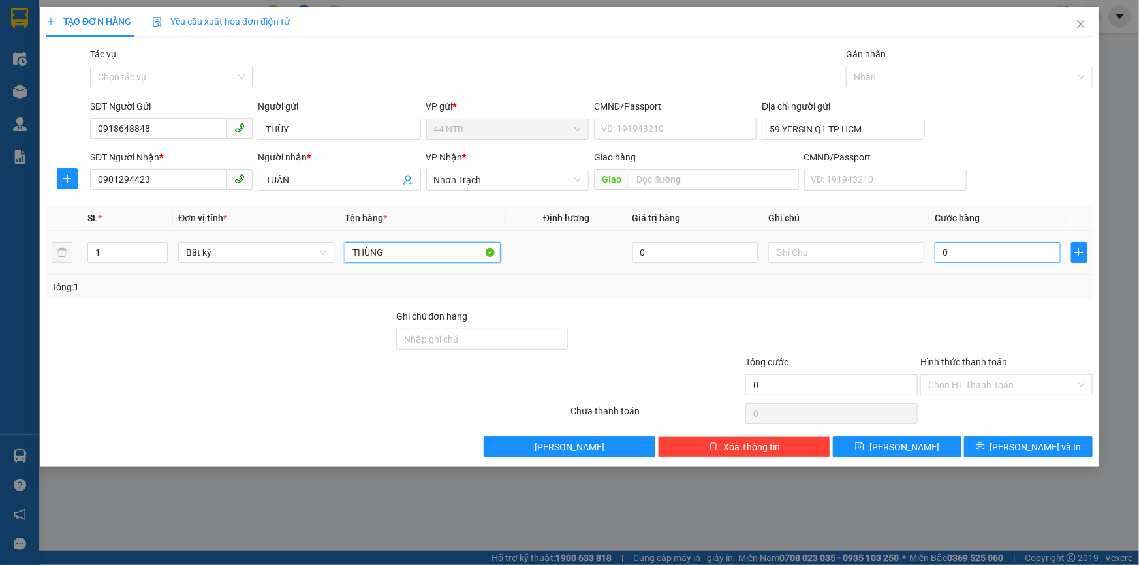
type input "THÙNG"
click at [952, 247] on input "0" at bounding box center [998, 252] width 126 height 21
type input "3"
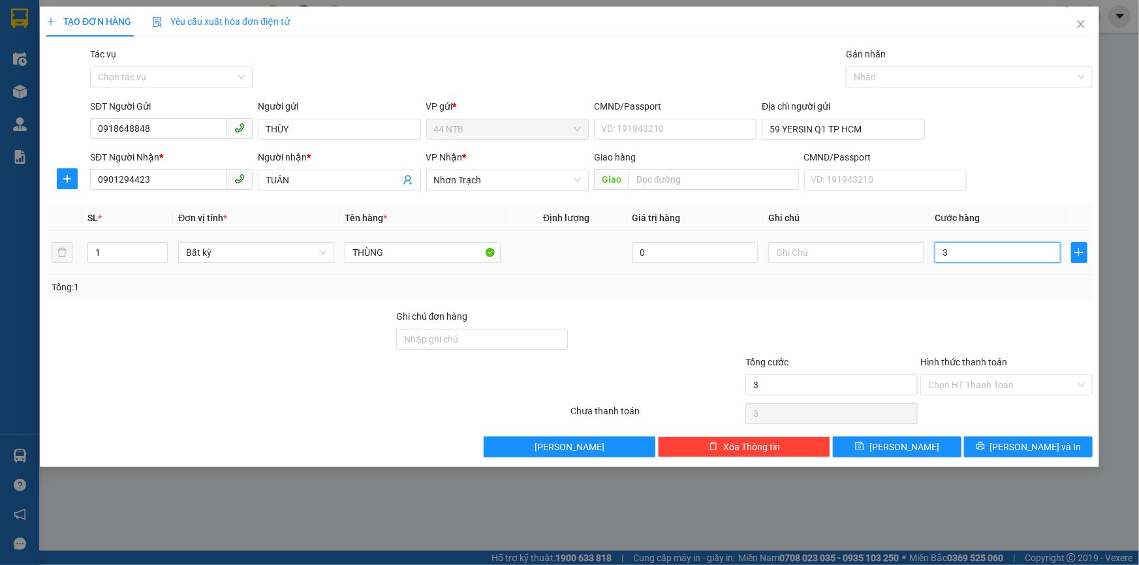
type input "30"
type input "30.000"
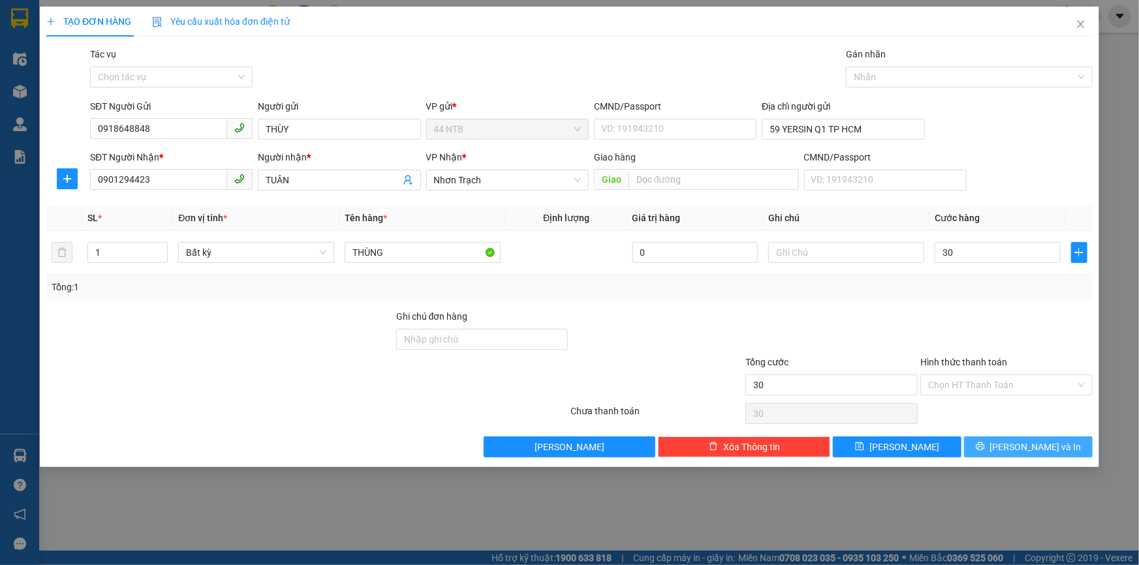
type input "30.000"
click at [1038, 443] on span "[PERSON_NAME] và In" at bounding box center [1035, 447] width 91 height 14
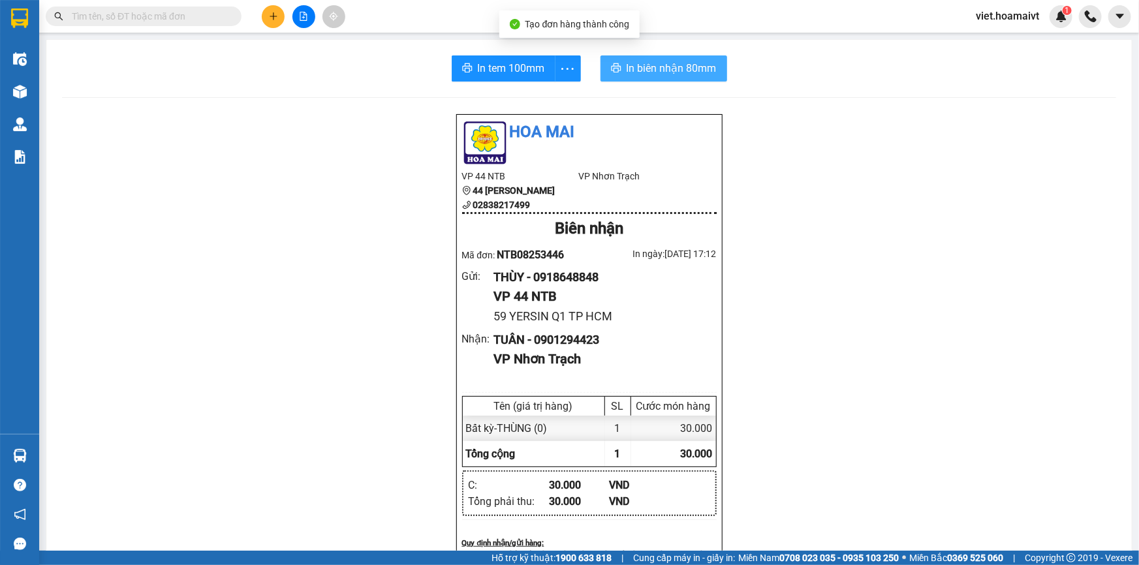
click at [666, 63] on span "In biên nhận 80mm" at bounding box center [672, 68] width 90 height 16
click at [902, 358] on div "Hoa Mai VP 44 NTB 44 Nguyễn Thái Bình 02838217499 VP Nhơn Trạch Biên nhận Mã đ…" at bounding box center [589, 549] width 1054 height 870
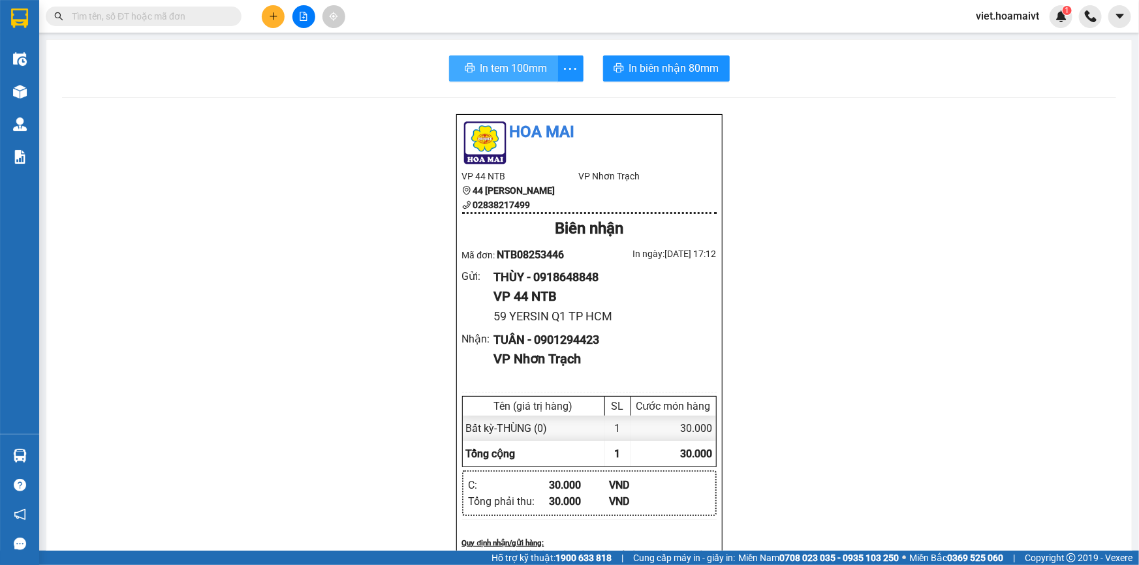
click at [499, 71] on span "In tem 100mm" at bounding box center [514, 68] width 67 height 16
click at [996, 341] on div "Hoa Mai VP 44 NTB 44 Nguyễn Thái Bình 02838217499 VP Nhơn Trạch Biên nhận Mã đ…" at bounding box center [589, 549] width 1054 height 870
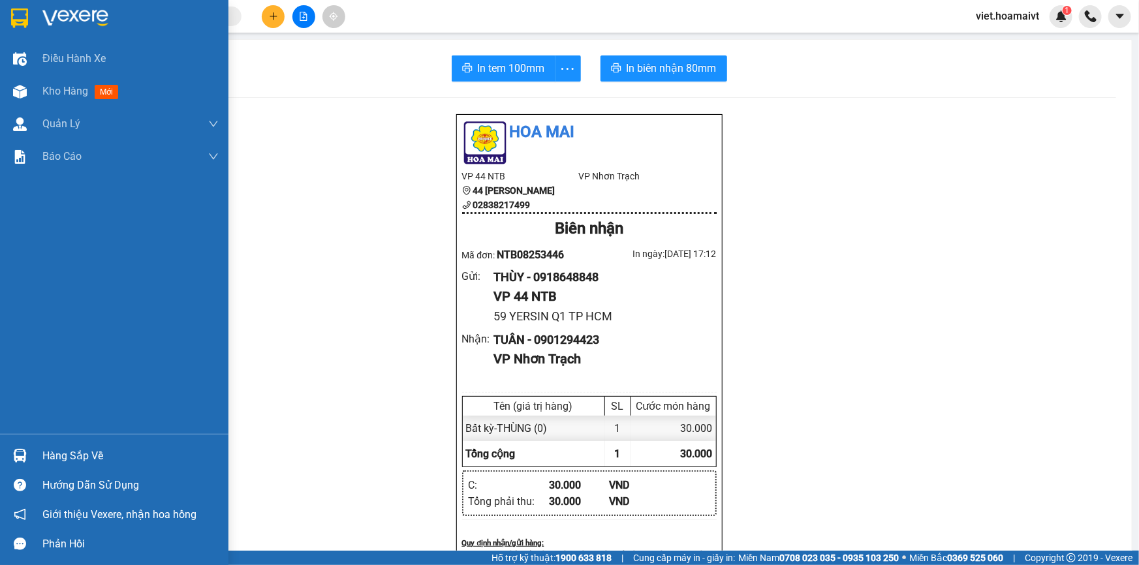
click at [61, 28] on div at bounding box center [114, 21] width 229 height 42
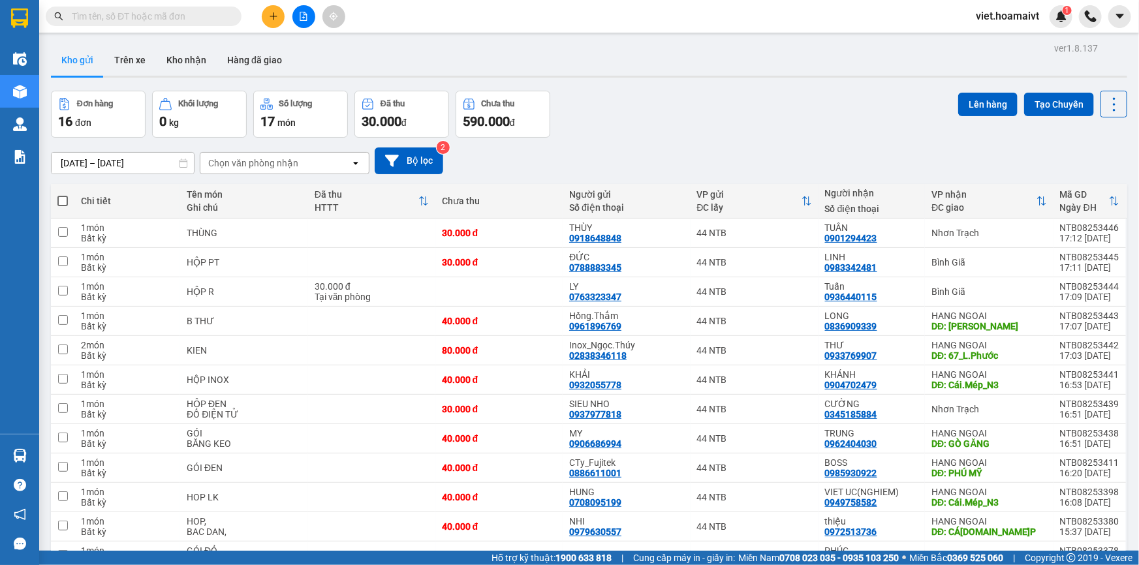
click at [251, 157] on div "Chọn văn phòng nhận" at bounding box center [253, 163] width 90 height 13
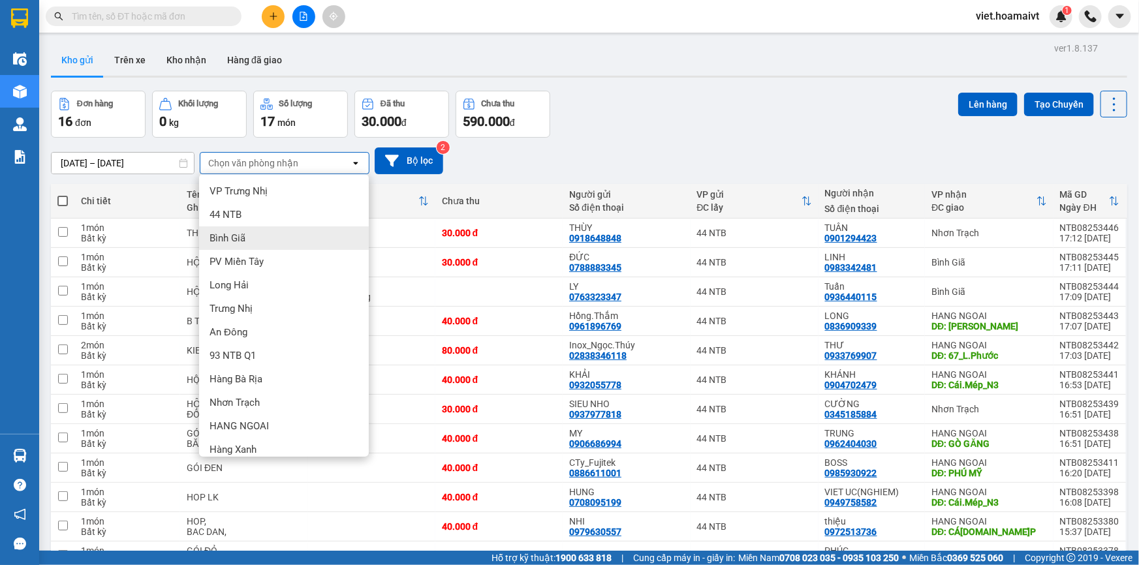
click at [260, 245] on div "Bình Giã" at bounding box center [284, 239] width 170 height 24
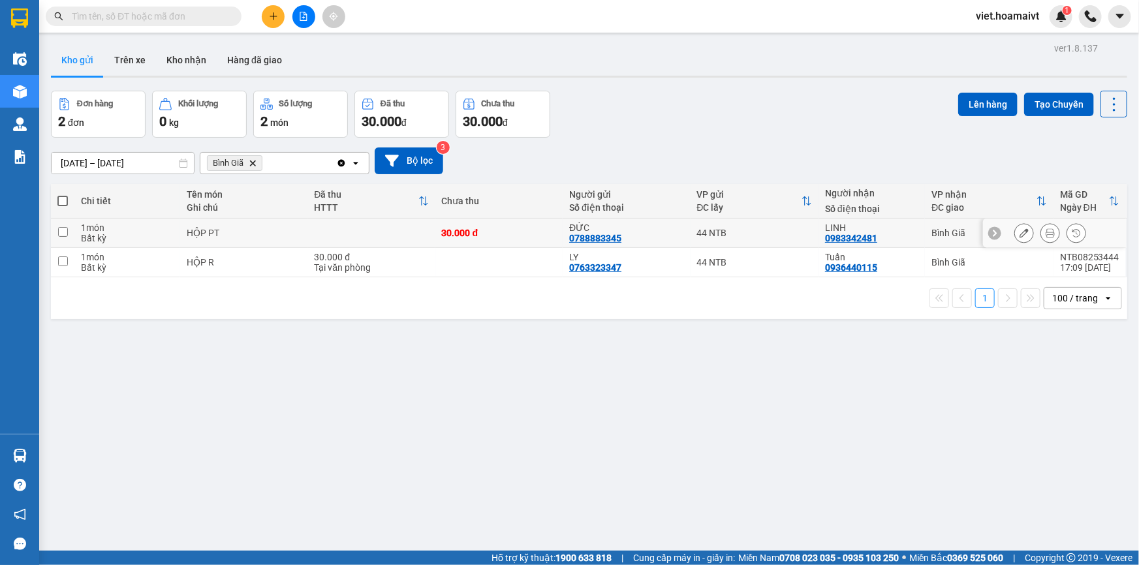
click at [155, 230] on div "1 món" at bounding box center [127, 228] width 93 height 10
checkbox input "true"
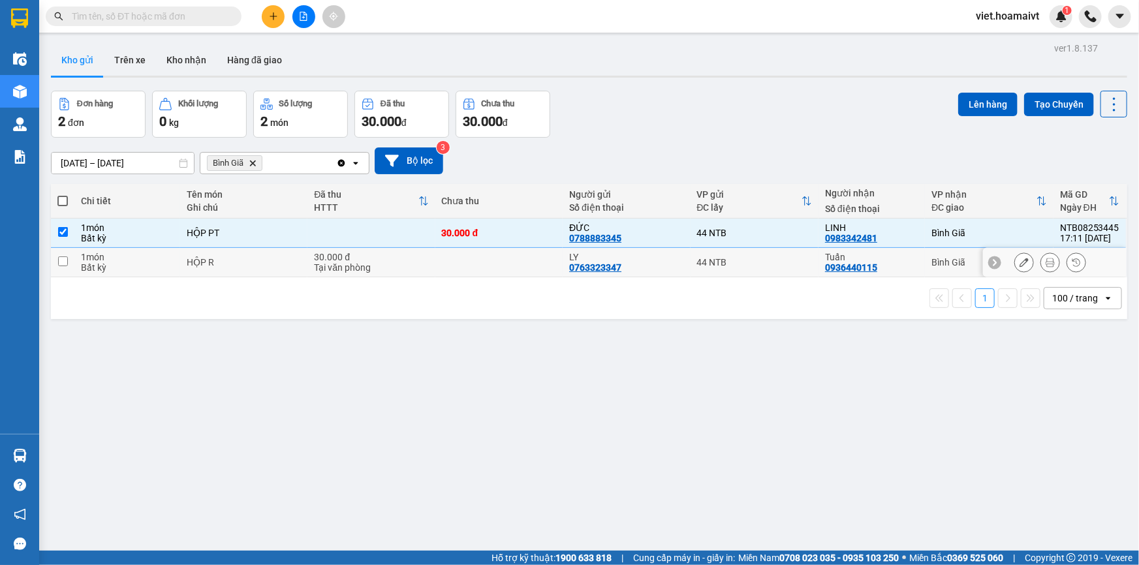
click at [161, 248] on td "1 món Bất kỳ" at bounding box center [127, 262] width 106 height 29
checkbox input "true"
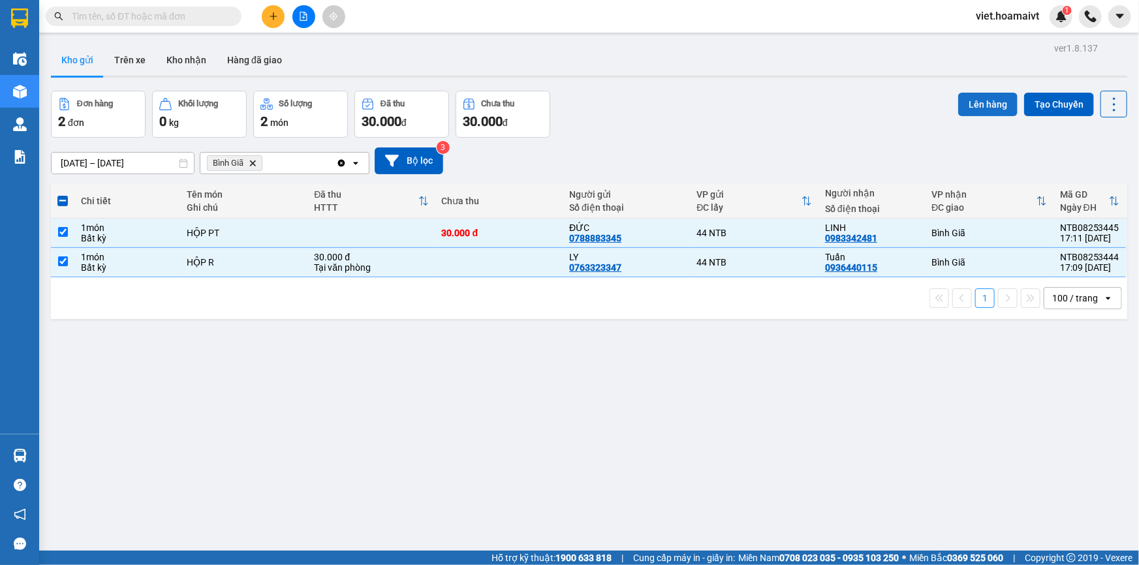
click at [973, 100] on button "Lên hàng" at bounding box center [987, 105] width 59 height 24
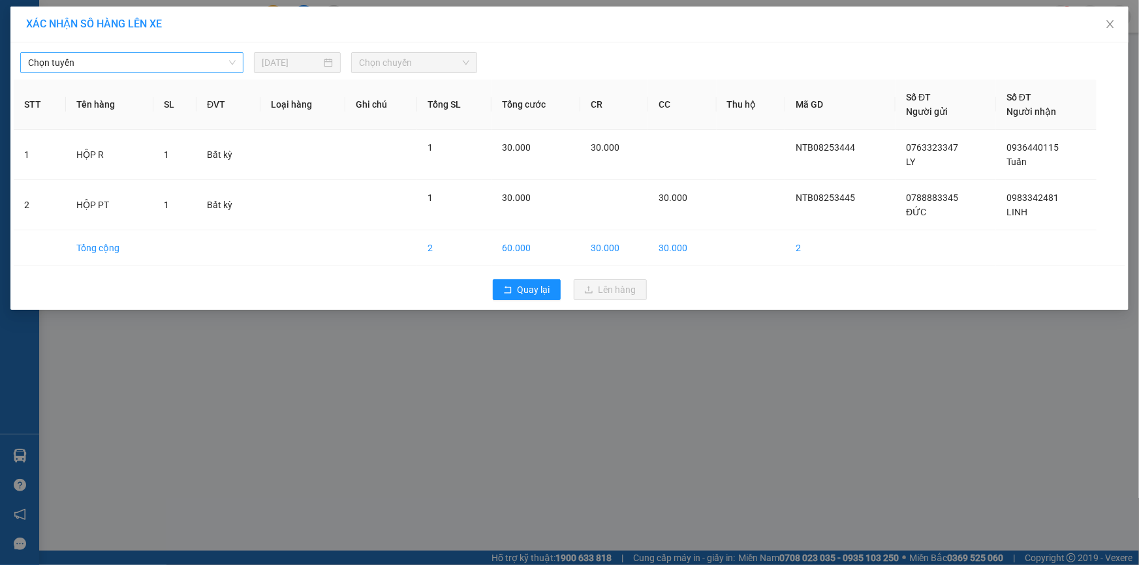
click at [110, 68] on span "Chọn tuyến" at bounding box center [132, 63] width 208 height 20
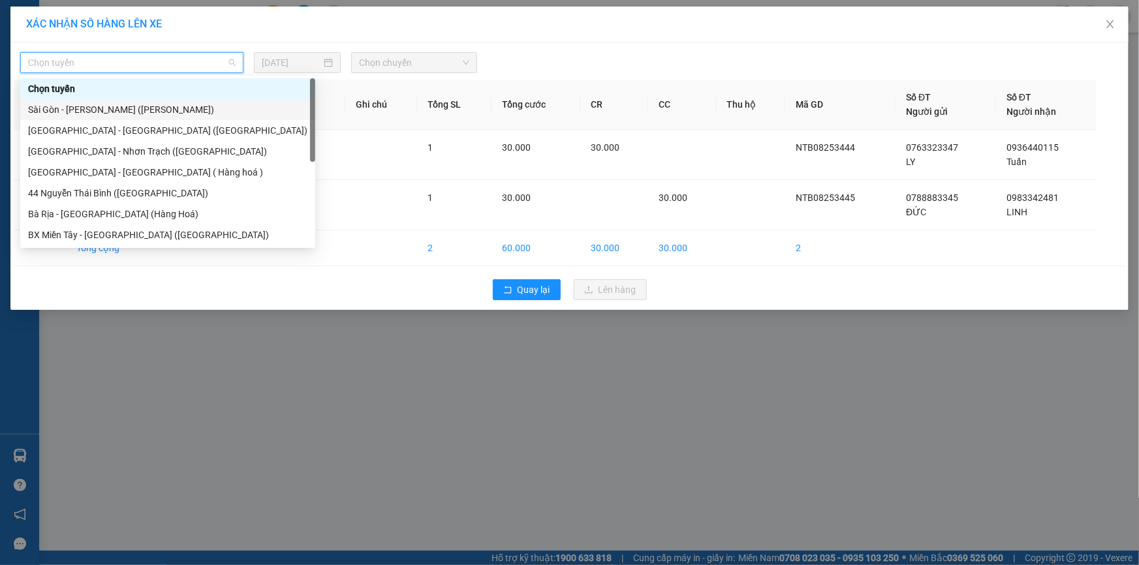
click at [131, 104] on div "Sài Gòn - [PERSON_NAME] ([PERSON_NAME])" at bounding box center [167, 109] width 279 height 14
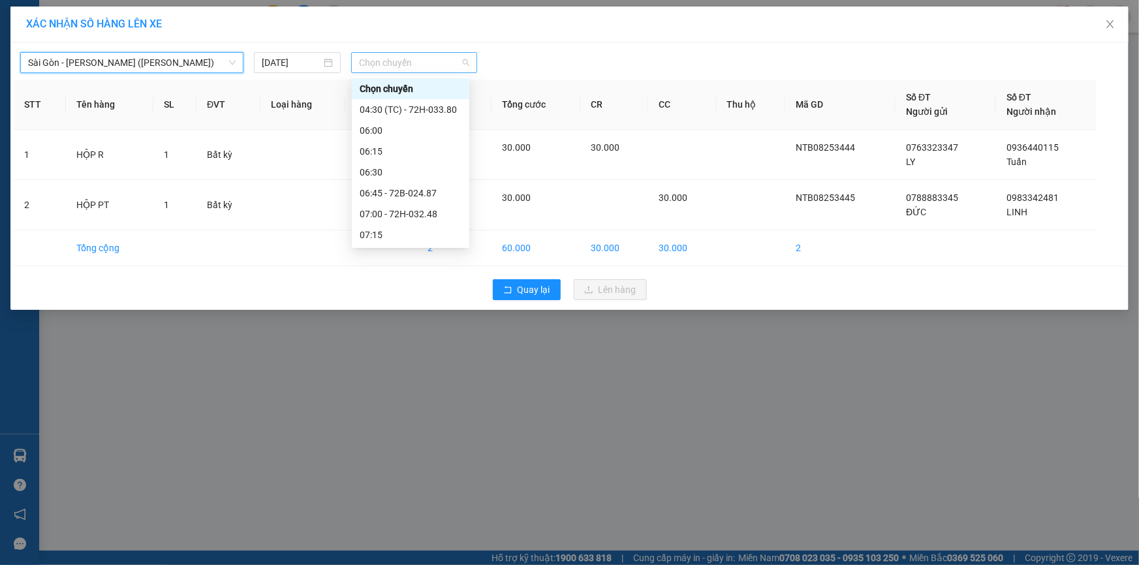
click at [398, 63] on span "Chọn chuyến" at bounding box center [414, 63] width 110 height 20
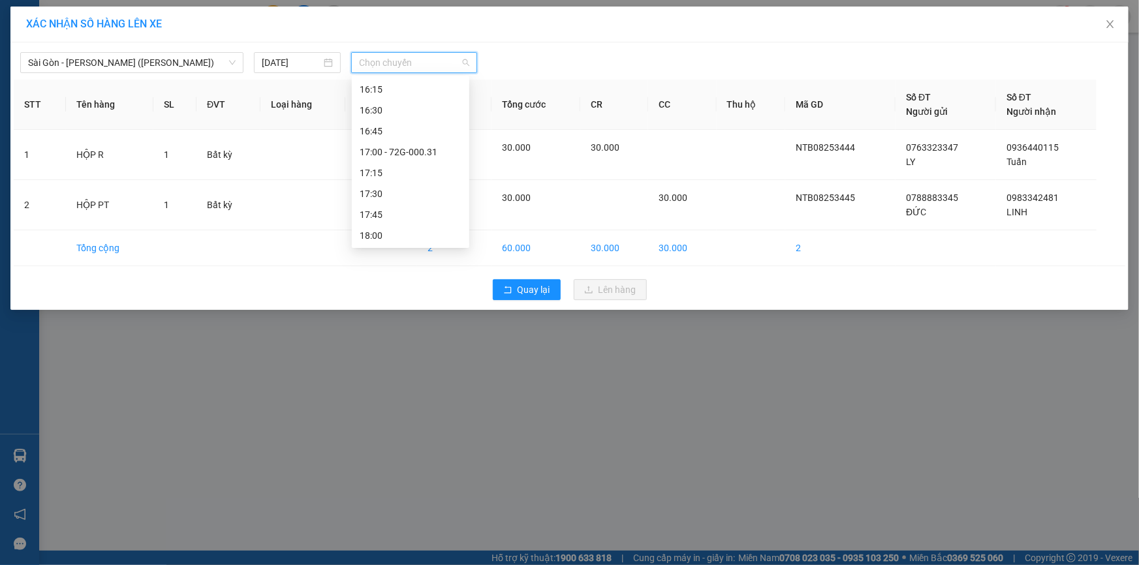
scroll to position [1045, 0]
click at [400, 166] on div "17:15" at bounding box center [411, 172] width 102 height 14
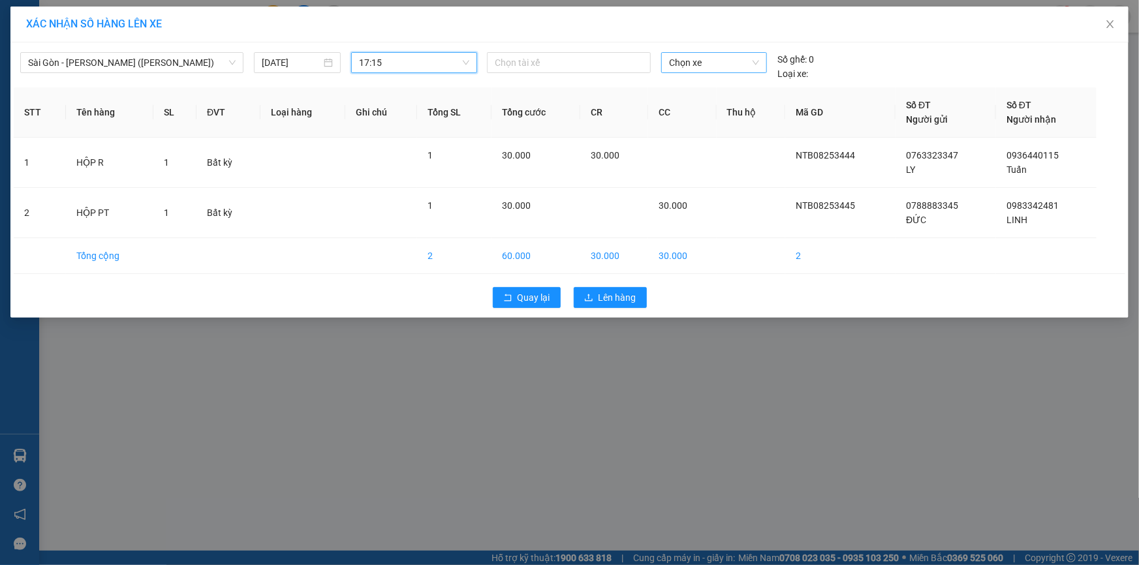
click at [684, 65] on span "Chọn xe" at bounding box center [714, 63] width 90 height 20
type input "00531"
click at [704, 86] on div "72G-005.31" at bounding box center [714, 89] width 90 height 14
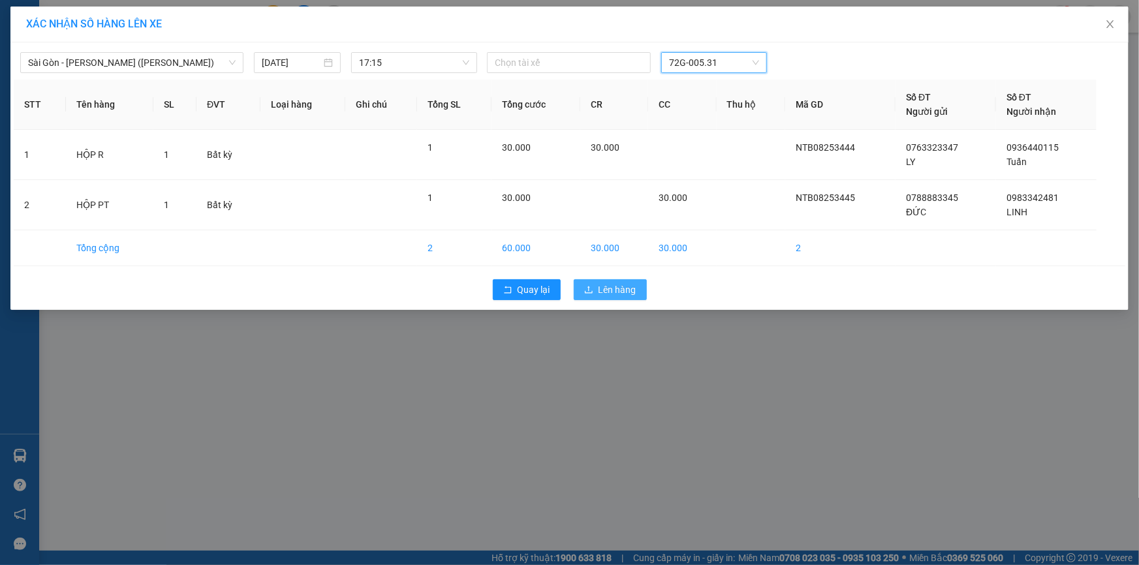
drag, startPoint x: 623, startPoint y: 292, endPoint x: 641, endPoint y: 334, distance: 46.0
click at [623, 292] on span "Lên hàng" at bounding box center [618, 290] width 38 height 14
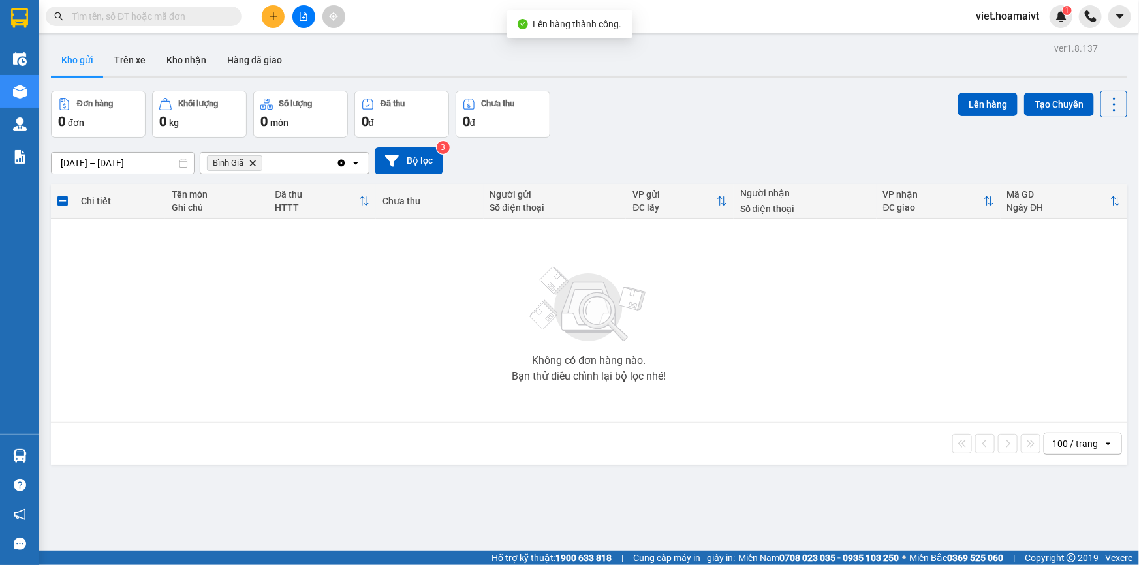
click at [255, 163] on icon "Delete" at bounding box center [253, 163] width 8 height 8
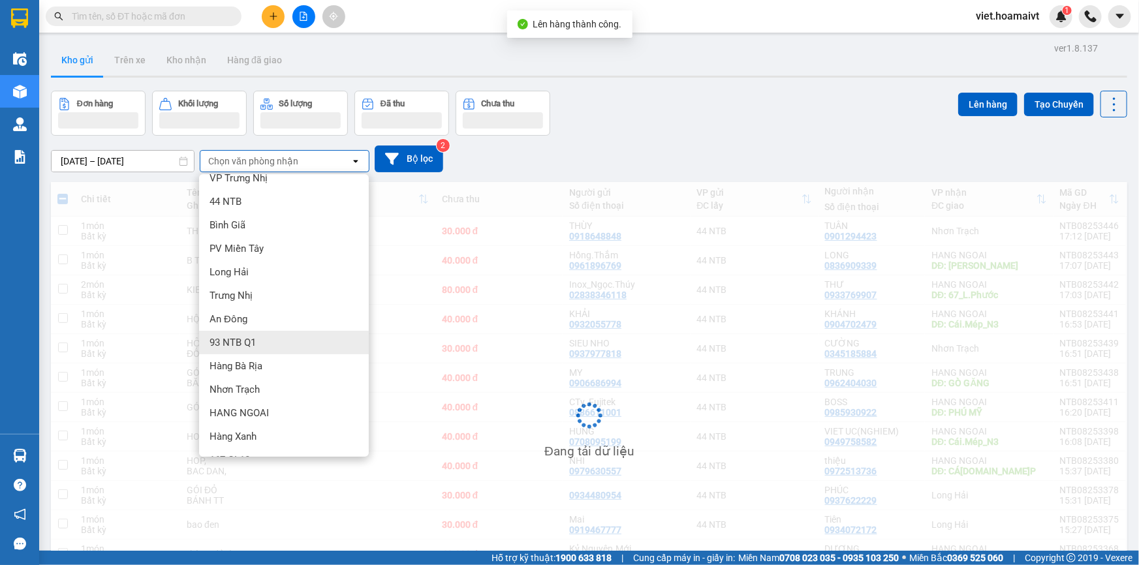
scroll to position [33, 0]
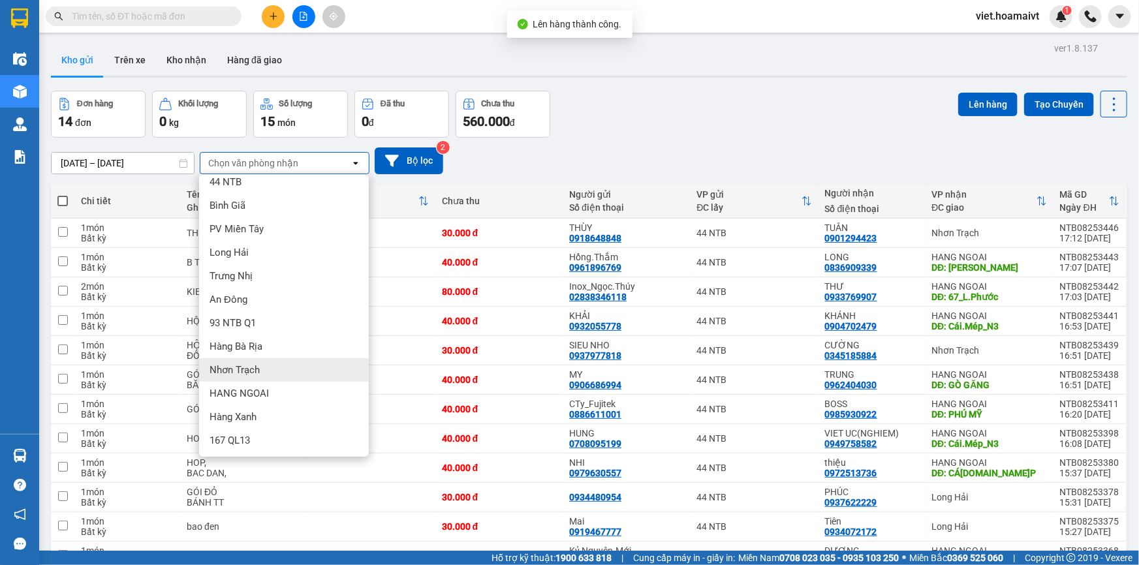
click at [273, 371] on div "Nhơn Trạch" at bounding box center [284, 370] width 170 height 24
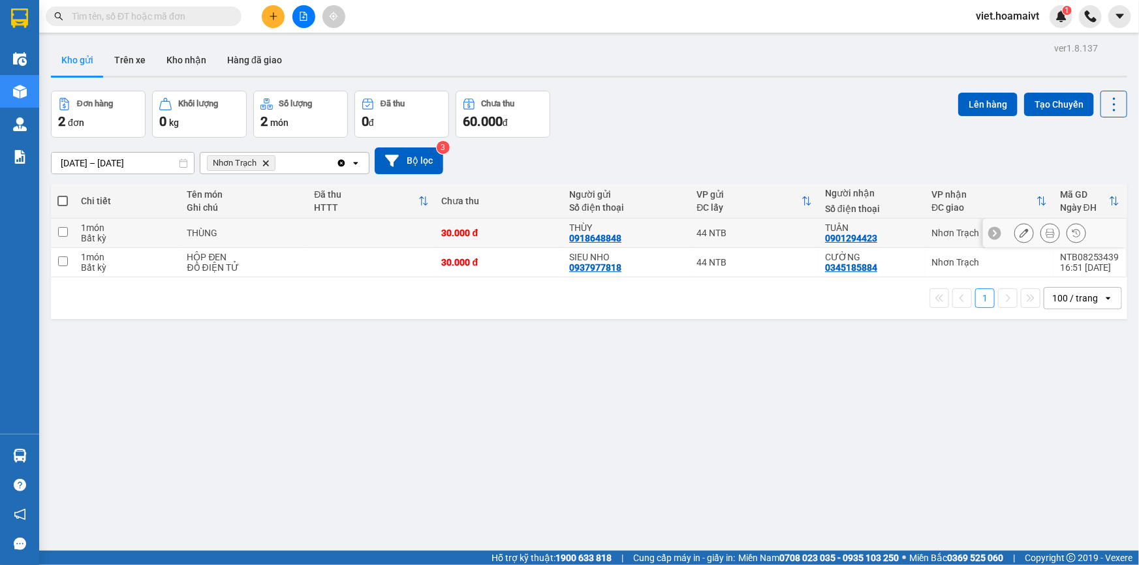
click at [274, 234] on div "THÙNG" at bounding box center [244, 233] width 114 height 10
checkbox input "true"
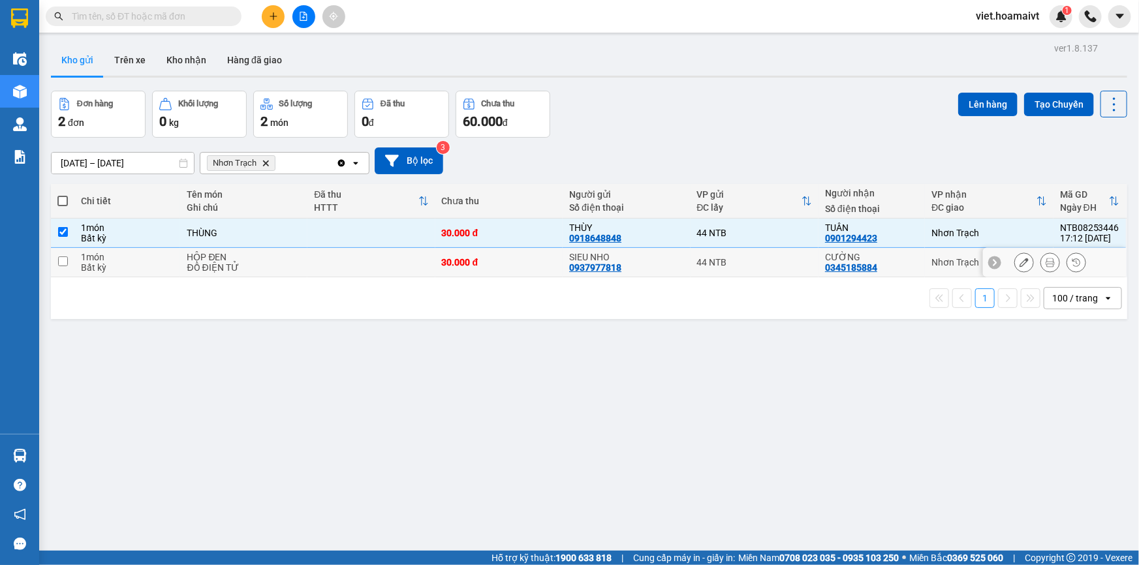
click at [285, 260] on div "HỘP ĐEN" at bounding box center [244, 257] width 114 height 10
checkbox input "true"
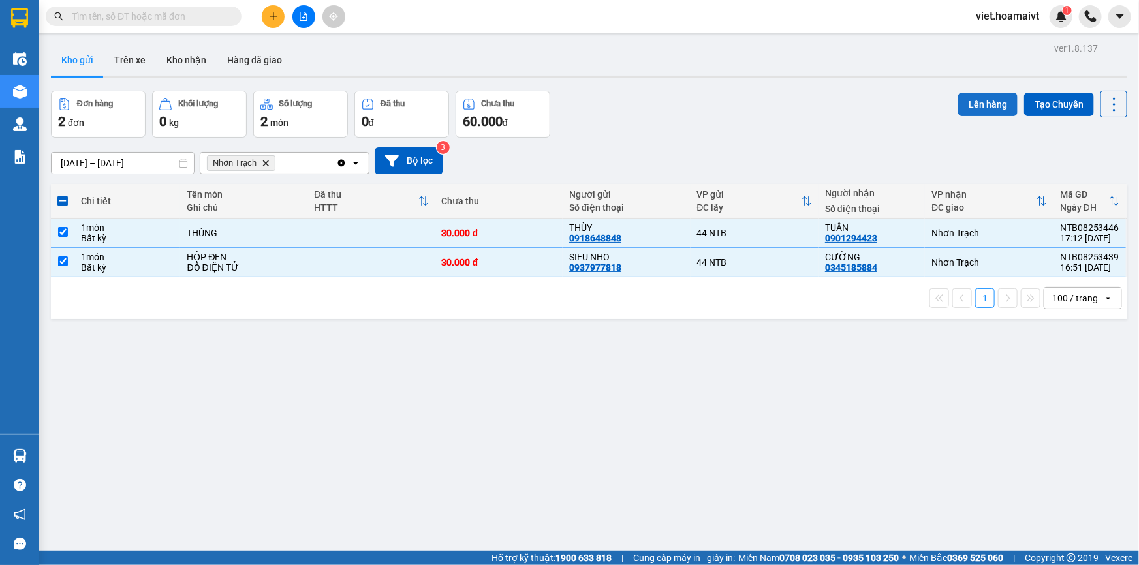
click at [979, 102] on button "Lên hàng" at bounding box center [987, 105] width 59 height 24
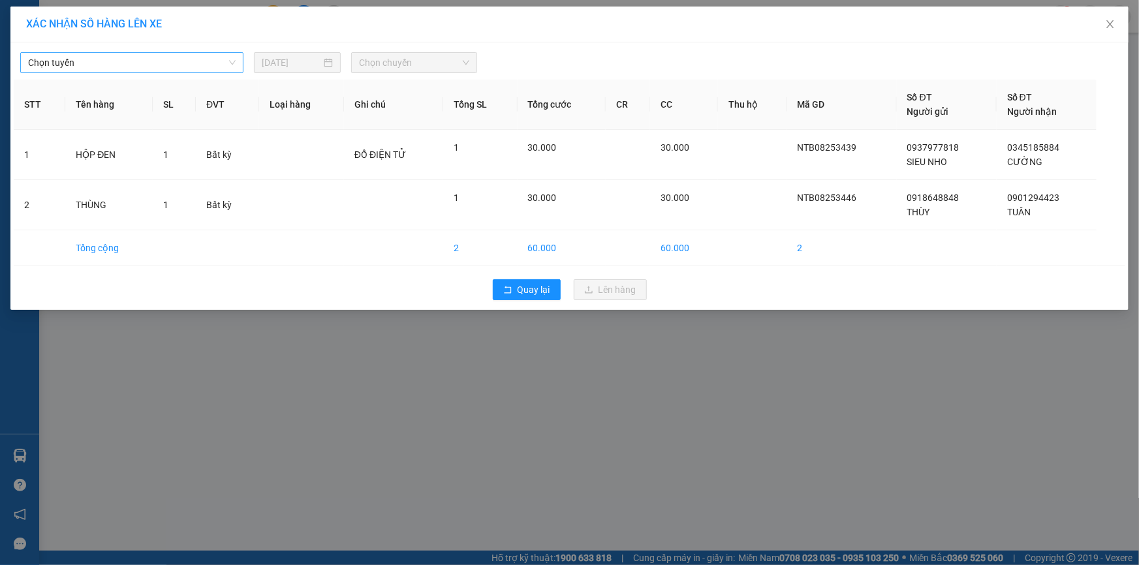
click at [166, 59] on span "Chọn tuyến" at bounding box center [132, 63] width 208 height 20
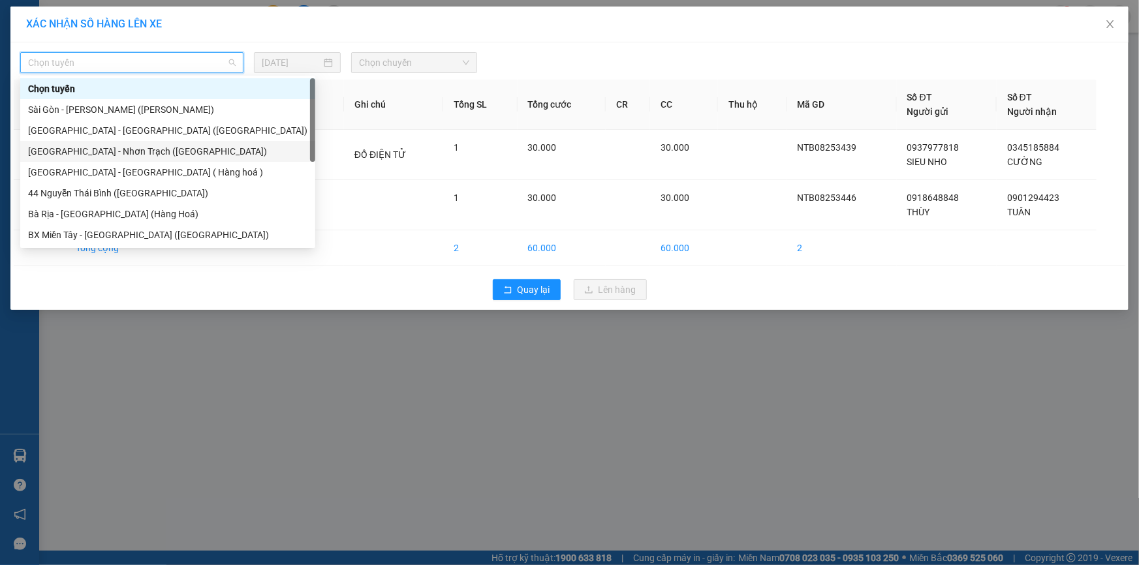
click at [176, 150] on div "Sài Gòn - Nhơn Trạch (Hàng Hoá)" at bounding box center [167, 151] width 279 height 14
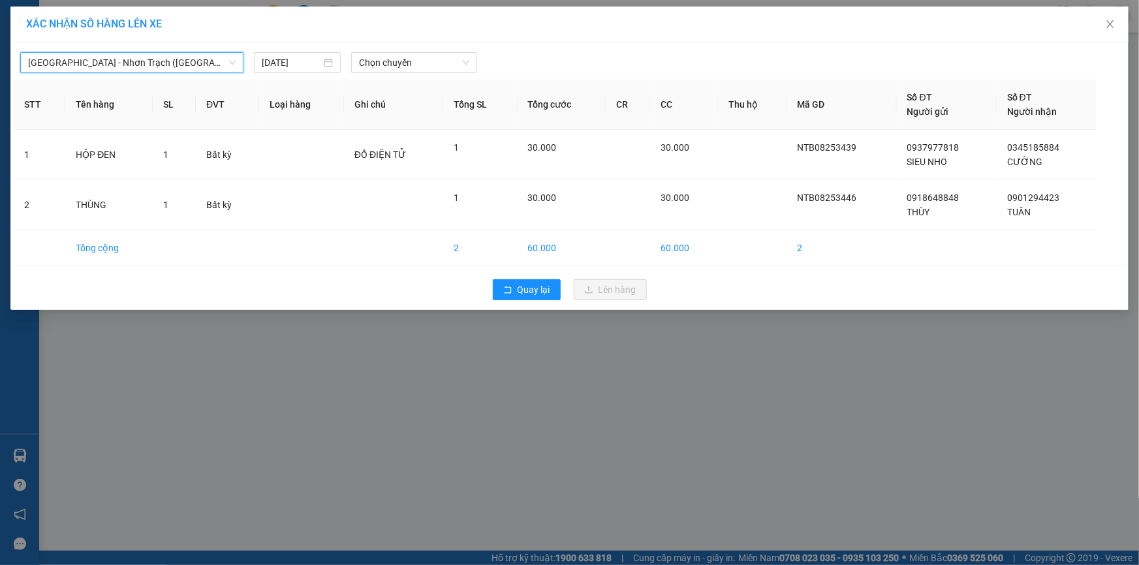
click at [435, 73] on div "Sài Gòn - Nhơn Trạch (Hàng Hoá) Sài Gòn - Nhơn Trạch (Hàng Hoá) 11/08/2025 …" at bounding box center [569, 176] width 1118 height 268
click at [418, 54] on span "Chọn chuyến" at bounding box center [414, 63] width 110 height 20
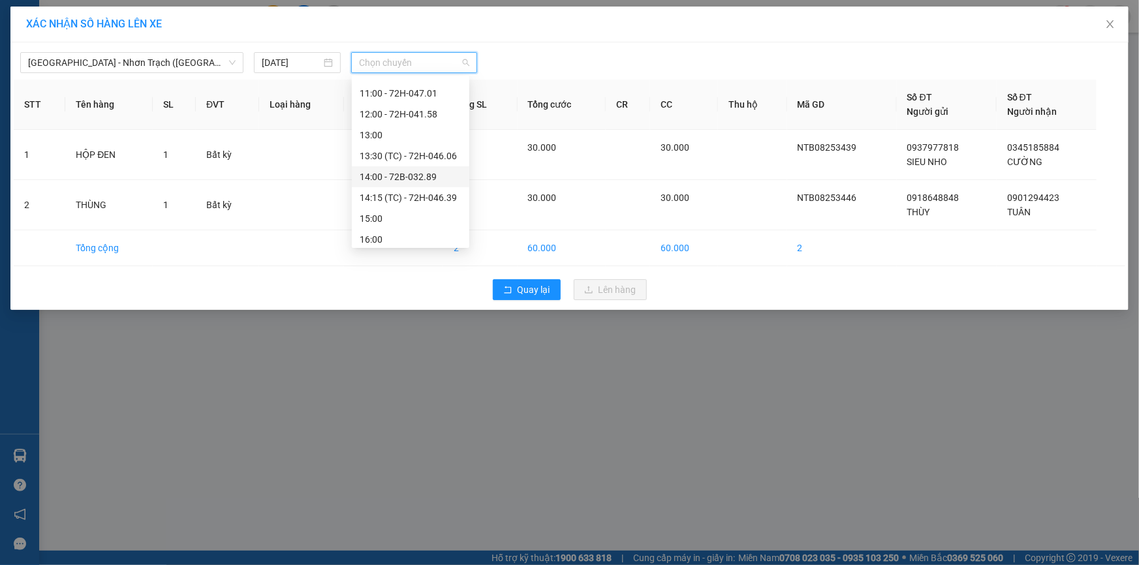
scroll to position [250, 0]
click at [398, 61] on span "Chọn chuyến" at bounding box center [414, 63] width 110 height 20
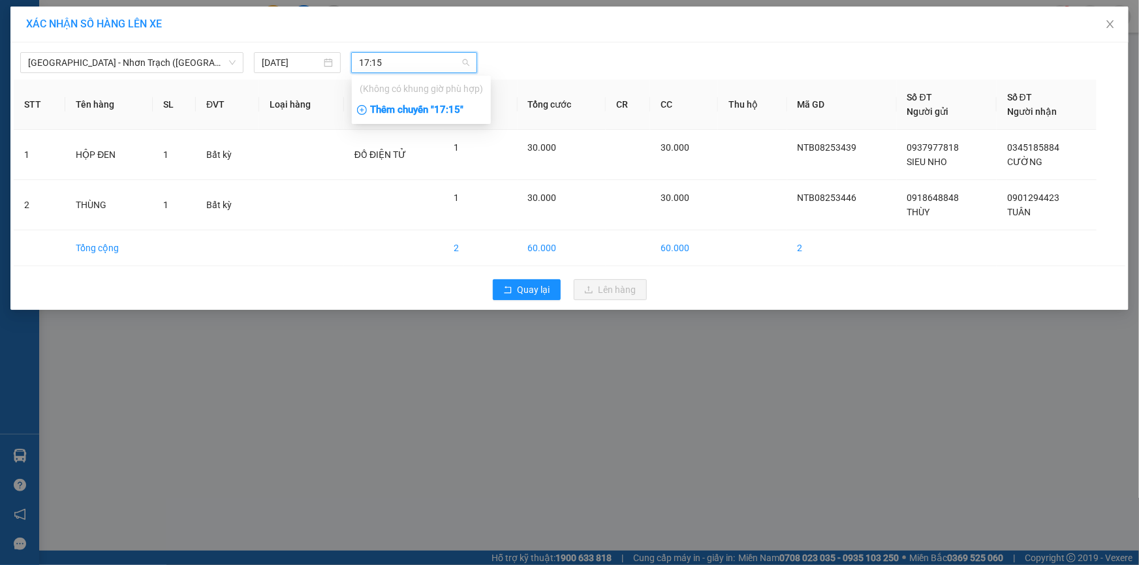
type input "17:15"
click at [444, 113] on div "Thêm chuyến " 17:15 "" at bounding box center [421, 110] width 139 height 22
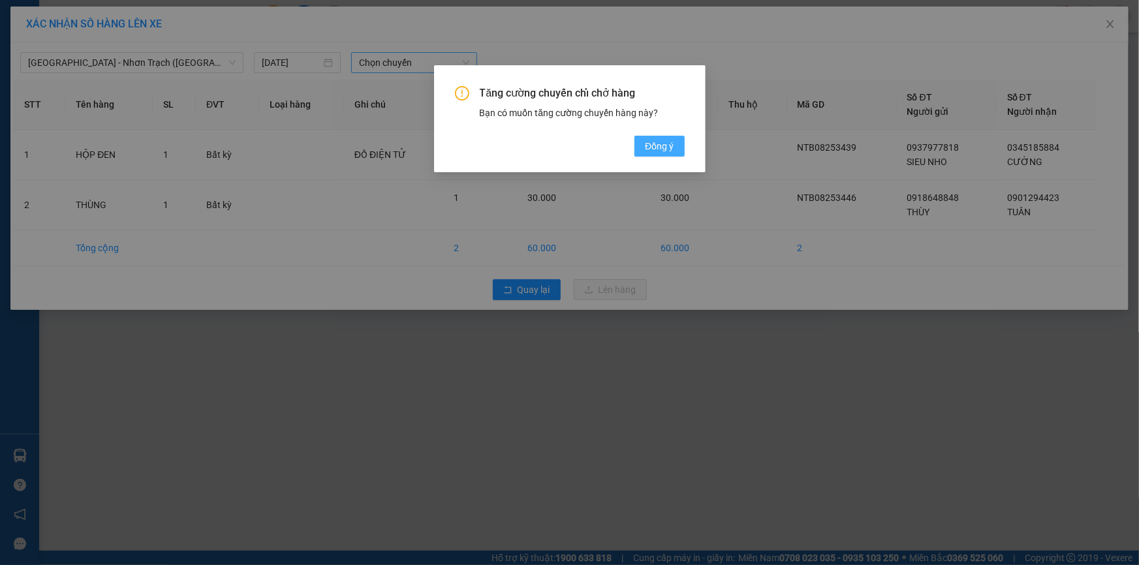
click at [669, 150] on span "Đồng ý" at bounding box center [659, 146] width 29 height 14
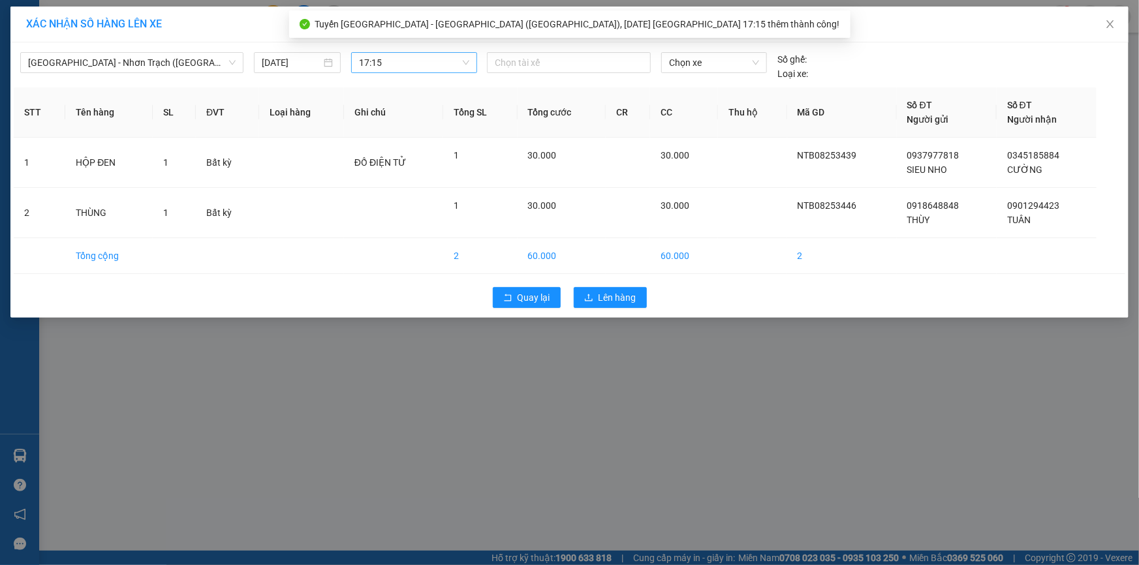
click at [662, 58] on div "Chọn xe" at bounding box center [714, 62] width 106 height 21
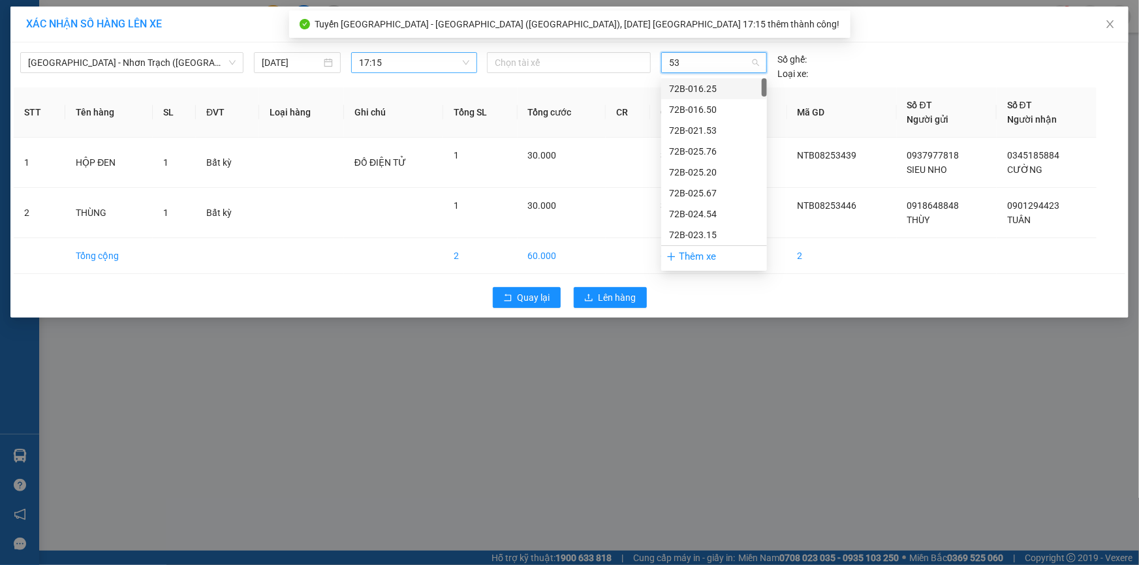
type input "531"
click at [688, 85] on div "72G-005.31" at bounding box center [714, 89] width 90 height 14
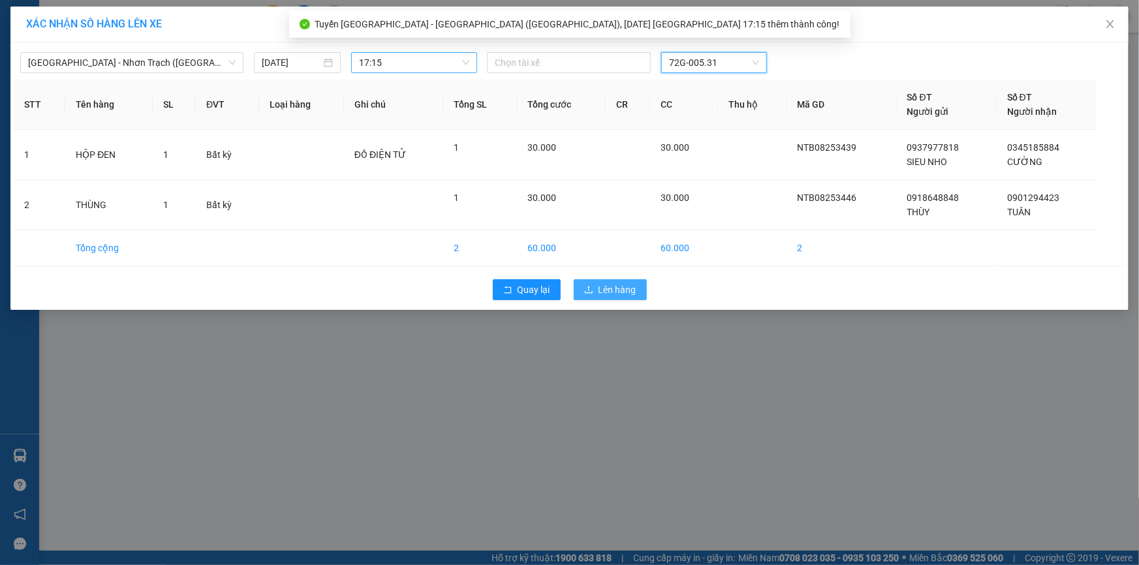
click at [620, 287] on span "Lên hàng" at bounding box center [618, 290] width 38 height 14
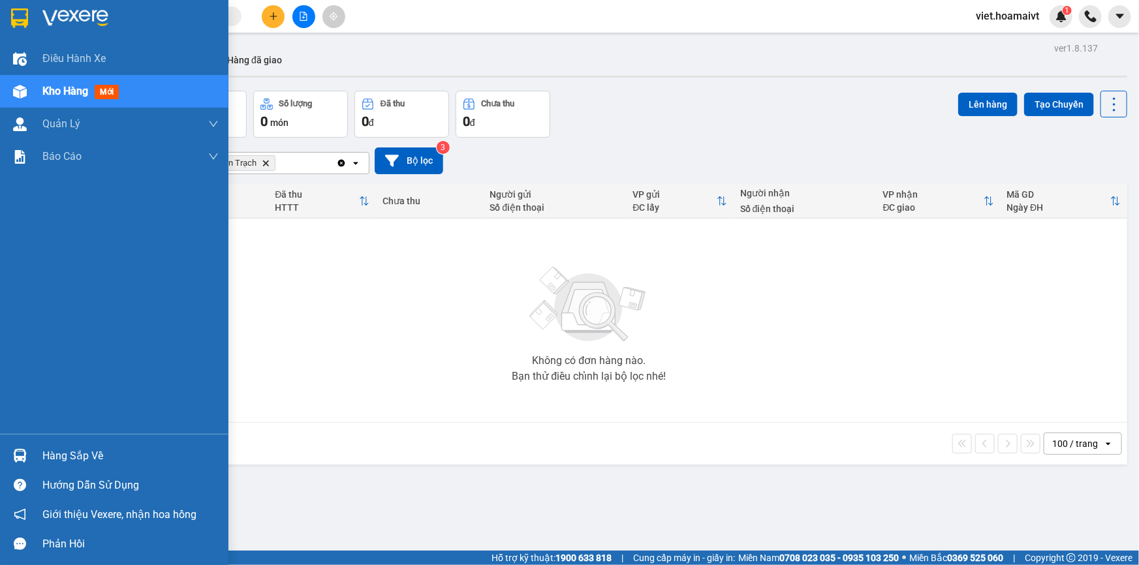
click at [24, 17] on img at bounding box center [19, 18] width 17 height 20
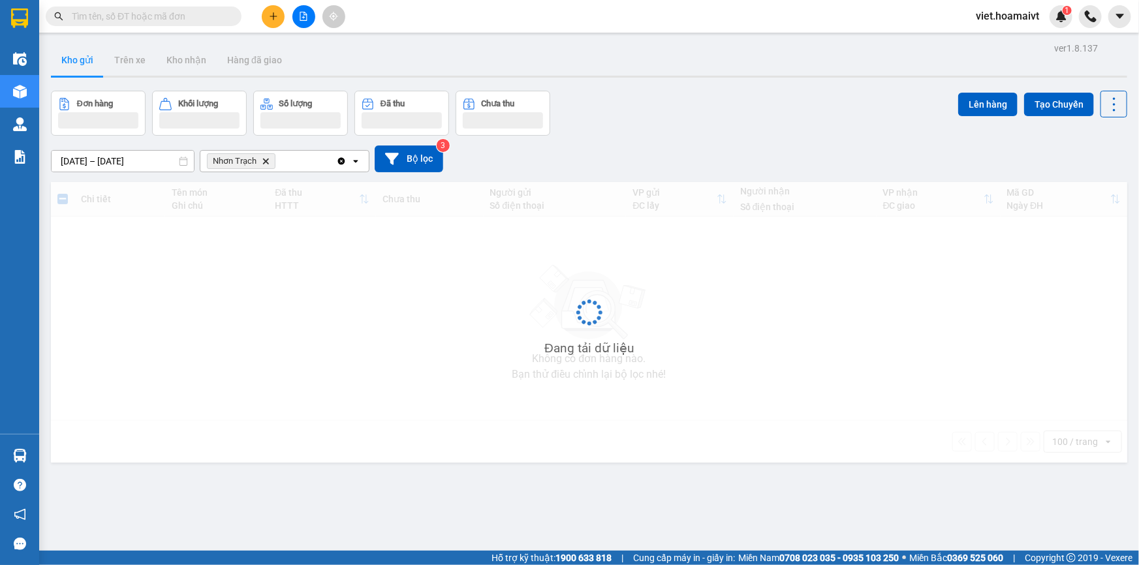
click at [660, 116] on div "Đơn hàng Khối lượng Số lượng Đã thu Chưa thu Lên hàng Tạo Chuyến" at bounding box center [589, 113] width 1077 height 45
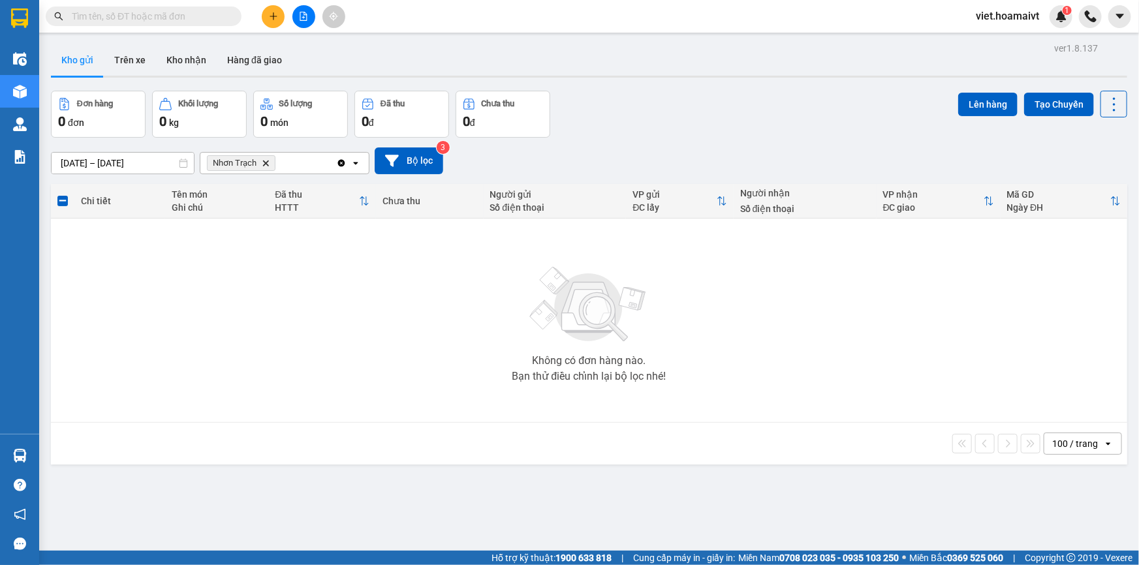
click at [660, 116] on div "Đơn hàng 0 đơn Khối lượng 0 kg Số lượng 0 món Đã thu 0 đ Chưa thu 0 đ Lên hàng …" at bounding box center [589, 114] width 1077 height 47
click at [266, 161] on icon "Delete" at bounding box center [266, 163] width 8 height 8
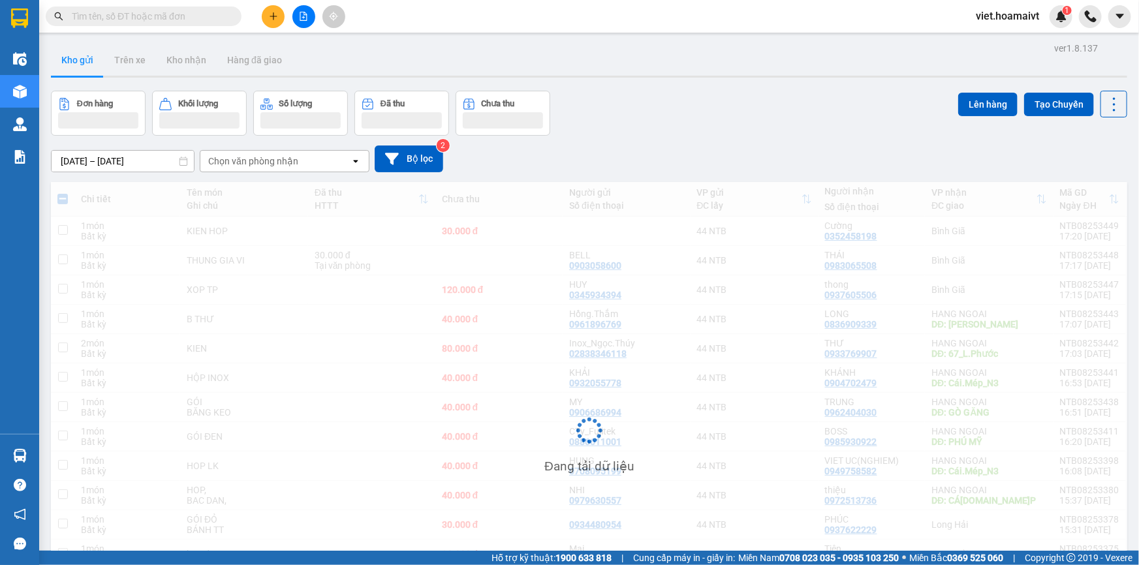
click at [677, 149] on div "10/08/2025 – 11/08/2025 Press the down arrow key to interact with the calendar …" at bounding box center [589, 159] width 1077 height 27
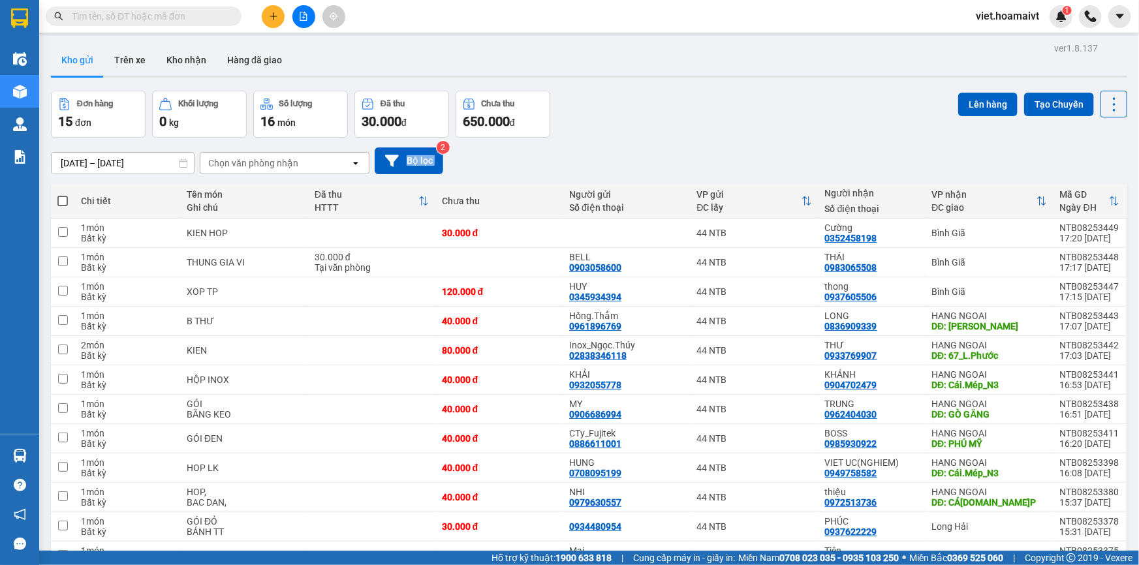
click at [677, 149] on div "10/08/2025 – 11/08/2025 Press the down arrow key to interact with the calendar …" at bounding box center [589, 161] width 1077 height 27
click at [679, 131] on div "Đơn hàng 15 đơn Khối lượng 0 kg Số lượng 16 món Đã thu 30.000 đ Chưa thu 650.00…" at bounding box center [589, 114] width 1077 height 47
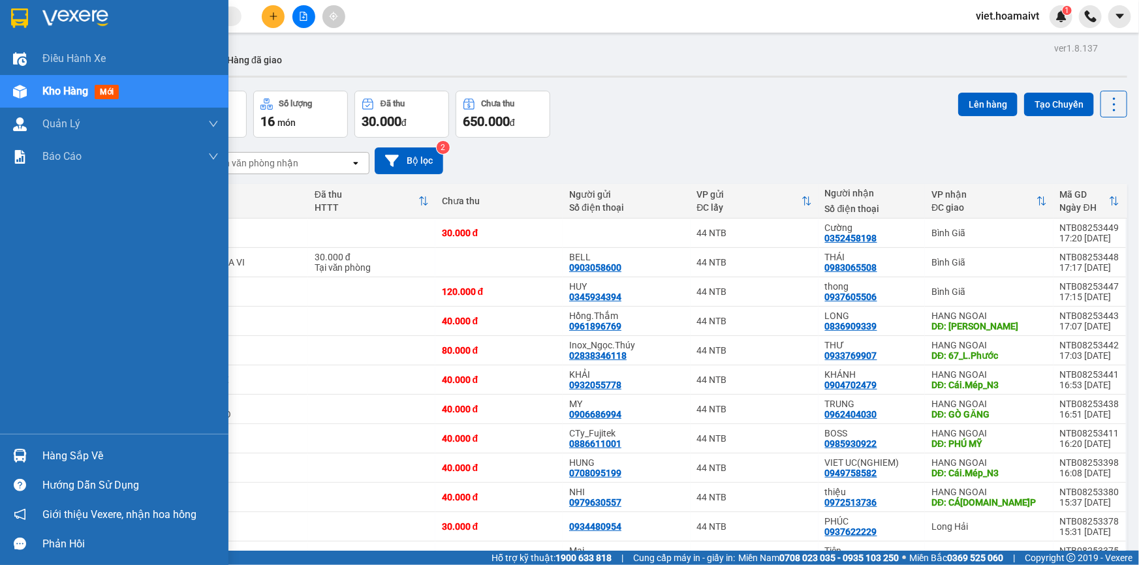
click at [68, 16] on img at bounding box center [75, 18] width 66 height 20
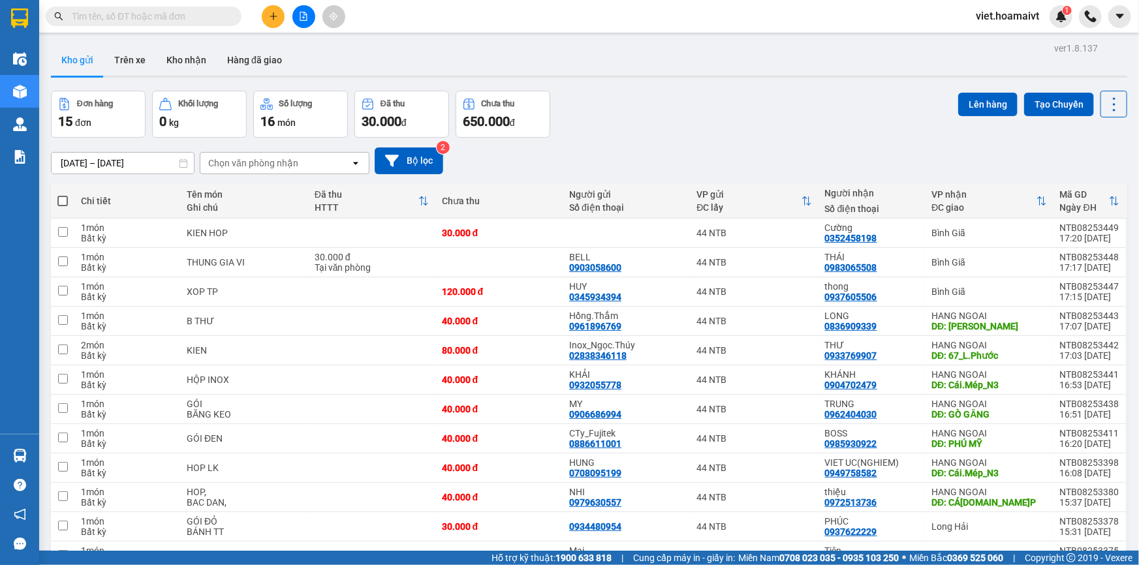
click at [661, 133] on div "Đơn hàng 15 đơn Khối lượng 0 kg Số lượng 16 món Đã thu 30.000 đ Chưa thu 650.00…" at bounding box center [589, 114] width 1077 height 47
click at [662, 132] on div "Đơn hàng 15 đơn Khối lượng 0 kg Số lượng 16 món Đã thu 30.000 đ Chưa thu 650.00…" at bounding box center [589, 114] width 1077 height 47
click at [712, 115] on div "Đơn hàng 15 đơn Khối lượng 0 kg Số lượng 16 món Đã thu 30.000 đ Chưa thu 650.00…" at bounding box center [589, 114] width 1077 height 47
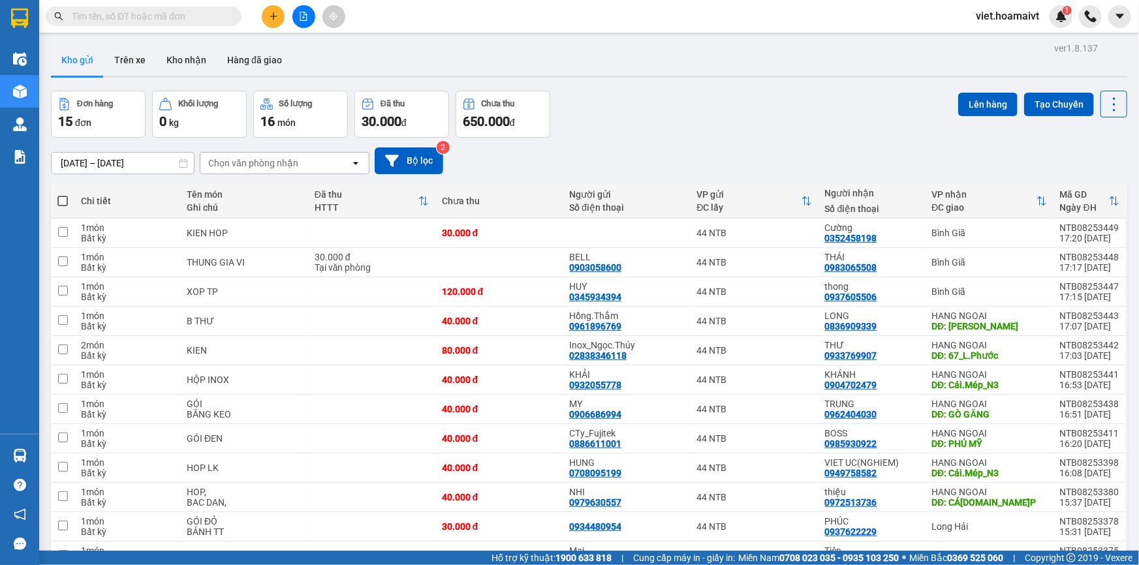
click at [140, 13] on input "text" at bounding box center [149, 16] width 154 height 14
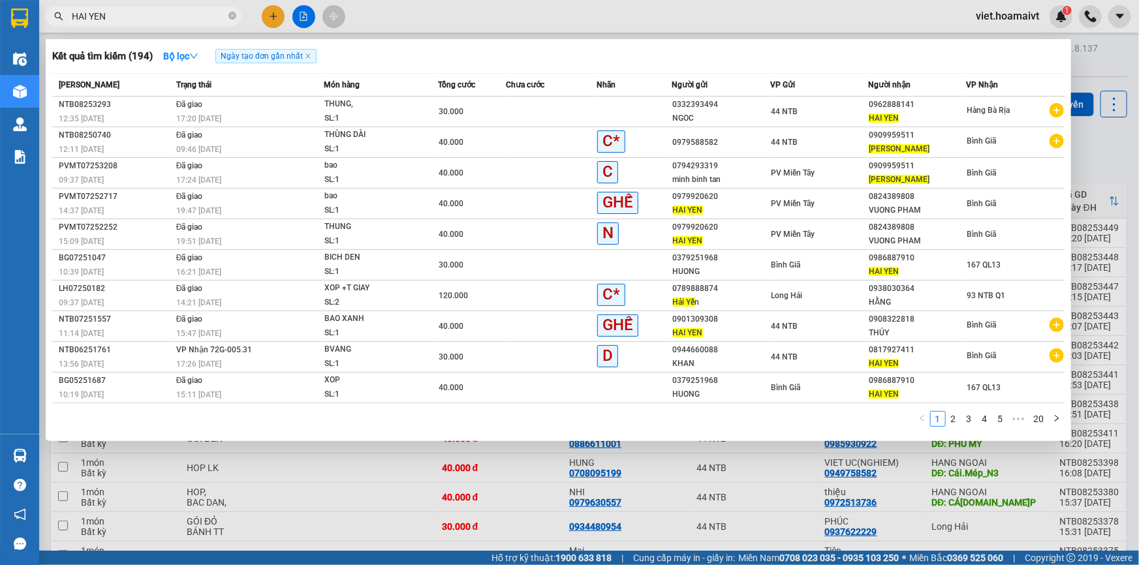
type input "HAI YEN"
click at [343, 509] on div at bounding box center [569, 282] width 1139 height 565
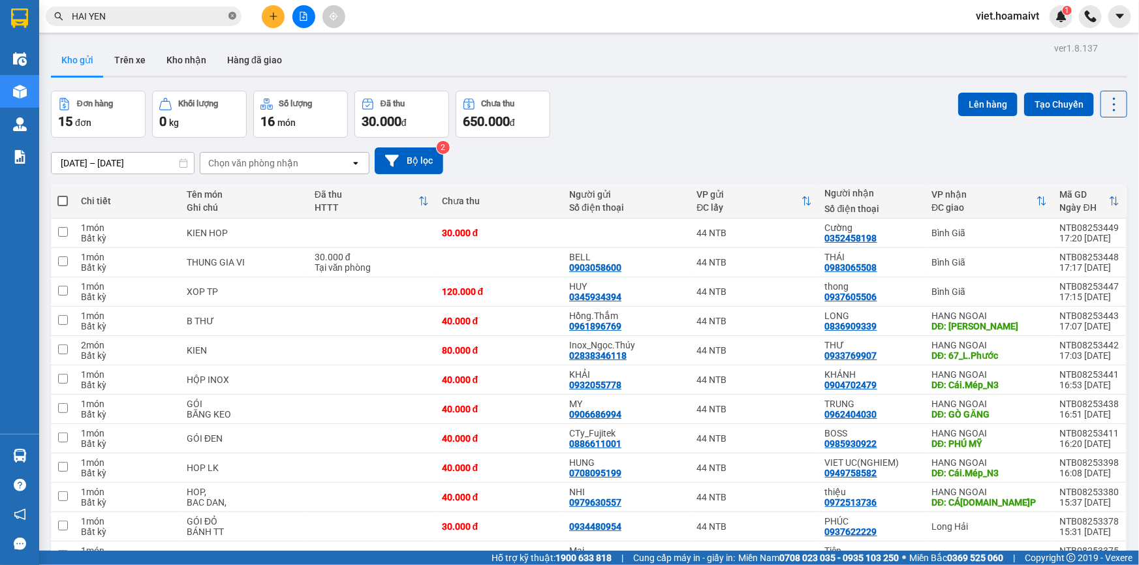
click at [235, 16] on icon "close-circle" at bounding box center [233, 16] width 8 height 8
click at [276, 166] on div "Chọn văn phòng nhận" at bounding box center [253, 163] width 90 height 13
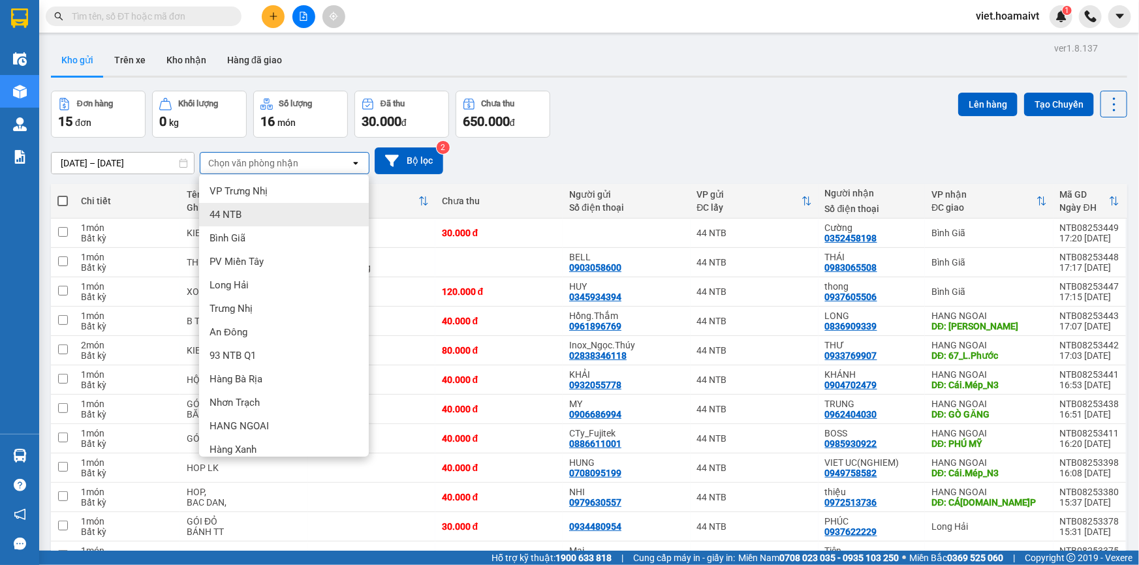
click at [280, 225] on div "44 NTB" at bounding box center [284, 215] width 170 height 24
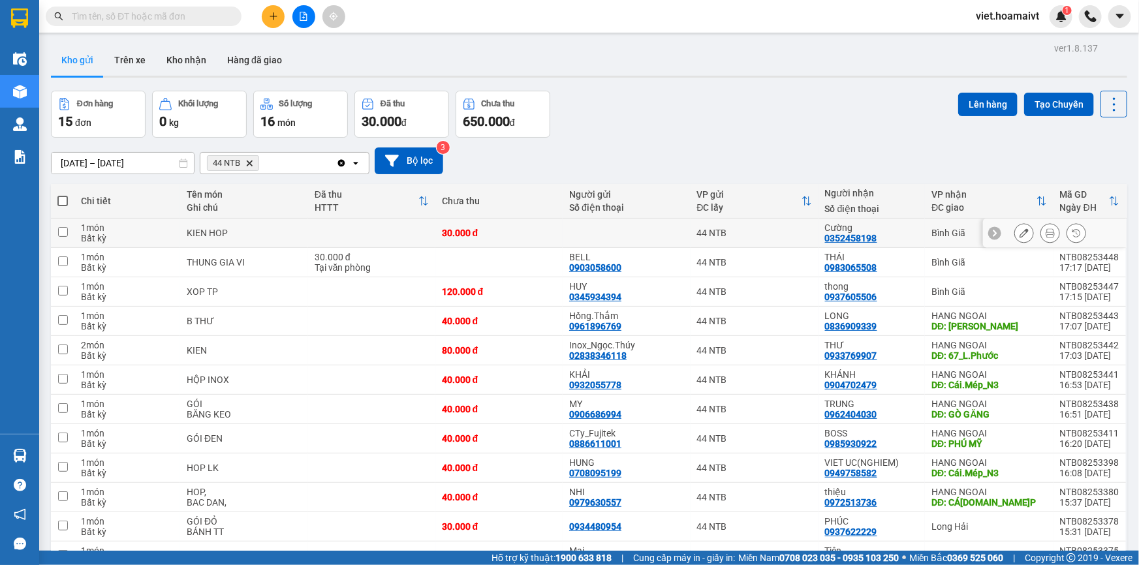
click at [280, 225] on div "Chi tiết Tên món Ghi chú Đã thu HTTT Chưa thu Người gửi Số điện thoại VP gửi ĐC…" at bounding box center [589, 442] width 1077 height 517
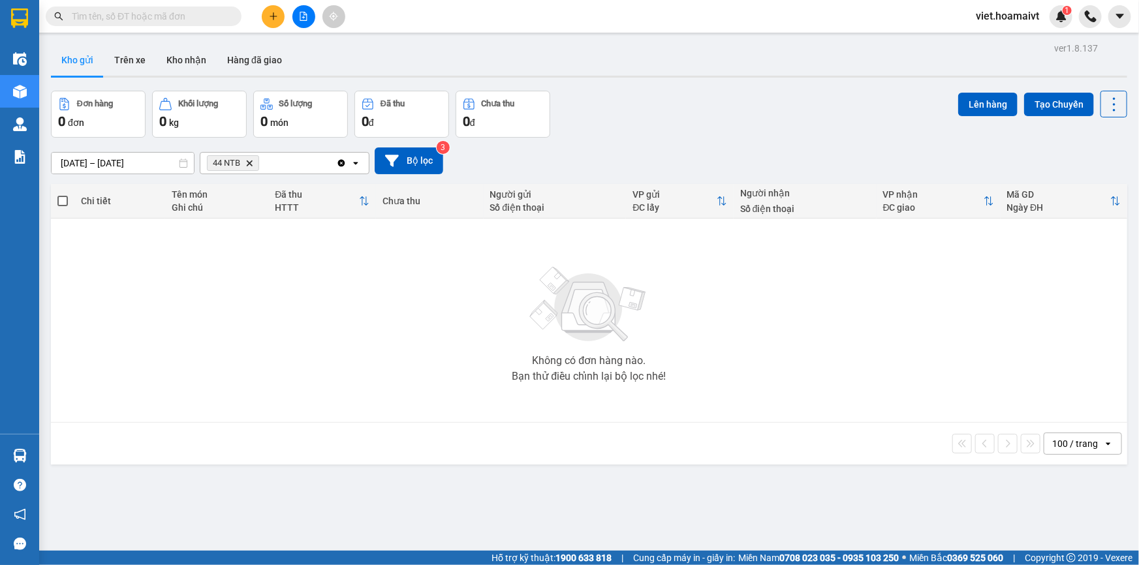
click at [249, 160] on icon "Delete" at bounding box center [249, 163] width 8 height 8
click at [249, 160] on div "Chọn văn phòng nhận" at bounding box center [253, 163] width 90 height 13
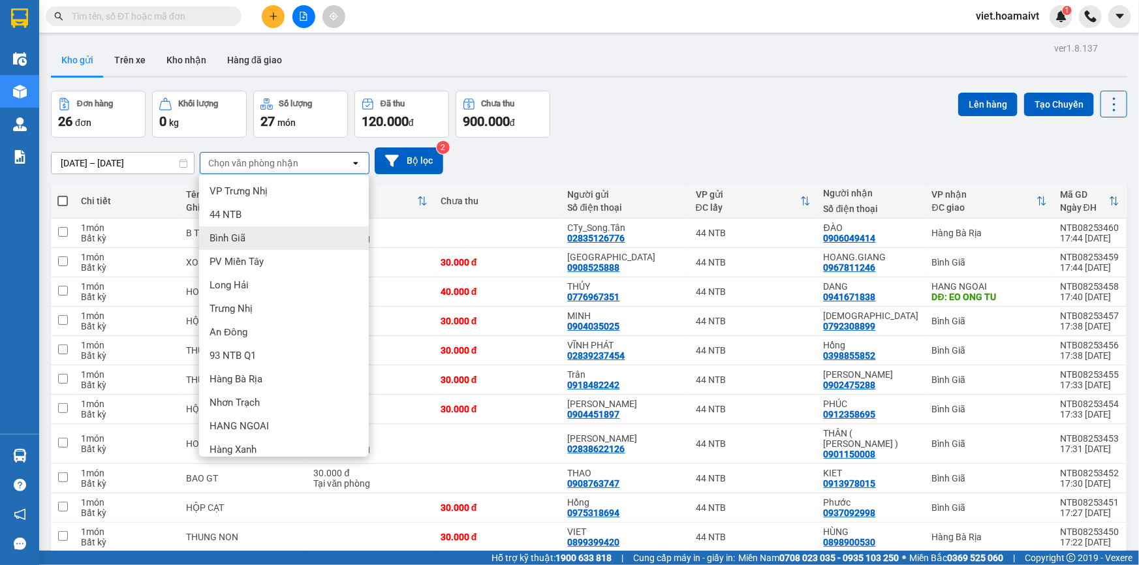
click at [264, 237] on div "Bình Giã" at bounding box center [284, 239] width 170 height 24
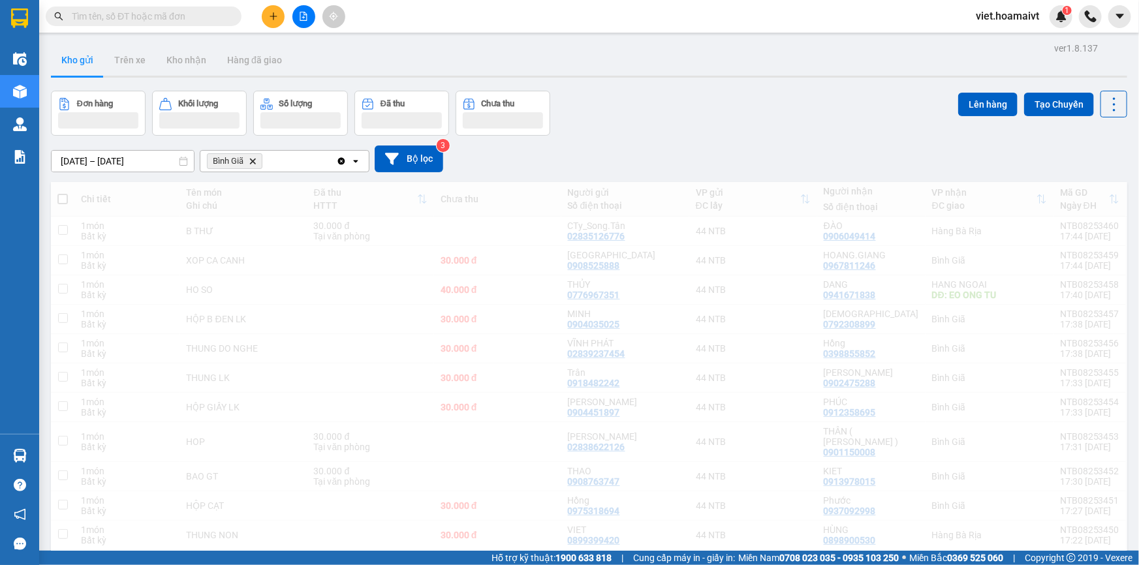
click at [706, 177] on div "10/08/2025 – 11/08/2025 Press the down arrow key to interact with the calendar …" at bounding box center [589, 159] width 1077 height 46
click at [705, 155] on div "10/08/2025 – 11/08/2025 Press the down arrow key to interact with the calendar …" at bounding box center [589, 159] width 1077 height 27
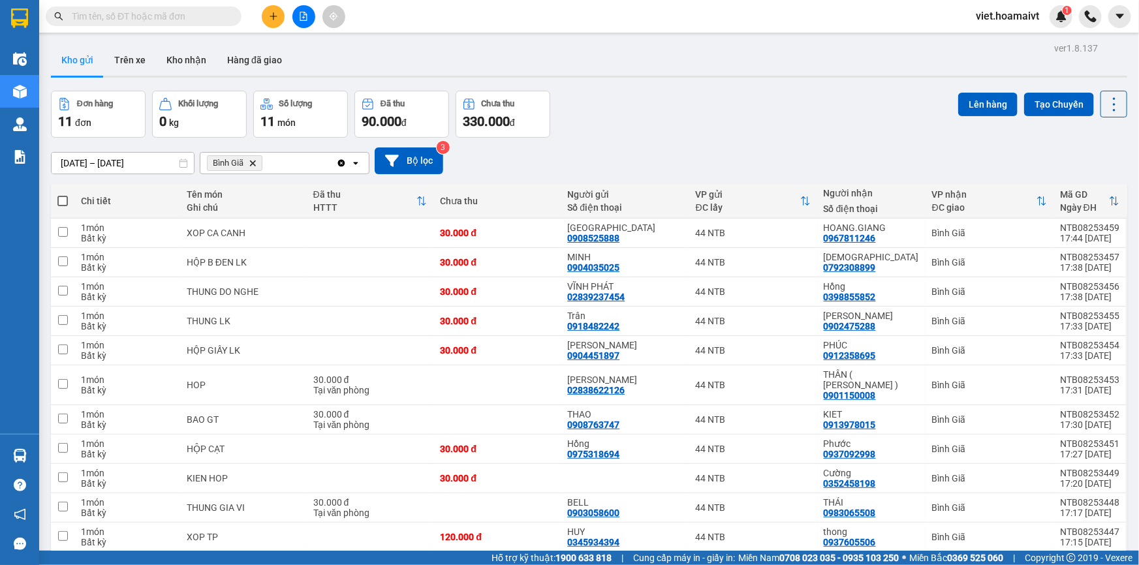
scroll to position [59, 0]
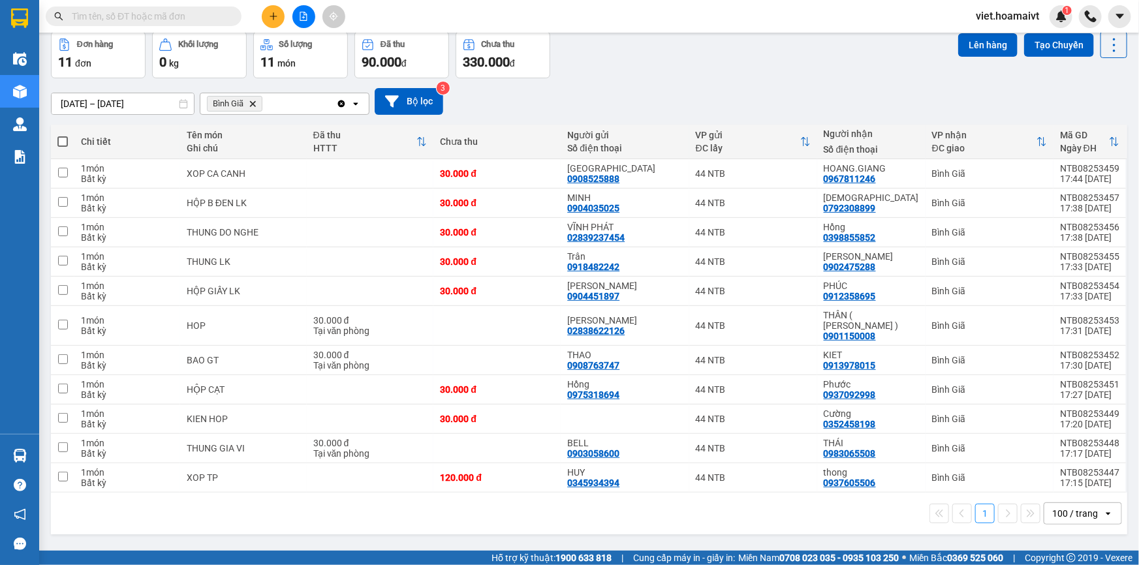
click at [375, 536] on div "ver 1.8.137 Kho gửi Trên xe Kho nhận Hàng đã giao Đơn hàng 11 đơn Khối lượng 0 …" at bounding box center [589, 262] width 1087 height 565
click at [372, 535] on div "ver 1.8.137 Kho gửi Trên xe Kho nhận Hàng đã giao Đơn hàng 11 đơn Khối lượng 0 …" at bounding box center [589, 262] width 1087 height 565
click at [253, 103] on icon "Bình Giã, close by backspace" at bounding box center [253, 104] width 6 height 6
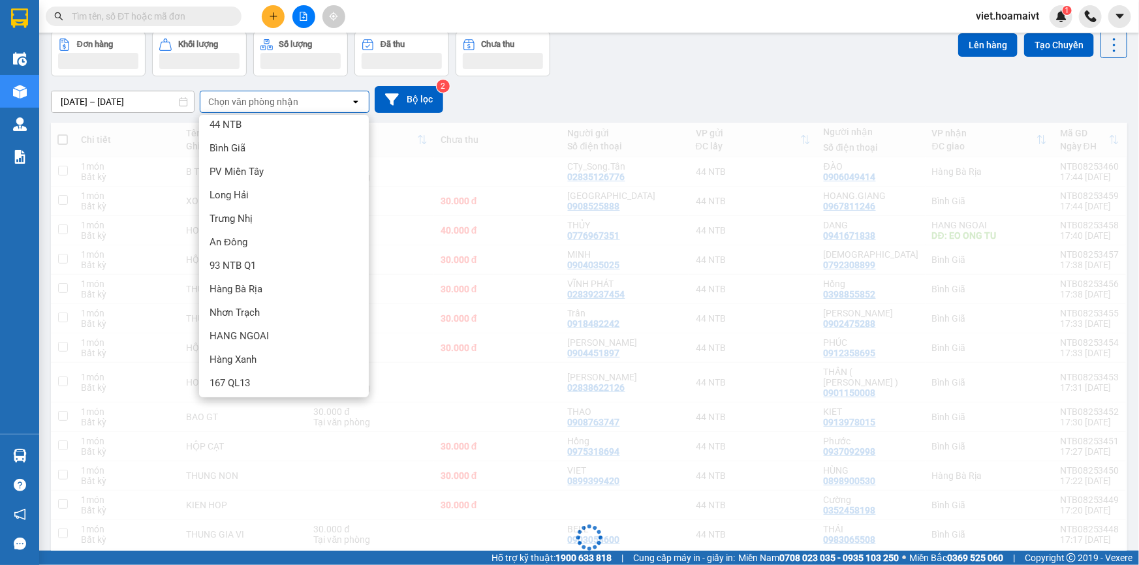
scroll to position [33, 0]
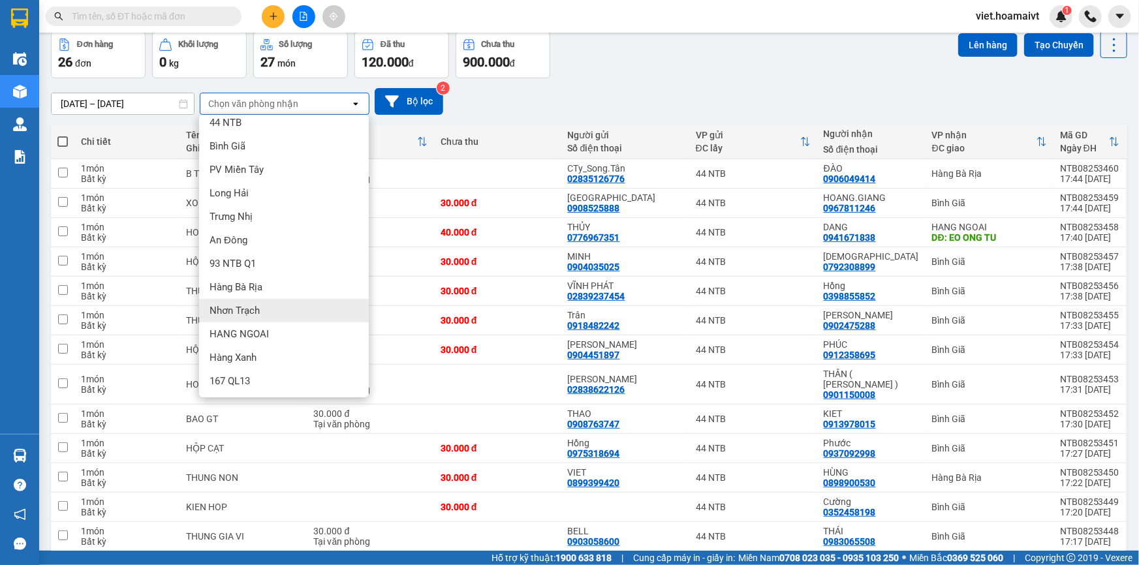
click at [300, 320] on div "Nhơn Trạch" at bounding box center [284, 311] width 170 height 24
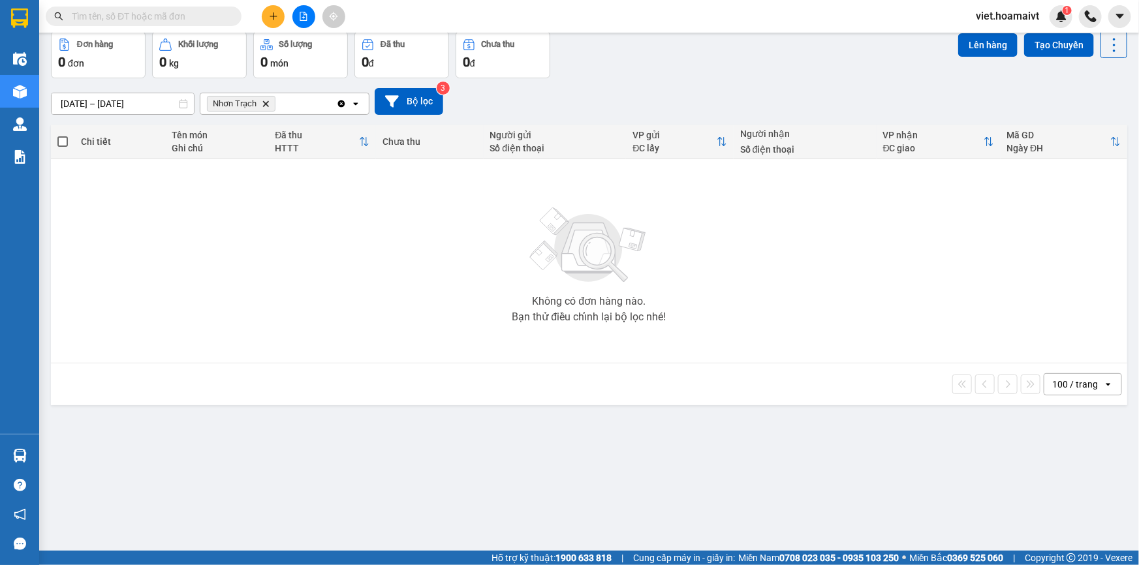
click at [266, 106] on icon "Delete" at bounding box center [266, 104] width 8 height 8
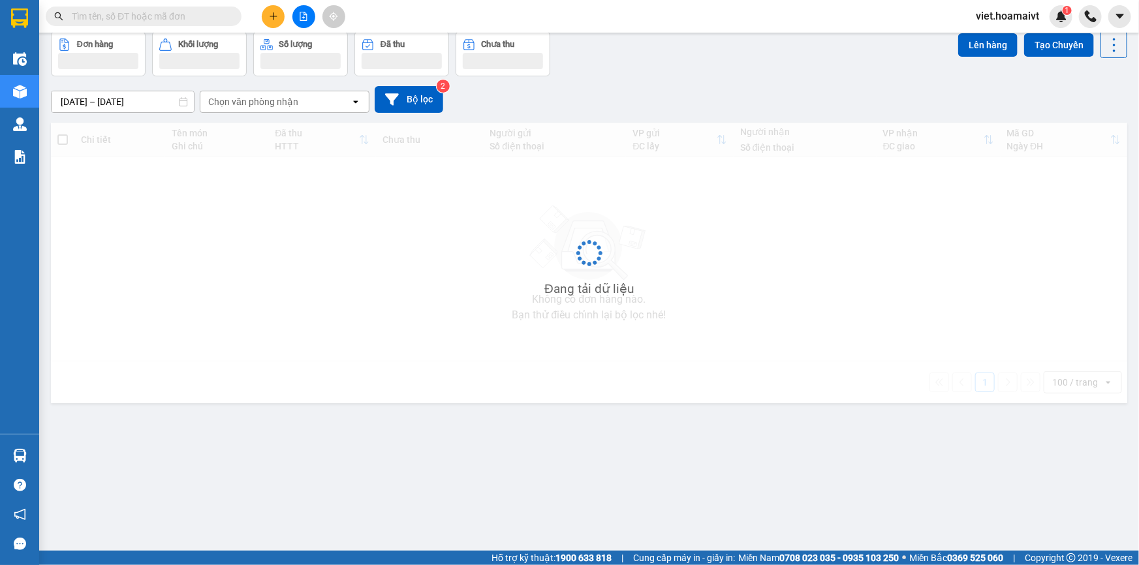
click at [537, 104] on div "10/08/2025 – 11/08/2025 Press the down arrow key to interact with the calendar …" at bounding box center [589, 99] width 1077 height 27
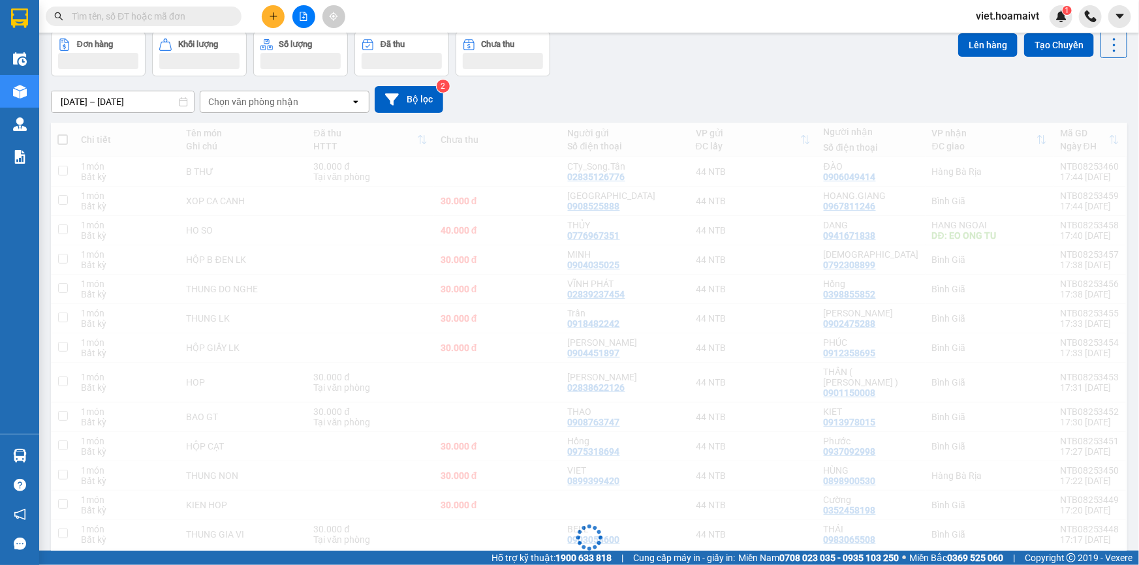
click at [537, 104] on div "10/08/2025 – 11/08/2025 Press the down arrow key to interact with the calendar …" at bounding box center [589, 99] width 1077 height 27
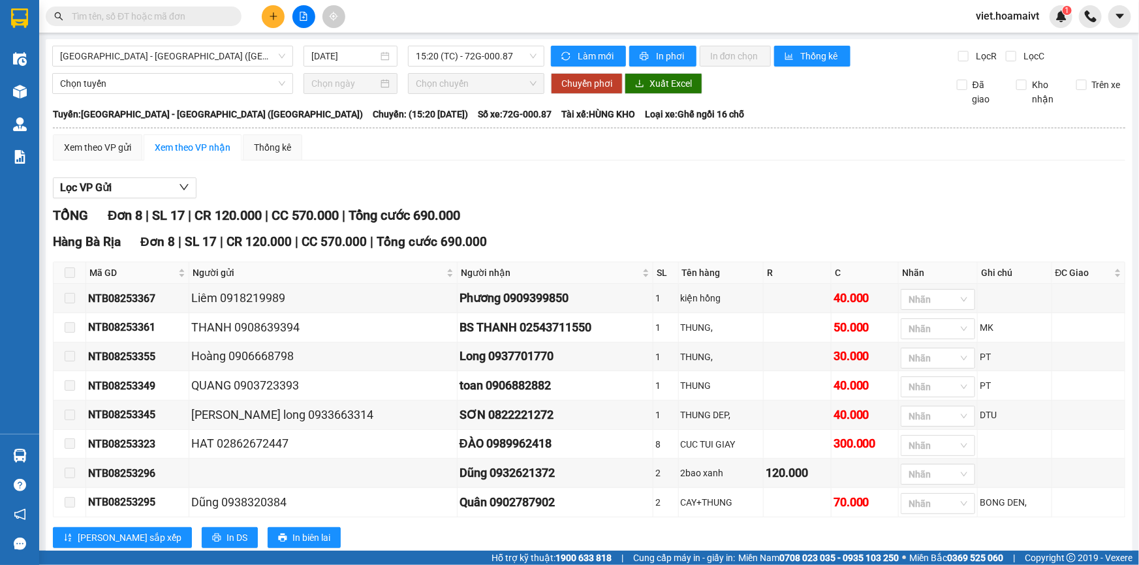
click at [210, 14] on input "text" at bounding box center [149, 16] width 154 height 14
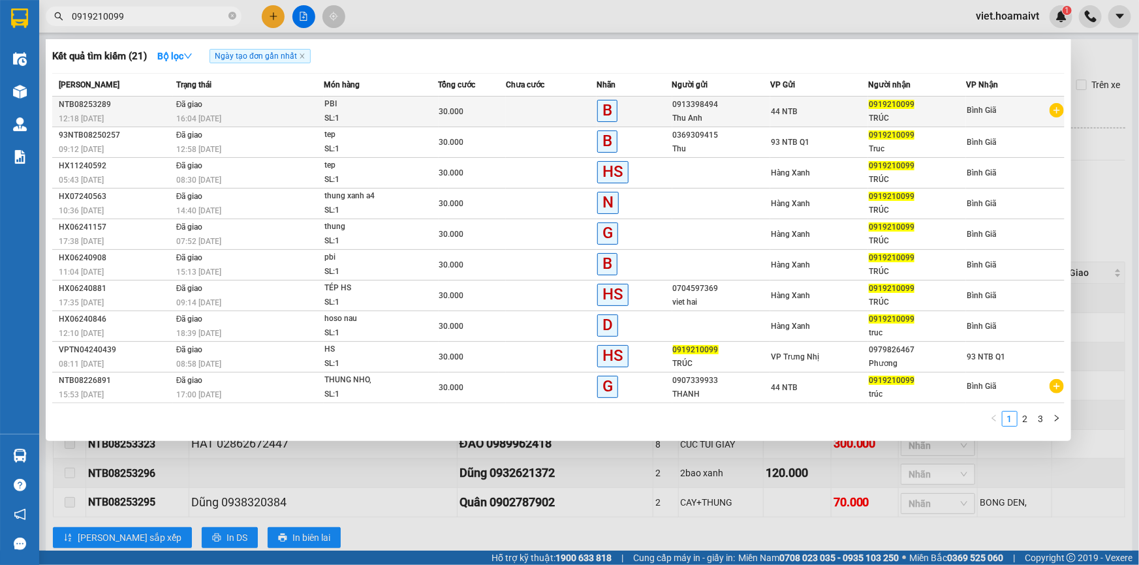
type input "0919210099"
click at [249, 112] on div "16:04 - 11/08" at bounding box center [249, 119] width 147 height 14
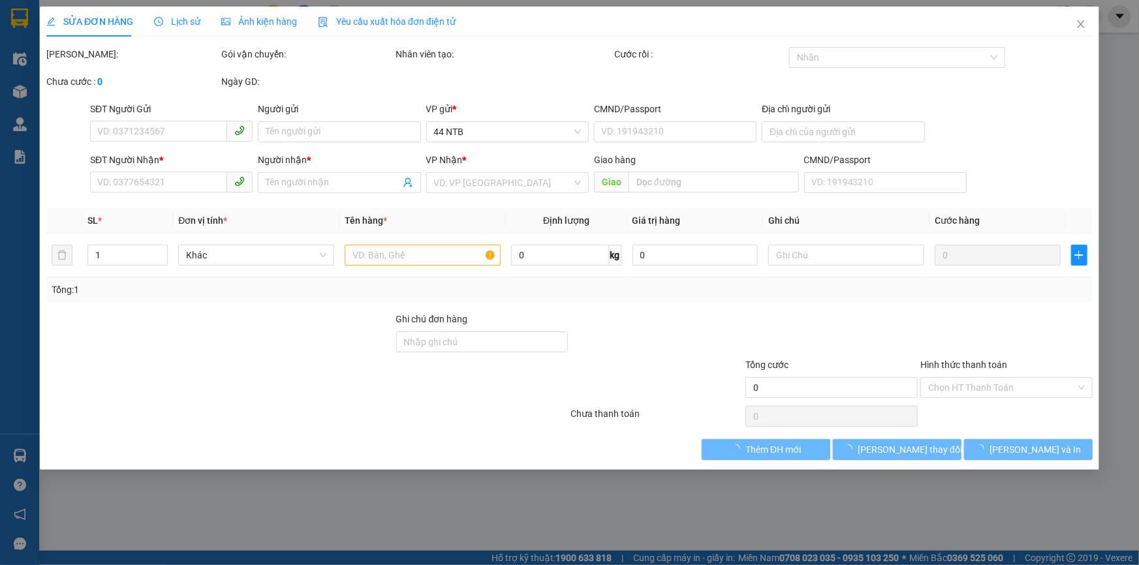
type input "0913398494"
type input "Thu Anh"
type input "079182017621"
type input "0919210099"
type input "TRÚC"
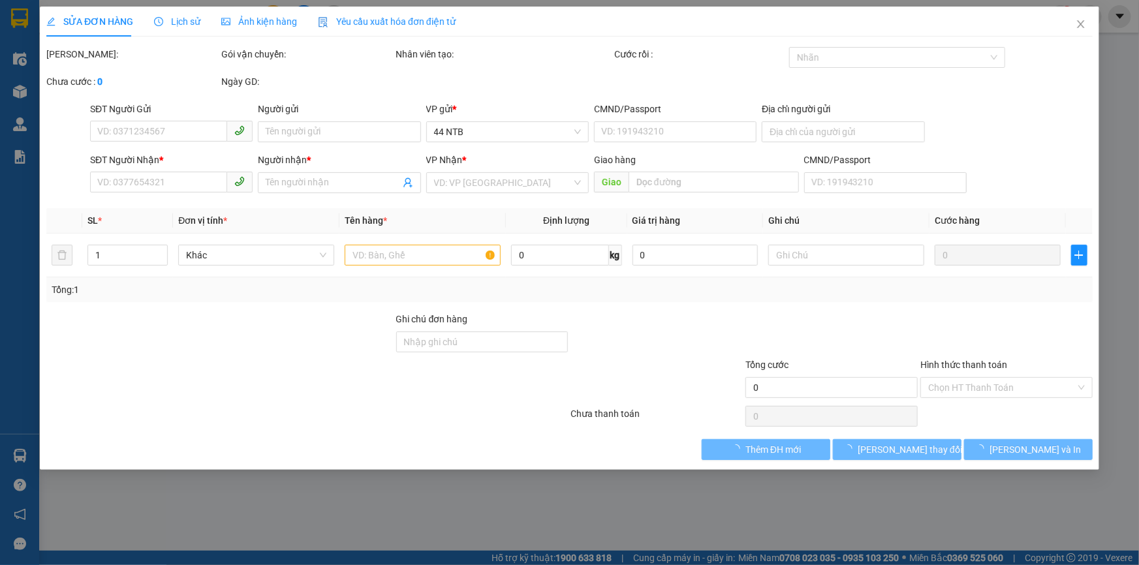
type input "30.000"
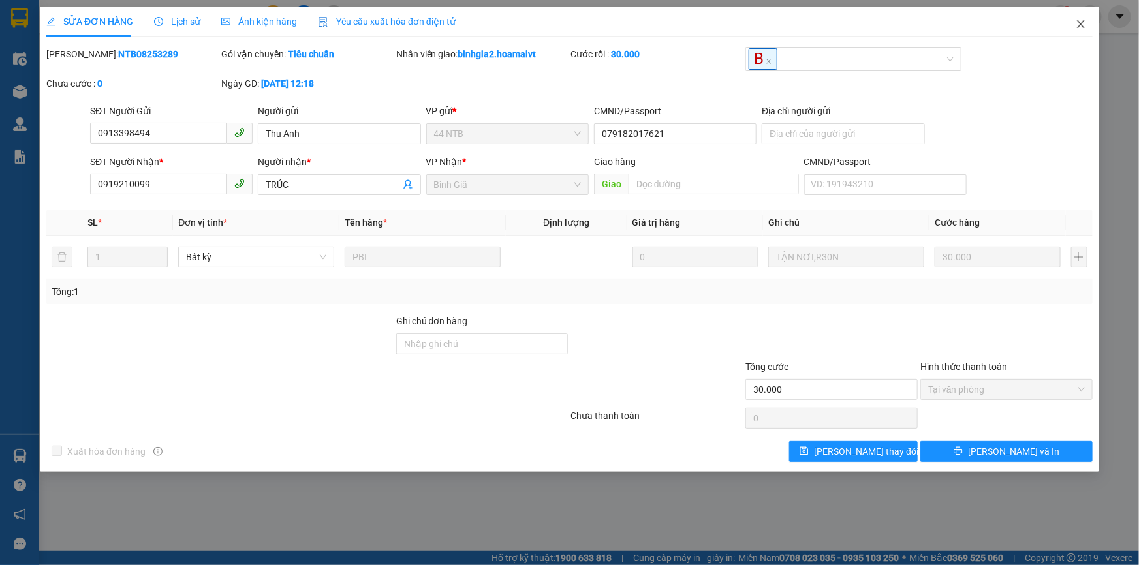
click at [1077, 26] on icon "close" at bounding box center [1081, 24] width 10 height 10
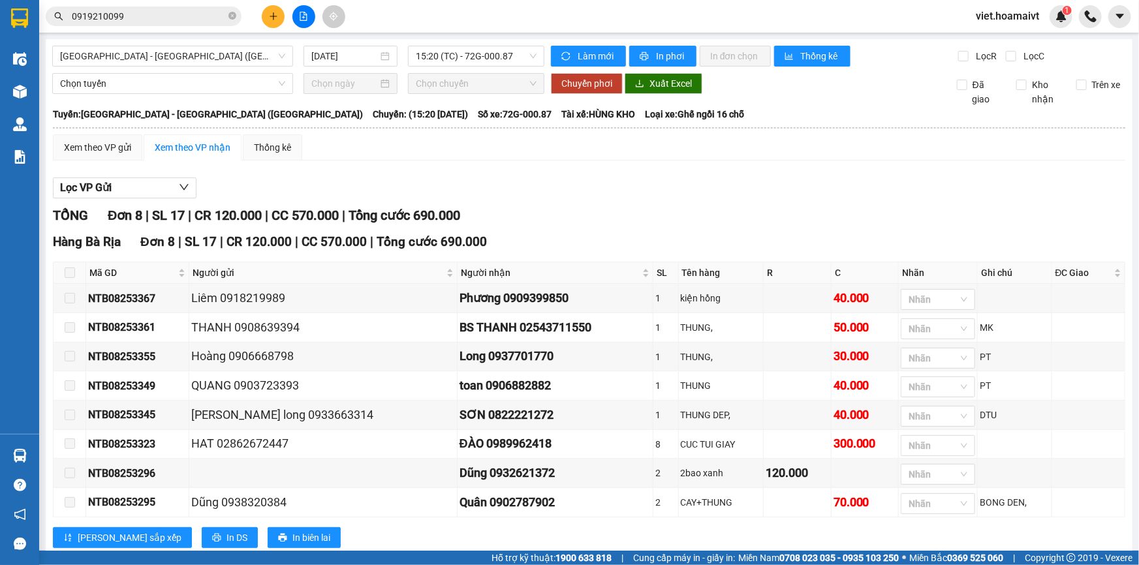
click at [176, 18] on input "0919210099" at bounding box center [149, 16] width 154 height 14
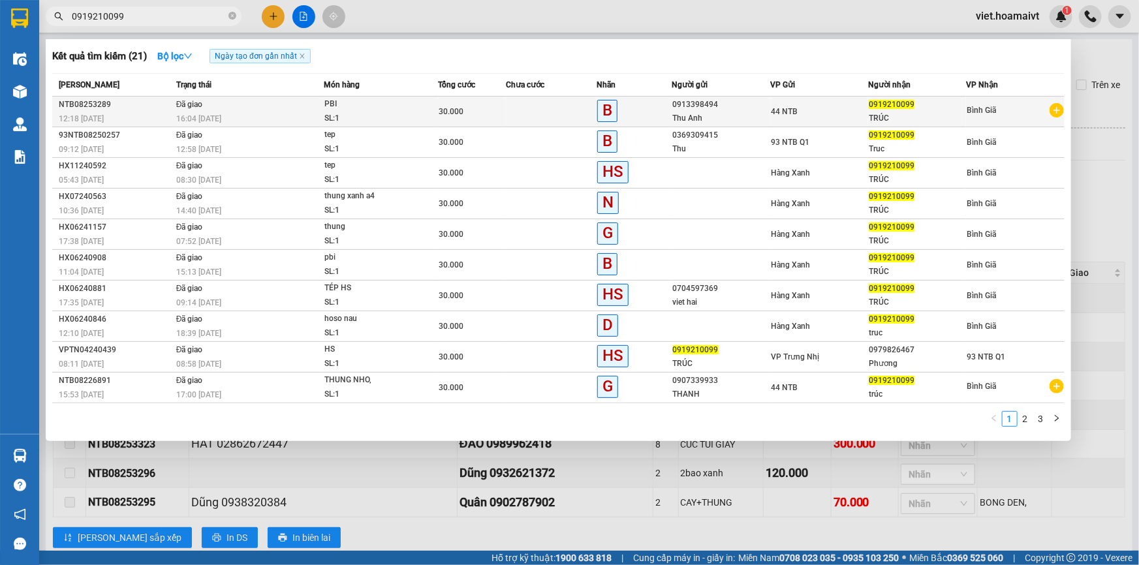
click at [374, 118] on div "SL: 1" at bounding box center [373, 119] width 98 height 14
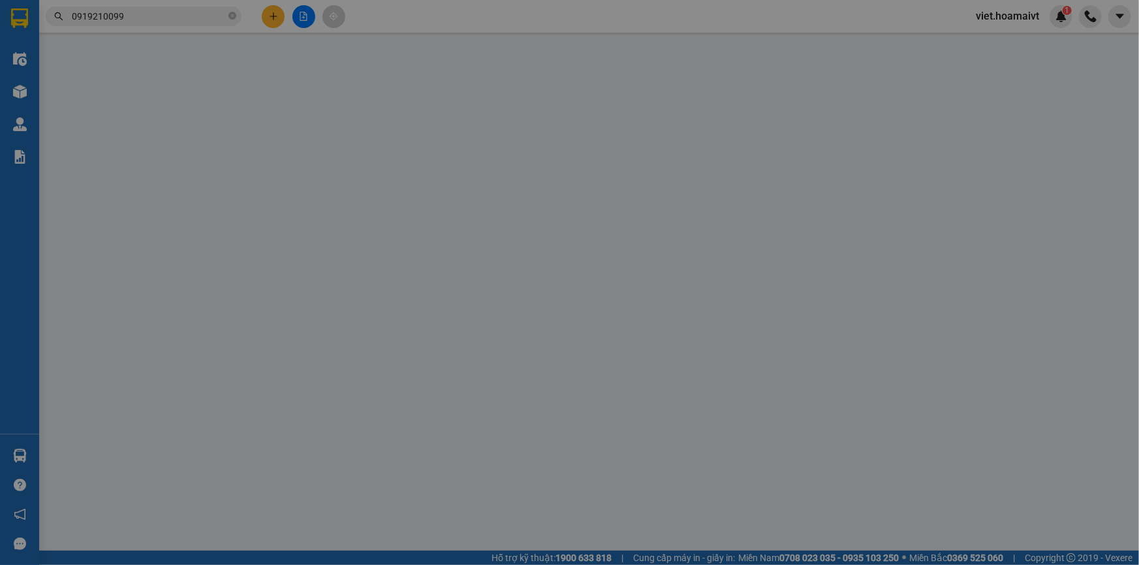
type input "0913398494"
type input "Thu Anh"
type input "079182017621"
type input "0919210099"
type input "TRÚC"
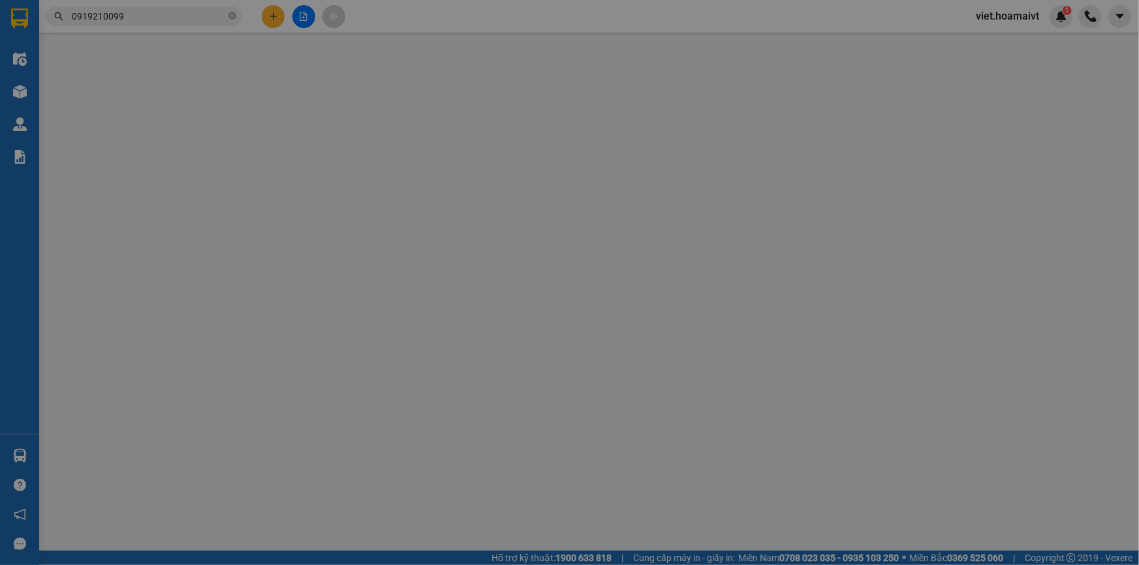
type input "30.000"
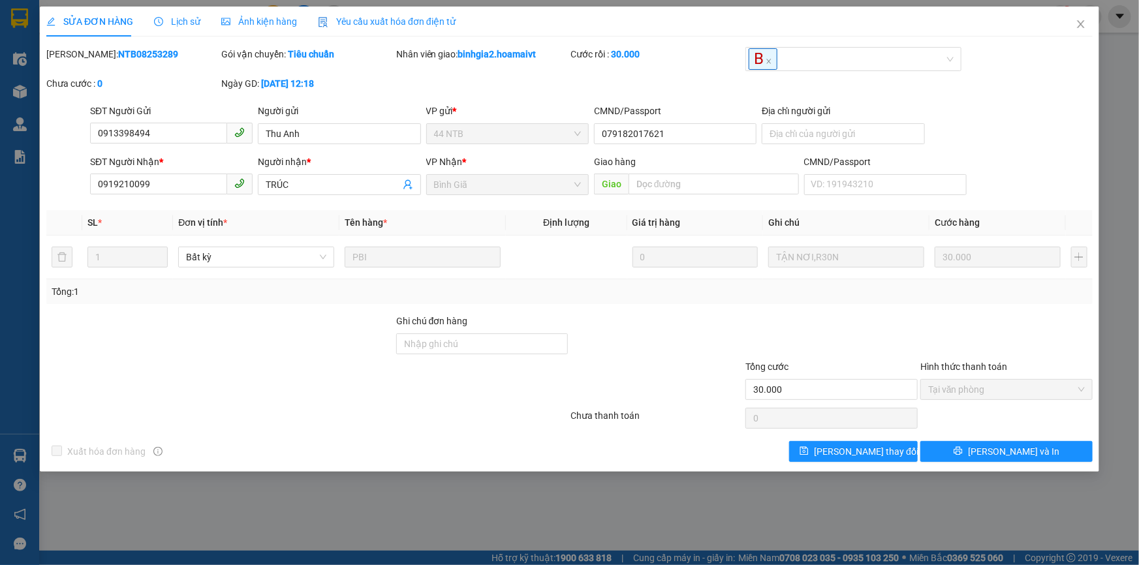
click at [174, 29] on div "Lịch sử" at bounding box center [177, 22] width 46 height 30
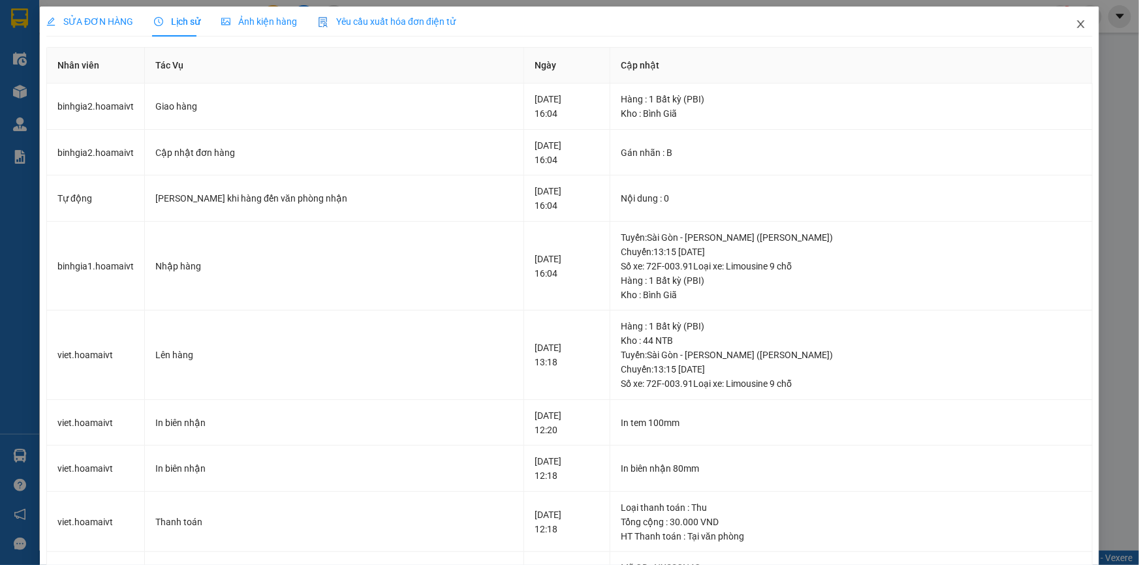
click at [1077, 23] on icon "close" at bounding box center [1080, 24] width 7 height 8
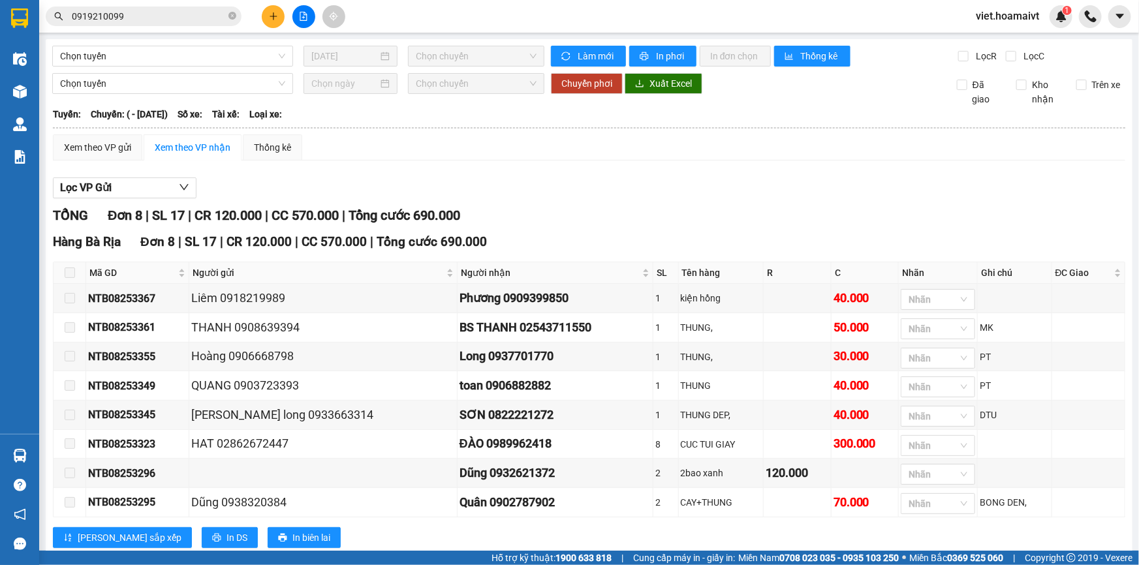
click at [914, 259] on div "Hàng Bà Rịa Đơn 8 | SL 17 | CR 120.000 | CC 570.000 | Tổng cước 690.000 Mã G…" at bounding box center [589, 394] width 1073 height 325
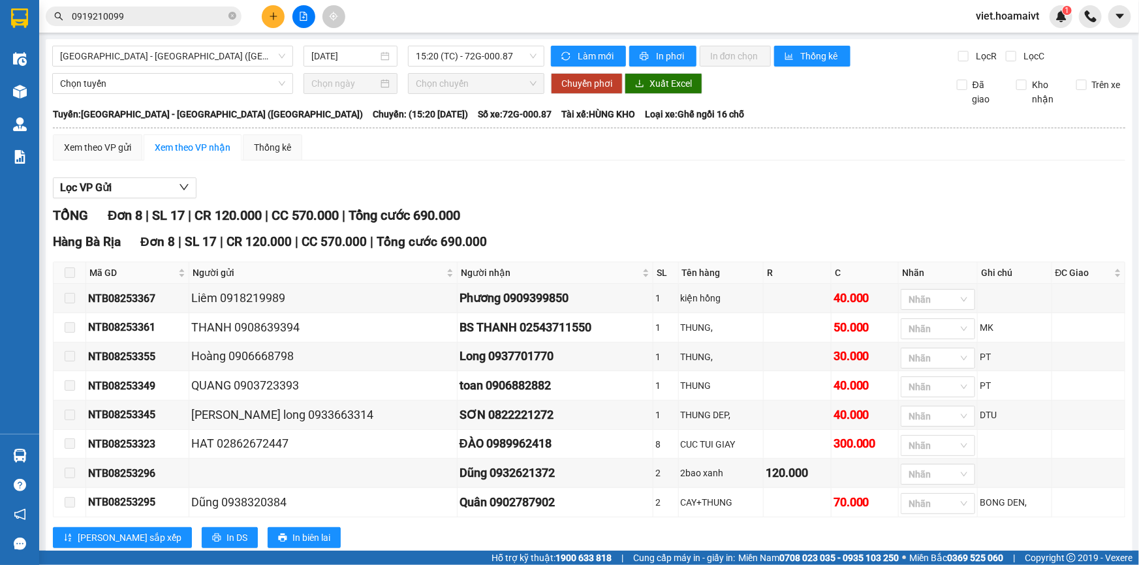
click at [738, 169] on div "Xem theo VP gửi Xem theo VP nhận Thống kê Lọc VP Gửi TỔNG Đơn 8 | SL 17 | CR 1…" at bounding box center [589, 349] width 1073 height 430
click at [661, 165] on div "Xem theo VP gửi Xem theo VP nhận Thống kê Lọc VP Gửi TỔNG Đơn 8 | SL 17 | CR 1…" at bounding box center [589, 349] width 1073 height 430
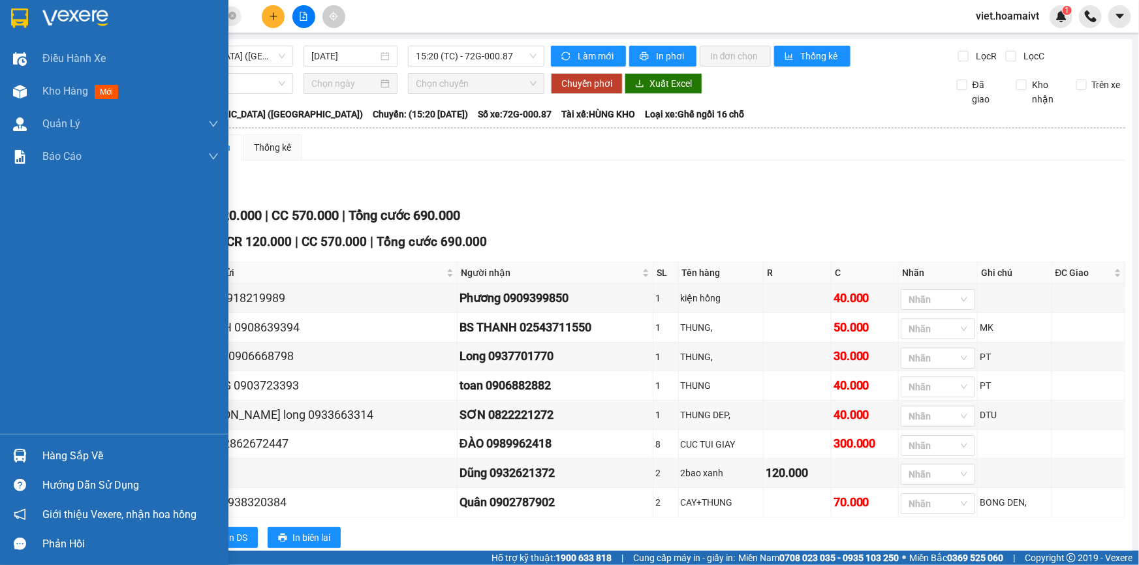
click at [46, 19] on img at bounding box center [75, 18] width 66 height 20
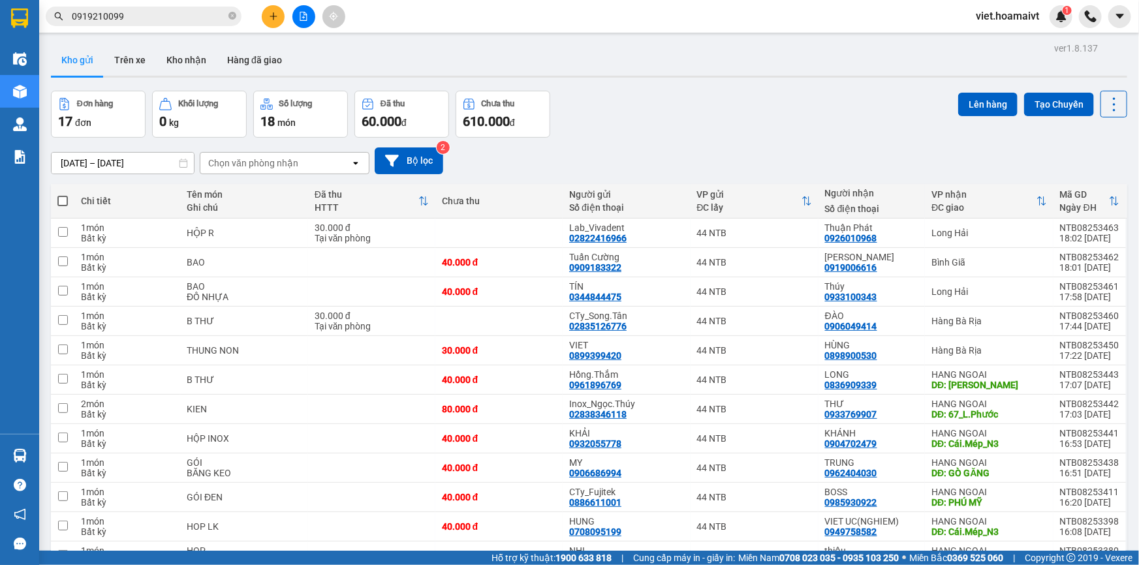
click at [743, 106] on div "Đơn hàng 17 đơn Khối lượng 0 kg Số lượng 18 món Đã thu 60.000 đ Chưa thu 610.00…" at bounding box center [589, 114] width 1077 height 47
click at [405, 479] on td at bounding box center [371, 468] width 127 height 29
checkbox input "true"
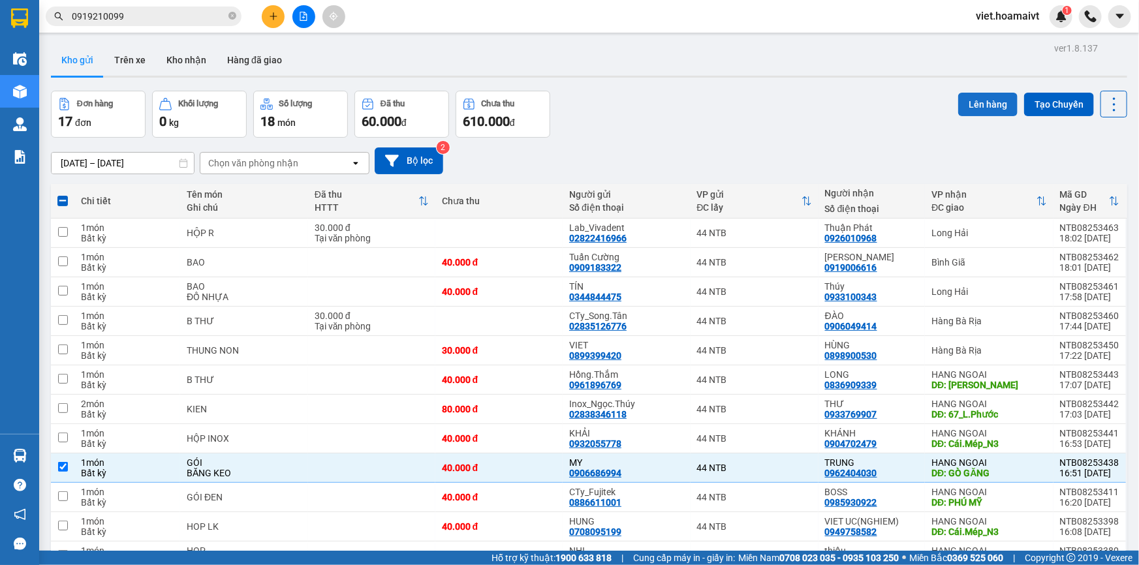
click at [981, 93] on button "Lên hàng" at bounding box center [987, 105] width 59 height 24
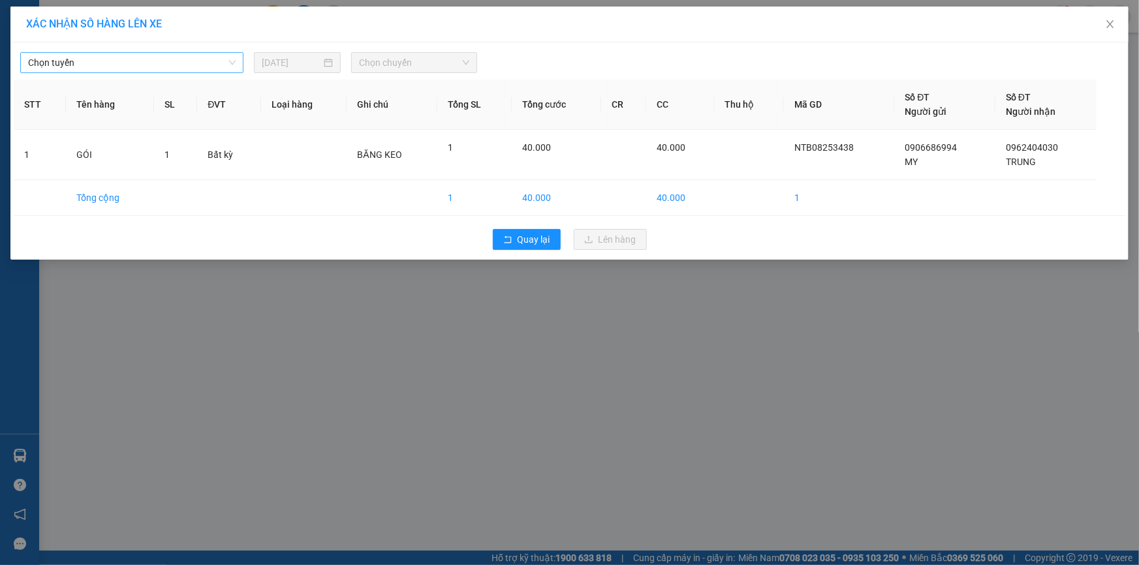
click at [151, 59] on span "Chọn tuyến" at bounding box center [132, 63] width 208 height 20
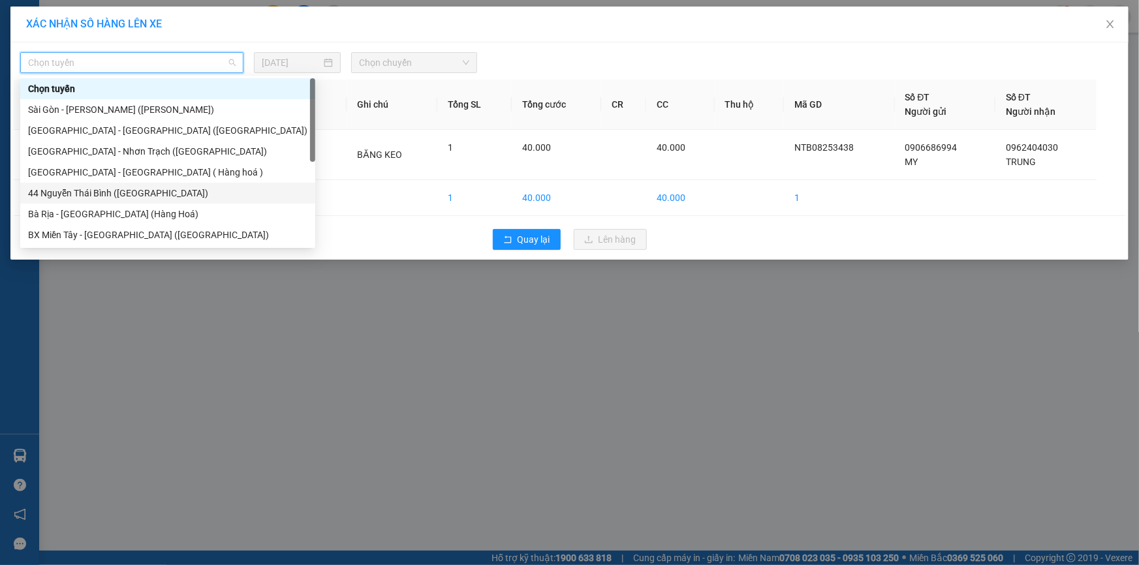
click at [168, 197] on div "44 Nguyễn Thái Bình (Hàng Ngoài)" at bounding box center [167, 193] width 279 height 14
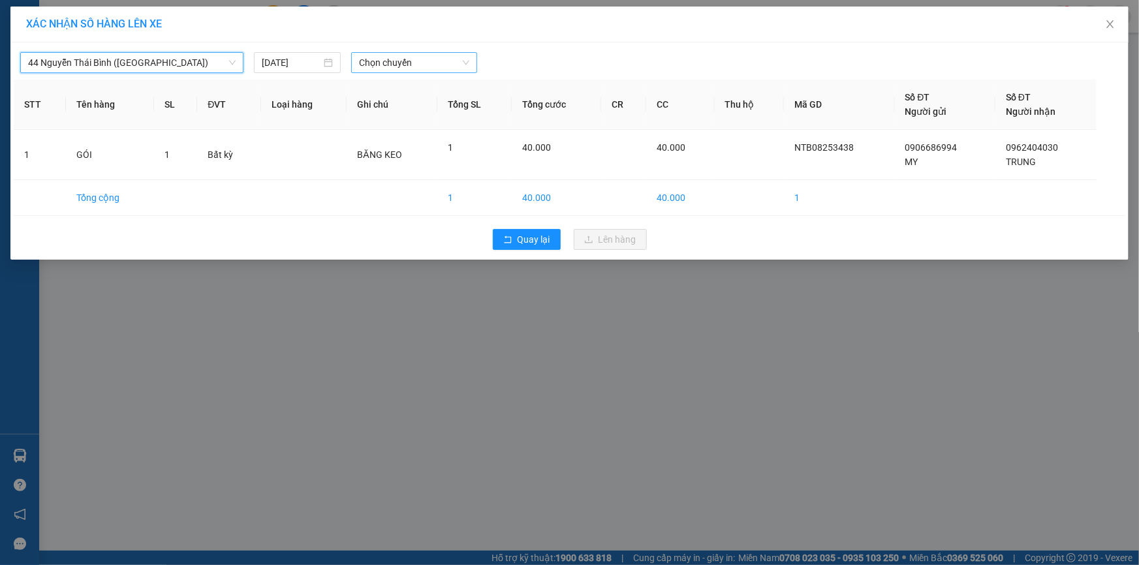
click at [406, 71] on span "Chọn chuyến" at bounding box center [414, 63] width 110 height 20
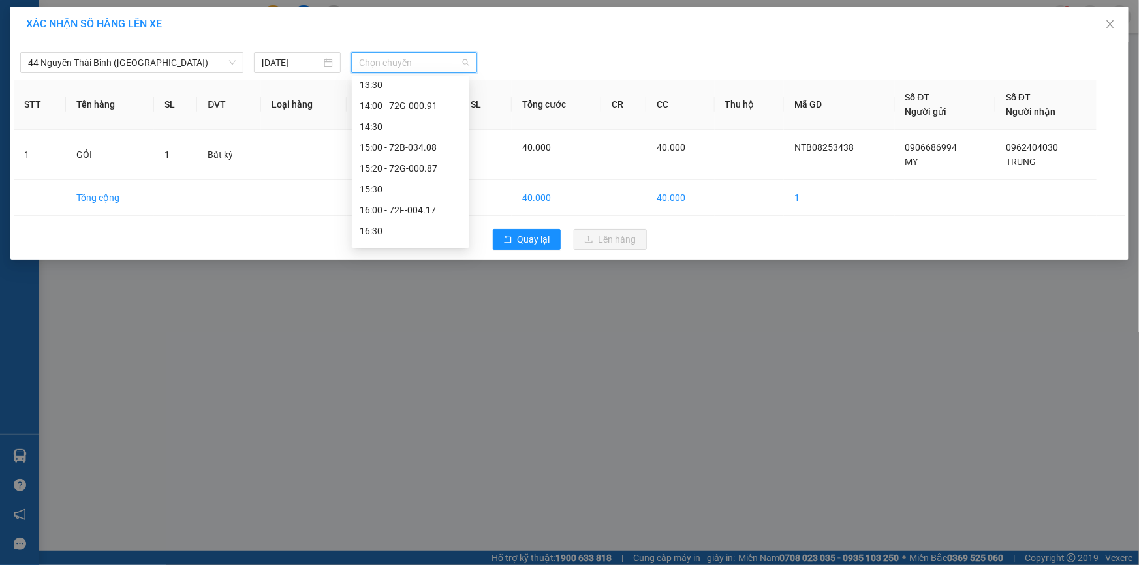
scroll to position [772, 0]
click at [403, 211] on div "17:30" at bounding box center [411, 215] width 102 height 14
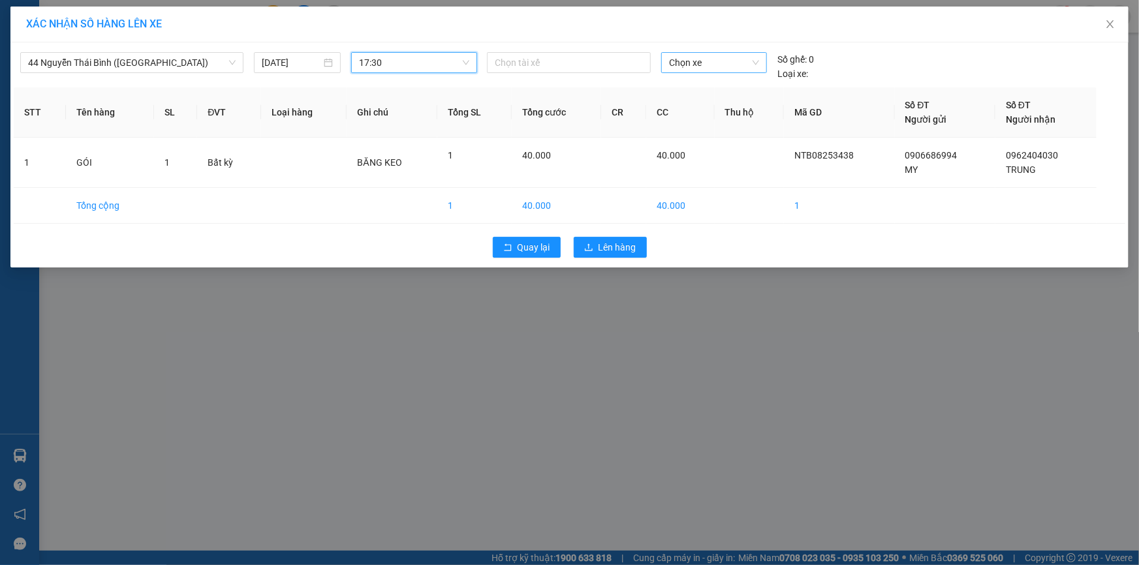
click at [668, 69] on div "Chọn xe" at bounding box center [714, 62] width 106 height 21
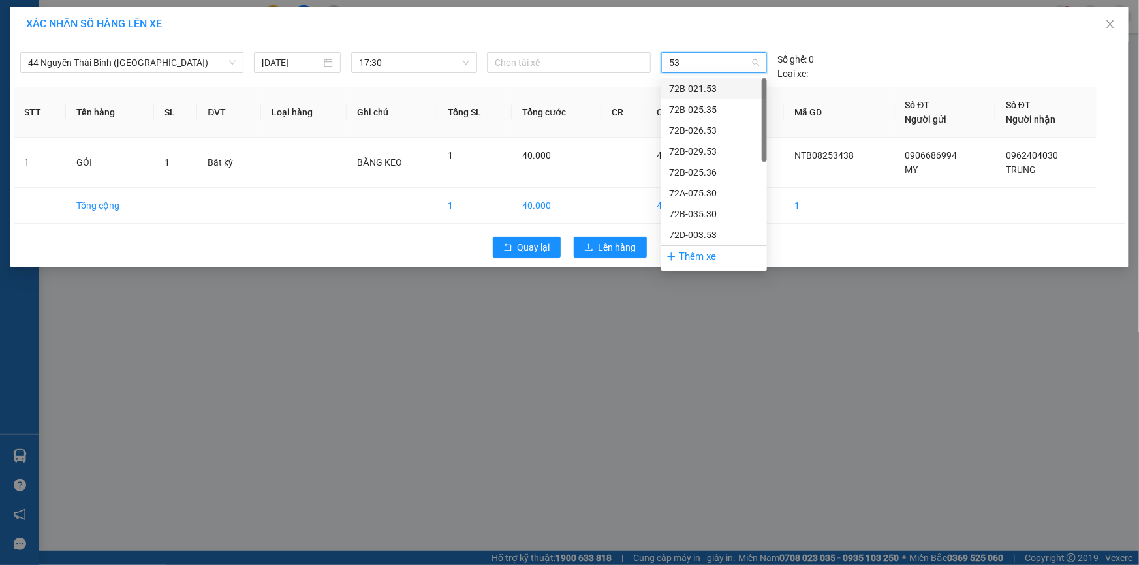
type input "531"
click at [686, 83] on div "72G-005.31" at bounding box center [714, 89] width 90 height 14
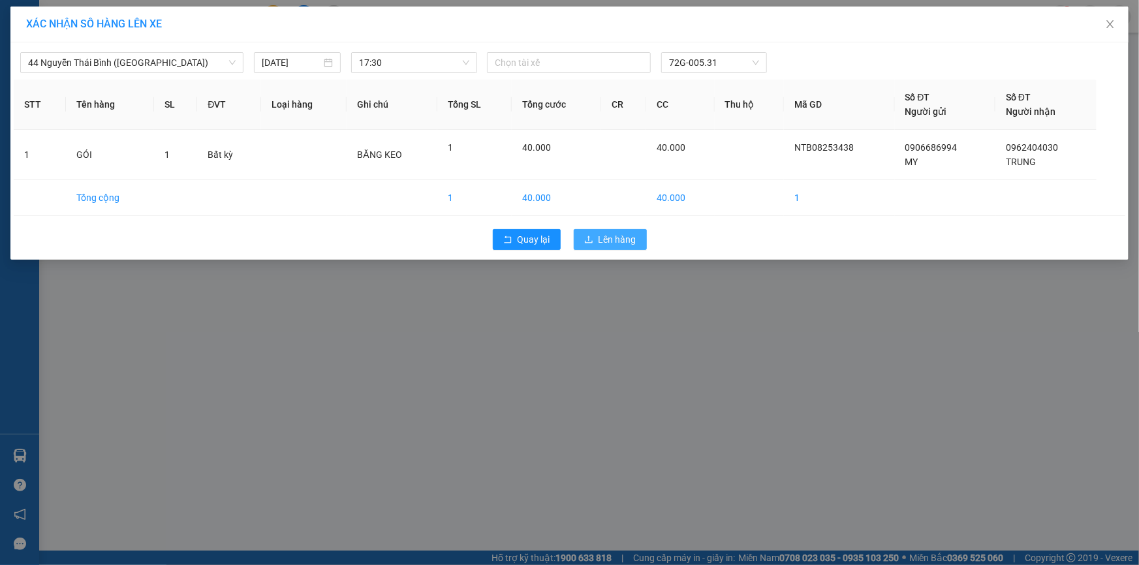
click at [630, 243] on span "Lên hàng" at bounding box center [618, 239] width 38 height 14
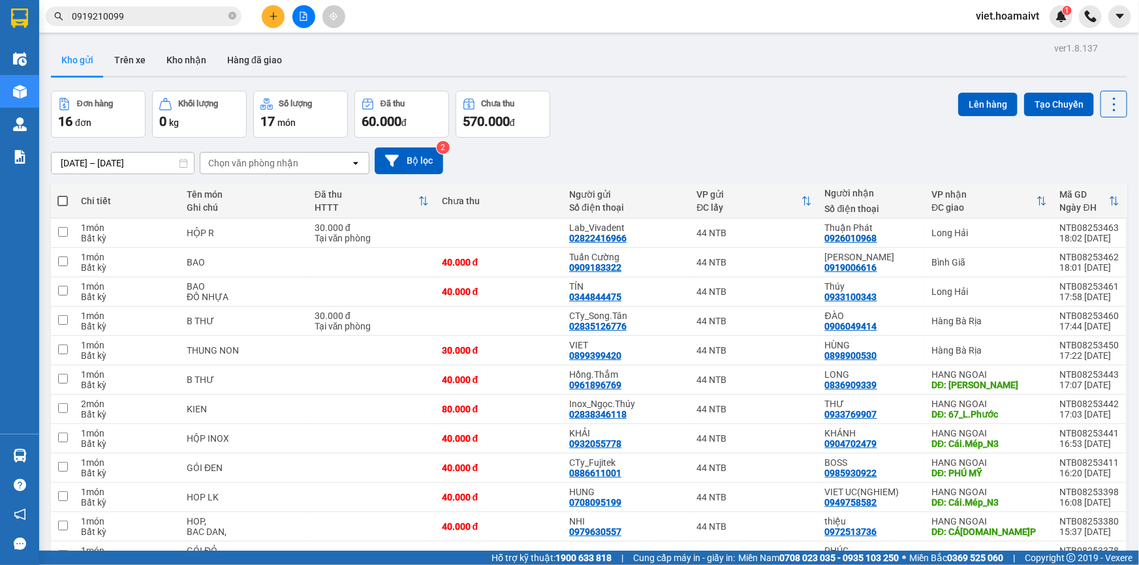
click at [291, 162] on div "Chọn văn phòng nhận" at bounding box center [253, 163] width 90 height 13
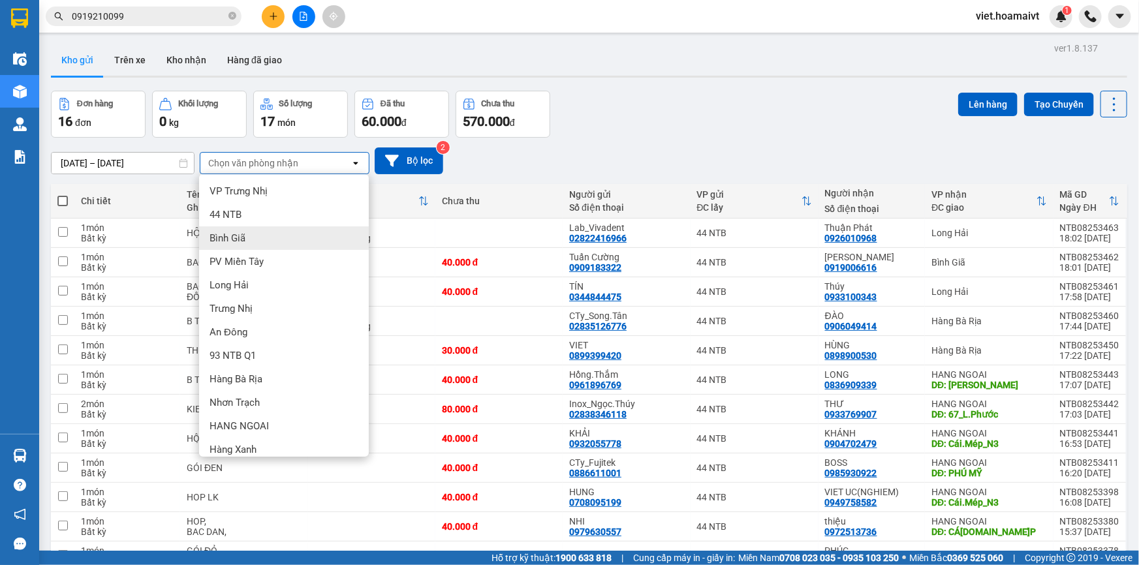
click at [235, 238] on span "Bình Giã" at bounding box center [228, 238] width 36 height 13
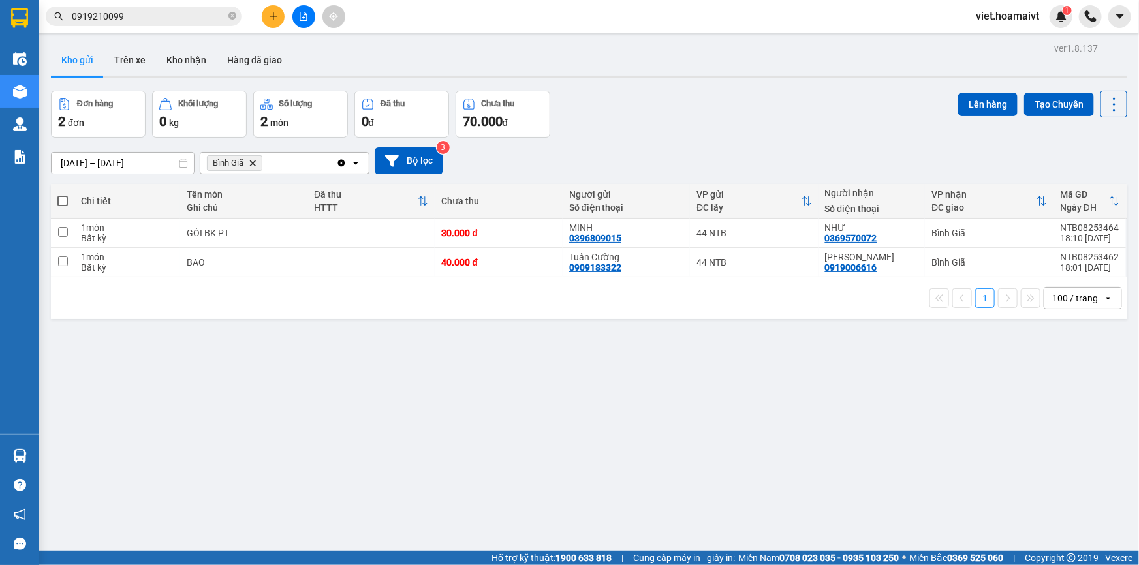
click at [253, 159] on icon "Delete" at bounding box center [253, 163] width 8 height 8
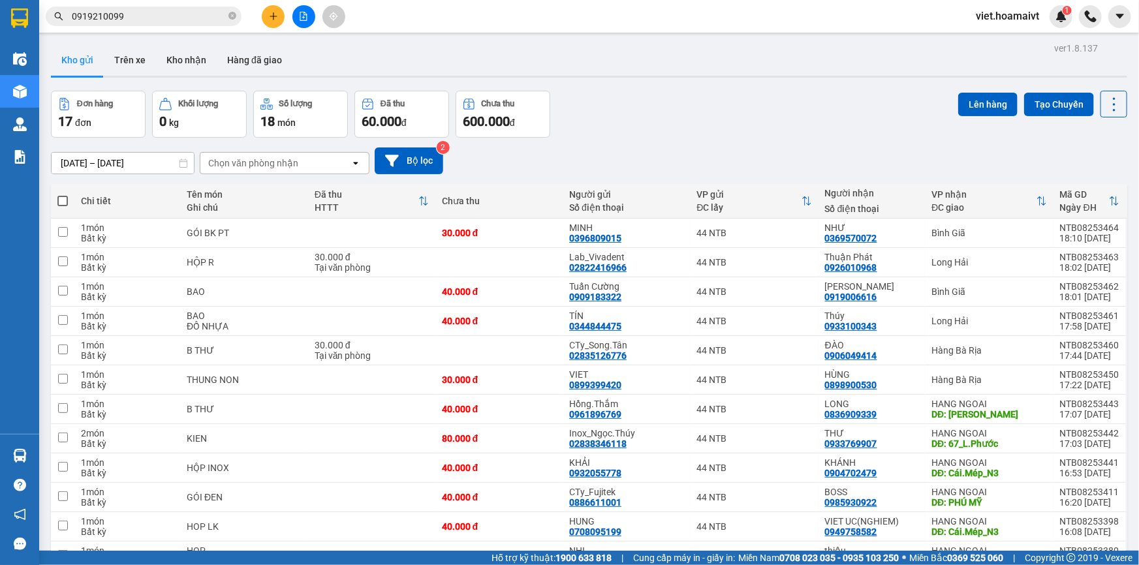
click at [247, 159] on div "Chọn văn phòng nhận" at bounding box center [253, 163] width 90 height 13
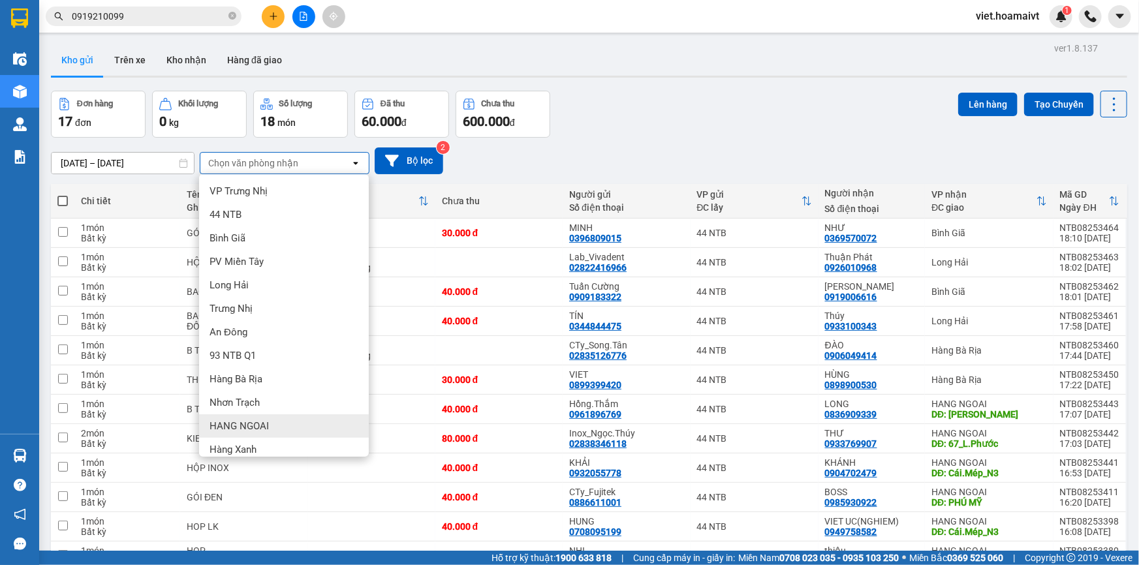
click at [272, 421] on div "HANG NGOAI" at bounding box center [284, 427] width 170 height 24
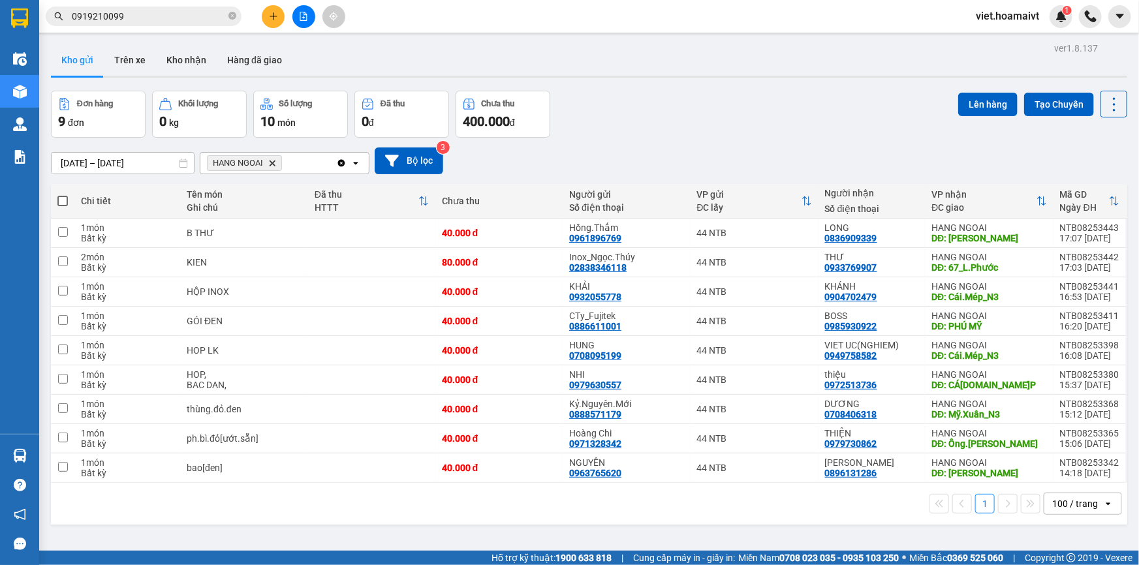
click at [274, 162] on icon "Delete" at bounding box center [272, 163] width 8 height 8
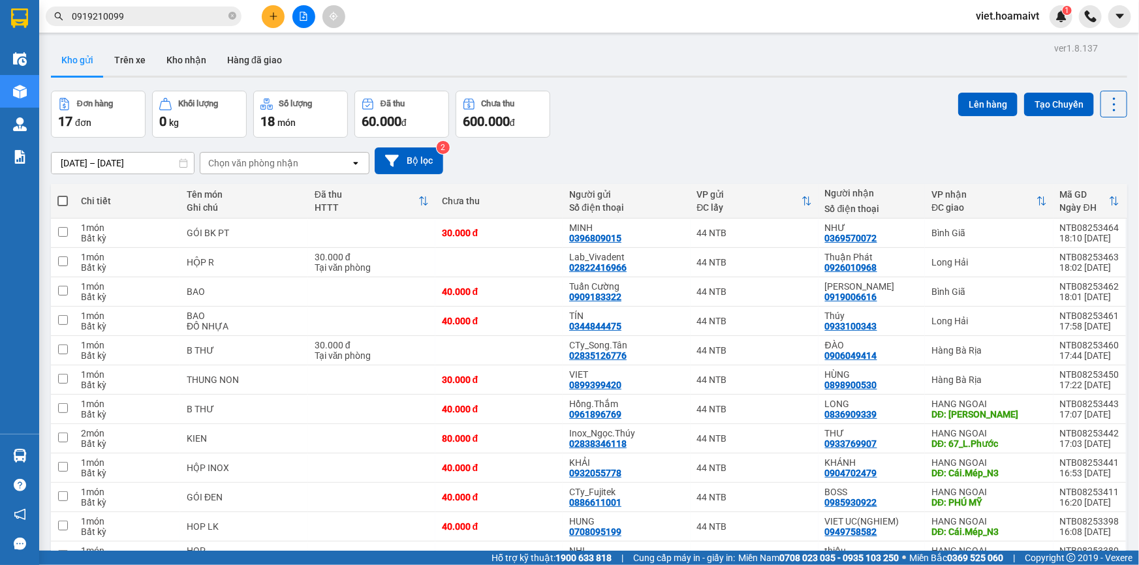
click at [225, 14] on input "0919210099" at bounding box center [149, 16] width 154 height 14
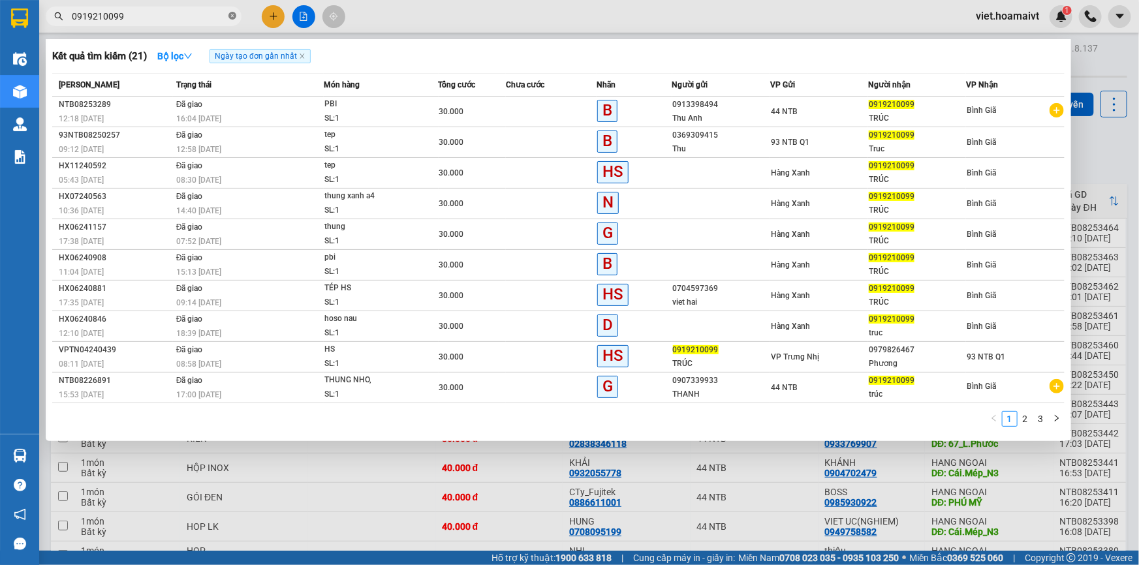
click at [231, 16] on icon "close-circle" at bounding box center [233, 16] width 8 height 8
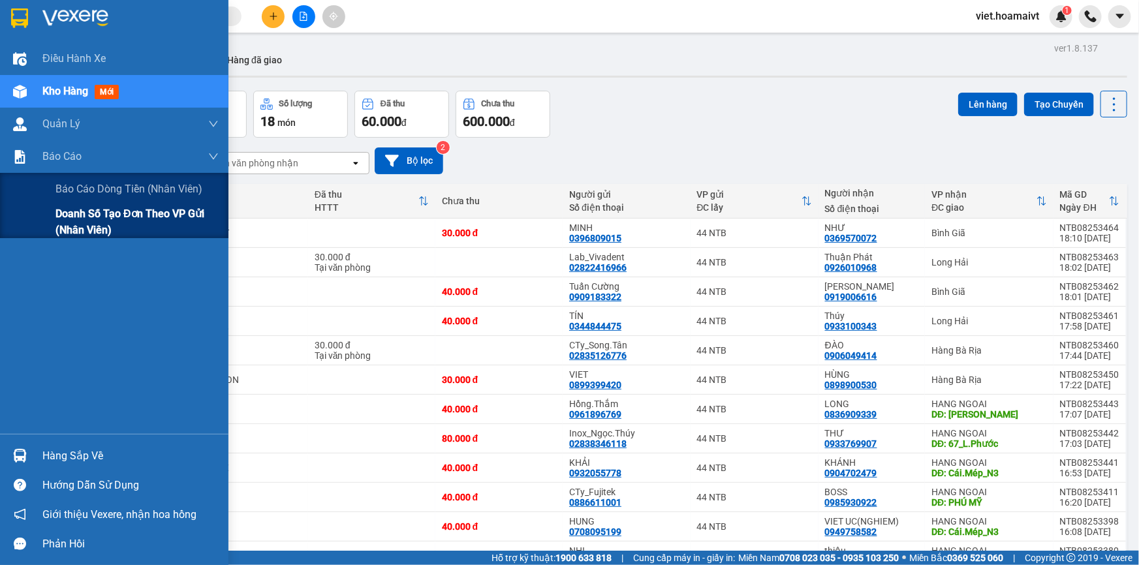
click at [78, 215] on span "Doanh số tạo đơn theo VP gửi (nhân viên)" at bounding box center [136, 222] width 163 height 33
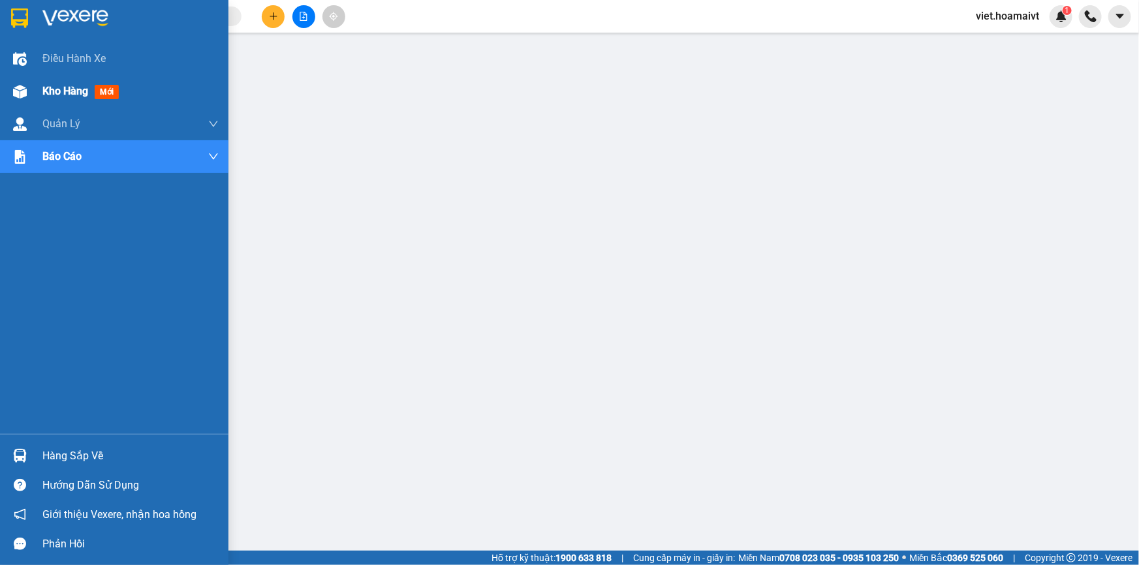
click at [70, 91] on span "Kho hàng" at bounding box center [65, 91] width 46 height 12
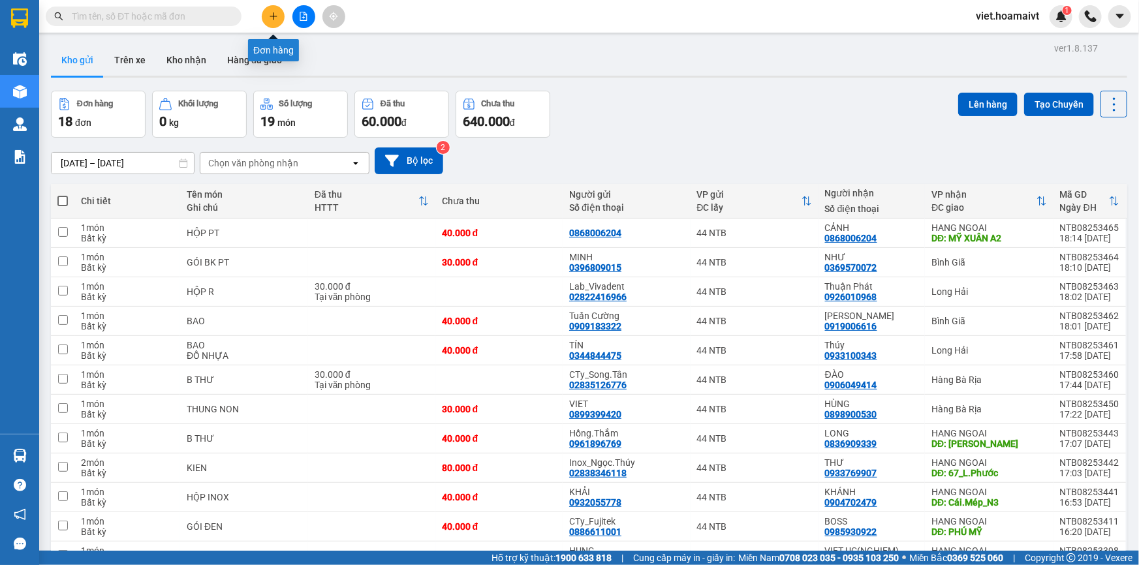
click at [274, 23] on button at bounding box center [273, 16] width 23 height 23
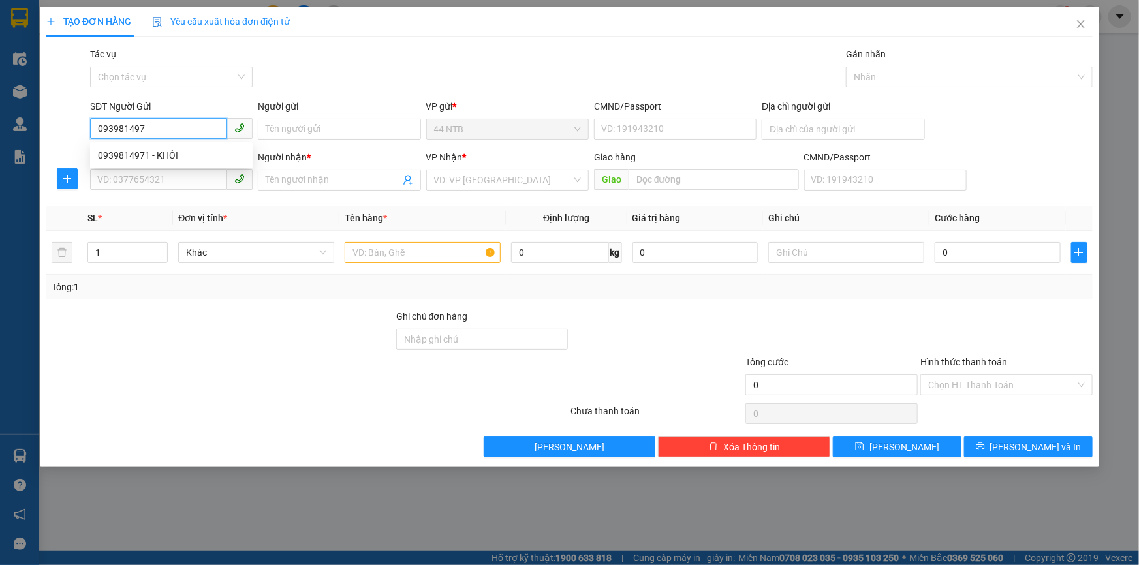
type input "0939814971"
click at [125, 157] on div "0939814971 - KHÔI" at bounding box center [171, 155] width 147 height 14
type input "KHÔI"
type input "0937842934"
type input "TRƯỜNG"
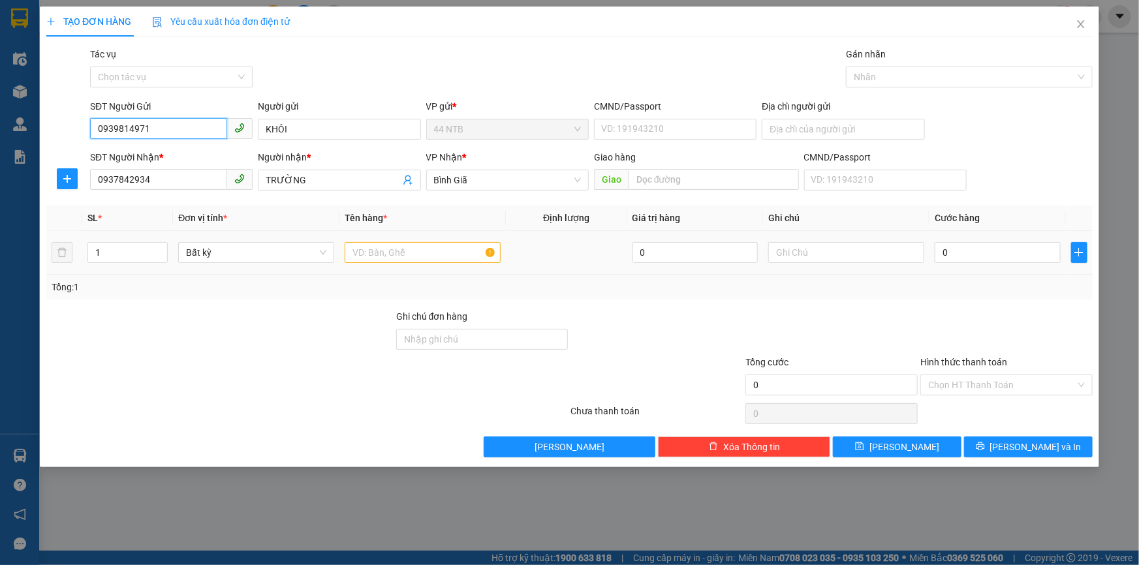
type input "0939814971"
click at [412, 254] on input "text" at bounding box center [423, 252] width 156 height 21
type input "KIEN"
click at [943, 255] on input "0" at bounding box center [998, 252] width 126 height 21
type input "3"
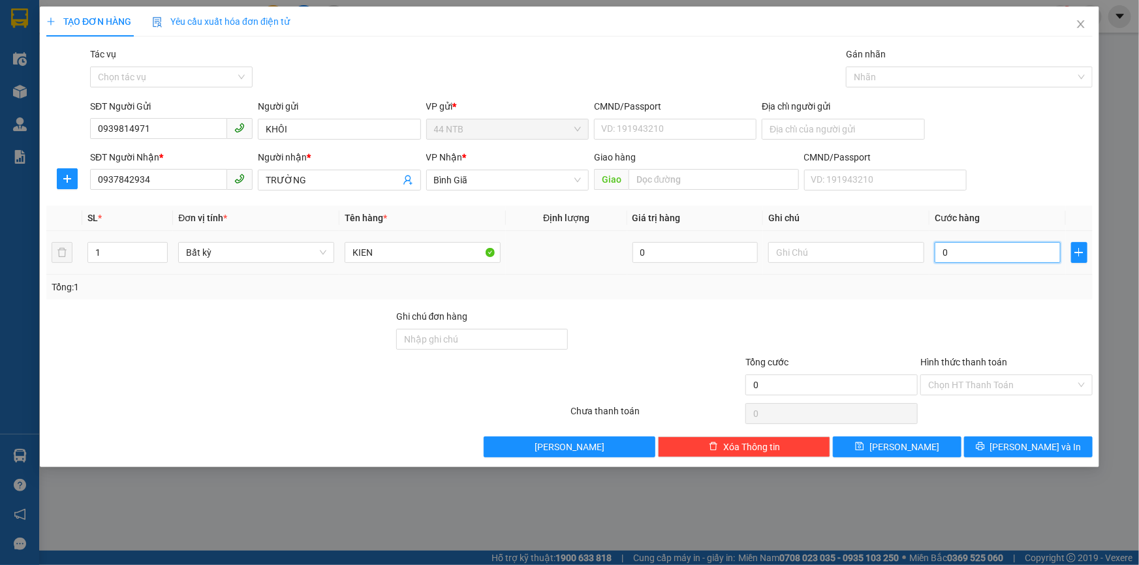
type input "3"
type input "30"
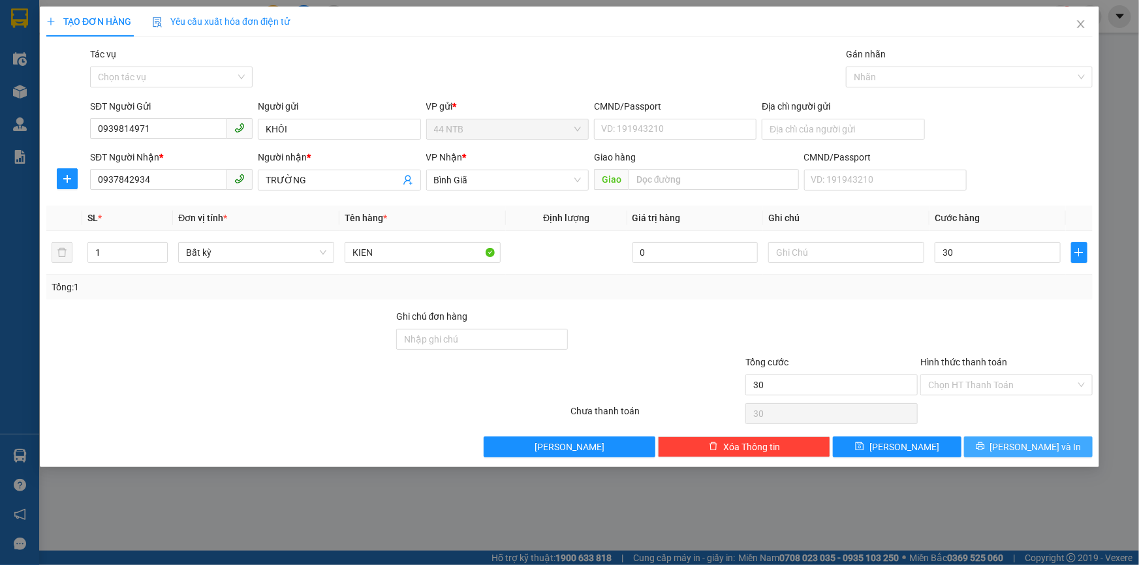
type input "30.000"
click at [1013, 447] on button "[PERSON_NAME] và In" at bounding box center [1028, 447] width 129 height 21
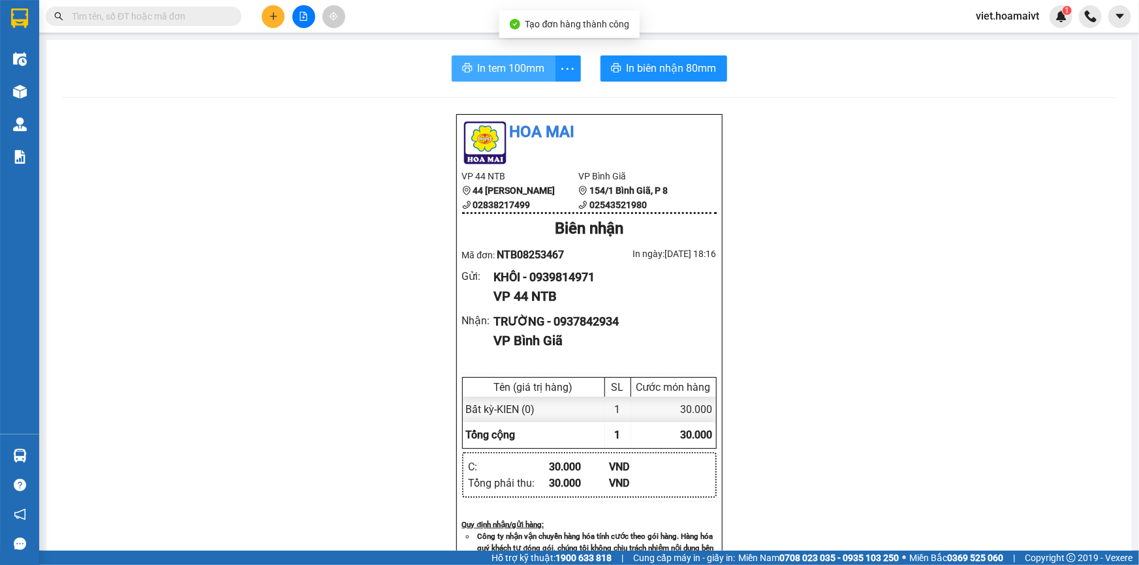
click at [478, 71] on span "In tem 100mm" at bounding box center [511, 68] width 67 height 16
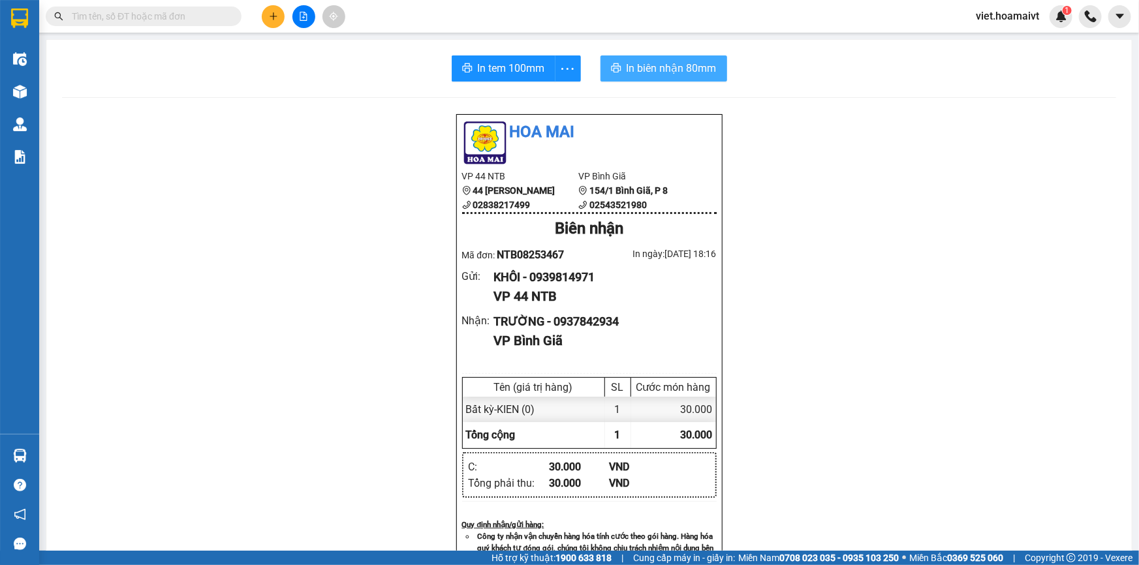
click at [675, 60] on span "In biên nhận 80mm" at bounding box center [672, 68] width 90 height 16
click at [274, 17] on icon "plus" at bounding box center [273, 16] width 9 height 9
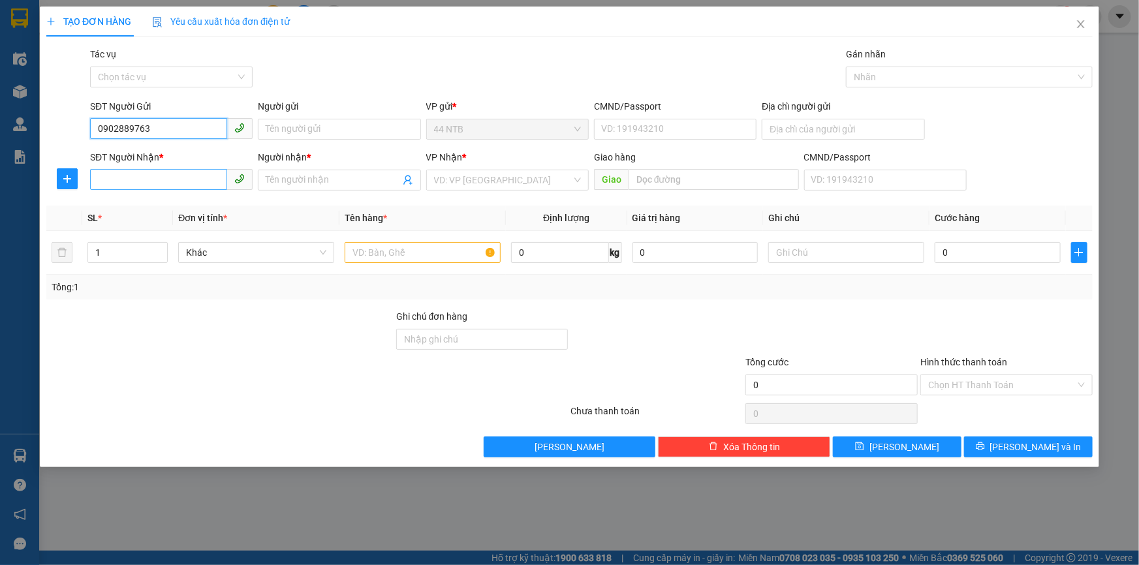
type input "0902889763"
click at [158, 176] on input "SĐT Người Nhận *" at bounding box center [158, 179] width 137 height 21
click at [166, 206] on div "03360572525 - Robson" at bounding box center [171, 206] width 147 height 14
type input "03360572525"
type input "[PERSON_NAME]"
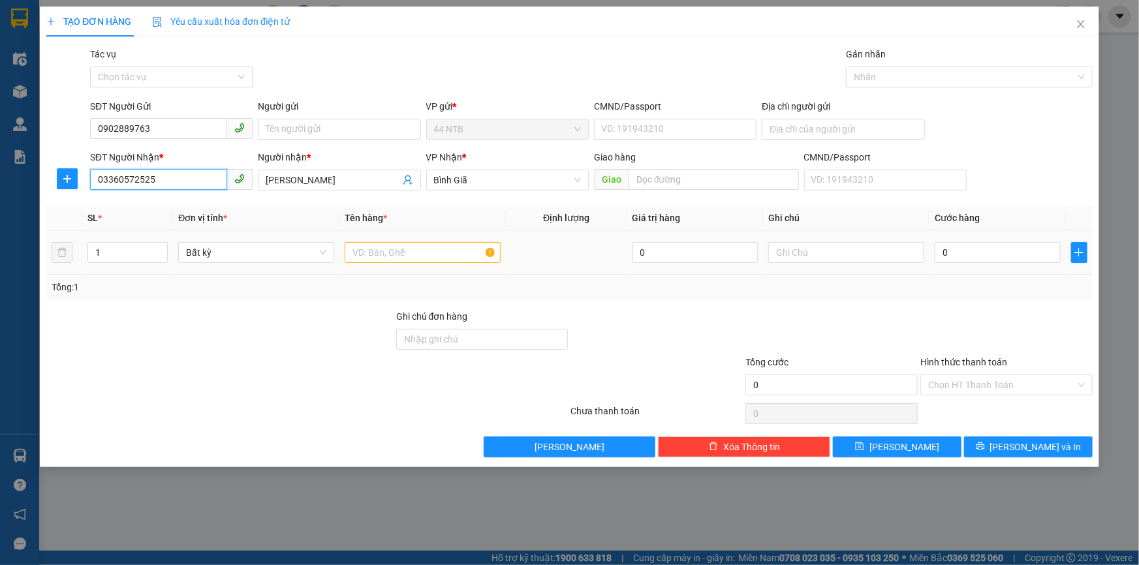
type input "03360572525"
click at [407, 257] on input "text" at bounding box center [423, 252] width 156 height 21
type input "HOP"
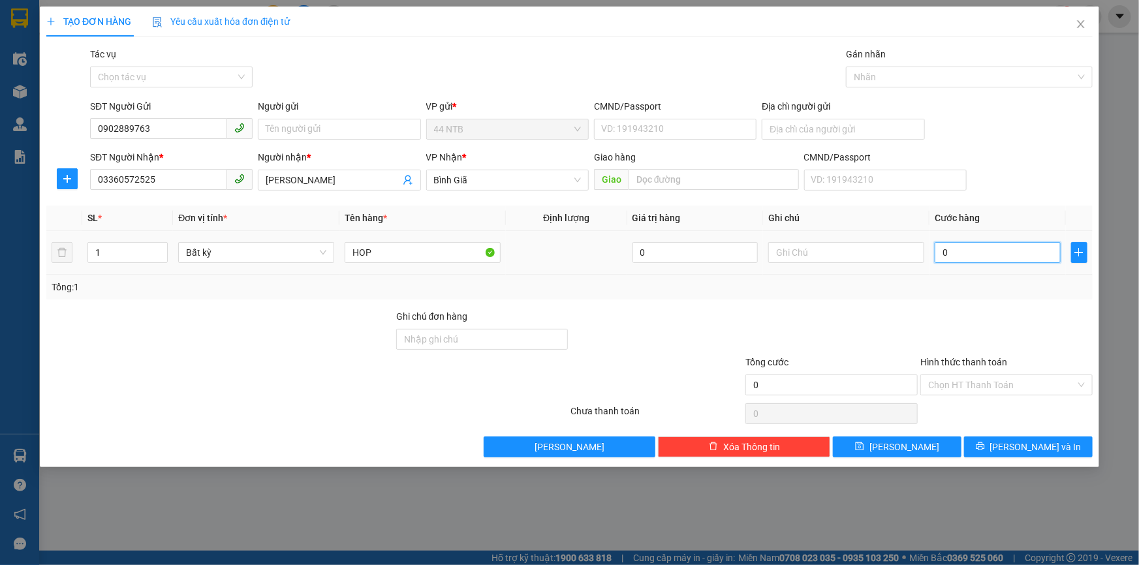
click at [969, 253] on input "0" at bounding box center [998, 252] width 126 height 21
type input "3"
type input "30"
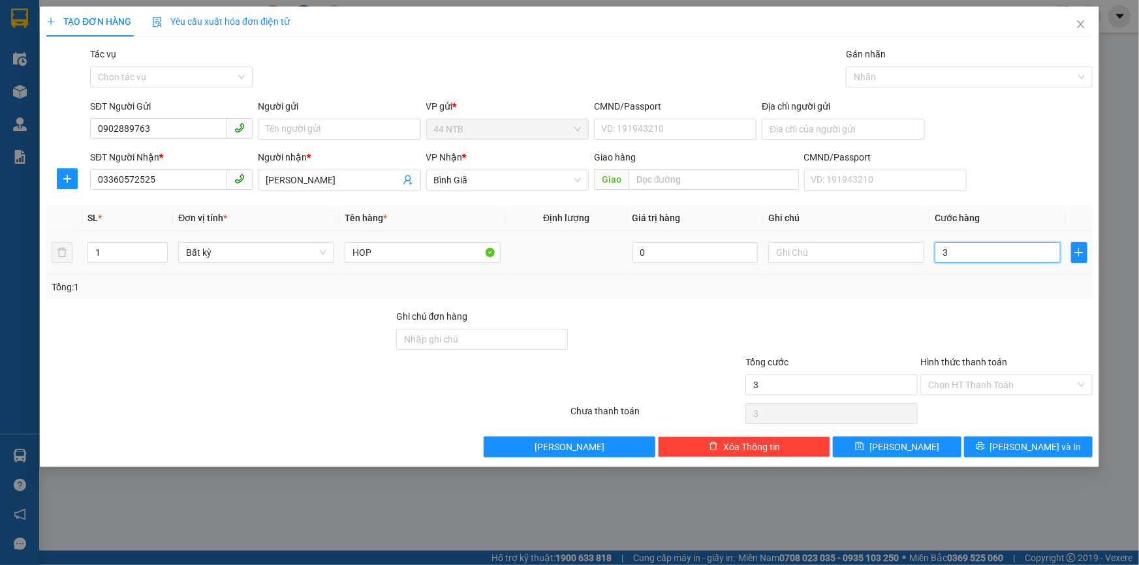
type input "30"
type input "30.000"
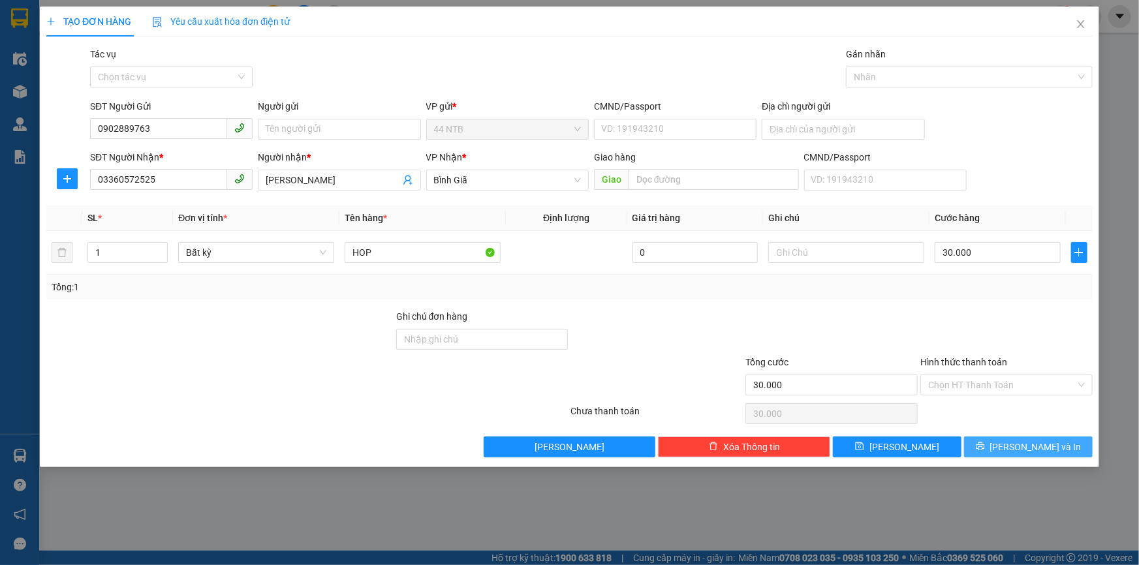
click at [985, 447] on icon "printer" at bounding box center [980, 447] width 8 height 8
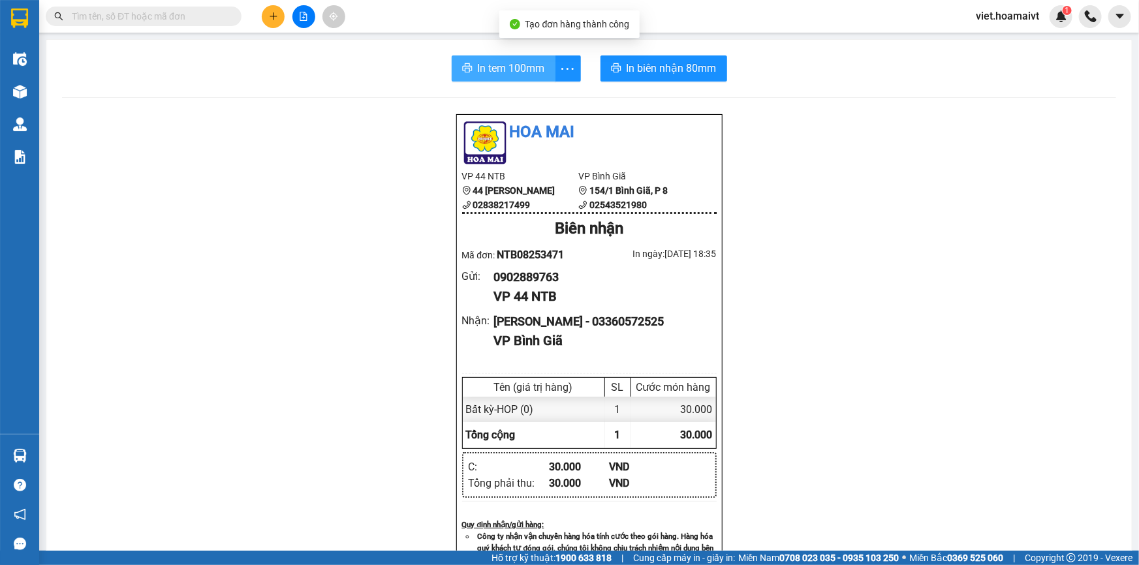
click at [489, 72] on span "In tem 100mm" at bounding box center [511, 68] width 67 height 16
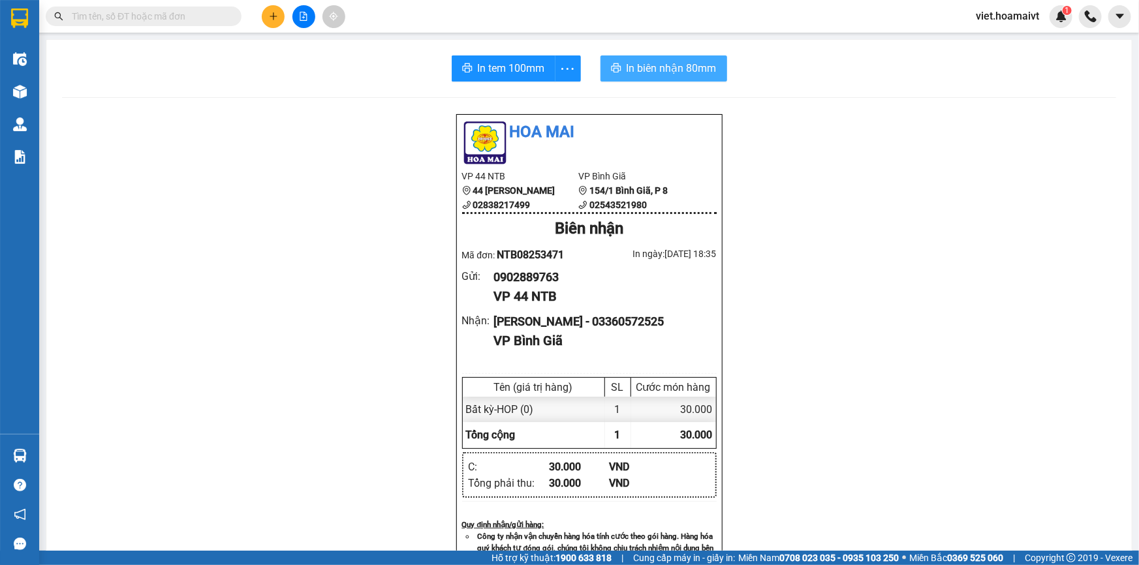
click at [652, 60] on span "In biên nhận 80mm" at bounding box center [672, 68] width 90 height 16
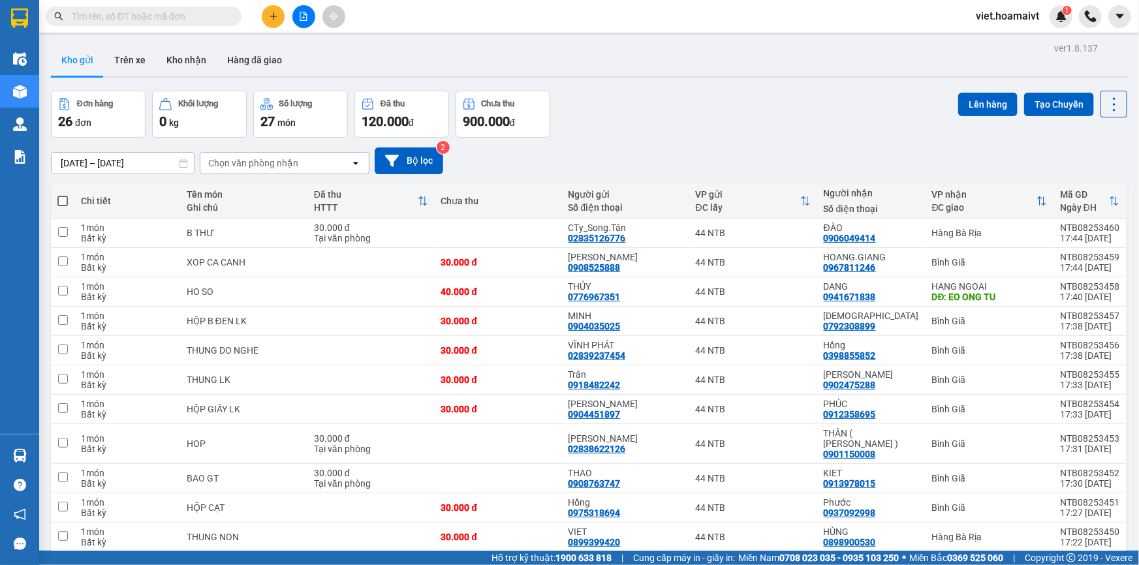
scroll to position [59, 0]
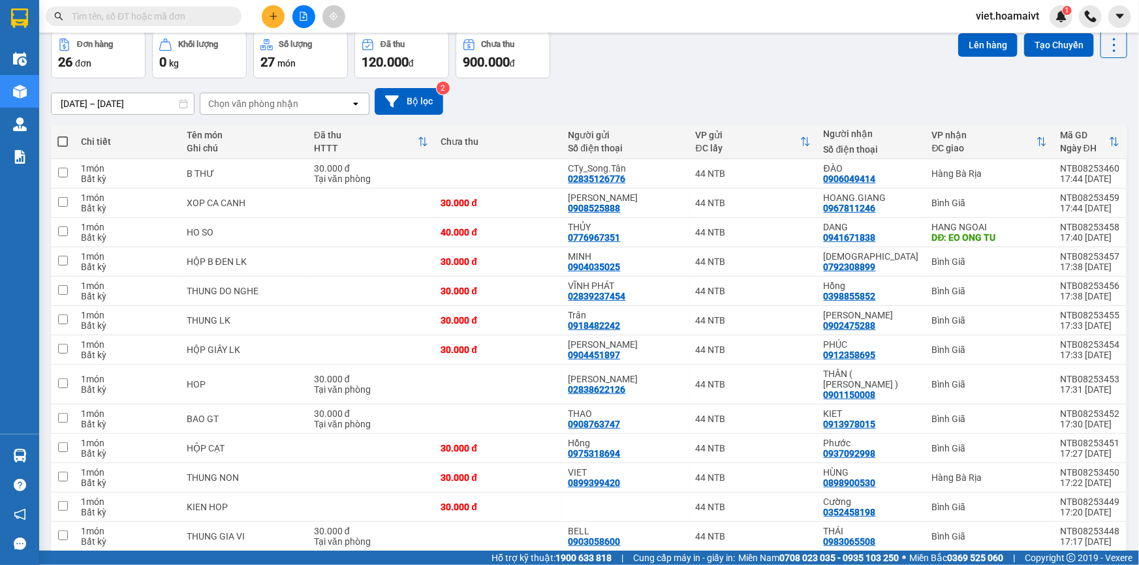
click at [266, 99] on div "Chọn văn phòng nhận" at bounding box center [253, 103] width 90 height 13
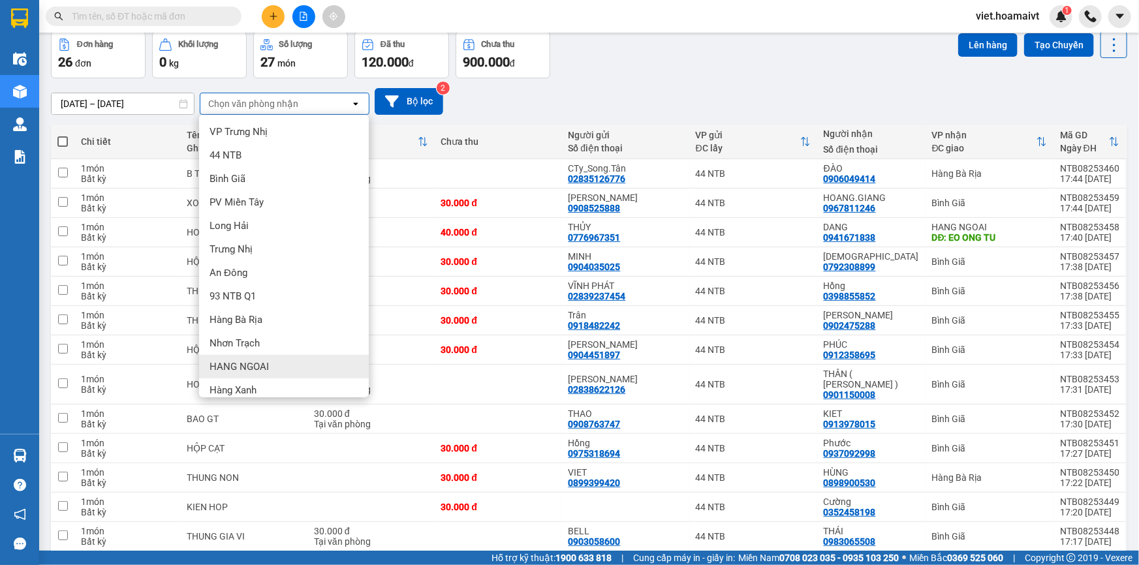
click at [266, 365] on span "HANG NGOAI" at bounding box center [239, 366] width 59 height 13
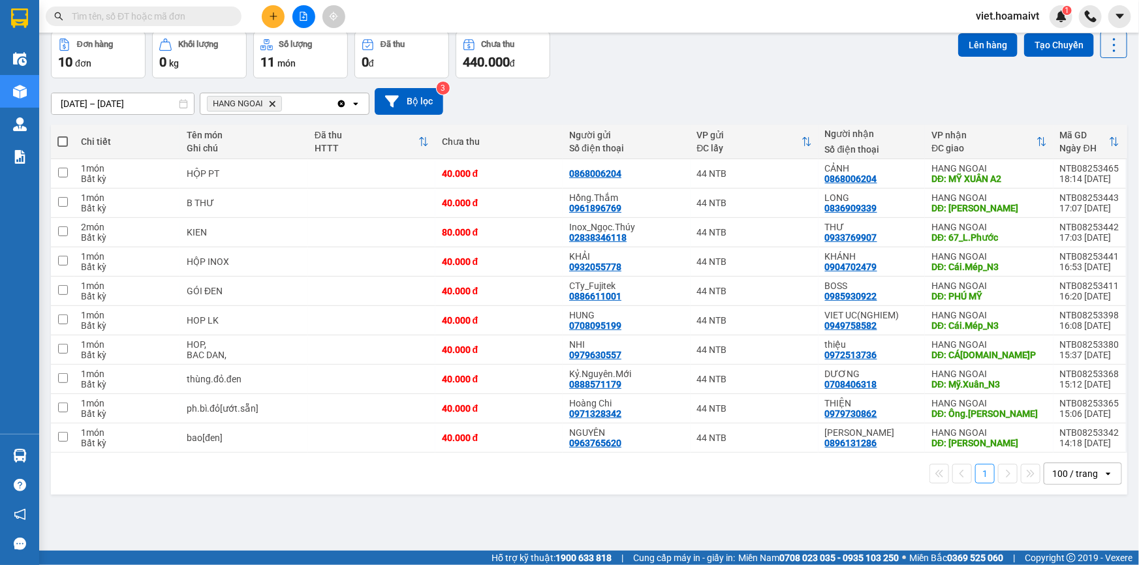
click at [272, 104] on icon "HANG NGOAI, close by backspace" at bounding box center [273, 104] width 6 height 6
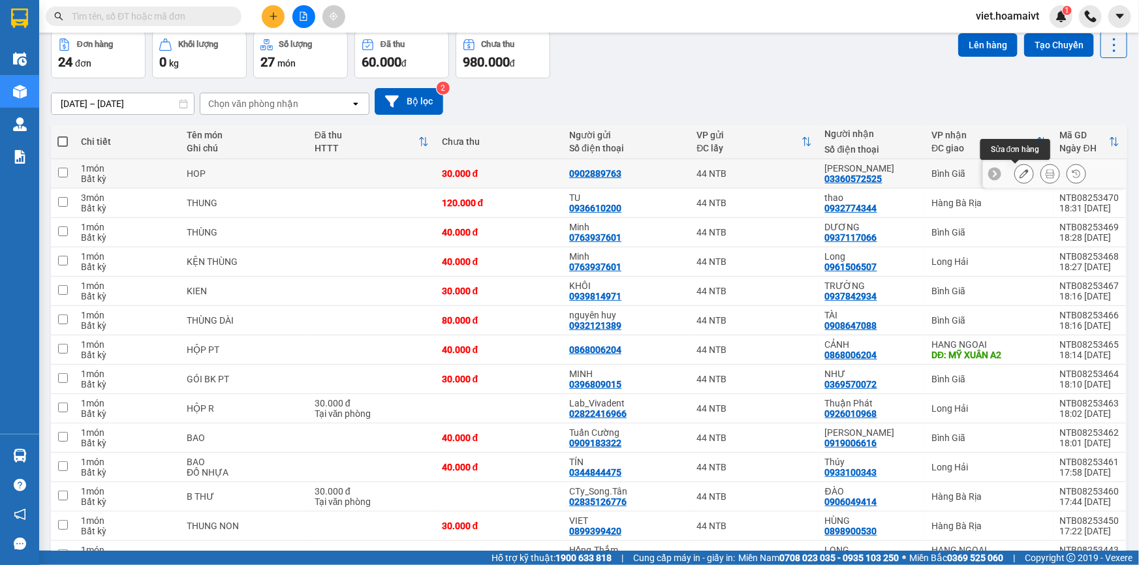
click at [1020, 174] on icon at bounding box center [1024, 173] width 9 height 9
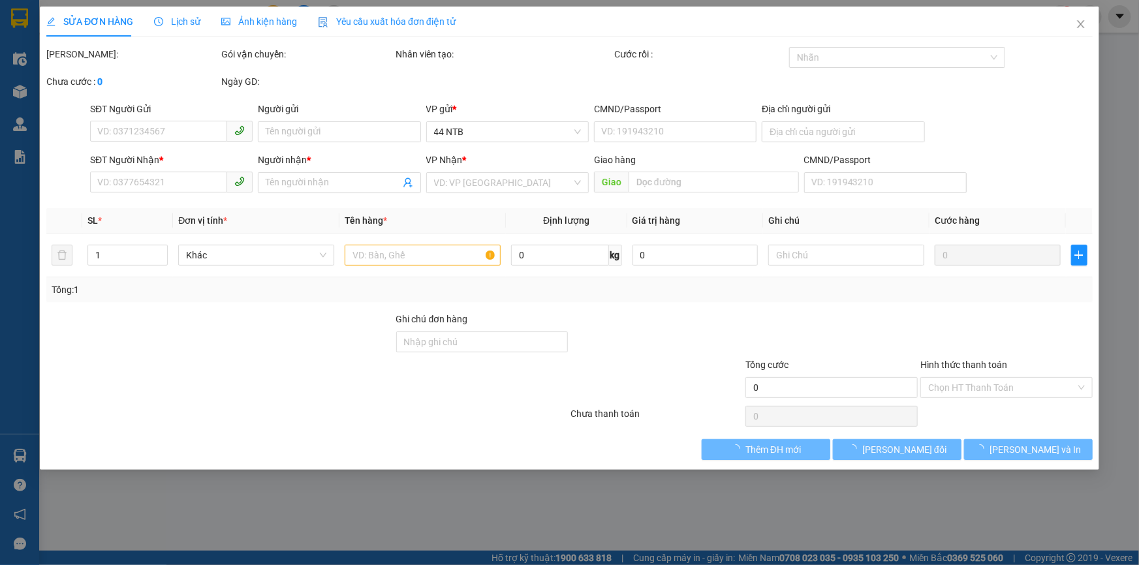
type input "0902889763"
type input "03360572525"
type input "[PERSON_NAME]"
type input "30.000"
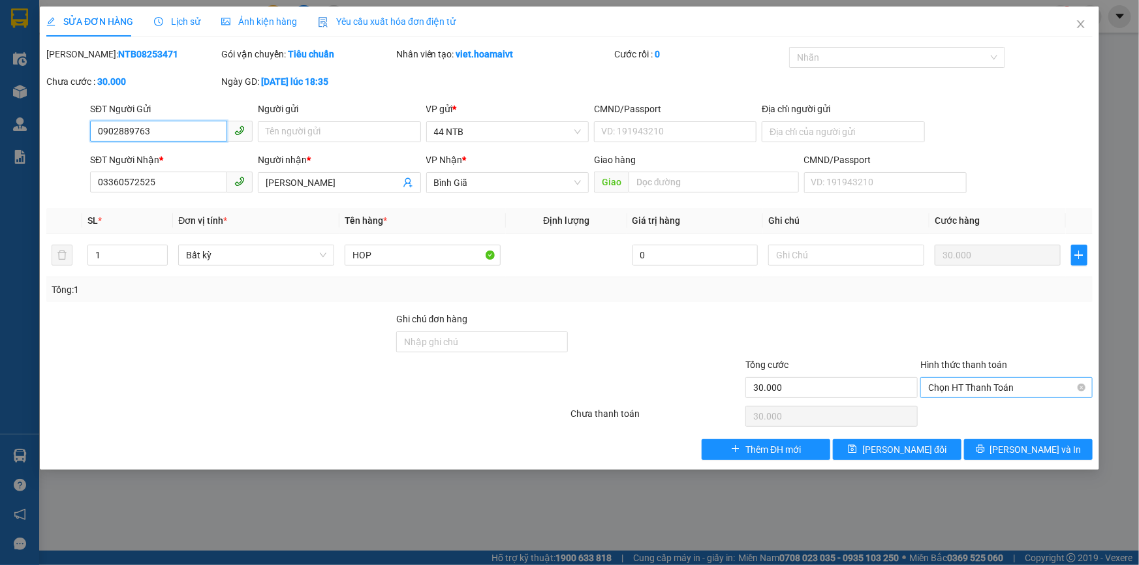
click at [983, 386] on span "Chọn HT Thanh Toán" at bounding box center [1006, 388] width 157 height 20
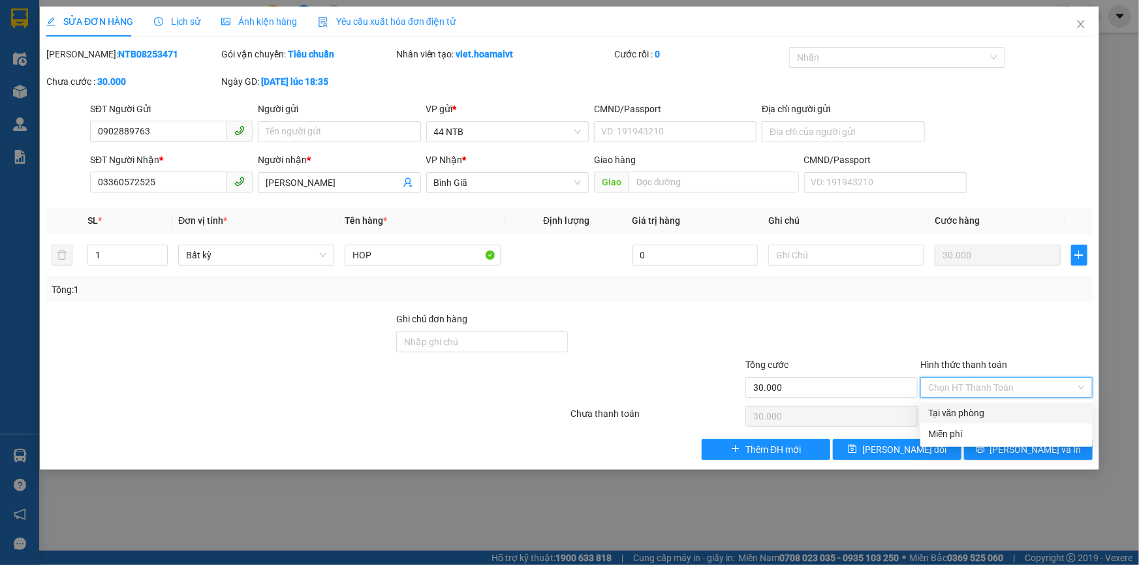
click at [977, 411] on div "Tại văn phòng" at bounding box center [1006, 413] width 157 height 14
type input "0"
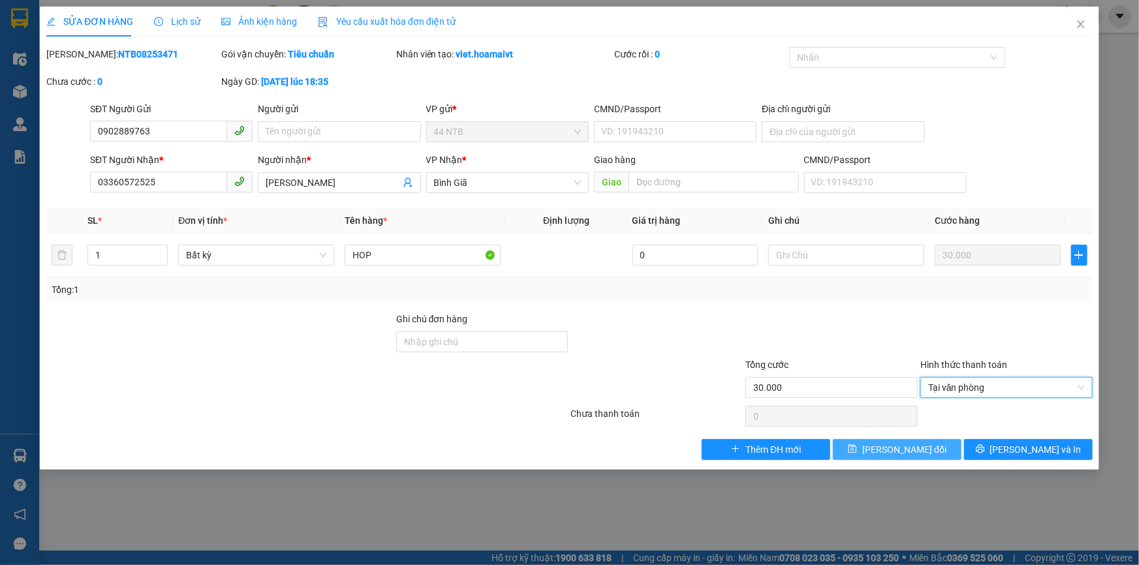
click at [927, 450] on span "[PERSON_NAME] đổi" at bounding box center [904, 450] width 84 height 14
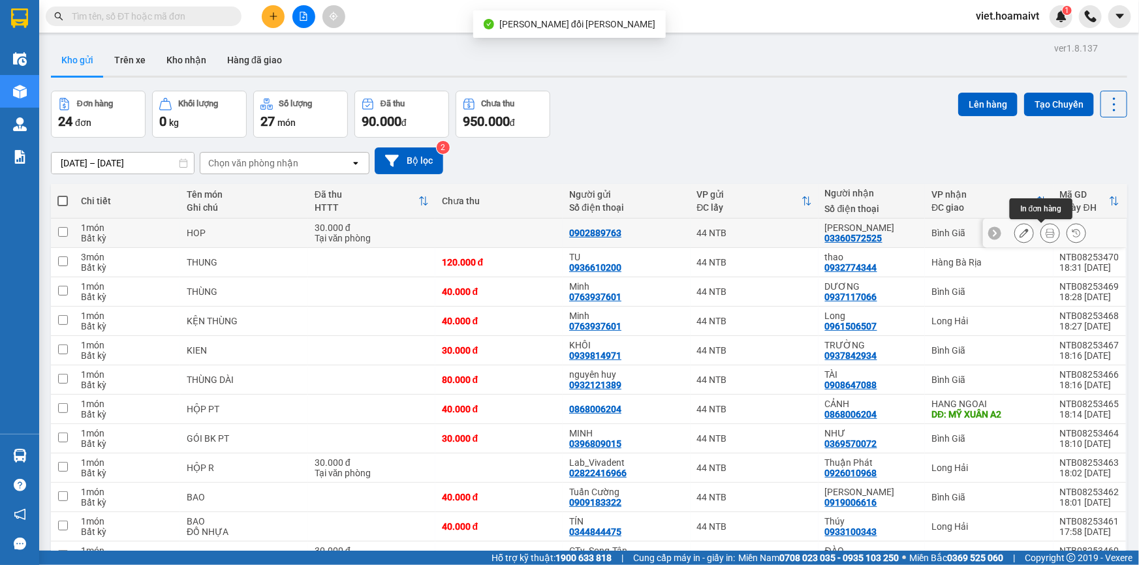
click at [1046, 229] on icon at bounding box center [1050, 233] width 9 height 9
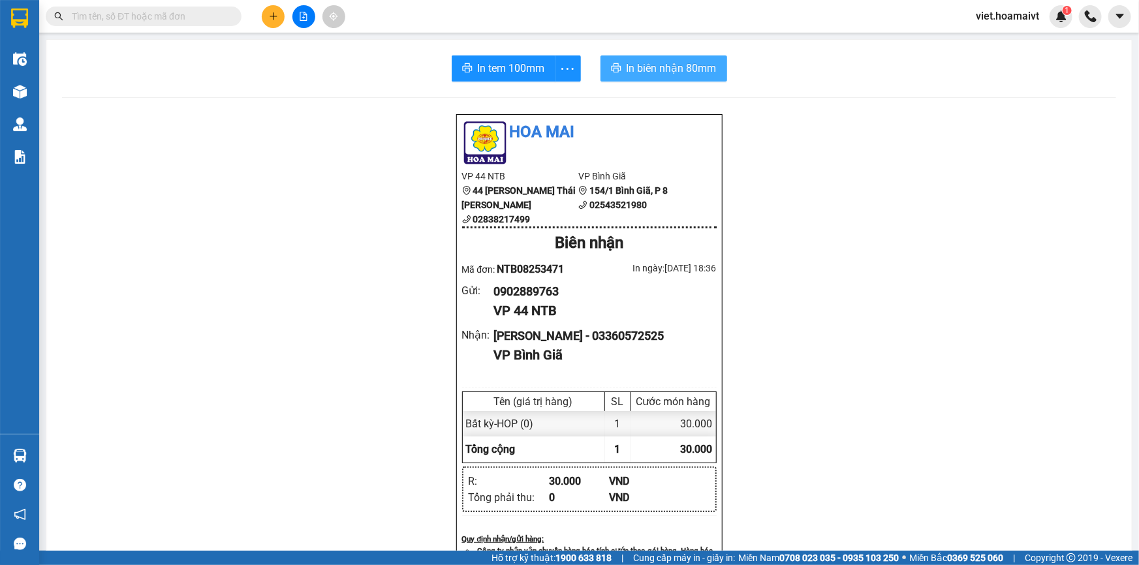
click at [640, 78] on button "In biên nhận 80mm" at bounding box center [664, 68] width 127 height 26
click at [487, 76] on span "In tem 100mm" at bounding box center [511, 68] width 67 height 16
click at [269, 15] on icon "plus" at bounding box center [273, 16] width 9 height 9
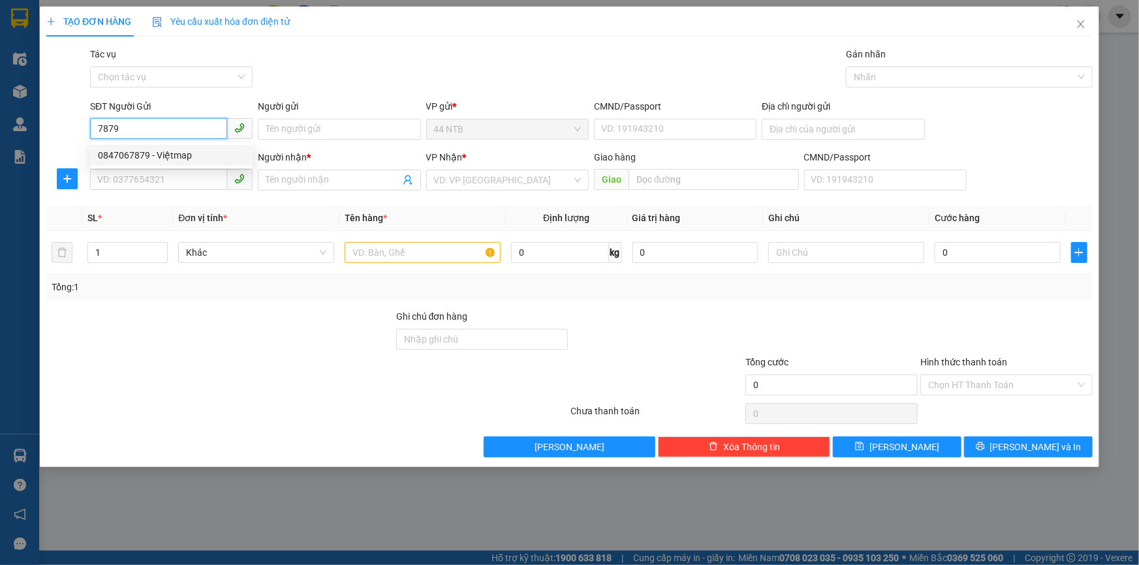
click at [189, 150] on div "0847067879 - Việtmap" at bounding box center [171, 155] width 147 height 14
type input "0847067879"
type input "Việtmap"
type input "0389520886"
type input "HOA"
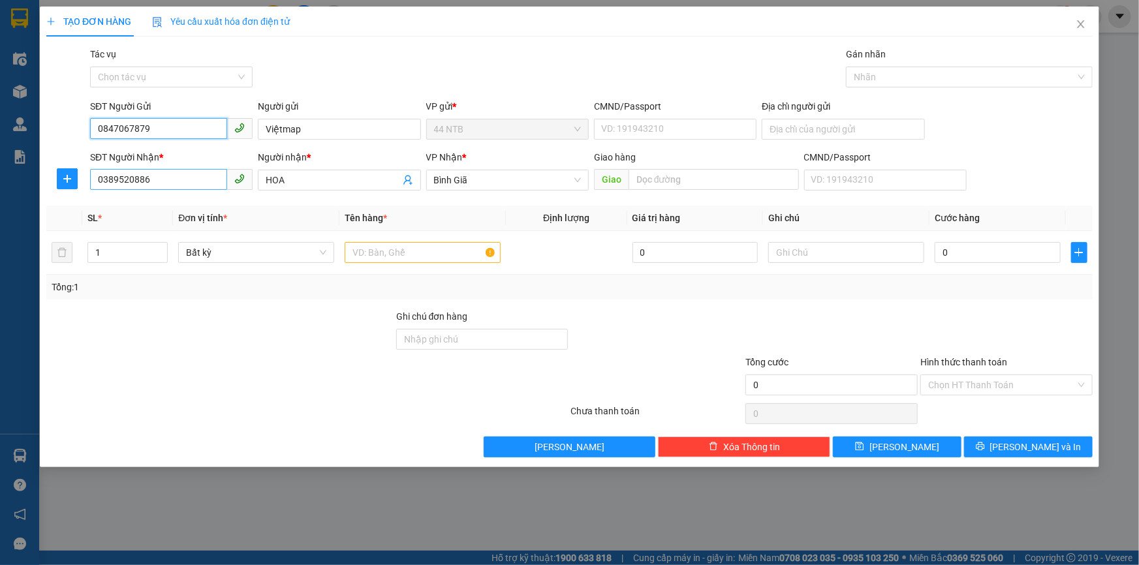
type input "0847067879"
click at [190, 183] on input "0389520886" at bounding box center [158, 179] width 137 height 21
type input "0"
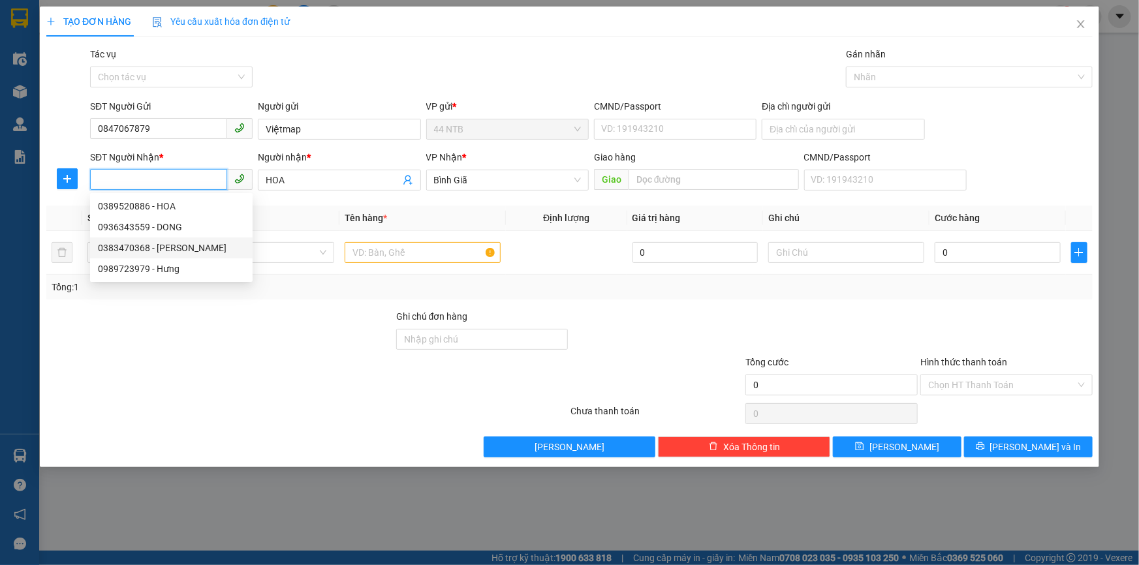
click at [165, 247] on div "0383470368 - [PERSON_NAME]" at bounding box center [171, 248] width 147 height 14
type input "96.đg.số.2_Bình.[PERSON_NAME]"
type input "0383470368"
type input "THÀNH"
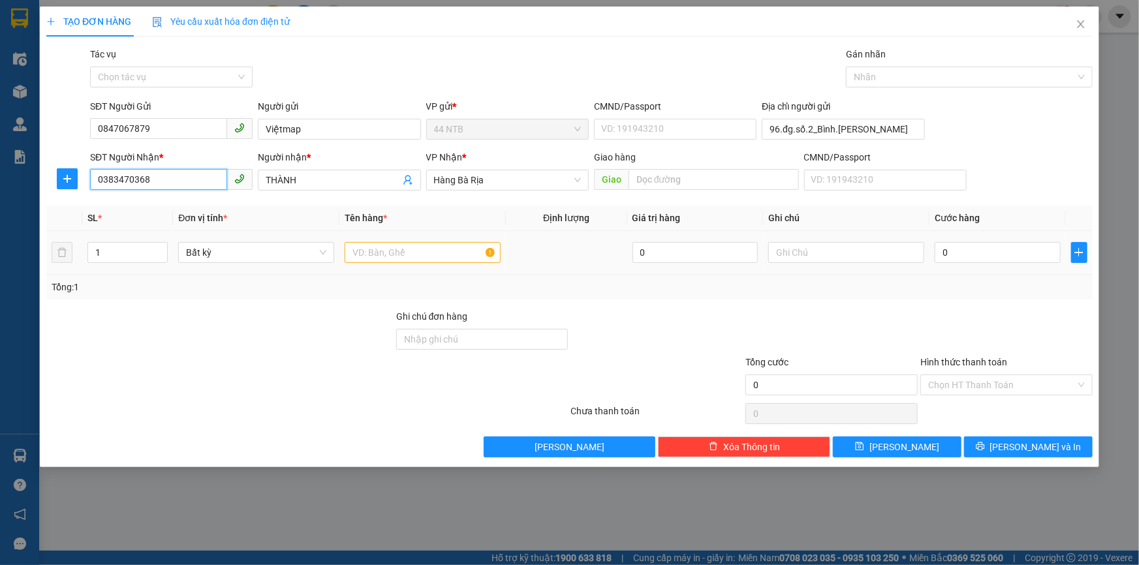
type input "0383470368"
click at [355, 255] on input "text" at bounding box center [423, 252] width 156 height 21
type input "HOP"
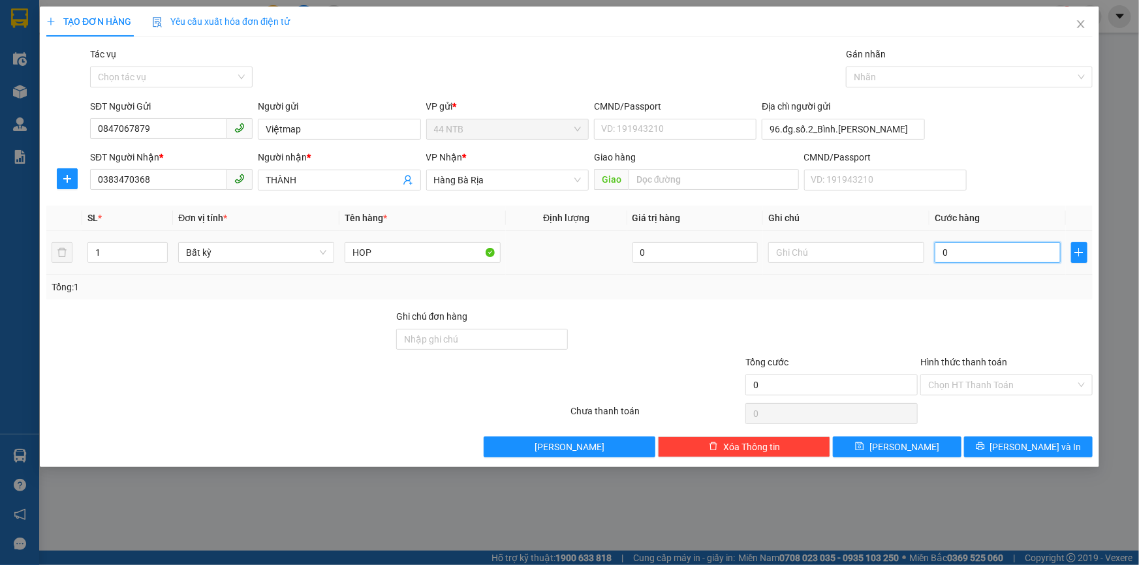
click at [1007, 249] on input "0" at bounding box center [998, 252] width 126 height 21
type input "3"
type input "30"
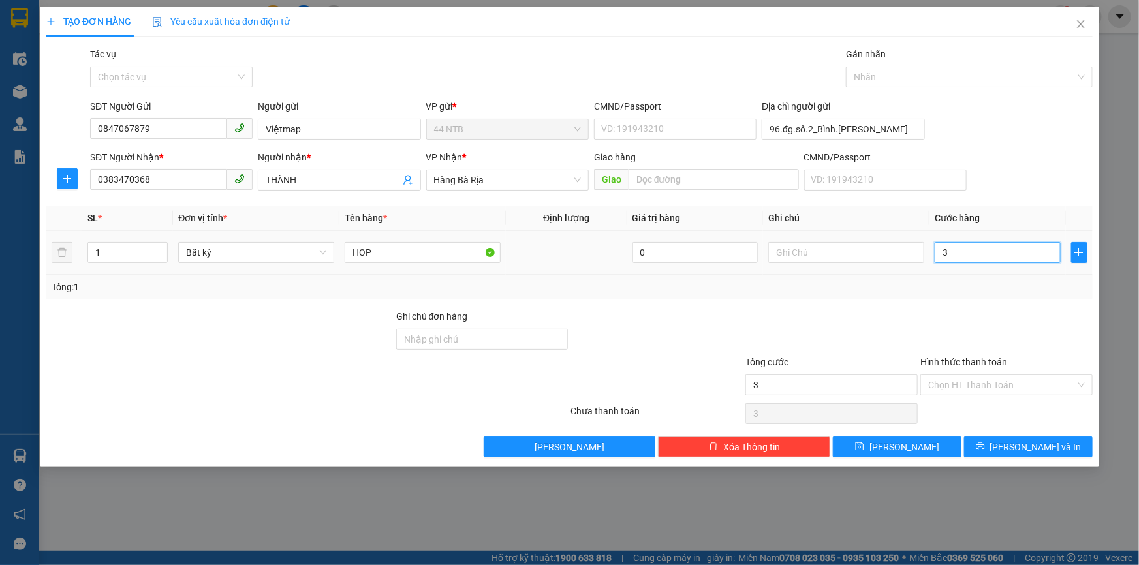
type input "30"
type input "30.000"
click at [988, 385] on input "Hình thức thanh toán" at bounding box center [1002, 385] width 148 height 20
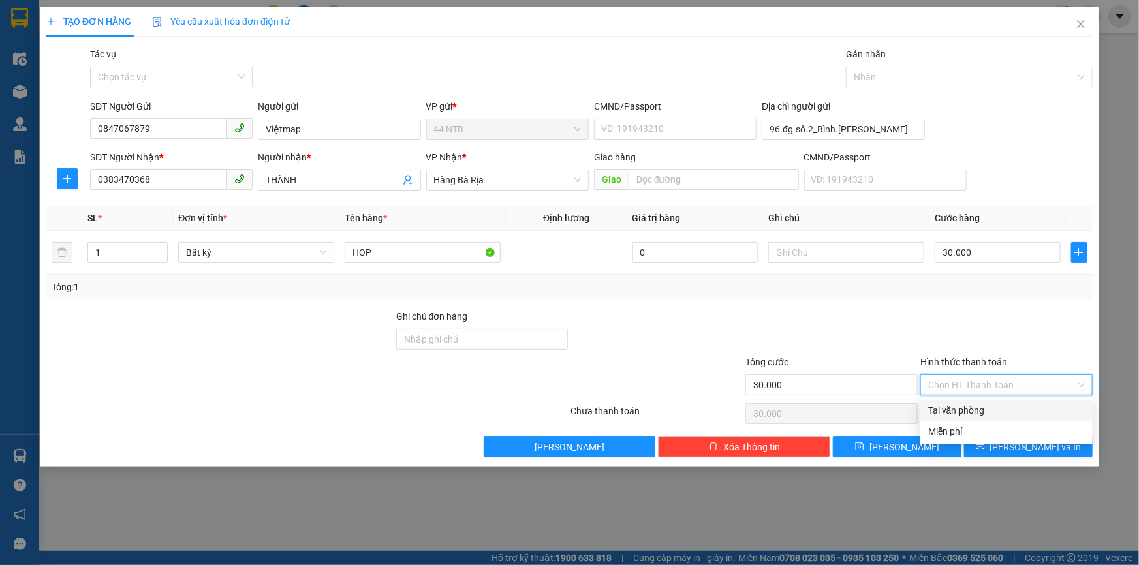
click at [990, 403] on div "Tại văn phòng" at bounding box center [1006, 410] width 157 height 14
type input "0"
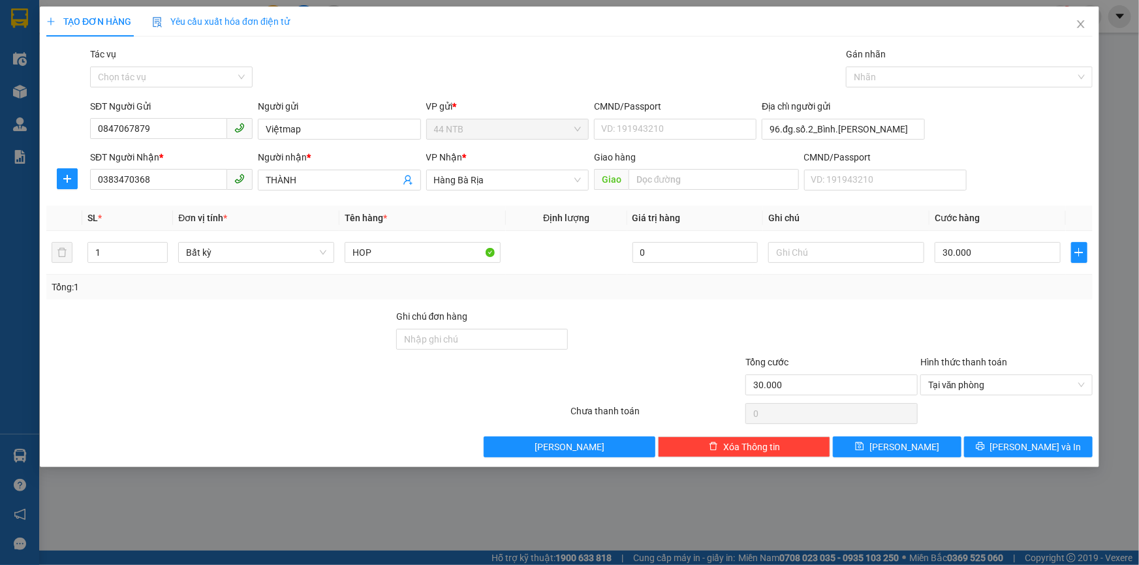
click at [1003, 435] on div "Transit Pickup Surcharge Ids Transit Deliver Surcharge Ids Transit Deliver Surc…" at bounding box center [569, 252] width 1047 height 411
click at [985, 442] on icon "printer" at bounding box center [980, 446] width 9 height 9
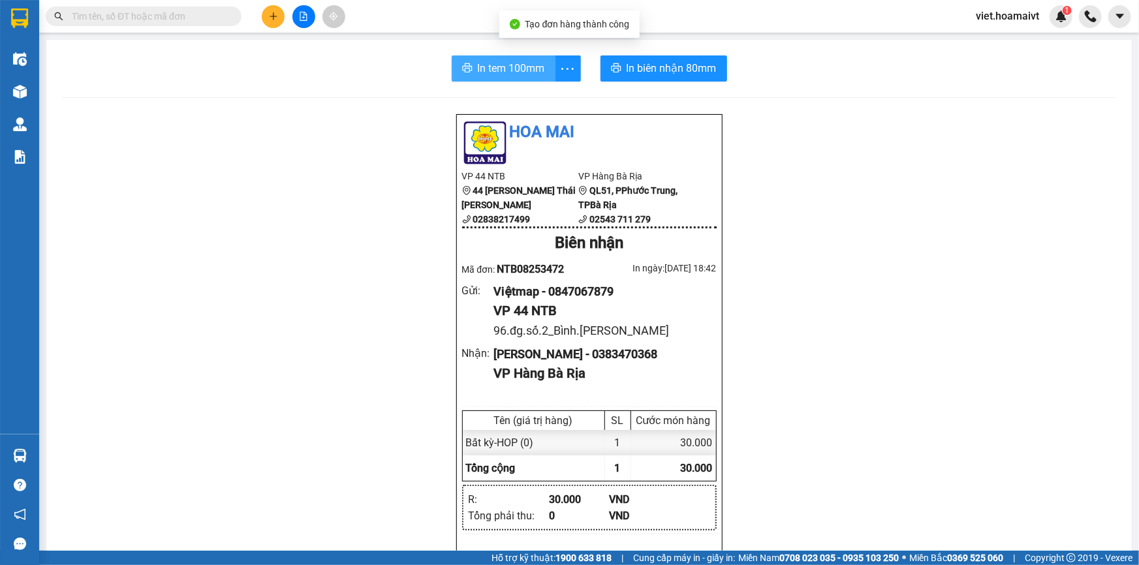
click at [496, 74] on span "In tem 100mm" at bounding box center [511, 68] width 67 height 16
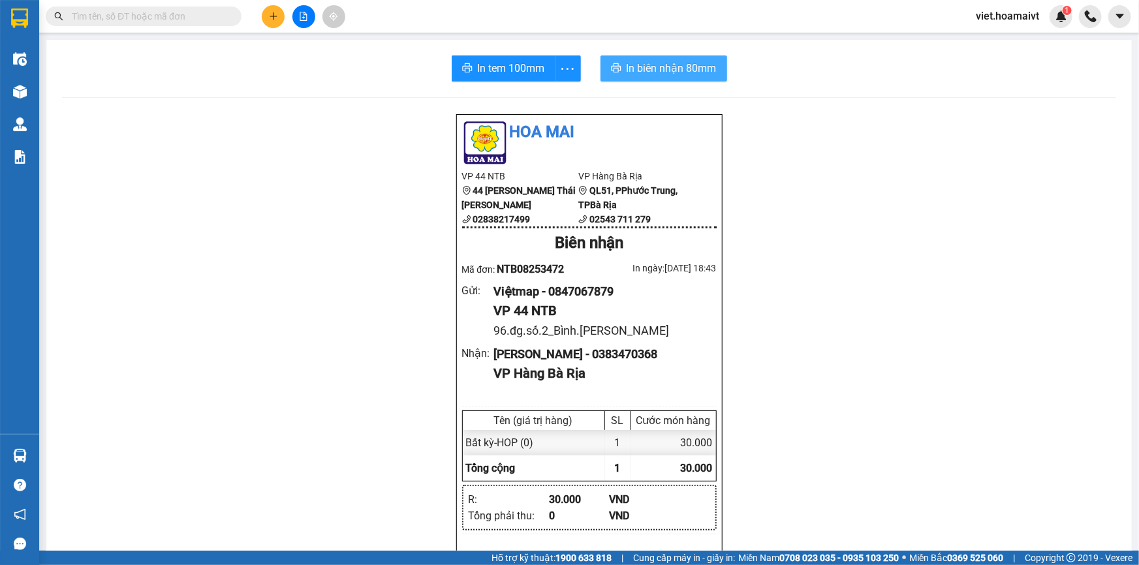
click at [659, 76] on span "In biên nhận 80mm" at bounding box center [672, 68] width 90 height 16
click at [202, 7] on span at bounding box center [144, 17] width 196 height 20
click at [183, 16] on input "text" at bounding box center [149, 16] width 154 height 14
click at [187, 15] on input "text" at bounding box center [149, 16] width 154 height 14
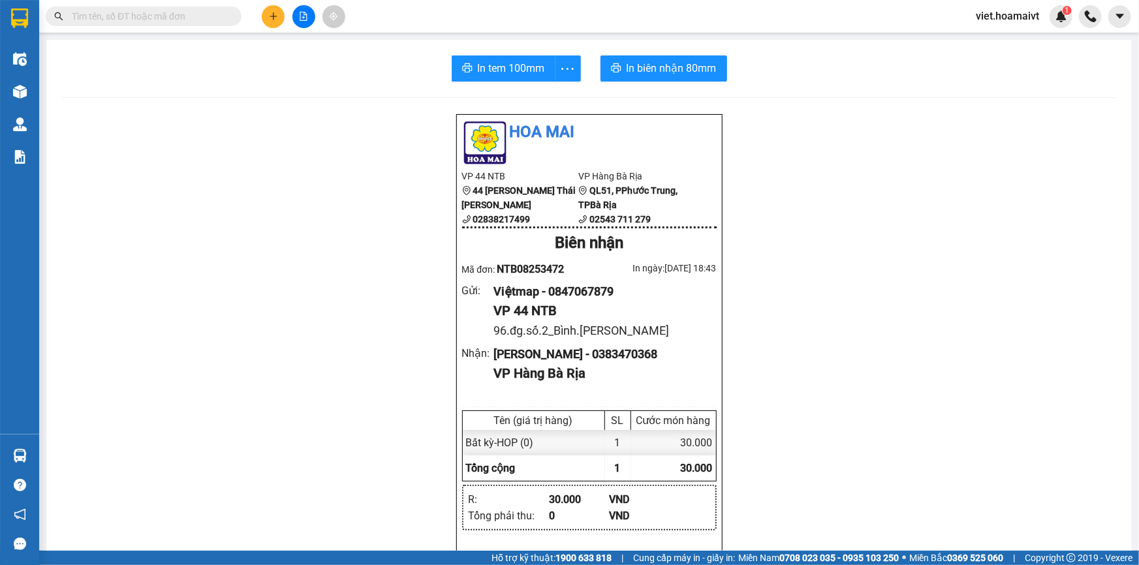
click at [187, 15] on input "text" at bounding box center [149, 16] width 154 height 14
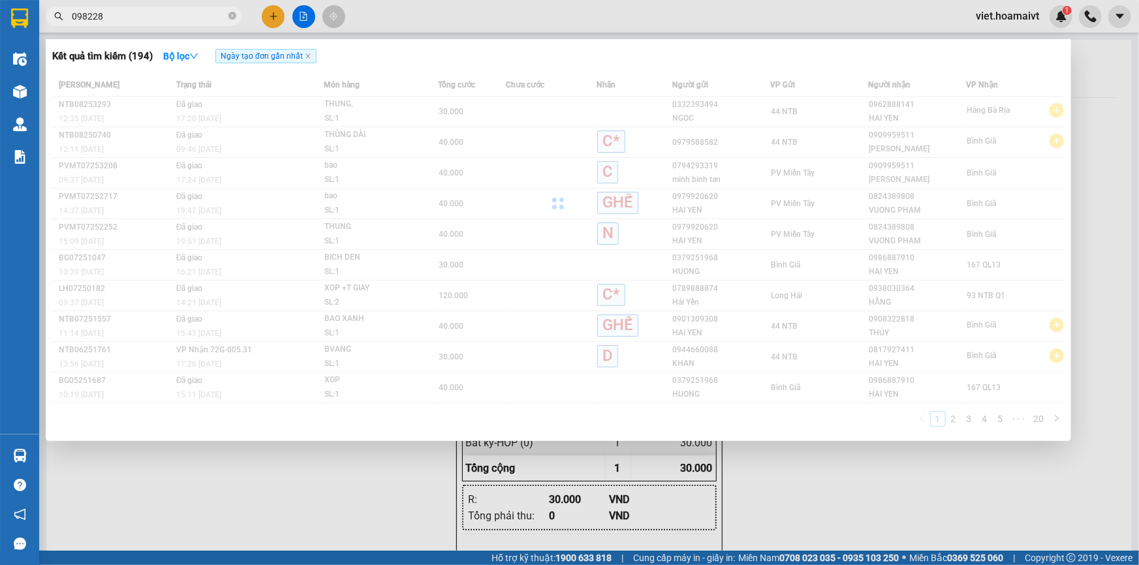
type input "0982284"
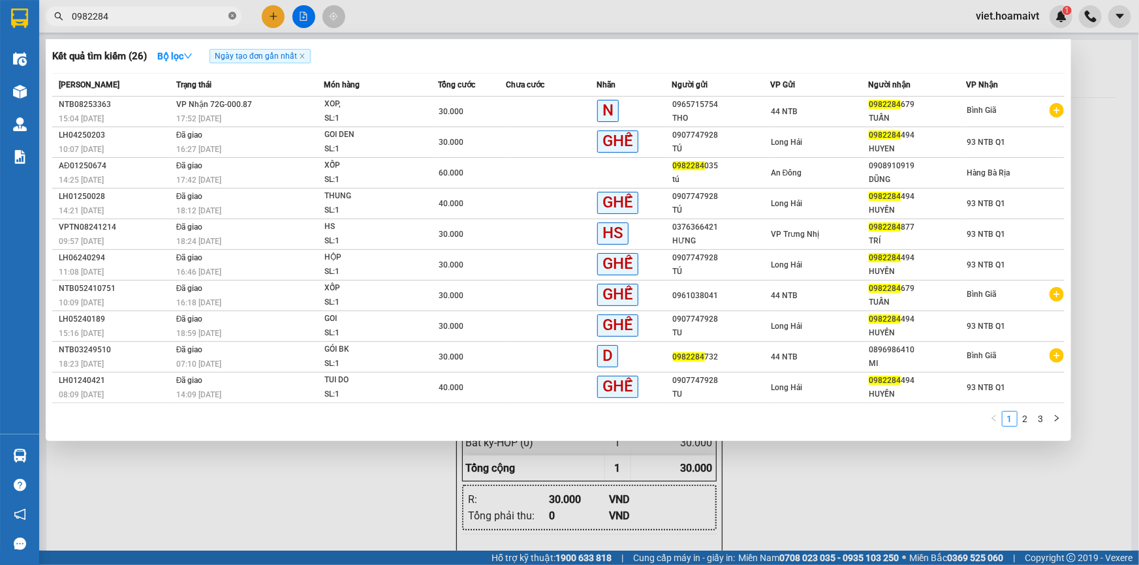
click at [230, 16] on icon "close-circle" at bounding box center [233, 16] width 8 height 8
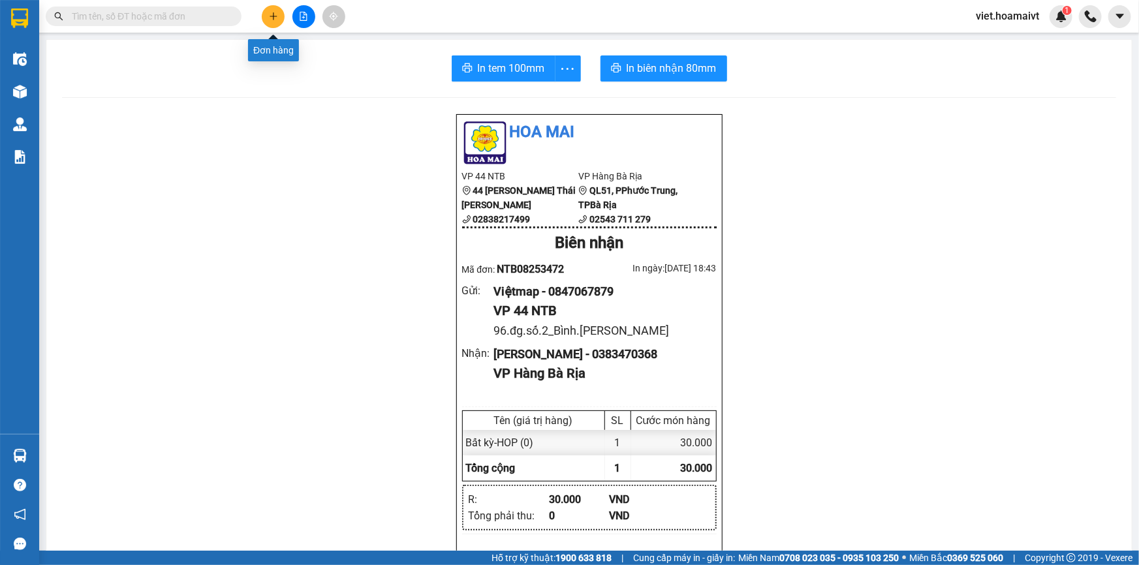
click at [273, 22] on button at bounding box center [273, 16] width 23 height 23
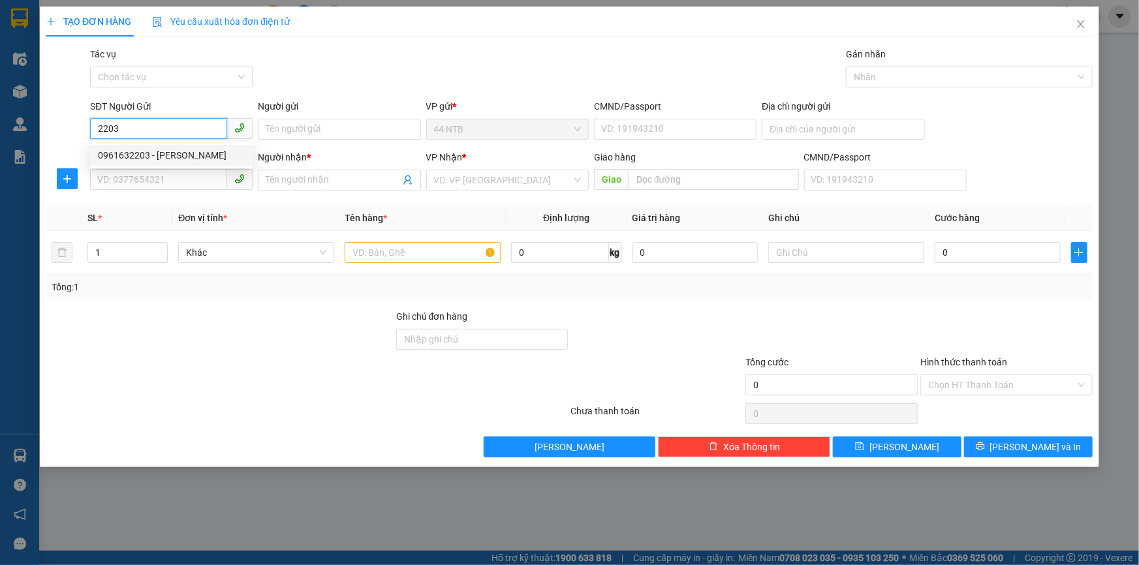
click at [129, 150] on div "0961632203 - [PERSON_NAME]" at bounding box center [171, 155] width 147 height 14
type input "0961632203"
type input "CƯỜNG"
type input "0907483322"
type input "PHƯƠNG"
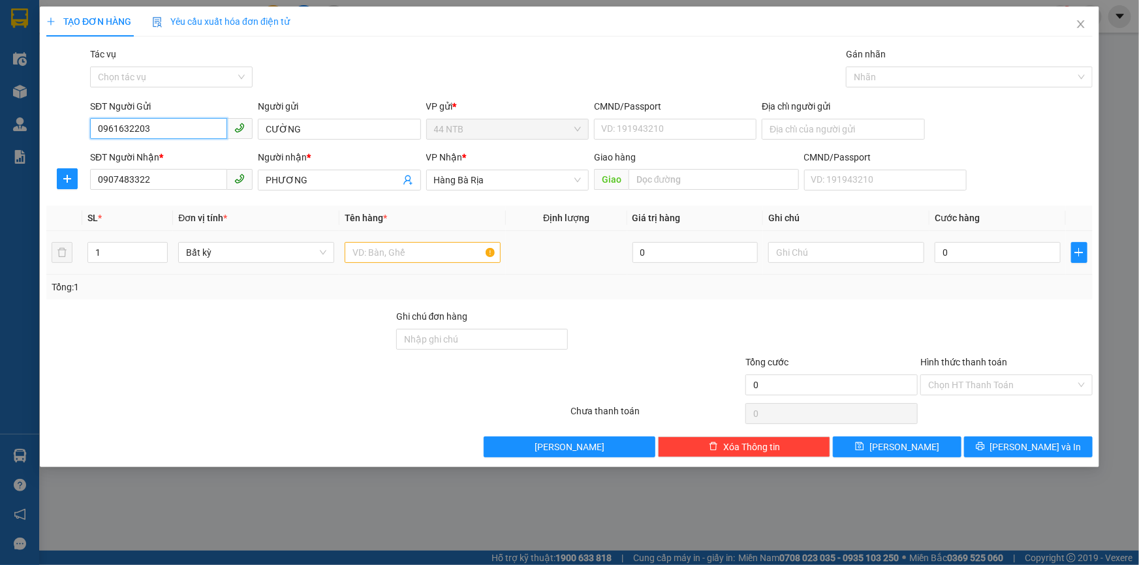
type input "0961632203"
click at [413, 255] on input "text" at bounding box center [423, 252] width 156 height 21
type input "HOP"
click at [962, 259] on input "0" at bounding box center [998, 252] width 126 height 21
type input "3"
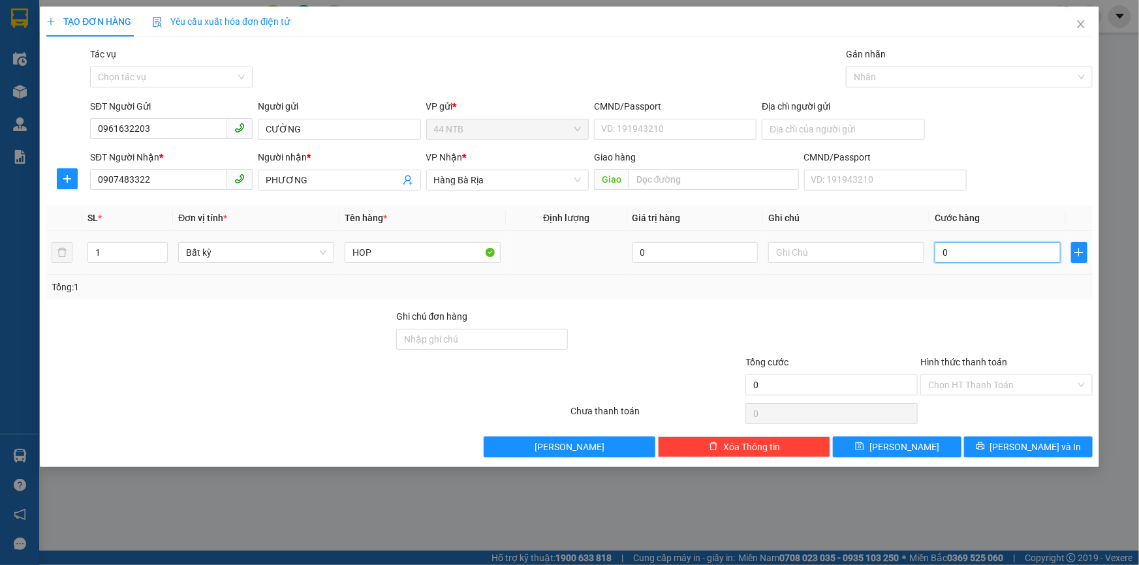
type input "3"
type input "30"
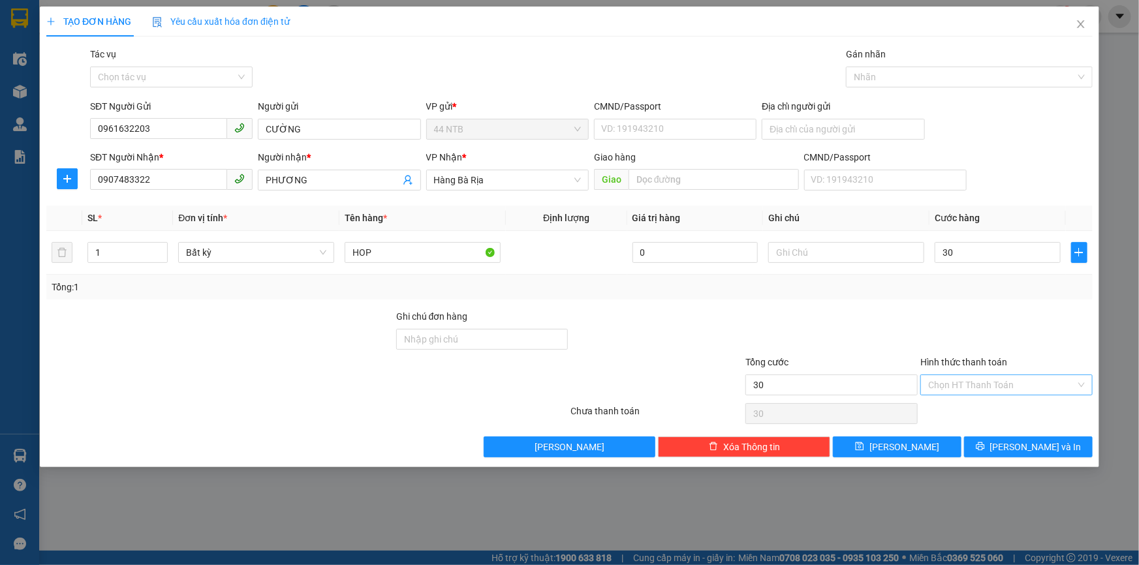
type input "30.000"
click at [961, 388] on input "Hình thức thanh toán" at bounding box center [1002, 385] width 148 height 20
click at [960, 410] on div "Tại văn phòng" at bounding box center [1006, 410] width 157 height 14
type input "0"
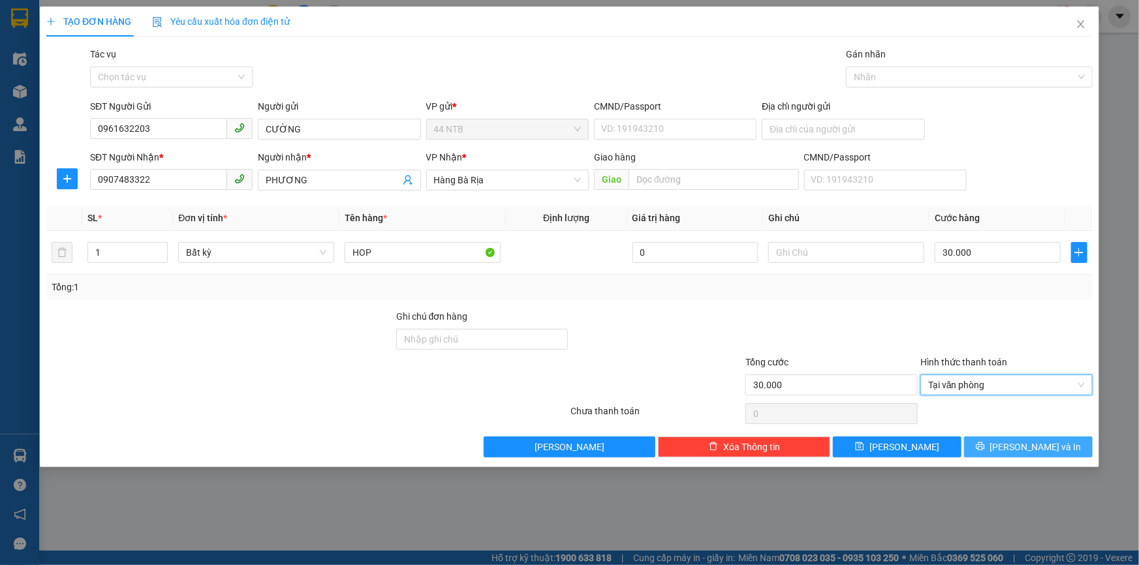
click at [986, 444] on button "[PERSON_NAME] và In" at bounding box center [1028, 447] width 129 height 21
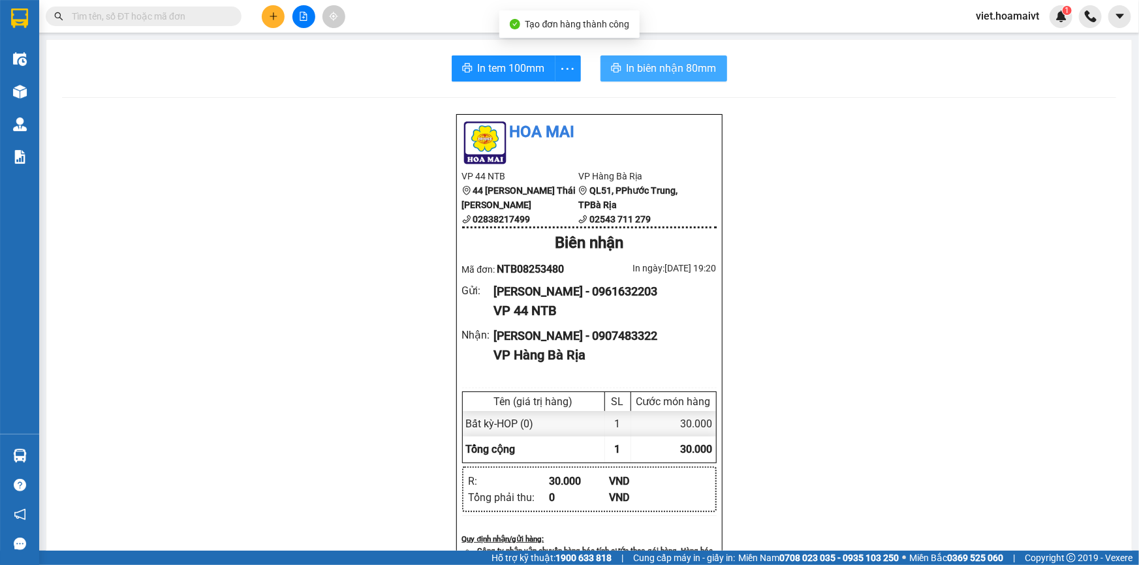
click at [653, 75] on span "In biên nhận 80mm" at bounding box center [672, 68] width 90 height 16
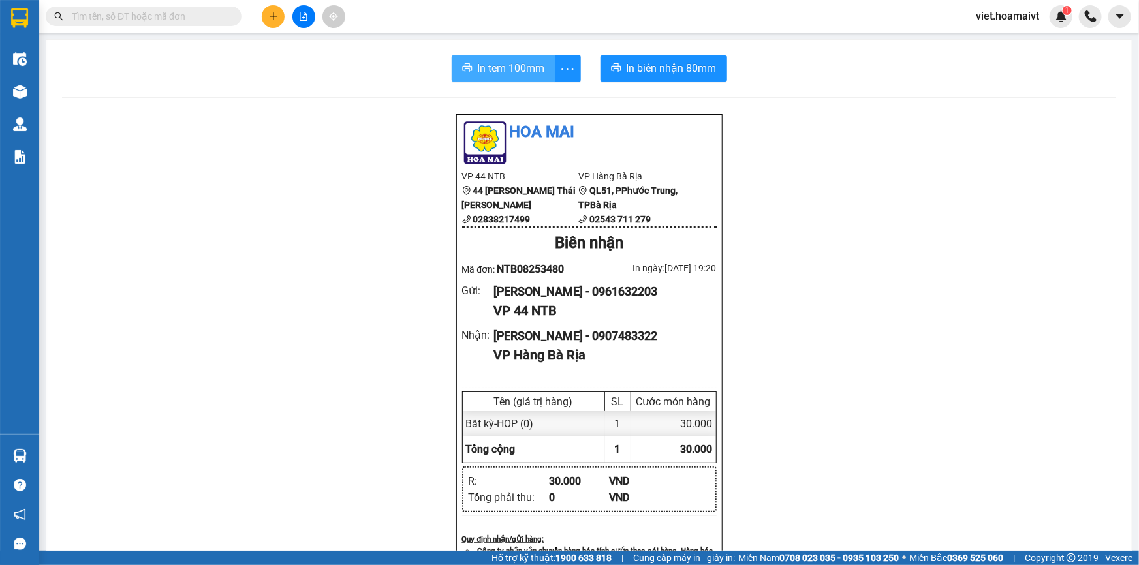
click at [516, 62] on span "In tem 100mm" at bounding box center [511, 68] width 67 height 16
click at [272, 15] on icon "plus" at bounding box center [273, 16] width 9 height 9
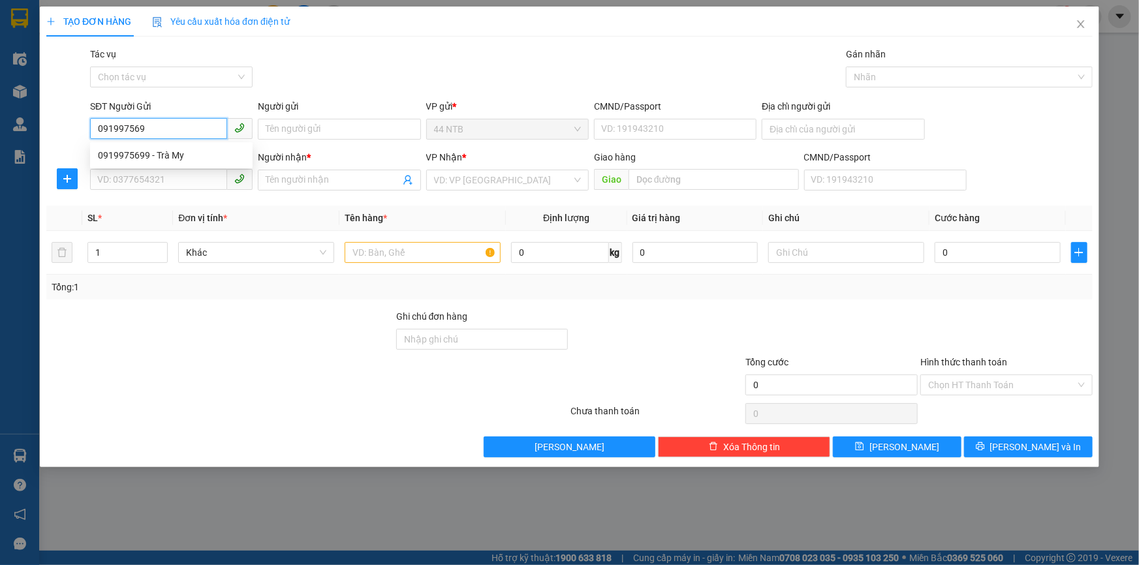
type input "0919975699"
click at [155, 156] on div "0919975699 - Trà My" at bounding box center [171, 155] width 147 height 14
type input "Trà My"
type input "302 [PERSON_NAME]"
type input "0962765599"
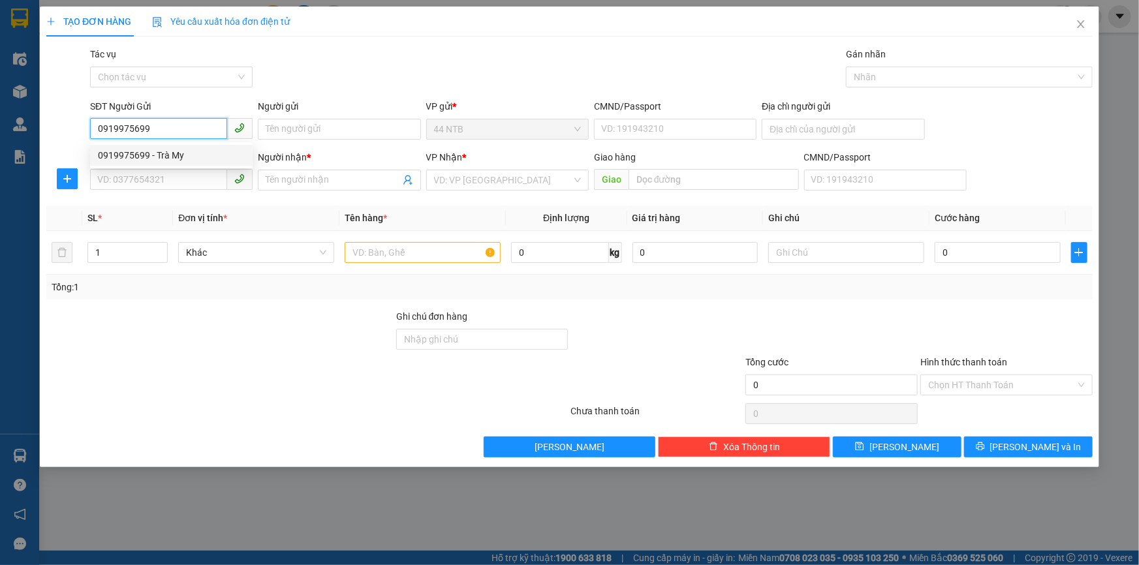
type input "SINH"
type input "0919975699"
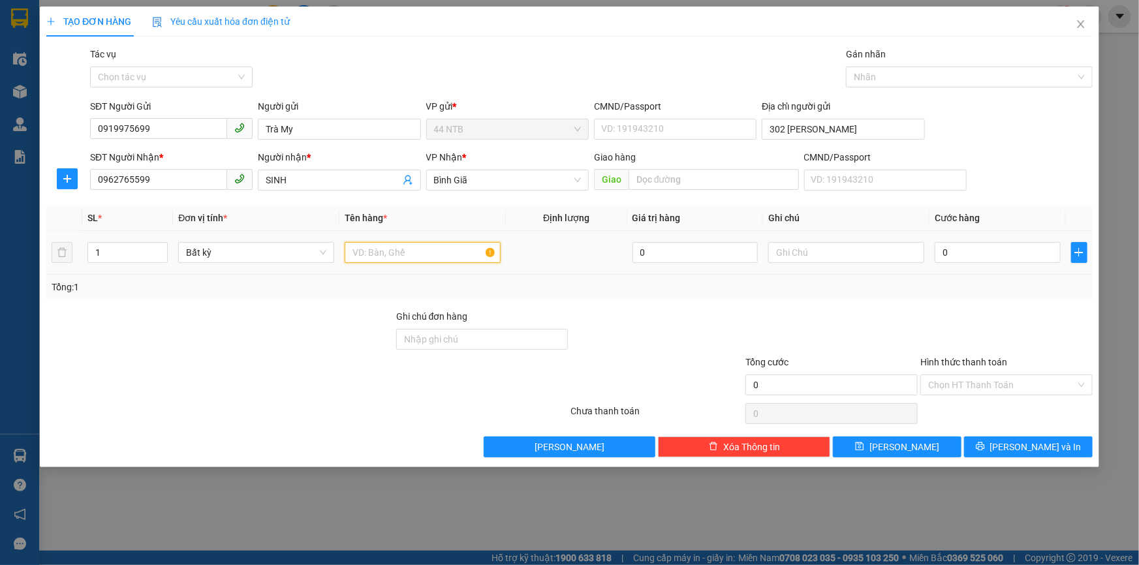
click at [389, 252] on input "text" at bounding box center [423, 252] width 156 height 21
type input "THUNG"
click at [964, 255] on input "0" at bounding box center [998, 252] width 126 height 21
type input "3"
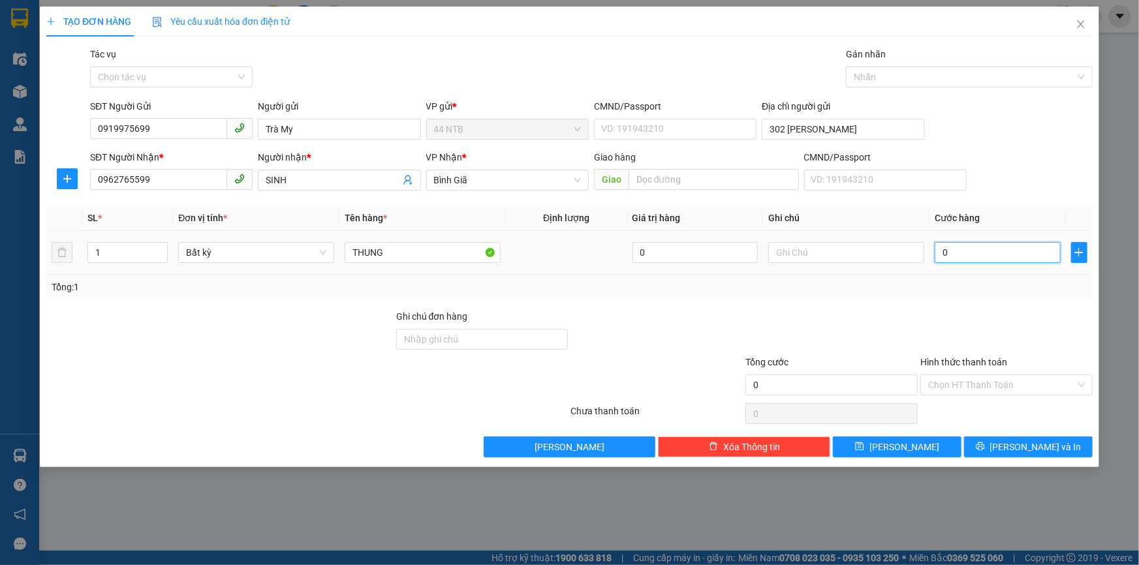
type input "3"
type input "30"
type input "30.000"
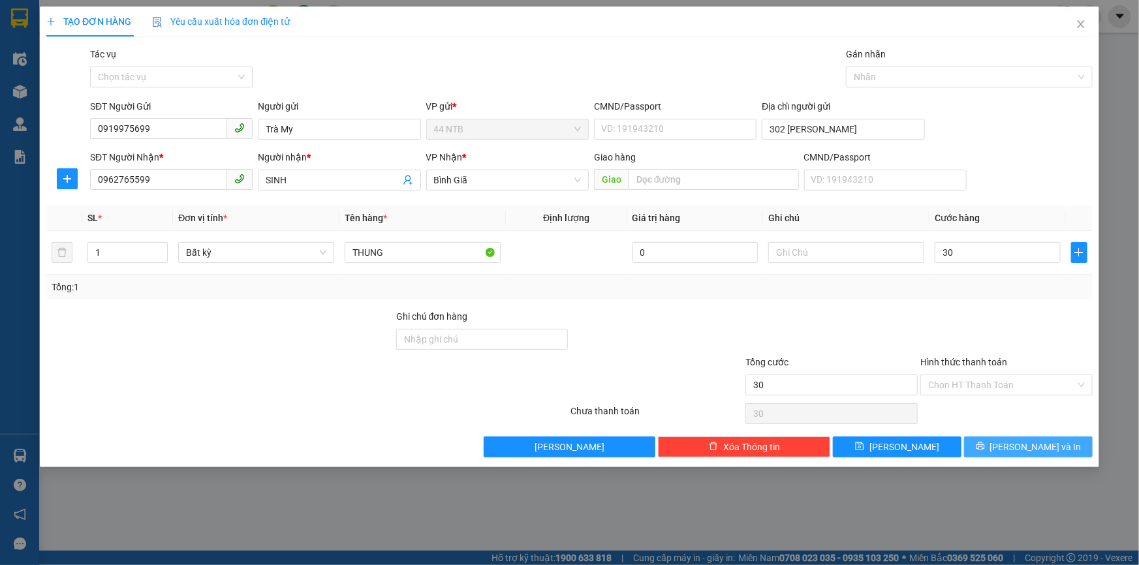
type input "30.000"
click at [1000, 452] on button "[PERSON_NAME] và In" at bounding box center [1028, 447] width 129 height 21
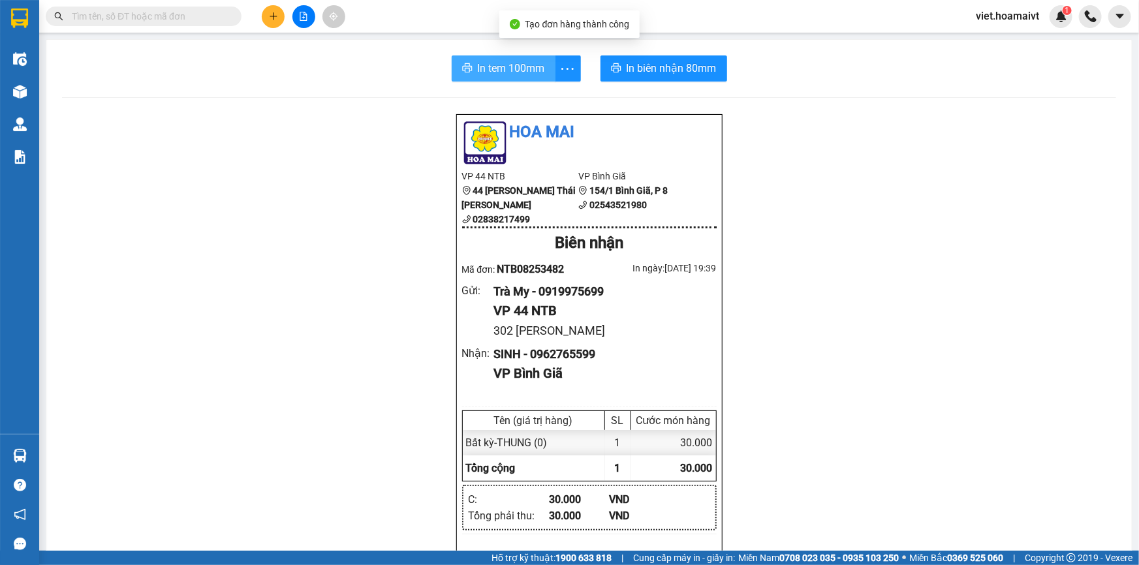
click at [481, 73] on span "In tem 100mm" at bounding box center [511, 68] width 67 height 16
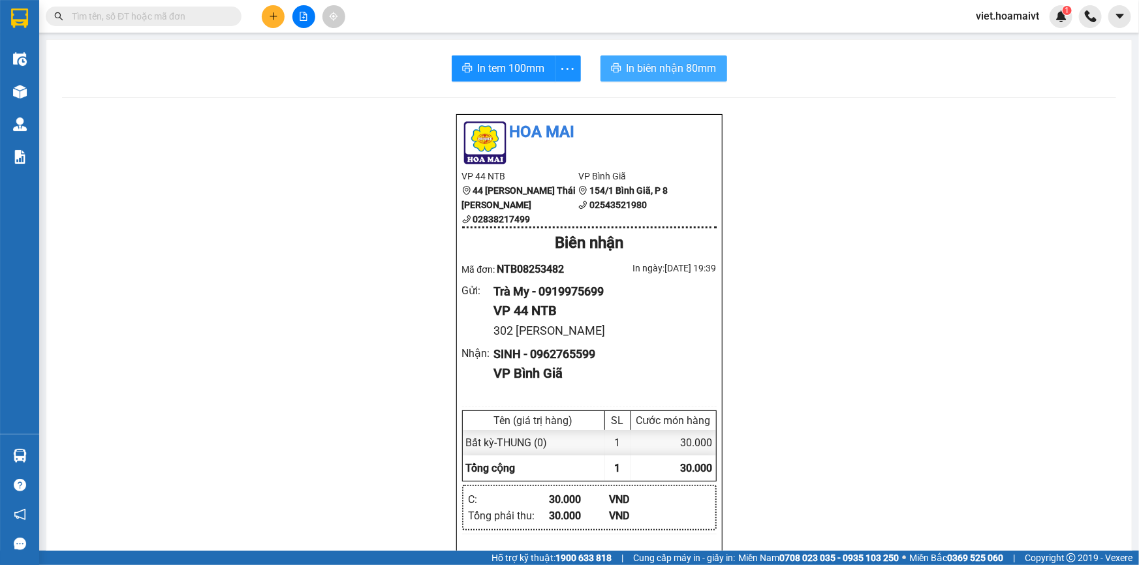
click at [648, 59] on button "In biên nhận 80mm" at bounding box center [664, 68] width 127 height 26
click at [279, 18] on button at bounding box center [273, 16] width 23 height 23
